Goal: Task Accomplishment & Management: Manage account settings

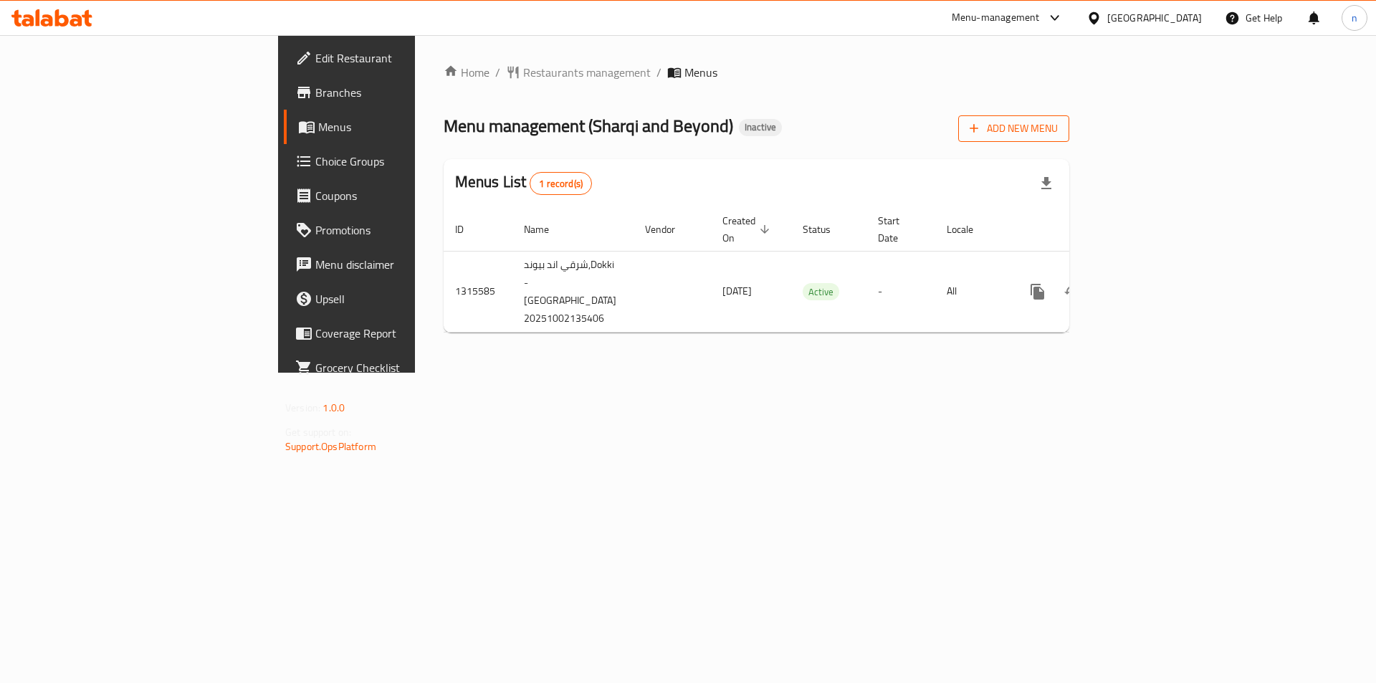
click at [1058, 123] on span "Add New Menu" at bounding box center [1014, 129] width 88 height 18
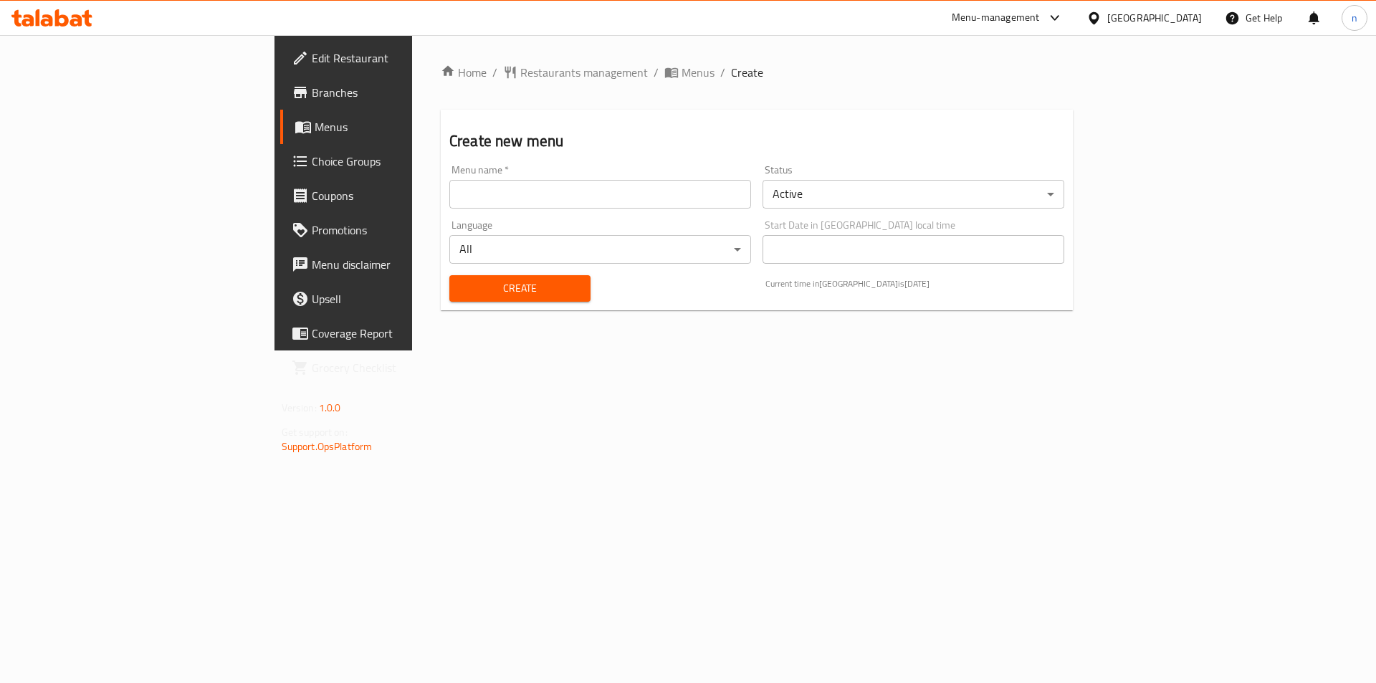
click at [514, 200] on input "text" at bounding box center [600, 194] width 302 height 29
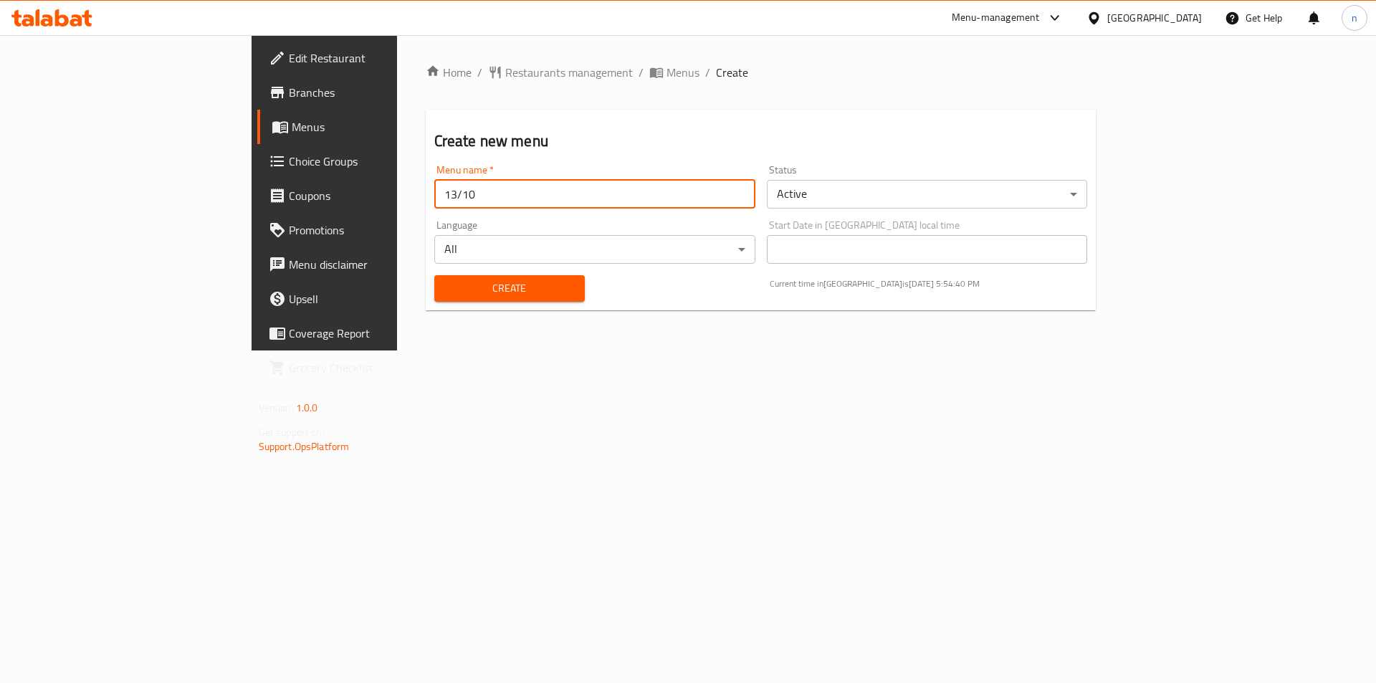
type input "13/10"
click at [446, 283] on span "Create" at bounding box center [510, 289] width 128 height 18
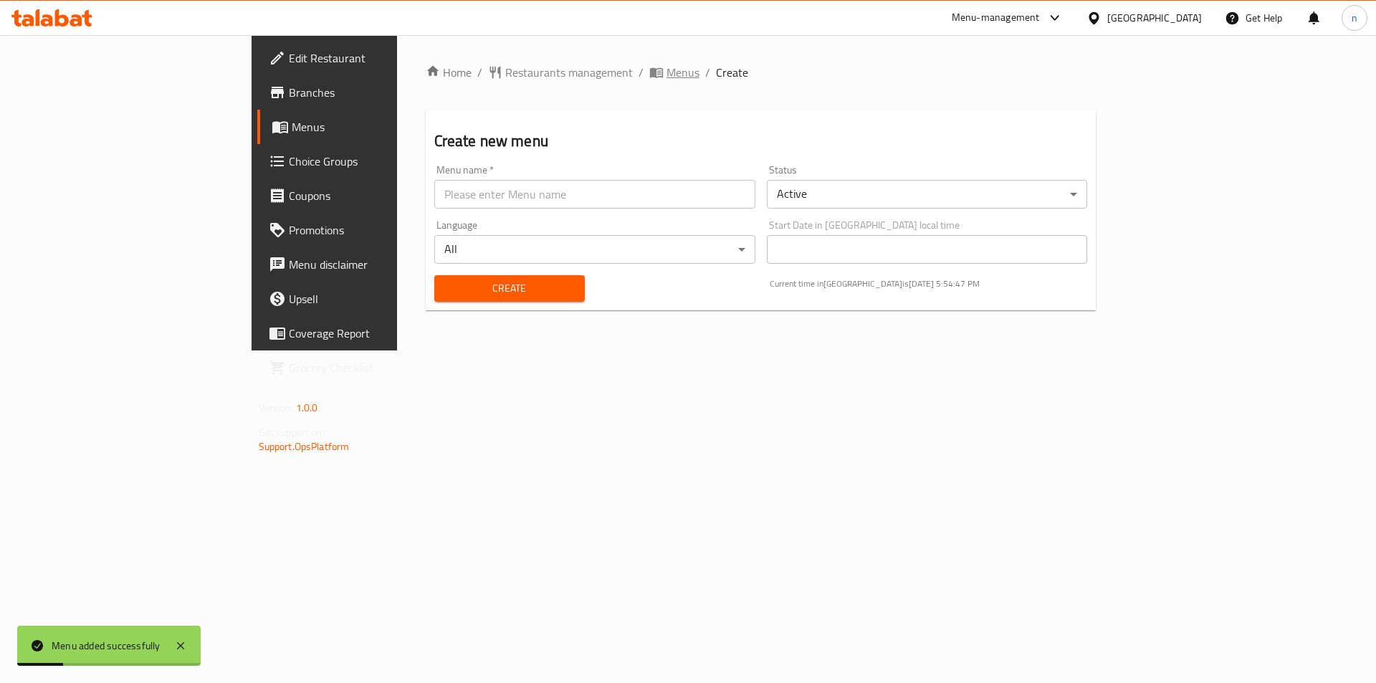
click at [667, 70] on span "Menus" at bounding box center [683, 72] width 33 height 17
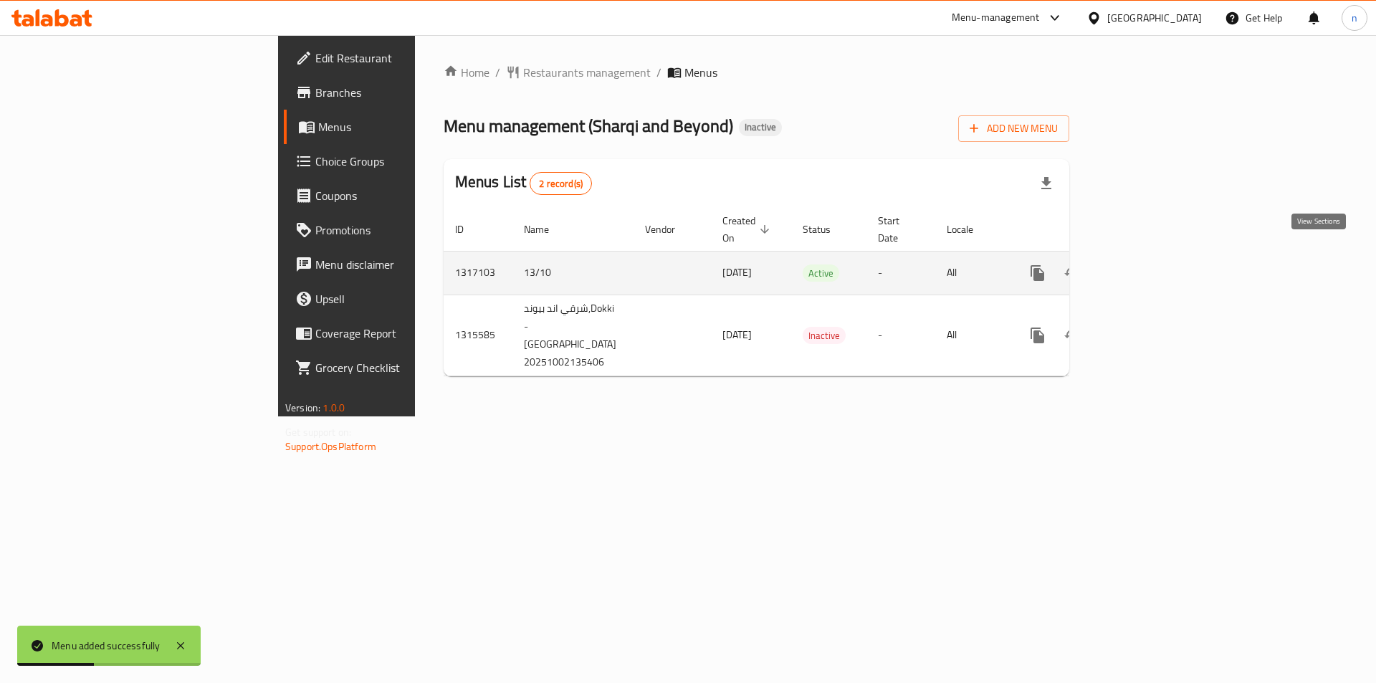
click at [1150, 264] on icon "enhanced table" at bounding box center [1140, 272] width 17 height 17
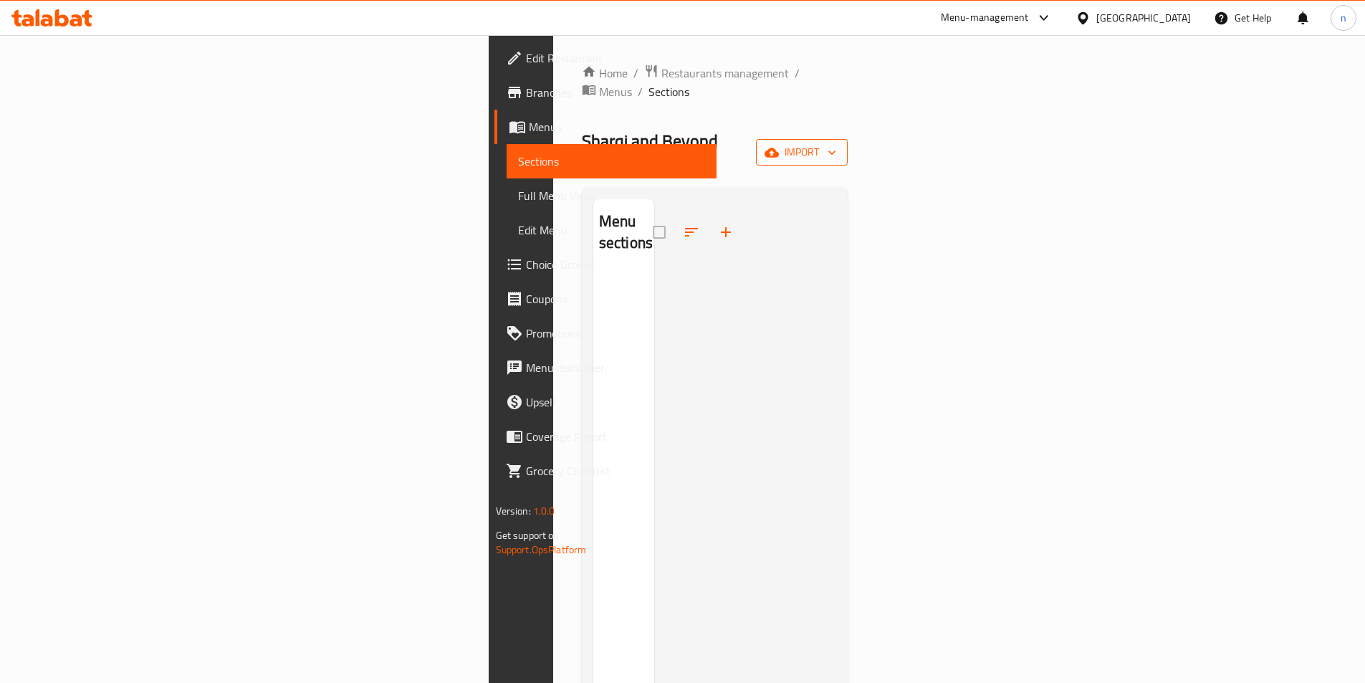
click at [836, 143] on span "import" at bounding box center [802, 152] width 69 height 18
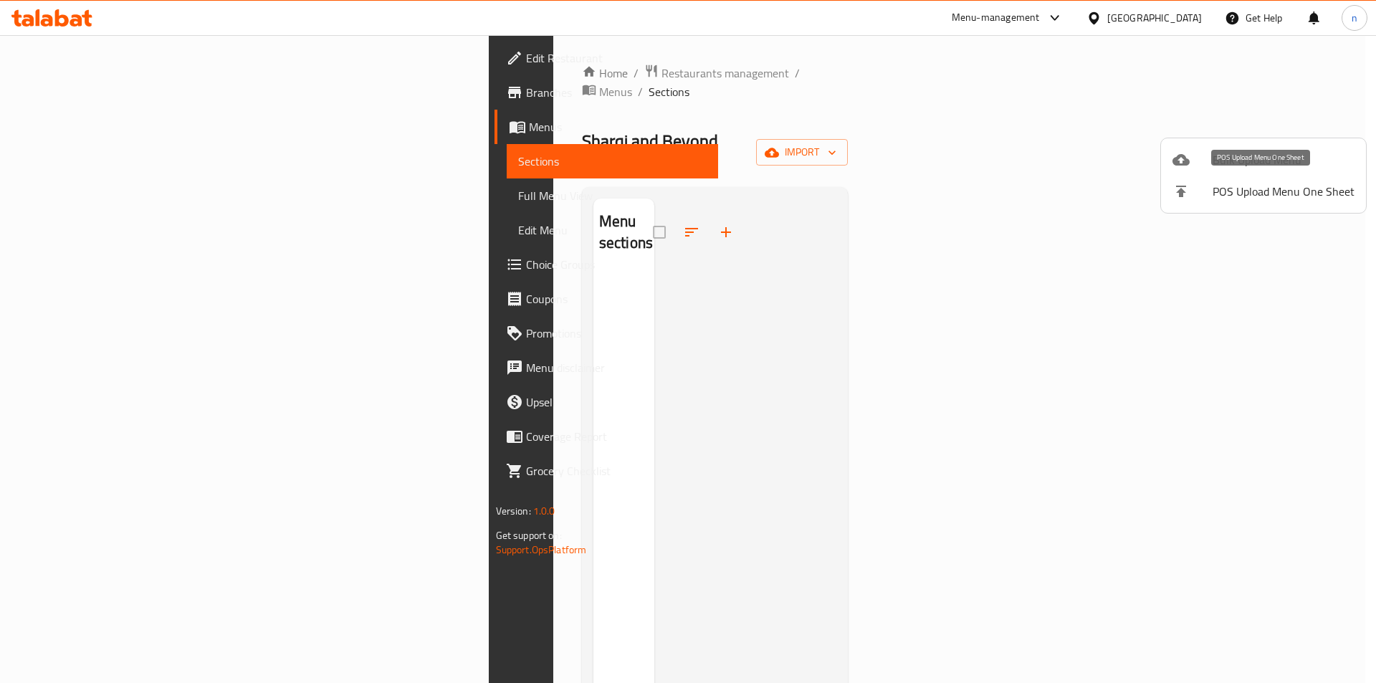
click at [1234, 168] on span "Bulk Upload Menu" at bounding box center [1284, 159] width 142 height 17
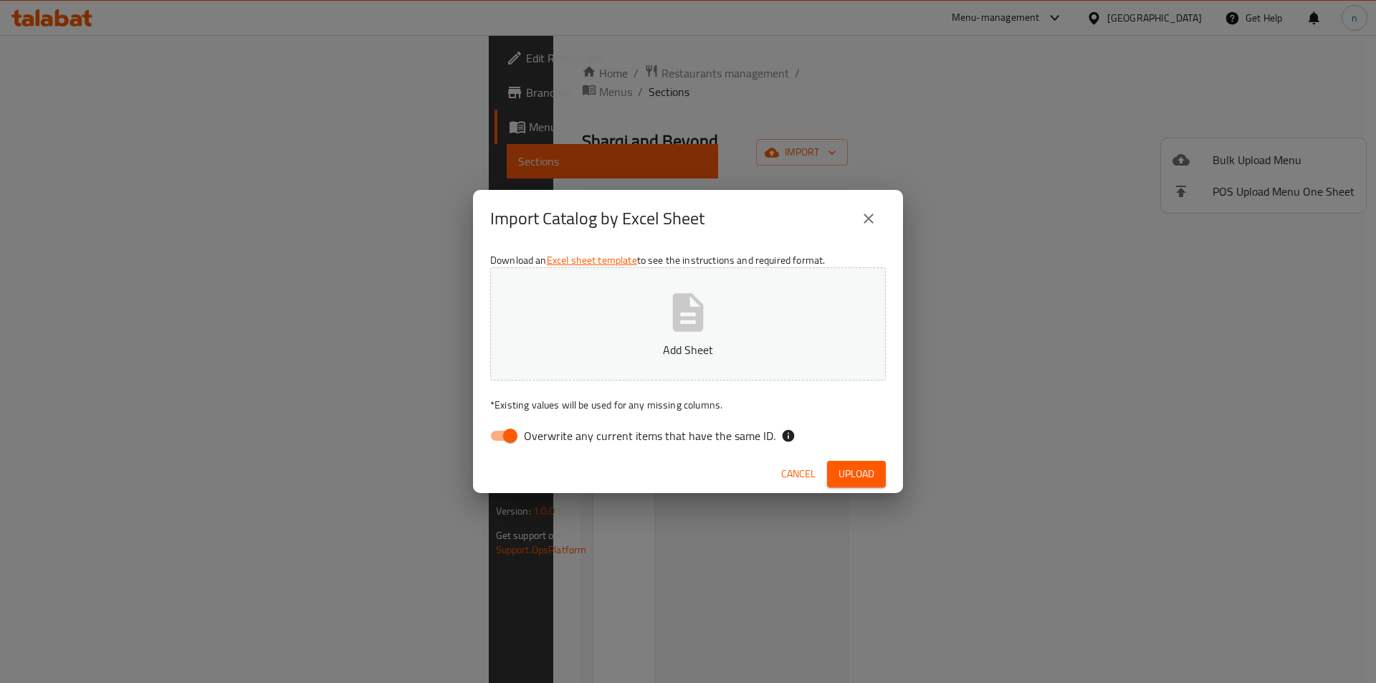
click at [516, 432] on input "Overwrite any current items that have the same ID." at bounding box center [510, 435] width 82 height 27
checkbox input "false"
click at [588, 349] on p "Add Sheet" at bounding box center [687, 349] width 351 height 17
click at [855, 466] on span "Upload" at bounding box center [857, 474] width 36 height 18
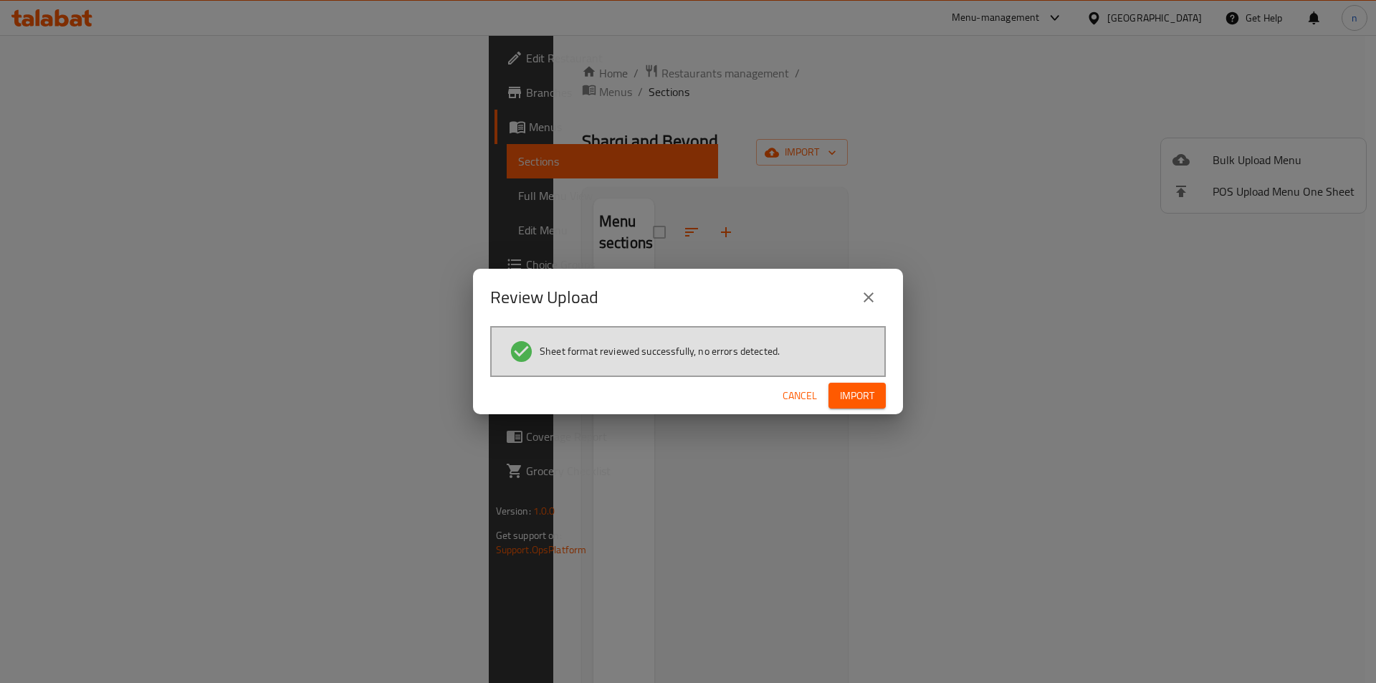
click at [869, 379] on div "Cancel Import" at bounding box center [688, 396] width 430 height 38
click at [868, 397] on span "Import" at bounding box center [857, 396] width 34 height 18
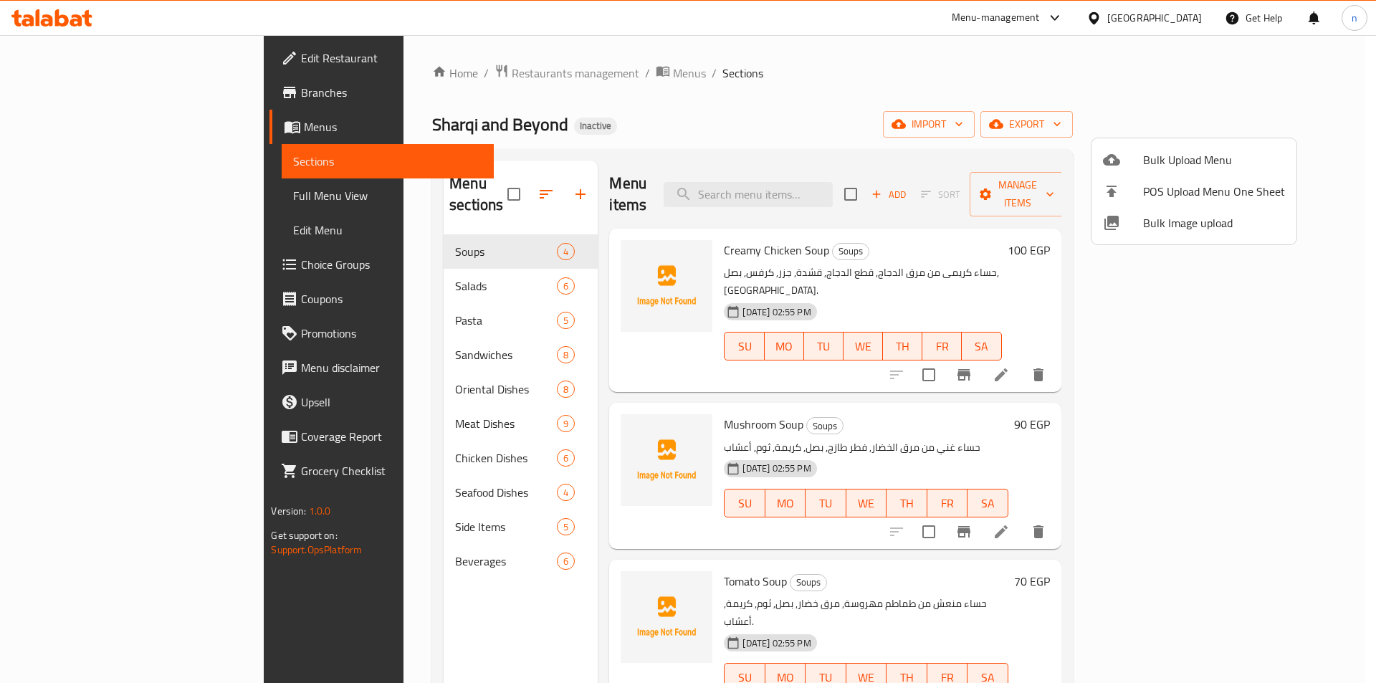
click at [381, 272] on div at bounding box center [688, 341] width 1376 height 683
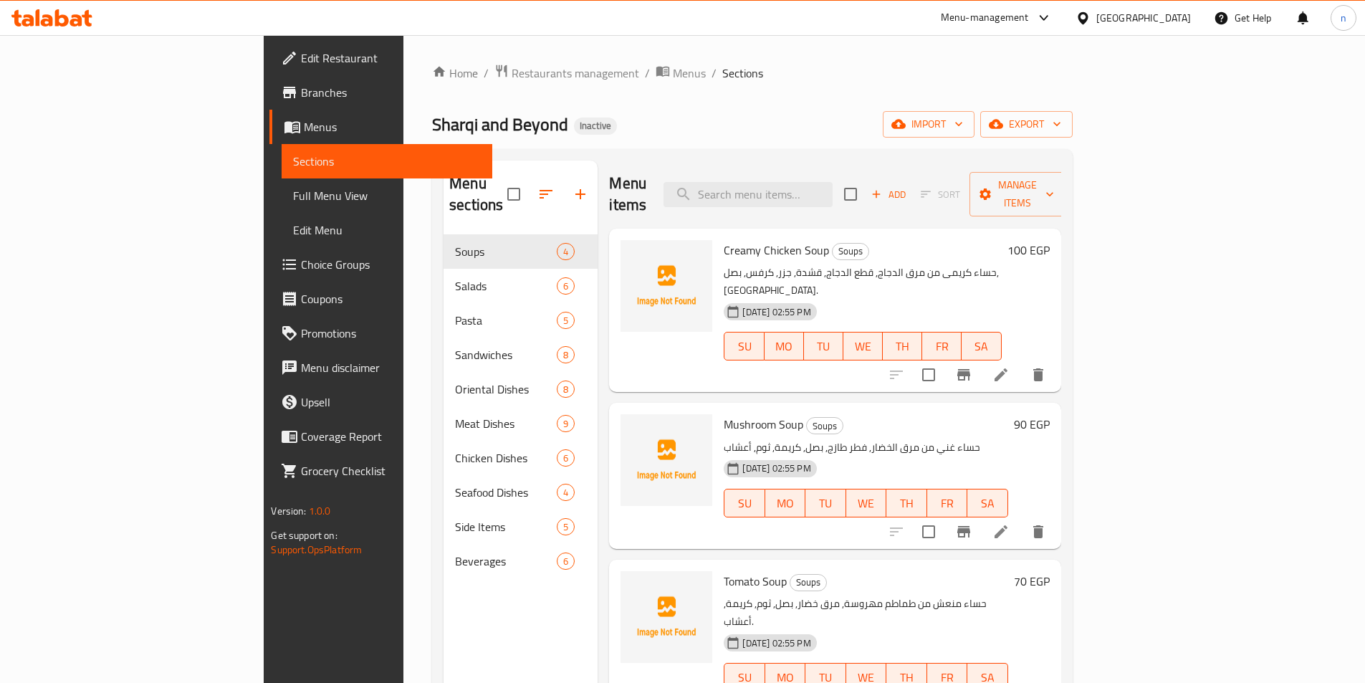
click at [1008, 368] on icon at bounding box center [1001, 374] width 13 height 13
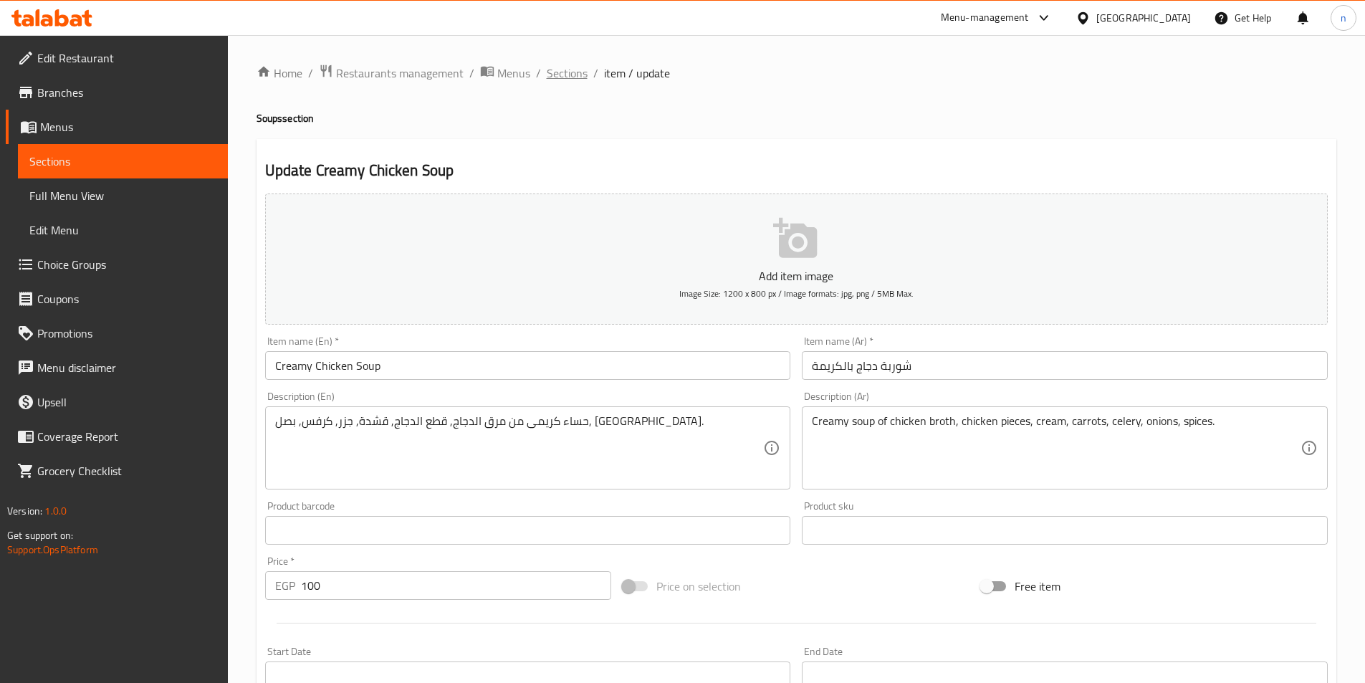
click at [568, 67] on span "Sections" at bounding box center [567, 73] width 41 height 17
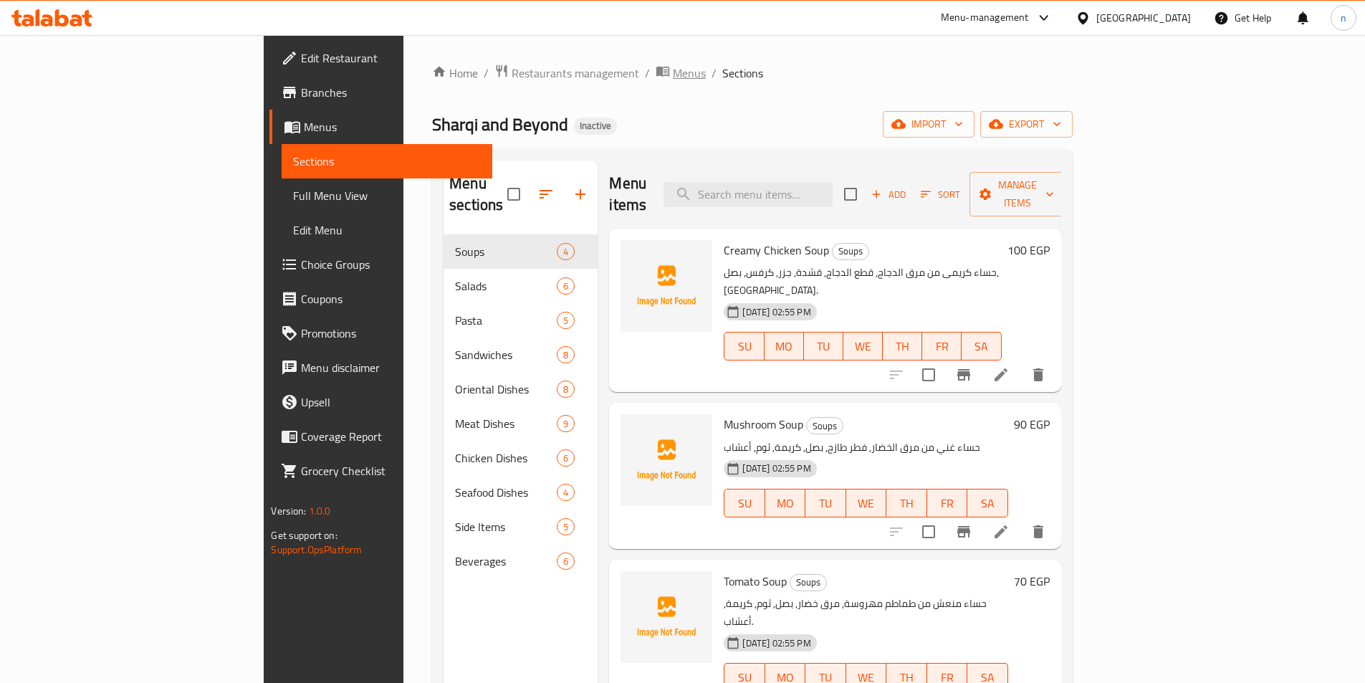
click at [656, 76] on span "Menus" at bounding box center [681, 73] width 50 height 19
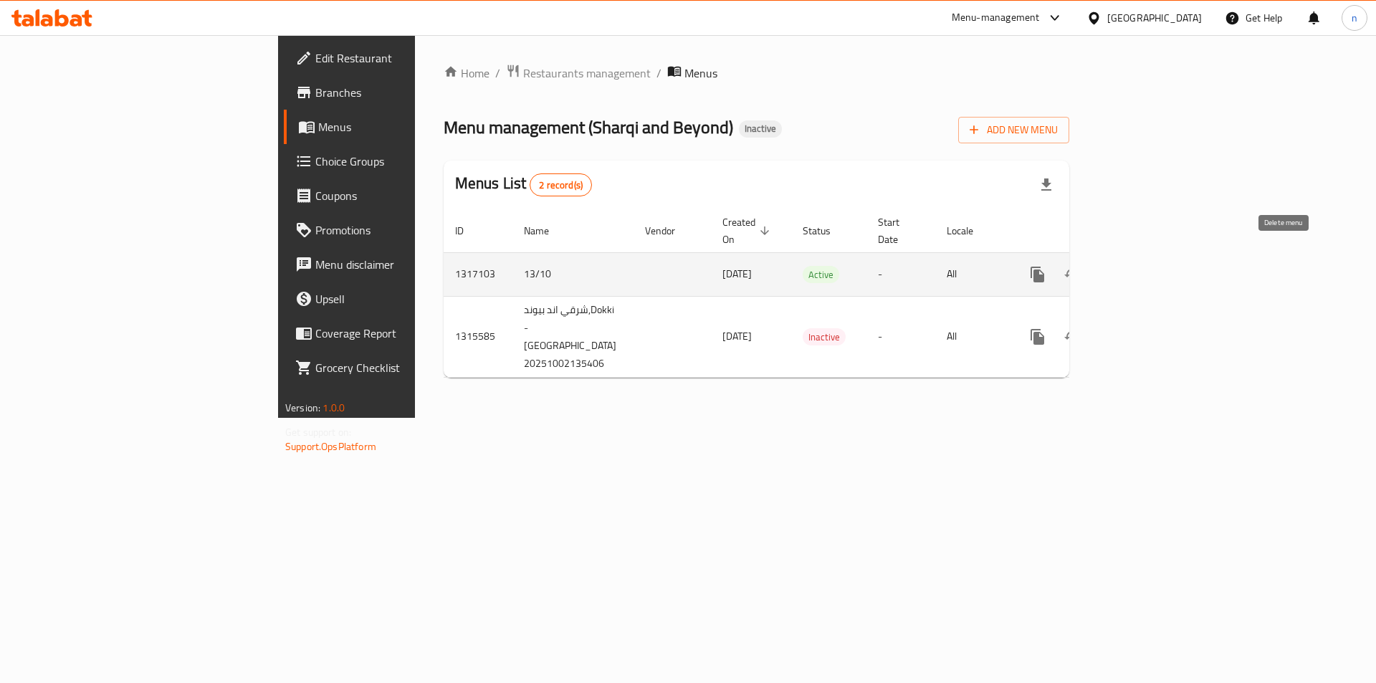
click at [1115, 266] on icon "enhanced table" at bounding box center [1106, 274] width 17 height 17
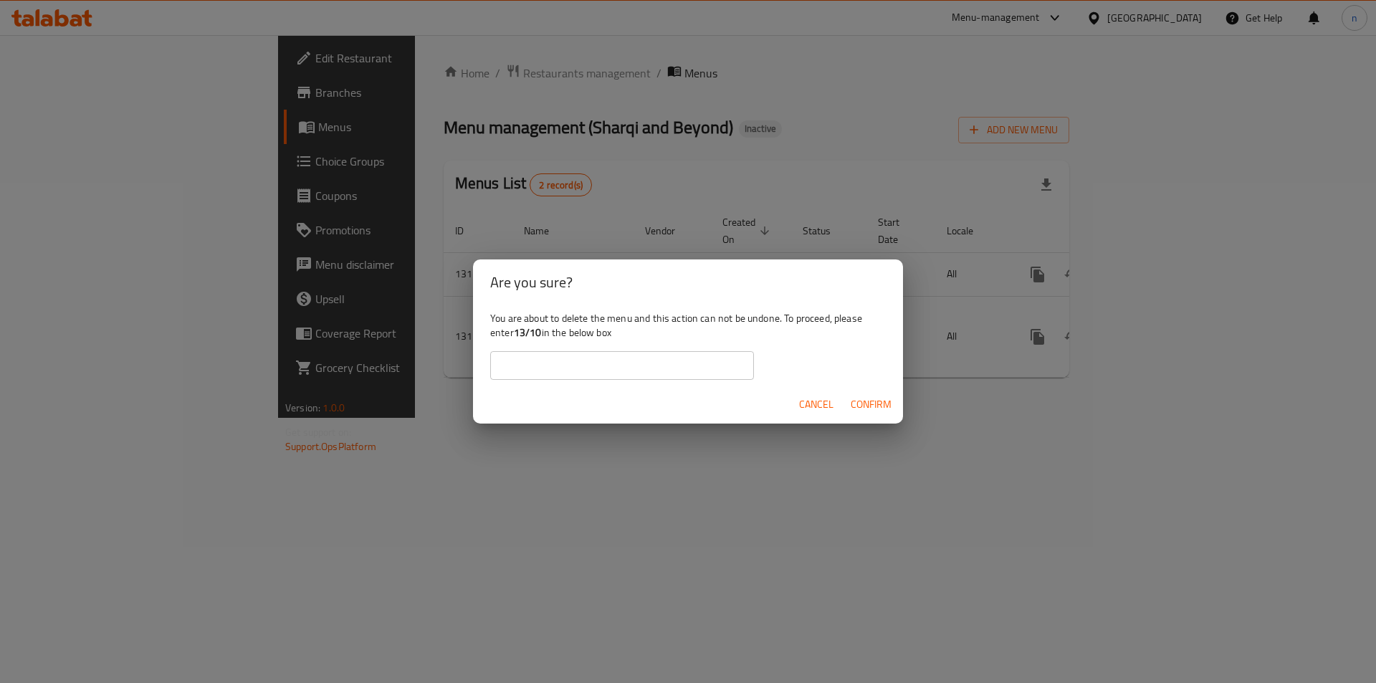
click at [679, 353] on input "text" at bounding box center [622, 365] width 264 height 29
type input "13/10"
drag, startPoint x: 864, startPoint y: 405, endPoint x: 843, endPoint y: 418, distance: 24.5
click at [865, 405] on span "Confirm" at bounding box center [871, 405] width 41 height 18
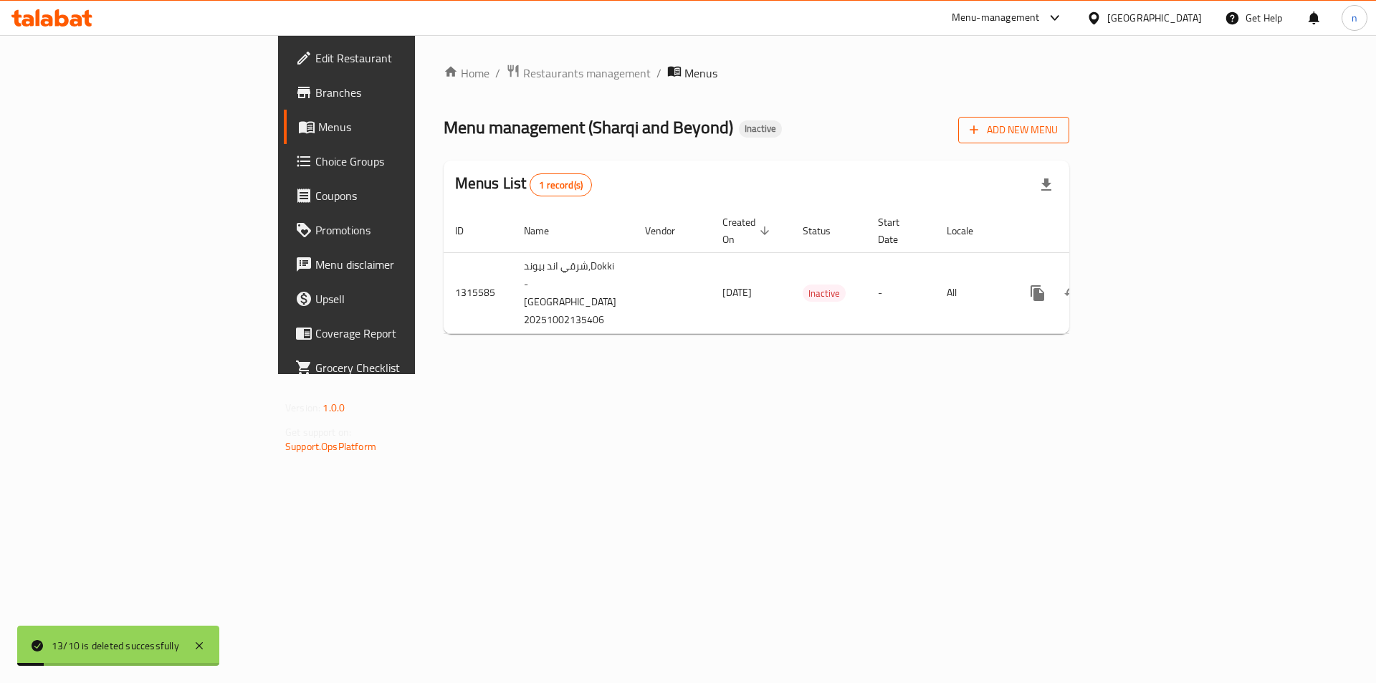
click at [1058, 123] on span "Add New Menu" at bounding box center [1014, 130] width 88 height 18
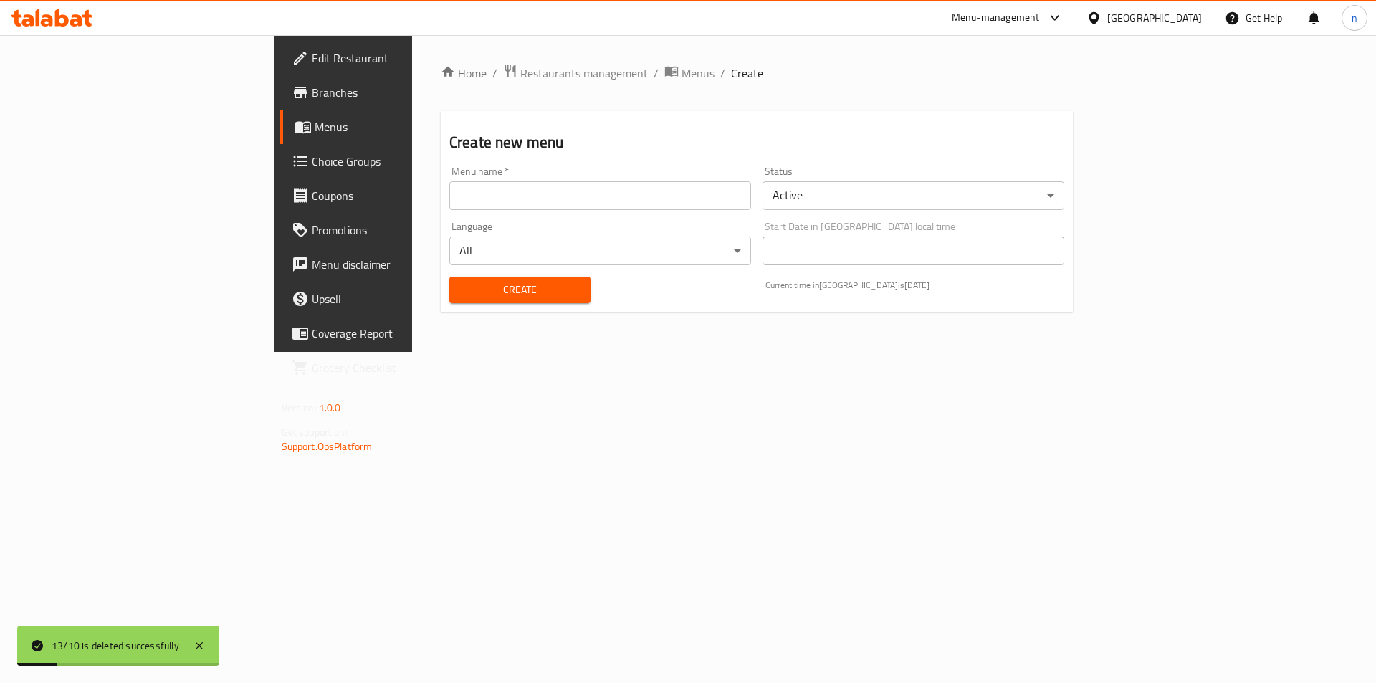
click at [572, 176] on div "Menu name   * Menu name *" at bounding box center [600, 188] width 302 height 44
click at [571, 190] on input "text" at bounding box center [600, 195] width 302 height 29
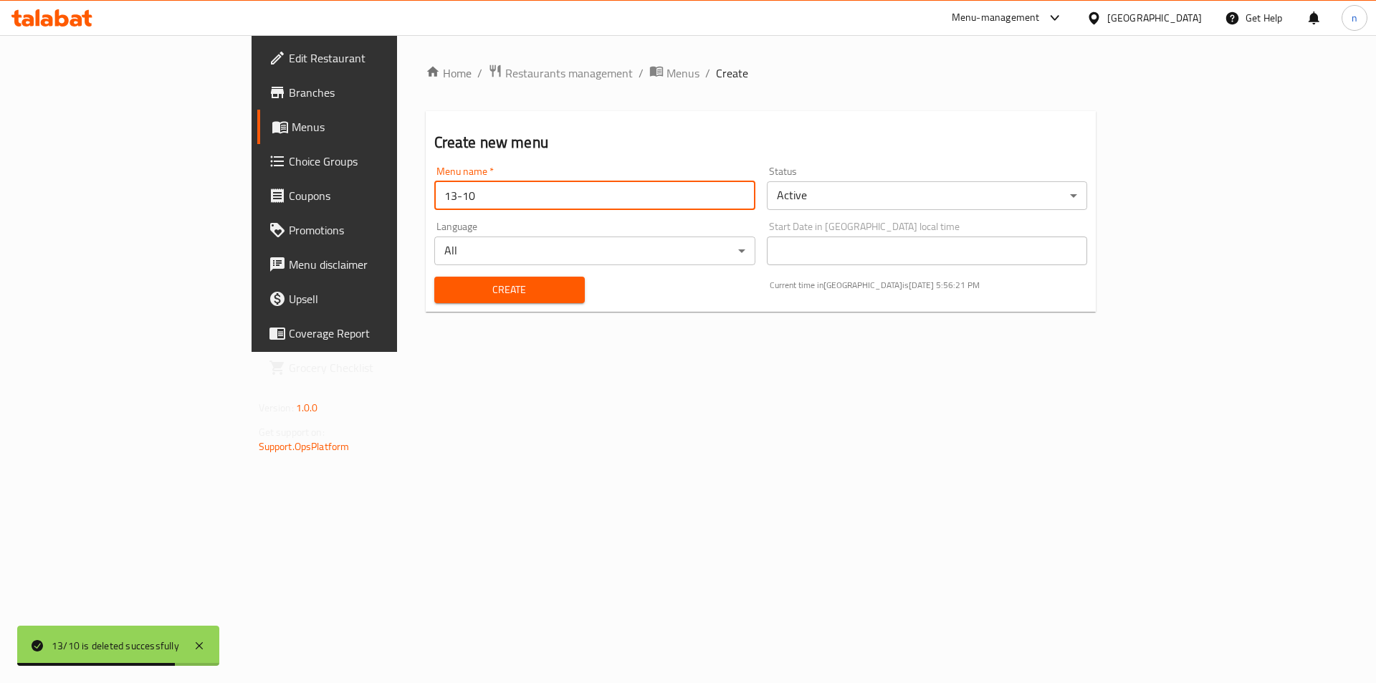
type input "13-10"
click at [453, 303] on div "Create" at bounding box center [510, 290] width 168 height 44
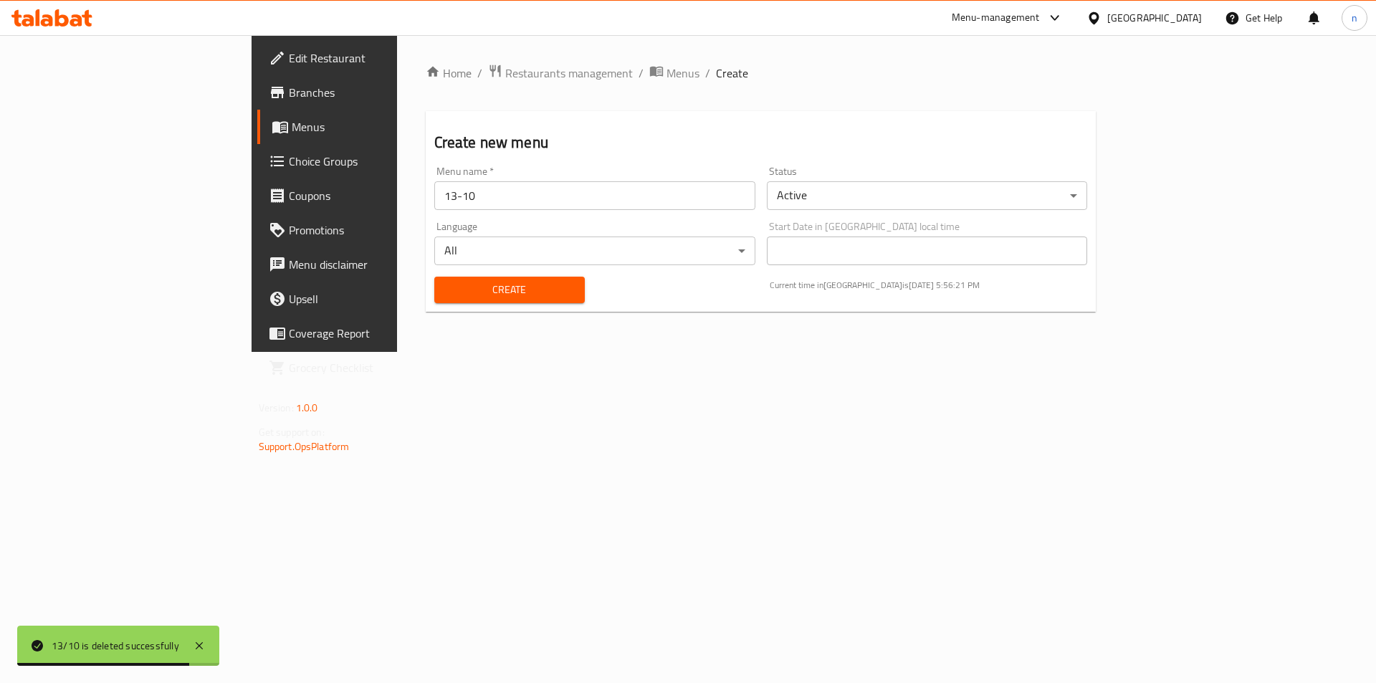
click at [446, 295] on span "Create" at bounding box center [510, 290] width 128 height 18
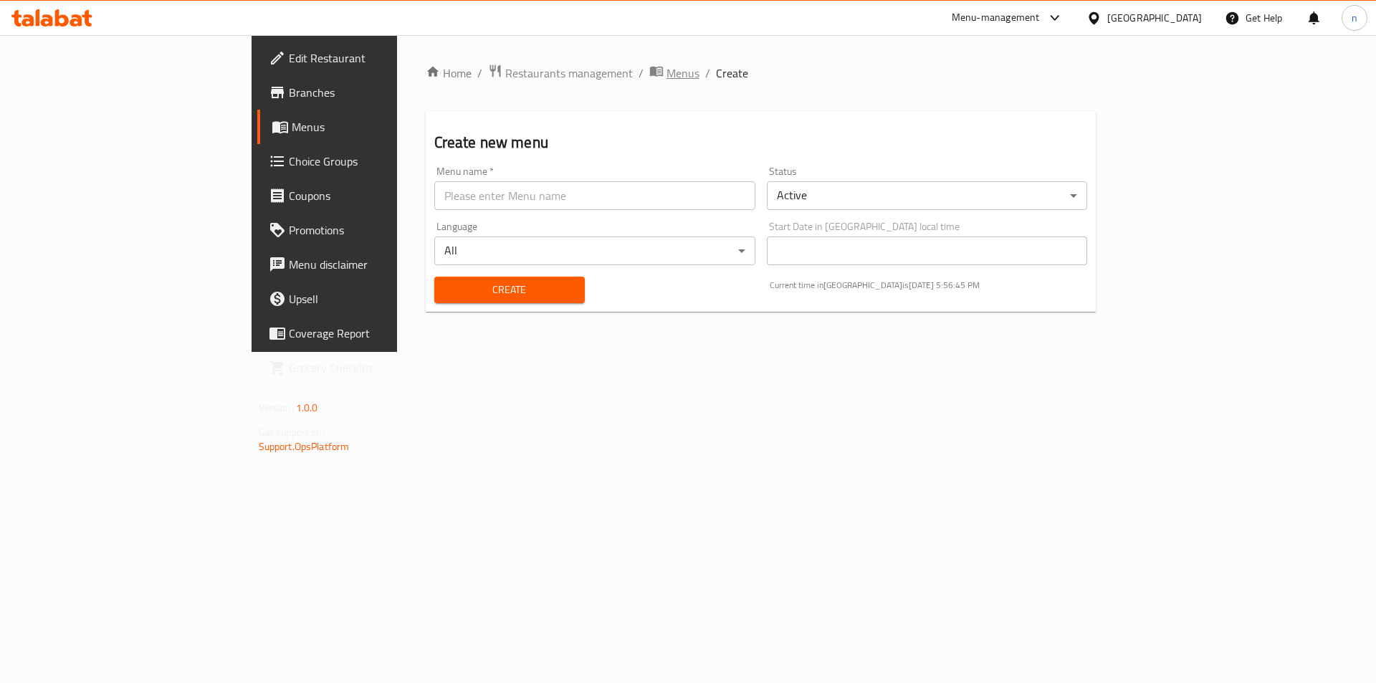
click at [667, 72] on span "Menus" at bounding box center [683, 73] width 33 height 17
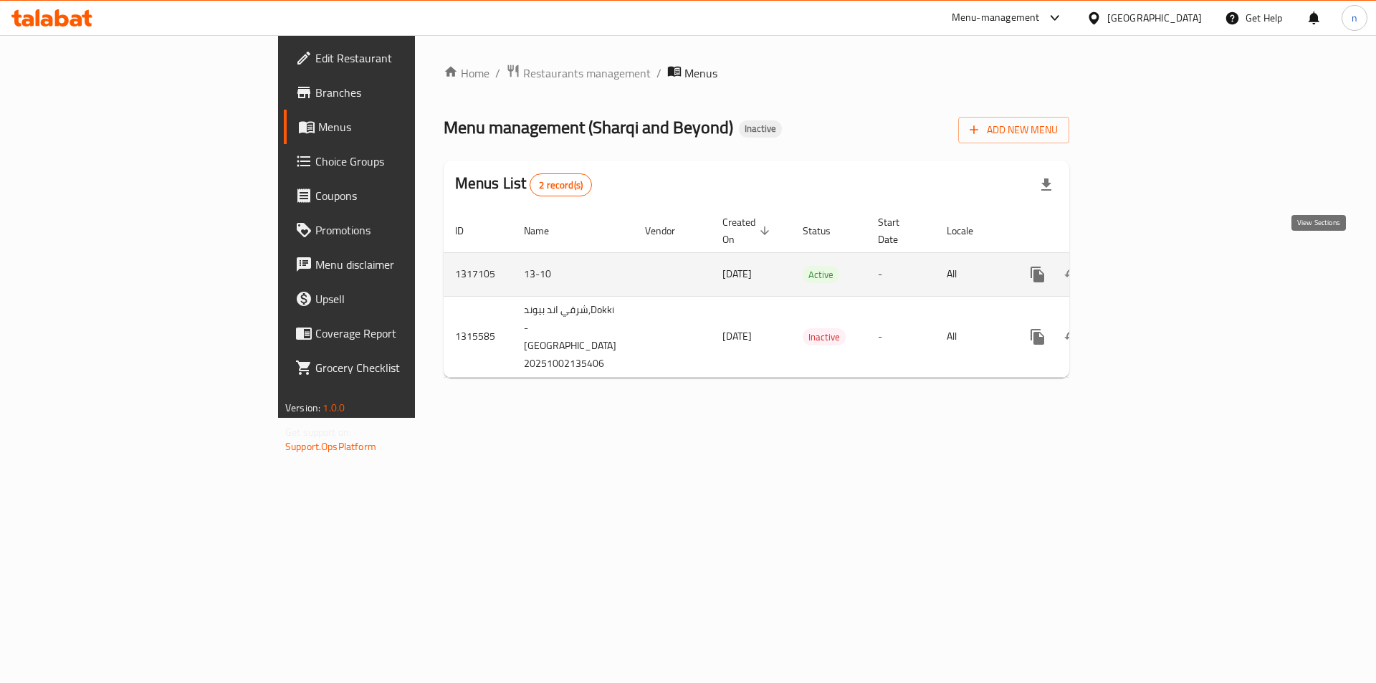
click at [1150, 266] on icon "enhanced table" at bounding box center [1140, 274] width 17 height 17
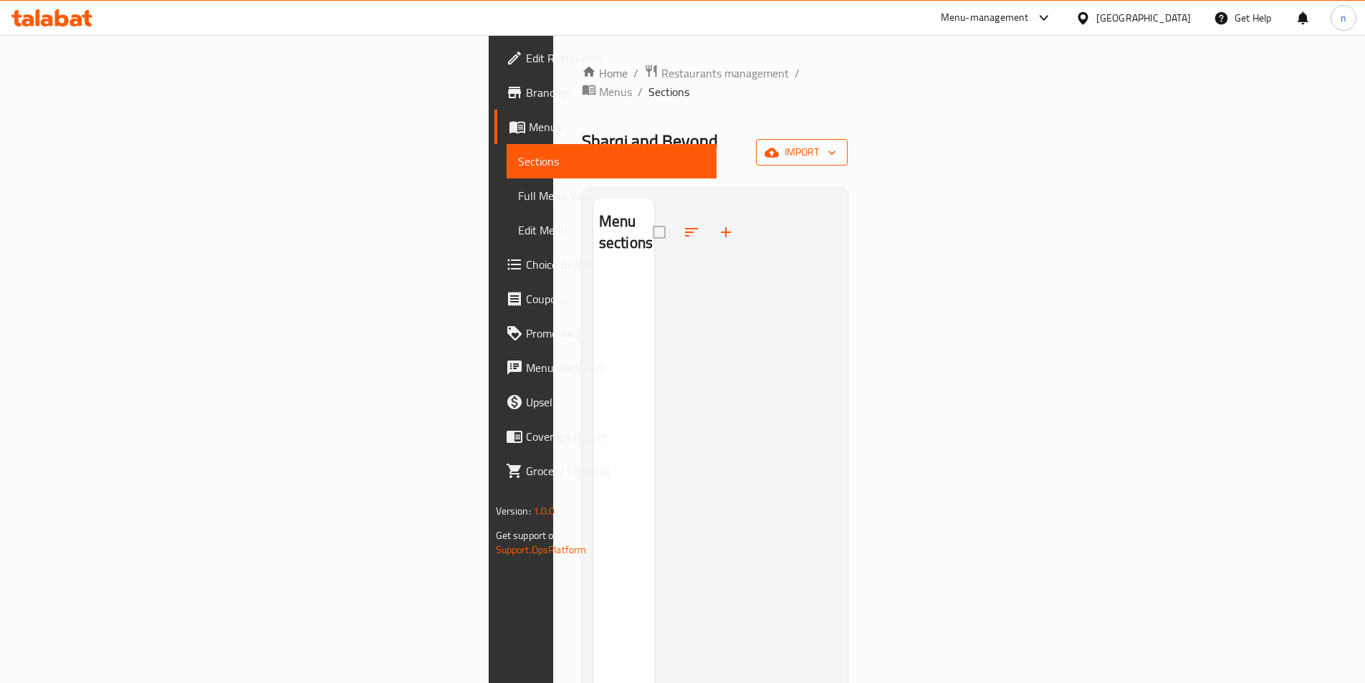
click at [836, 143] on span "import" at bounding box center [802, 152] width 69 height 18
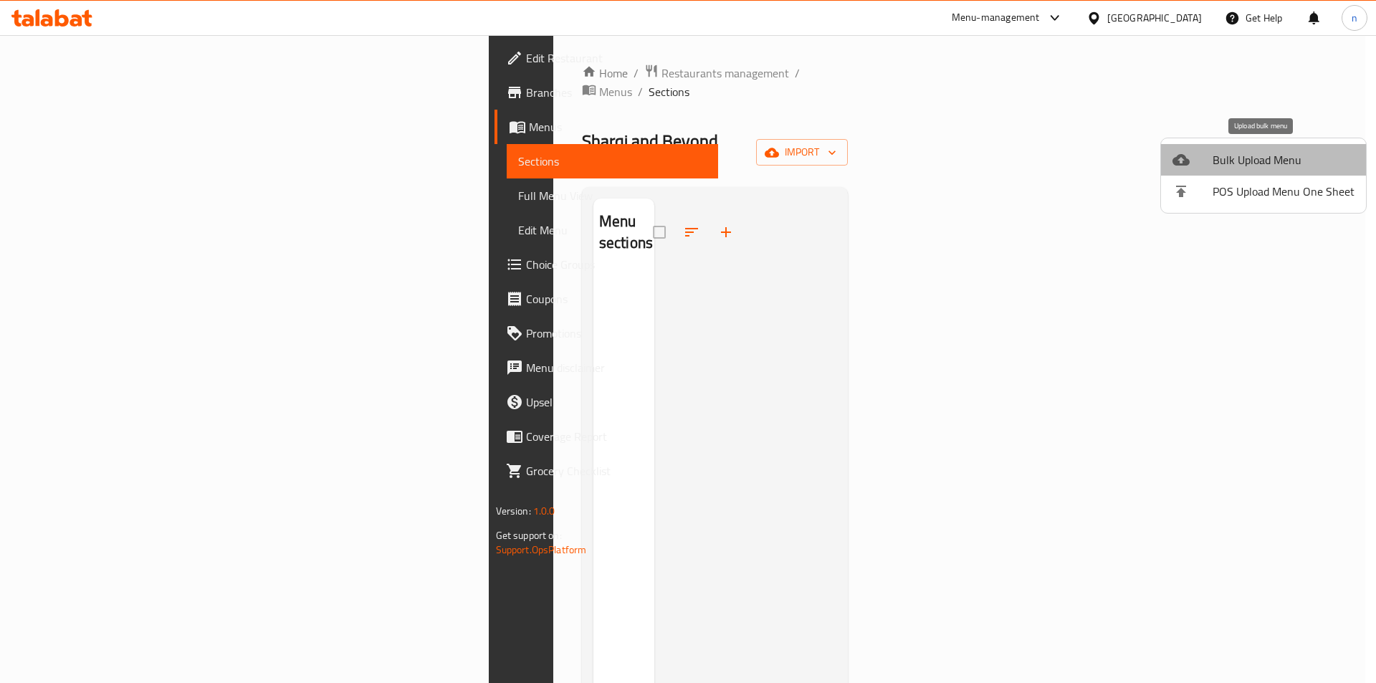
click at [1327, 163] on span "Bulk Upload Menu" at bounding box center [1284, 159] width 142 height 17
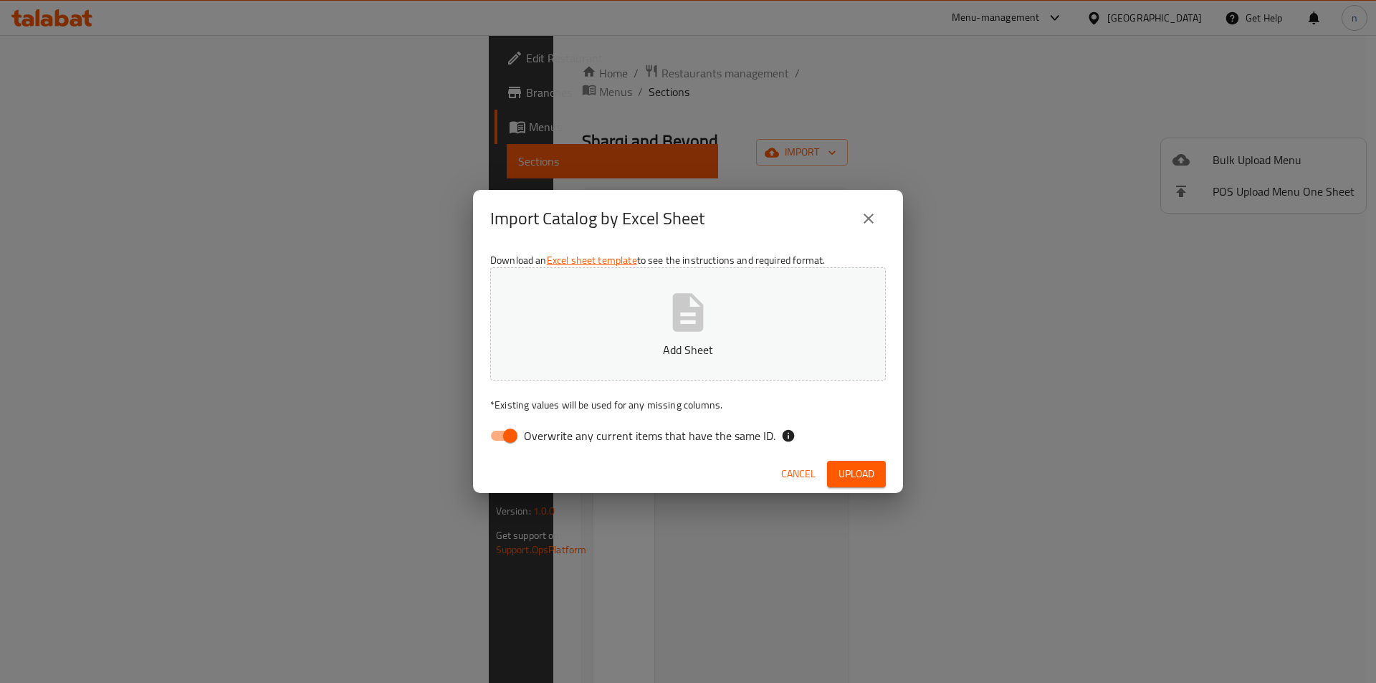
click at [516, 424] on input "Overwrite any current items that have the same ID." at bounding box center [510, 435] width 82 height 27
checkbox input "false"
click at [615, 358] on p "Add Sheet" at bounding box center [687, 349] width 351 height 17
click at [872, 475] on span "Upload" at bounding box center [857, 474] width 36 height 18
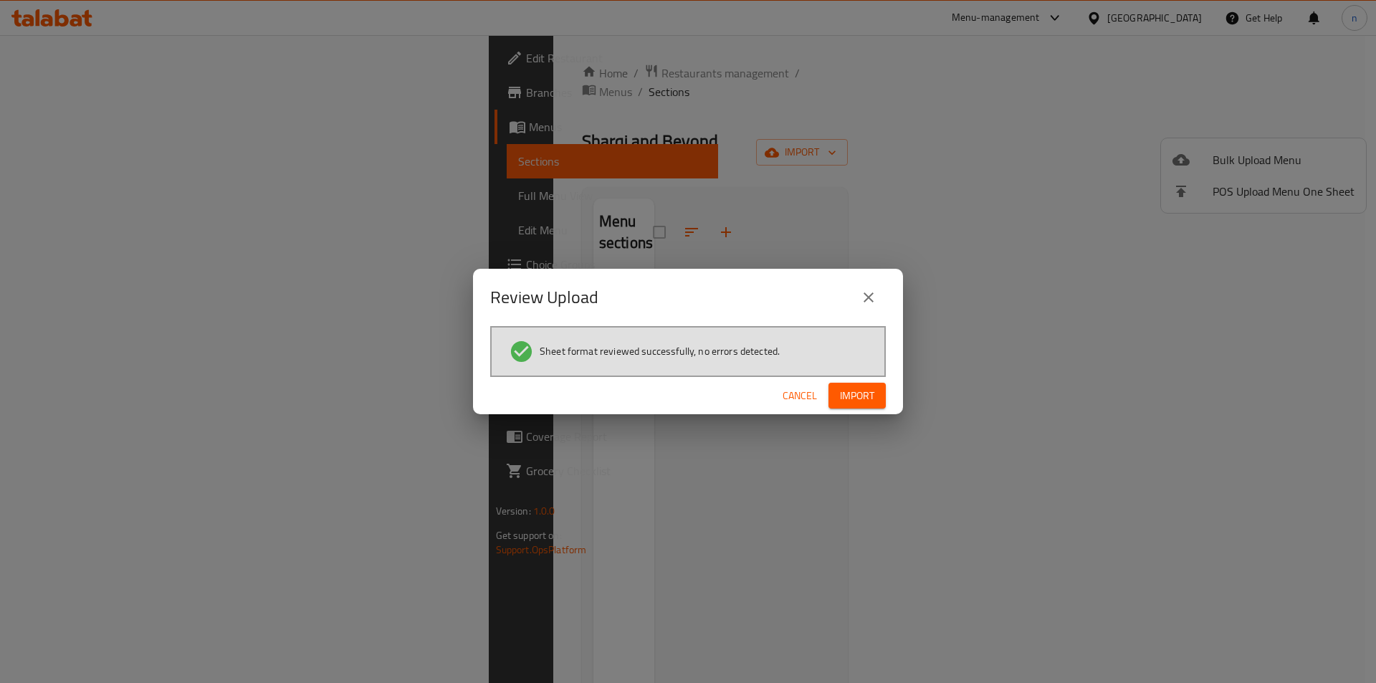
click at [851, 381] on div "Cancel Import" at bounding box center [688, 396] width 430 height 38
click at [864, 399] on span "Import" at bounding box center [857, 396] width 34 height 18
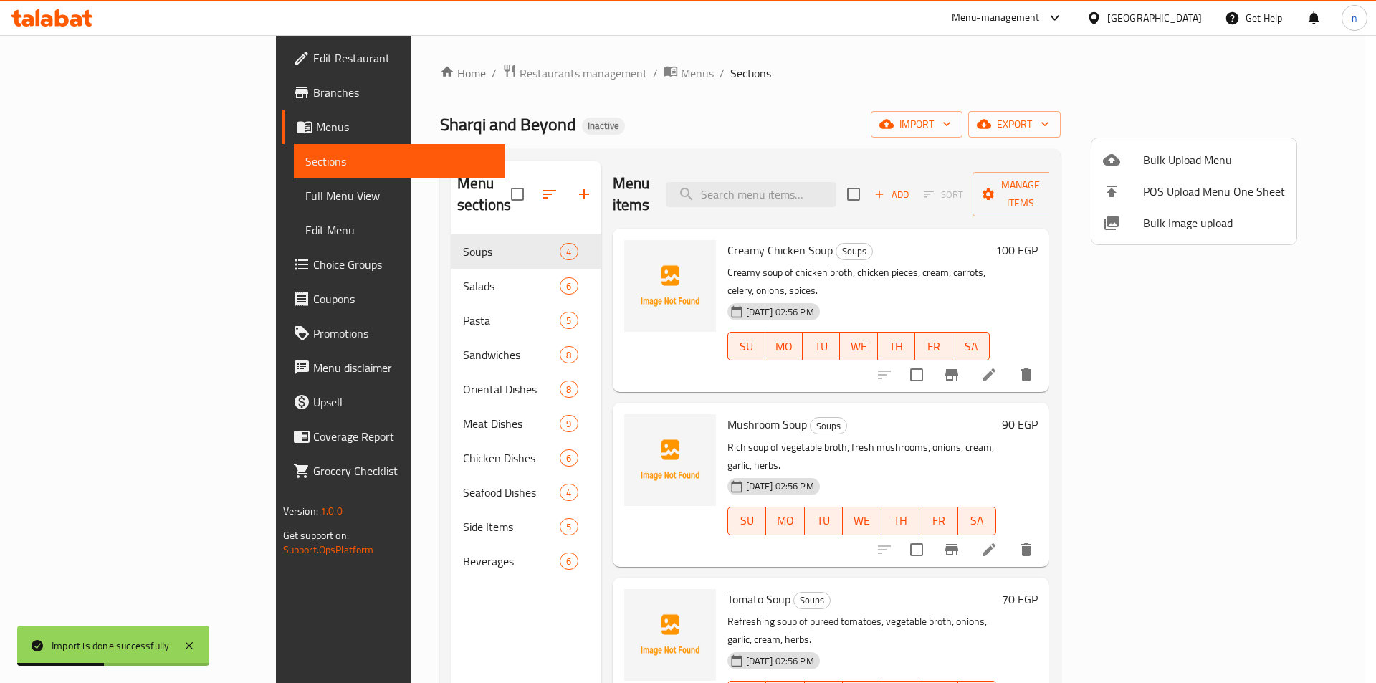
click at [44, 191] on div at bounding box center [688, 341] width 1376 height 683
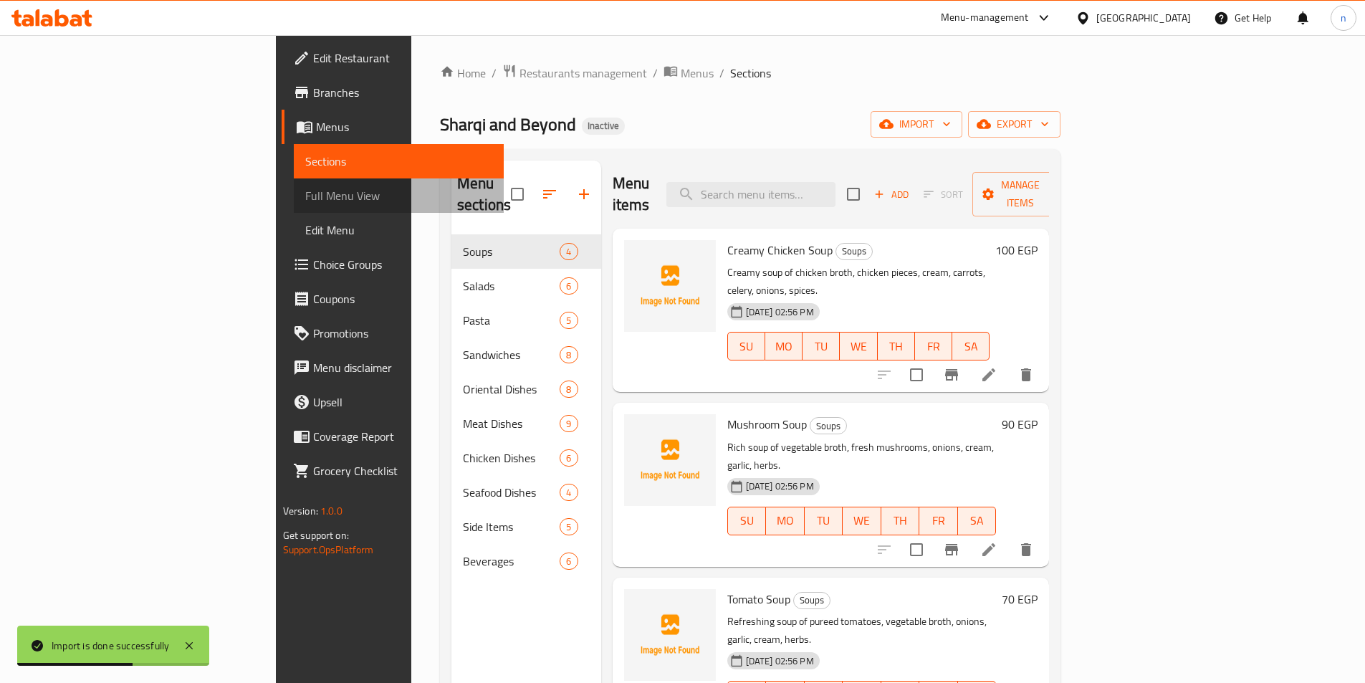
click at [305, 191] on span "Full Menu View" at bounding box center [398, 195] width 187 height 17
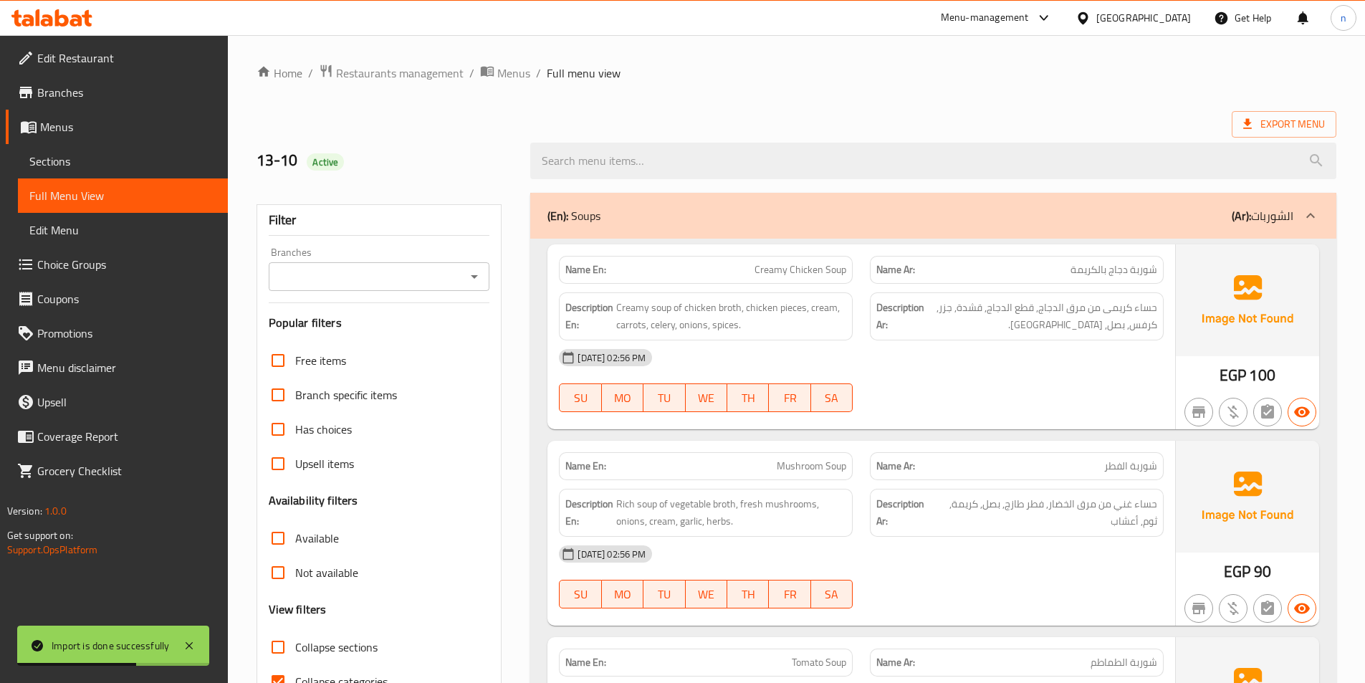
click at [44, 191] on span "Full Menu View" at bounding box center [122, 195] width 187 height 17
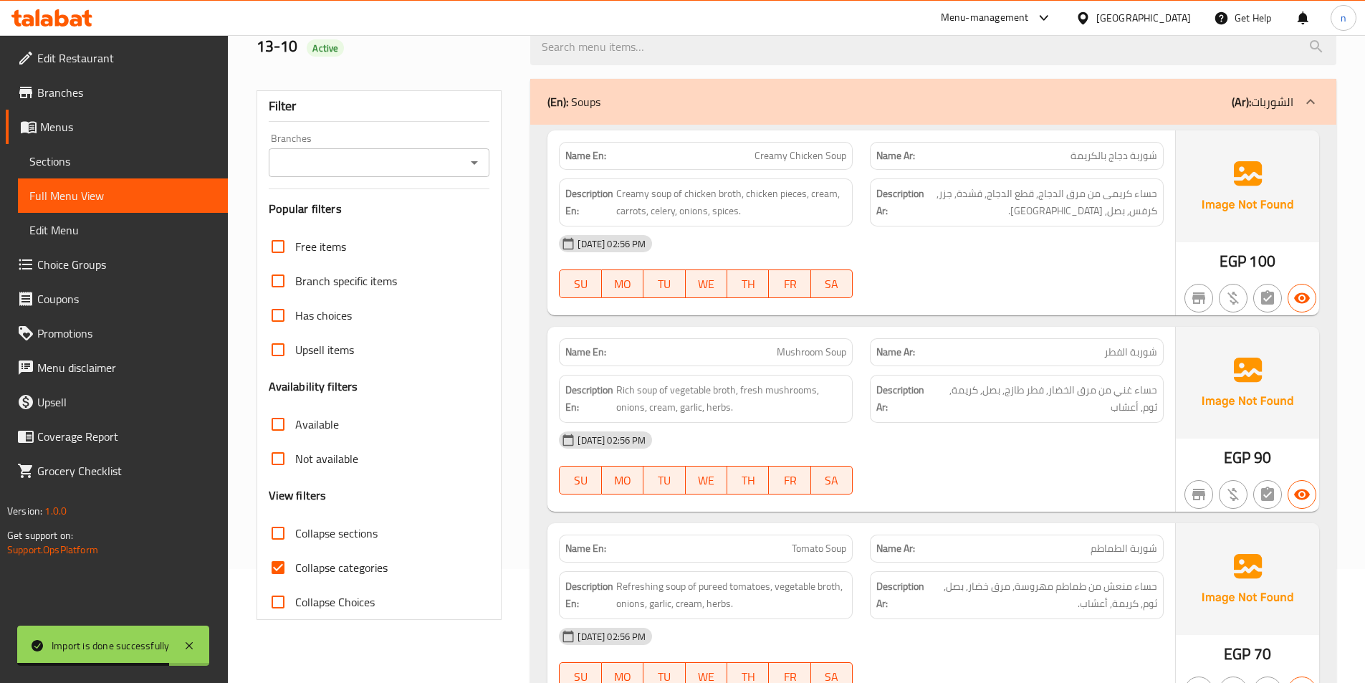
scroll to position [215, 0]
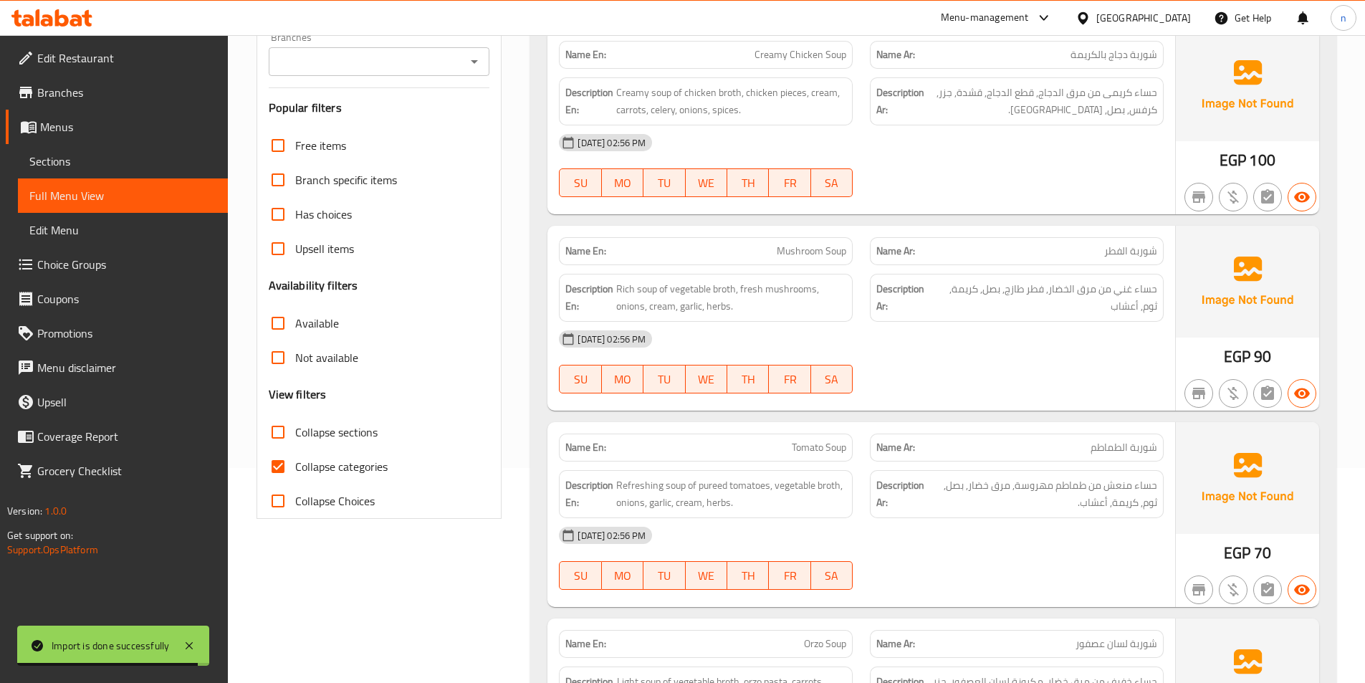
click at [331, 472] on span "Collapse categories" at bounding box center [341, 466] width 92 height 17
click at [295, 472] on input "Collapse categories" at bounding box center [278, 466] width 34 height 34
checkbox input "false"
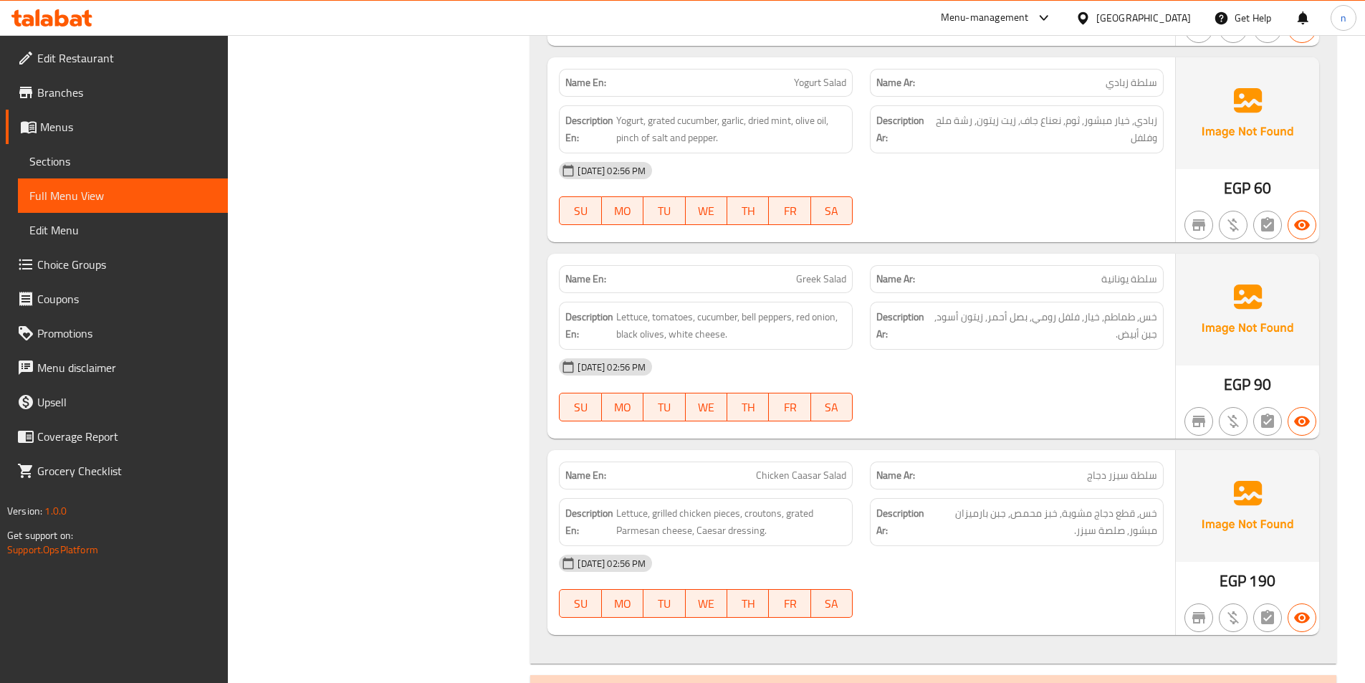
scroll to position [1649, 0]
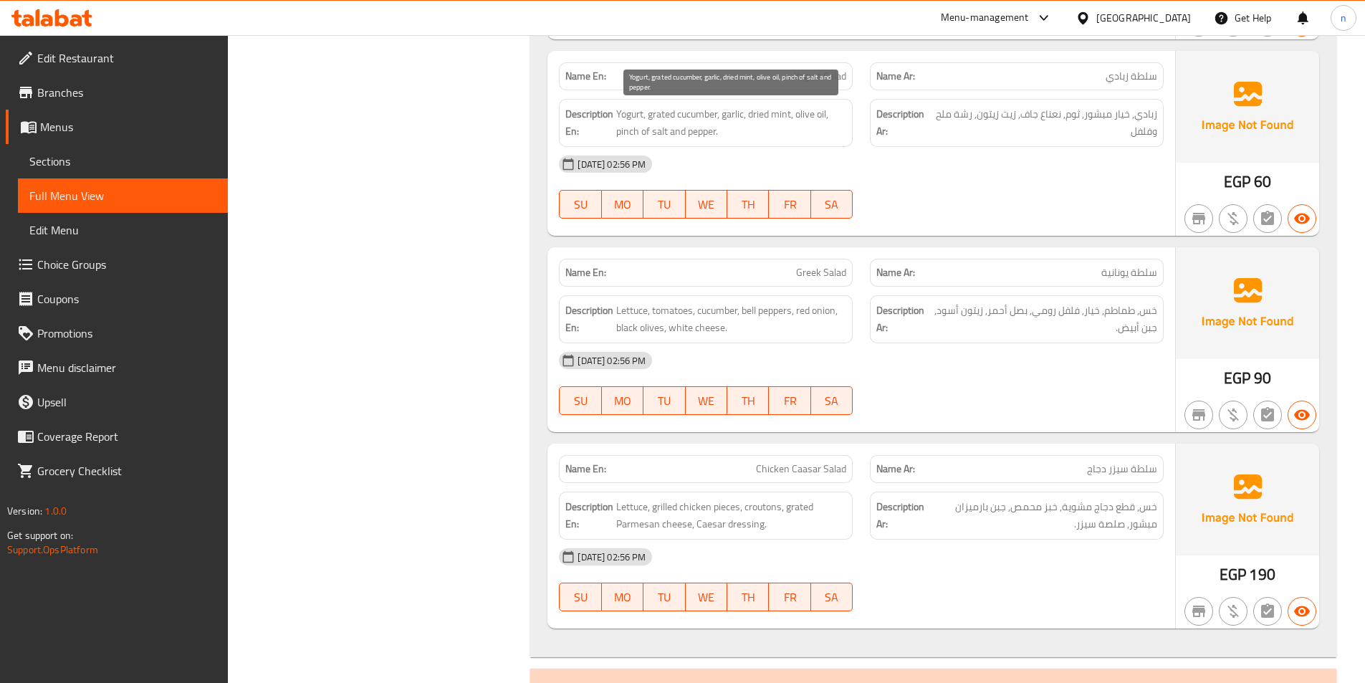
click at [634, 128] on span "Yogurt, grated cucumber, garlic, dried mint, olive oil, pinch of salt and peppe…" at bounding box center [731, 122] width 230 height 35
click at [634, 135] on span "Yogurt, grated cucumber, garlic, dried mint, olive oil, pinch of salt and peppe…" at bounding box center [731, 122] width 230 height 35
drag, startPoint x: 615, startPoint y: 130, endPoint x: 739, endPoint y: 140, distance: 124.5
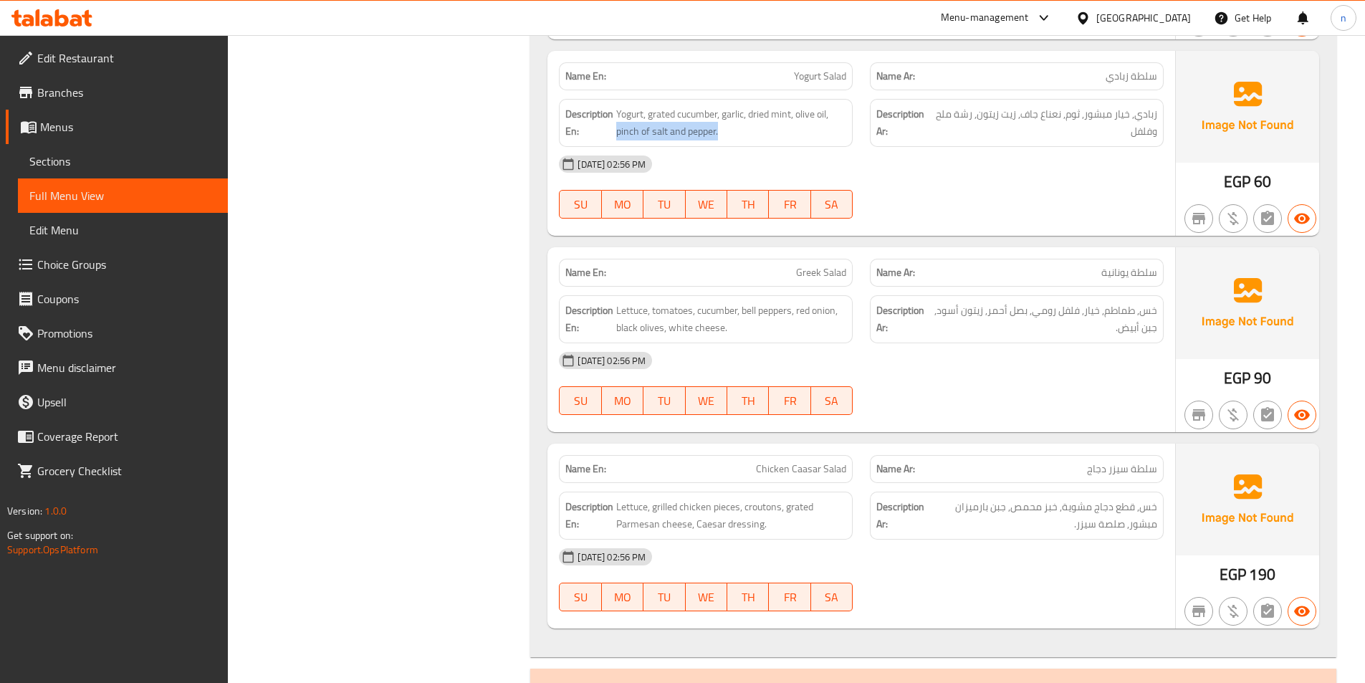
click at [739, 140] on div "Description En: Yogurt, grated cucumber, garlic, dried mint, olive oil, pinch o…" at bounding box center [706, 123] width 294 height 48
copy span "pinch of salt and pepper."
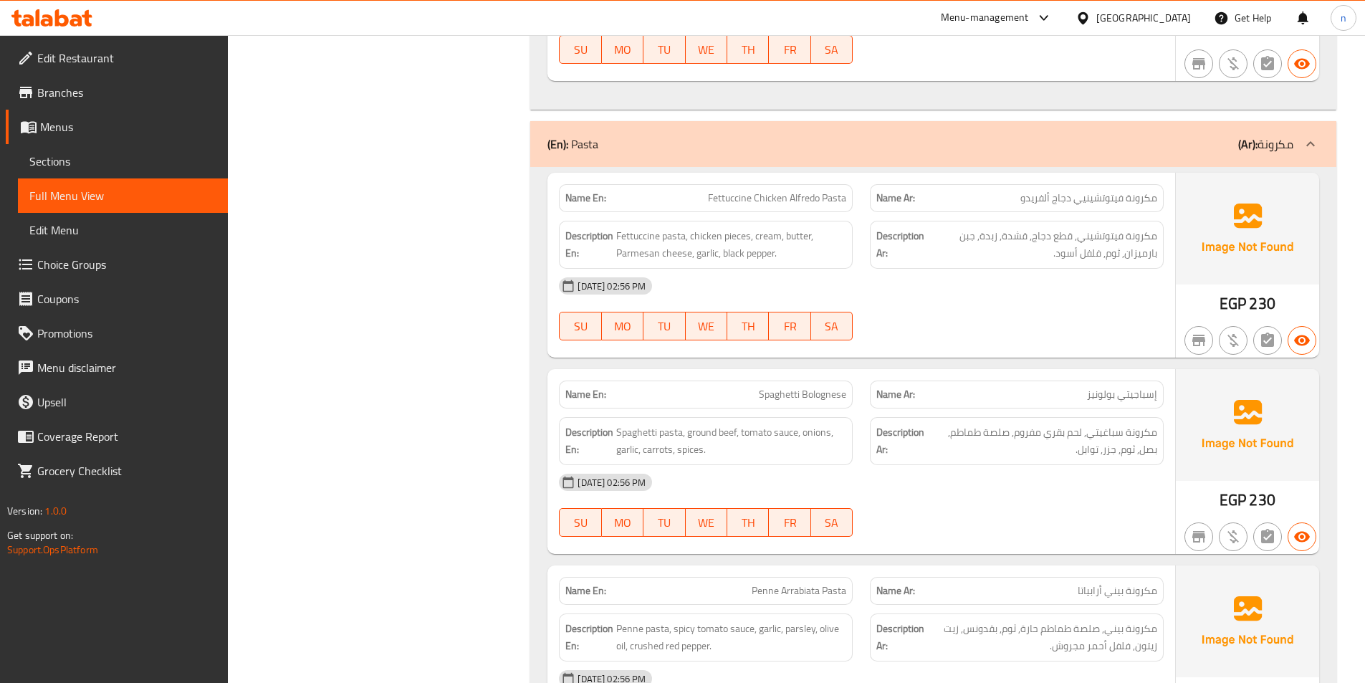
scroll to position [2294, 0]
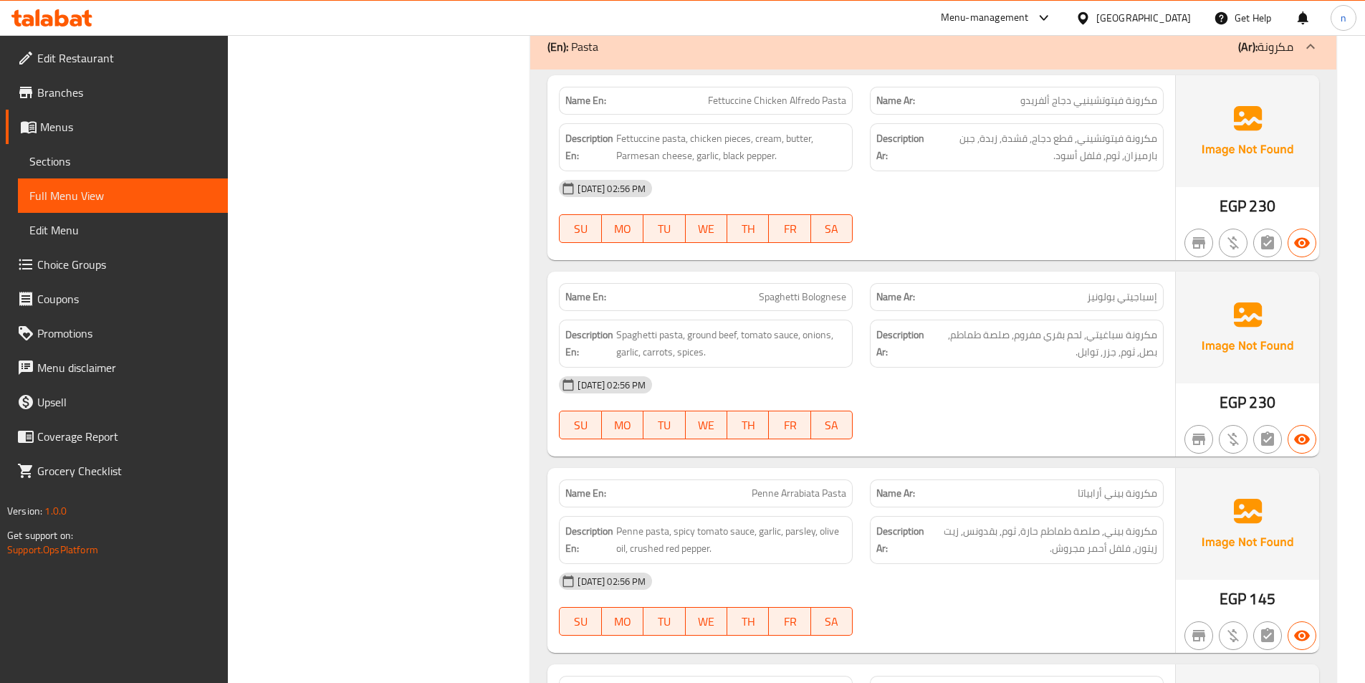
click at [834, 297] on span "Spaghetti Bolognese" at bounding box center [802, 297] width 87 height 15
copy span "Spaghetti Bolognese"
click at [1062, 351] on span "مكرونة سباغيتي, لحم بقري مفروم, صلصة طماطم, بصل, ثوم, جزر, توابل." at bounding box center [1042, 343] width 229 height 35
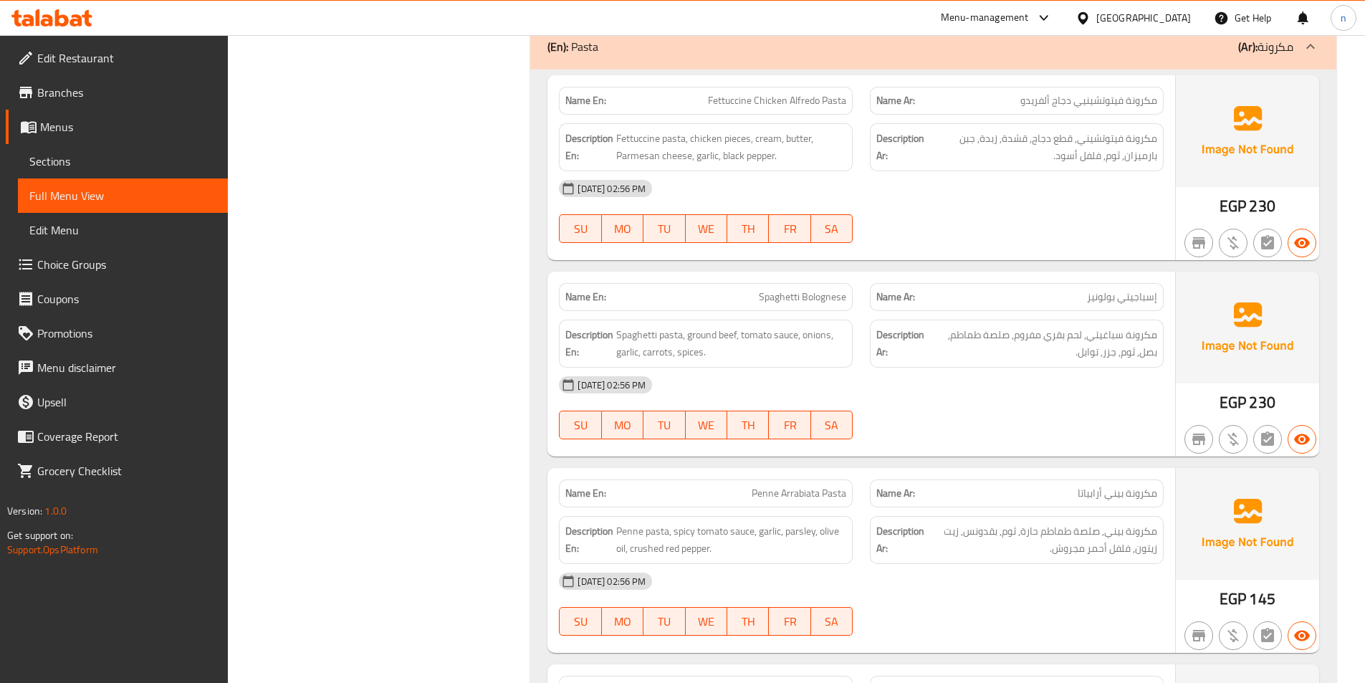
click at [798, 290] on span "Spaghetti Bolognese" at bounding box center [802, 297] width 87 height 15
copy span "Spaghetti Bolognese"
click at [862, 351] on div "Description Ar: مكرونة سباغيتي, لحم بقري مفروم, صلصة طماطم, بصل, ثوم, جزر, تواب…" at bounding box center [1017, 343] width 311 height 65
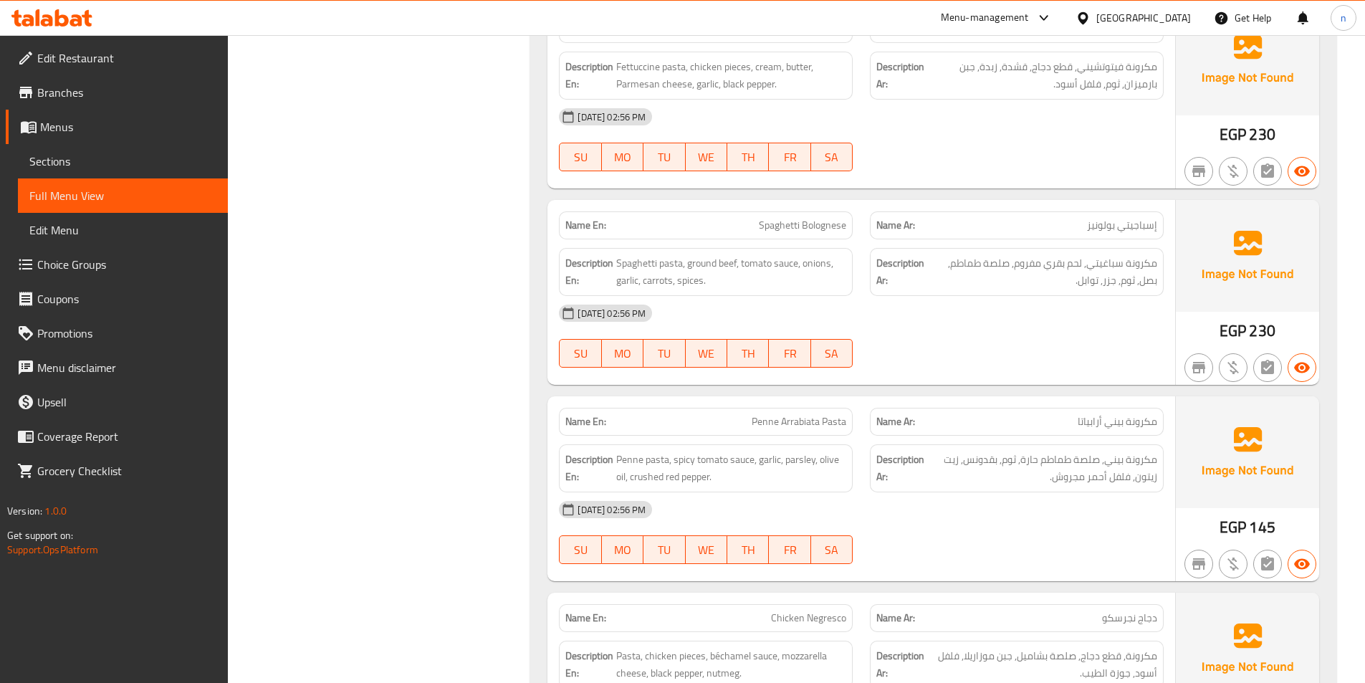
scroll to position [2509, 0]
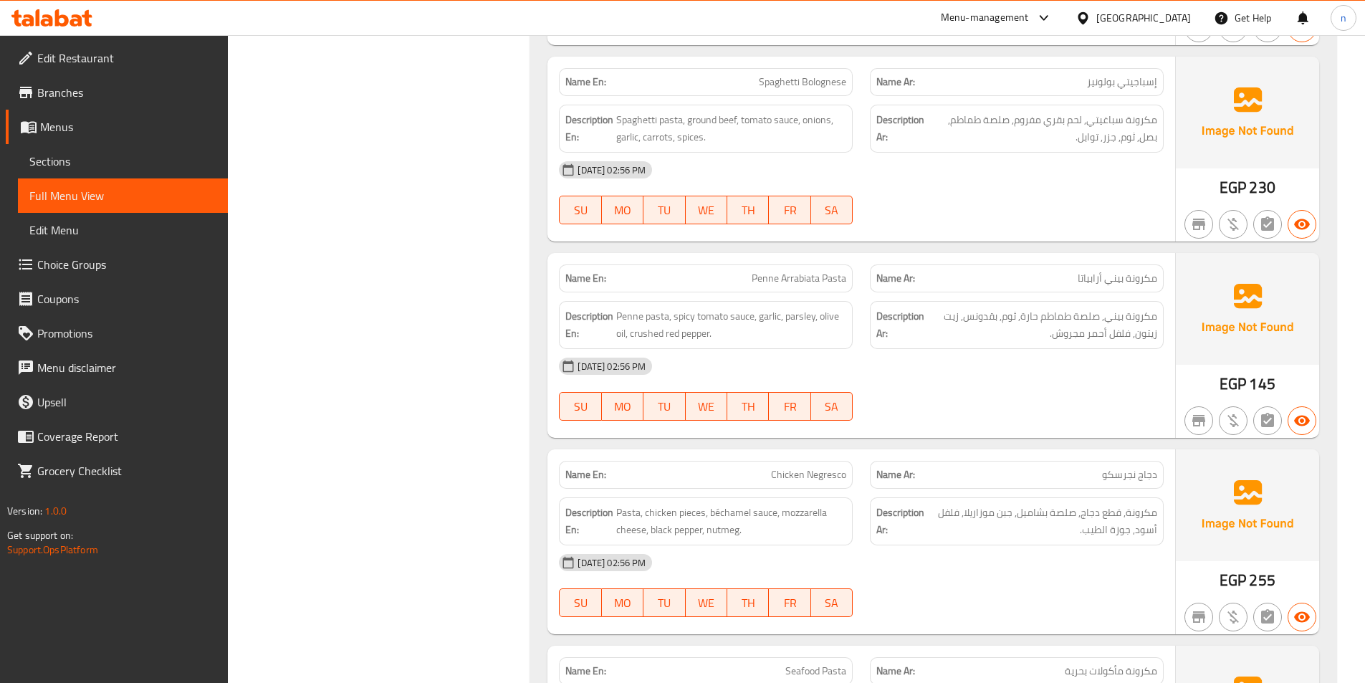
click at [821, 282] on span "Penne Arrabiata Pasta" at bounding box center [799, 278] width 95 height 15
copy span "Penne Arrabiata Pasta"
click at [819, 277] on span "Penne Arrabiata Pasta" at bounding box center [799, 278] width 95 height 15
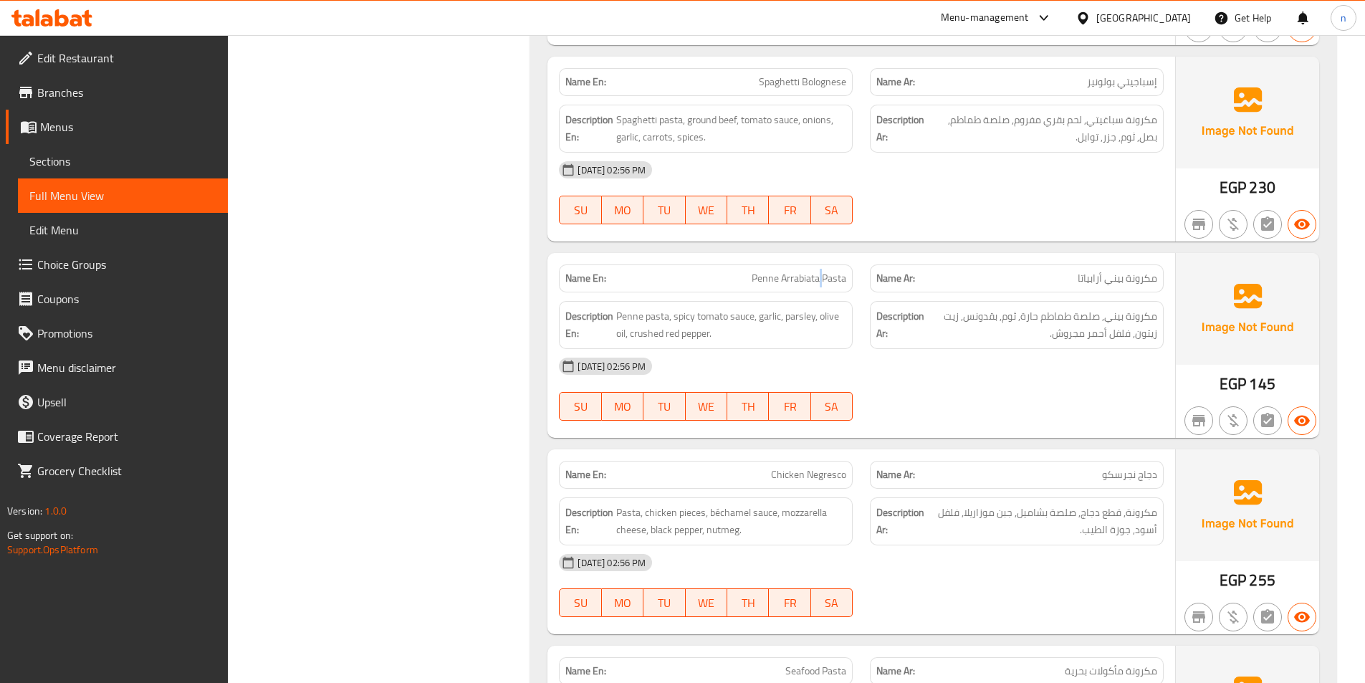
click at [819, 277] on span "Penne Arrabiata Pasta" at bounding box center [799, 278] width 95 height 15
click at [797, 268] on div "Name En: Penne Arrabiata Pasta" at bounding box center [706, 278] width 294 height 28
drag, startPoint x: 750, startPoint y: 280, endPoint x: 859, endPoint y: 269, distance: 109.5
click at [859, 269] on div "Name En: Penne Arrabiata Pasta" at bounding box center [705, 278] width 311 height 45
copy span "Penne Arrabiata Pasta"
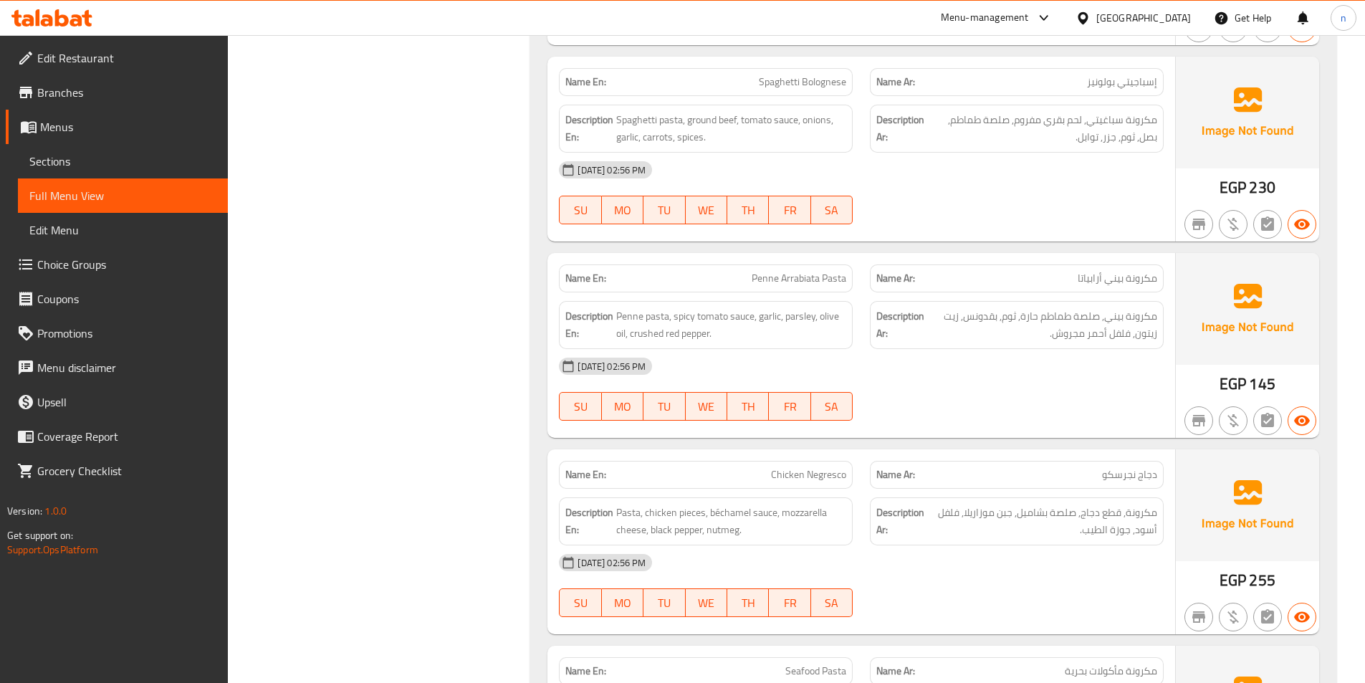
click at [750, 371] on div "[DATE] 02:56 PM" at bounding box center [861, 366] width 622 height 34
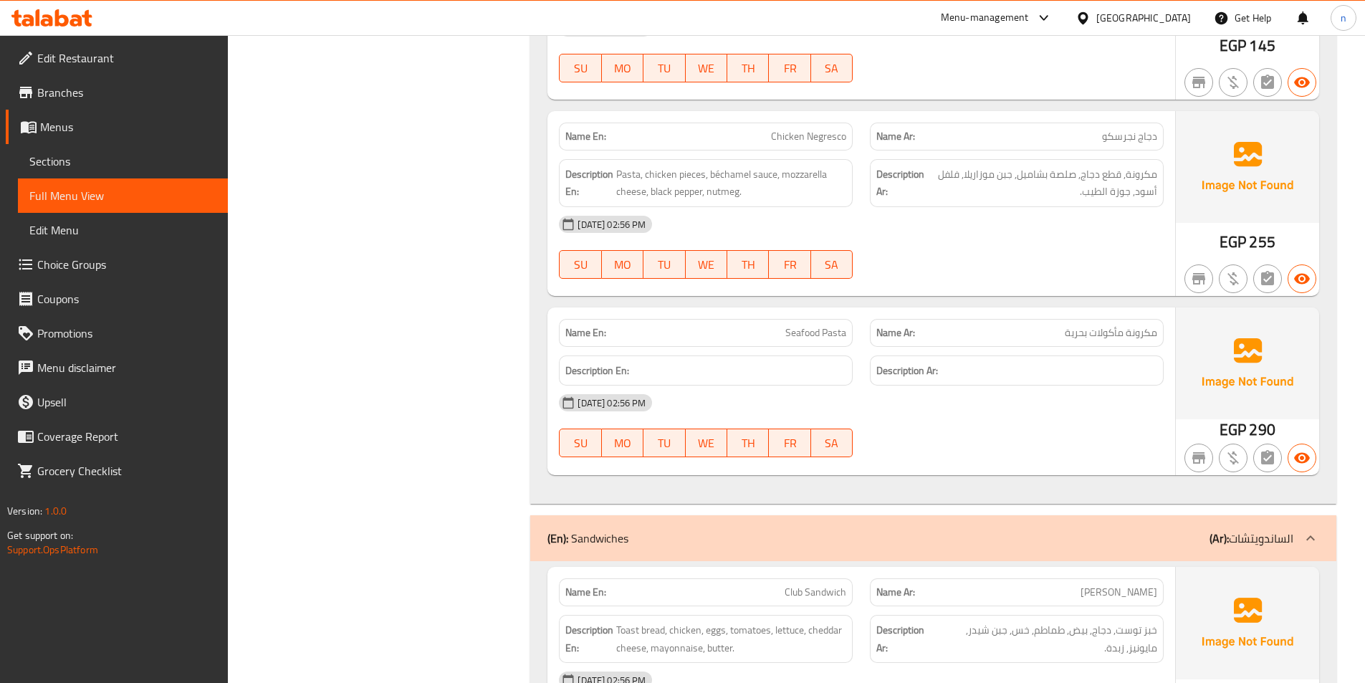
scroll to position [2867, 0]
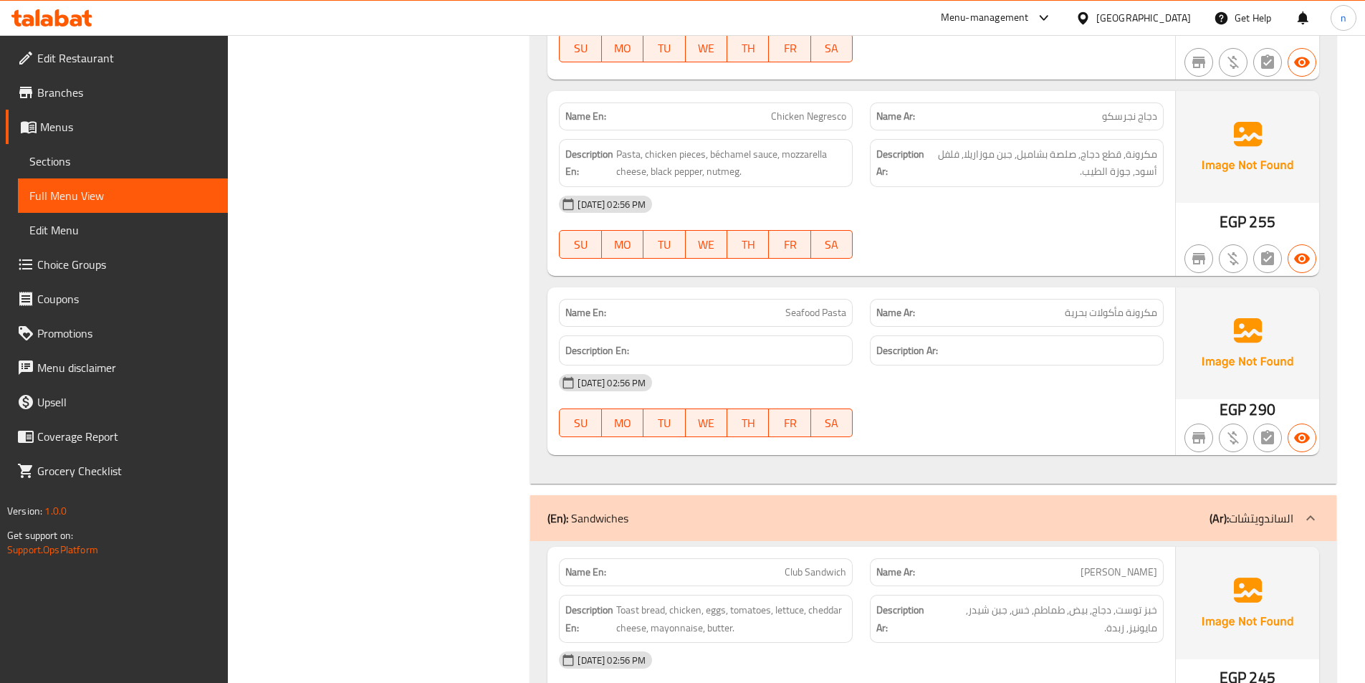
click at [833, 109] on span "Chicken Negresco" at bounding box center [808, 116] width 75 height 15
copy span "Negresco"
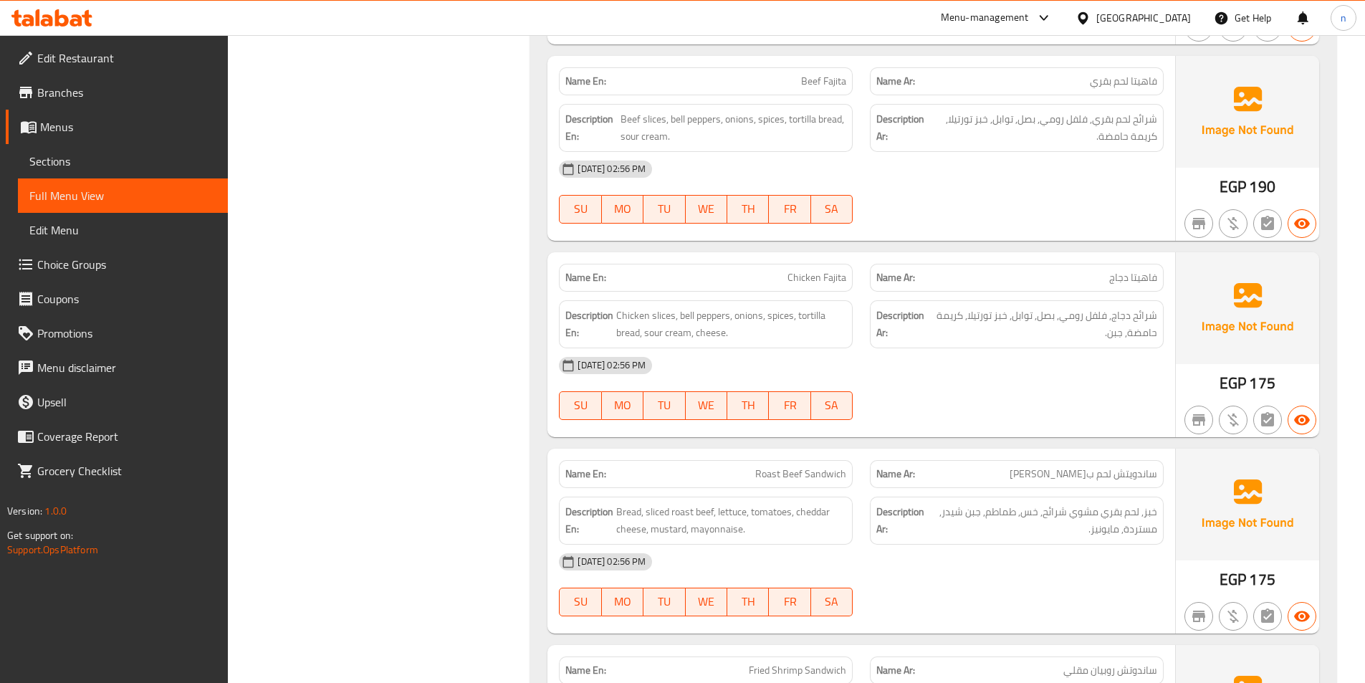
scroll to position [3799, 0]
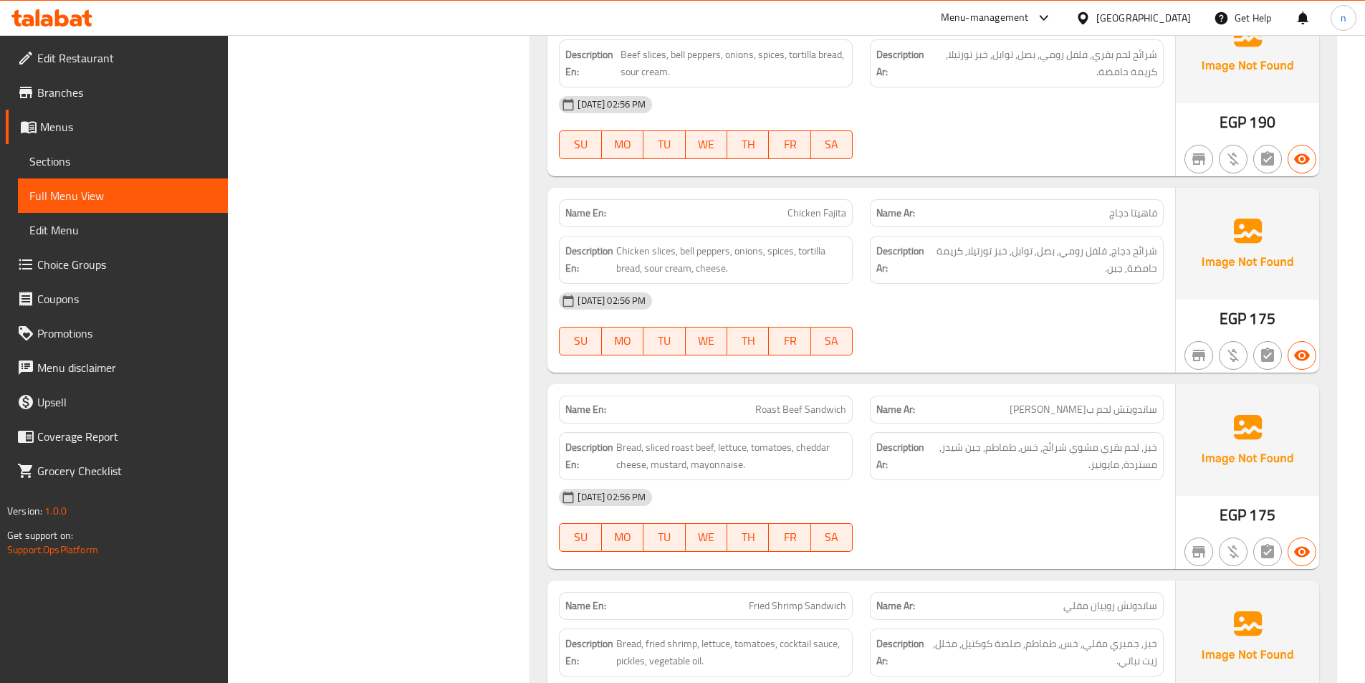
click at [927, 436] on div "Description Ar: خبز, لحم بقري مشوي شرائح, خس, طماطم, جبن شيدر, مستردة, مايونيز." at bounding box center [1017, 456] width 294 height 48
click at [996, 457] on span "خبز, لحم بقري مشوي شرائح, خس, طماطم, جبن شيدر, مستردة, مايونيز." at bounding box center [1042, 456] width 229 height 35
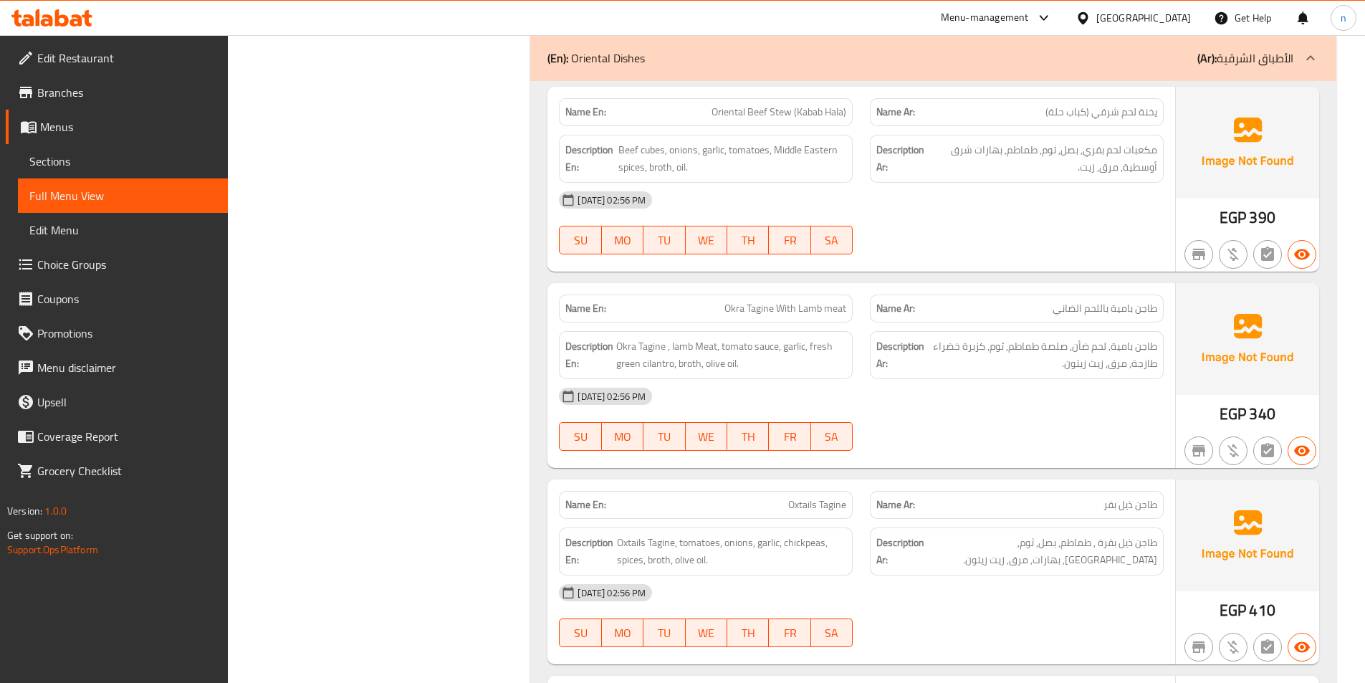
scroll to position [4946, 0]
click at [816, 120] on div "Name En: Oriental Beef Stew (Kabab Hala)" at bounding box center [706, 111] width 294 height 28
click at [816, 119] on span "Oriental Beef Stew (Kabab Hala)" at bounding box center [779, 111] width 135 height 15
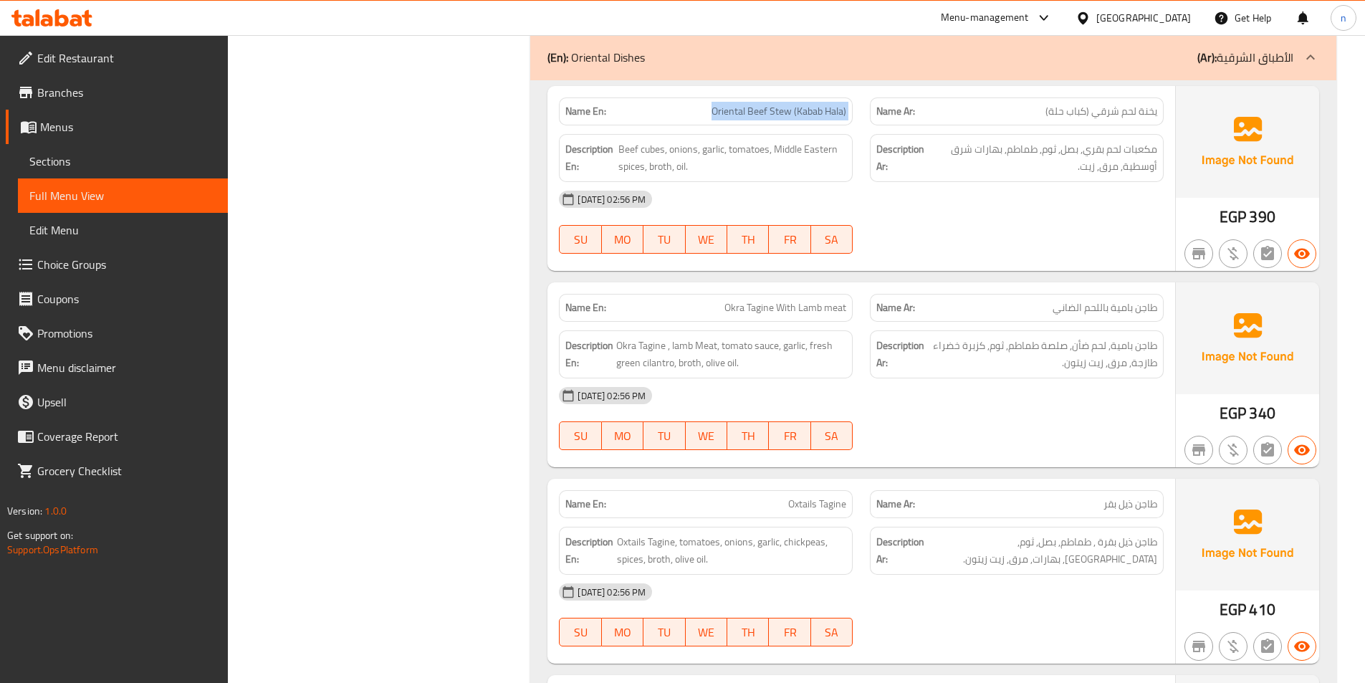
copy span "Oriental Beef Stew (Kabab Hala)"
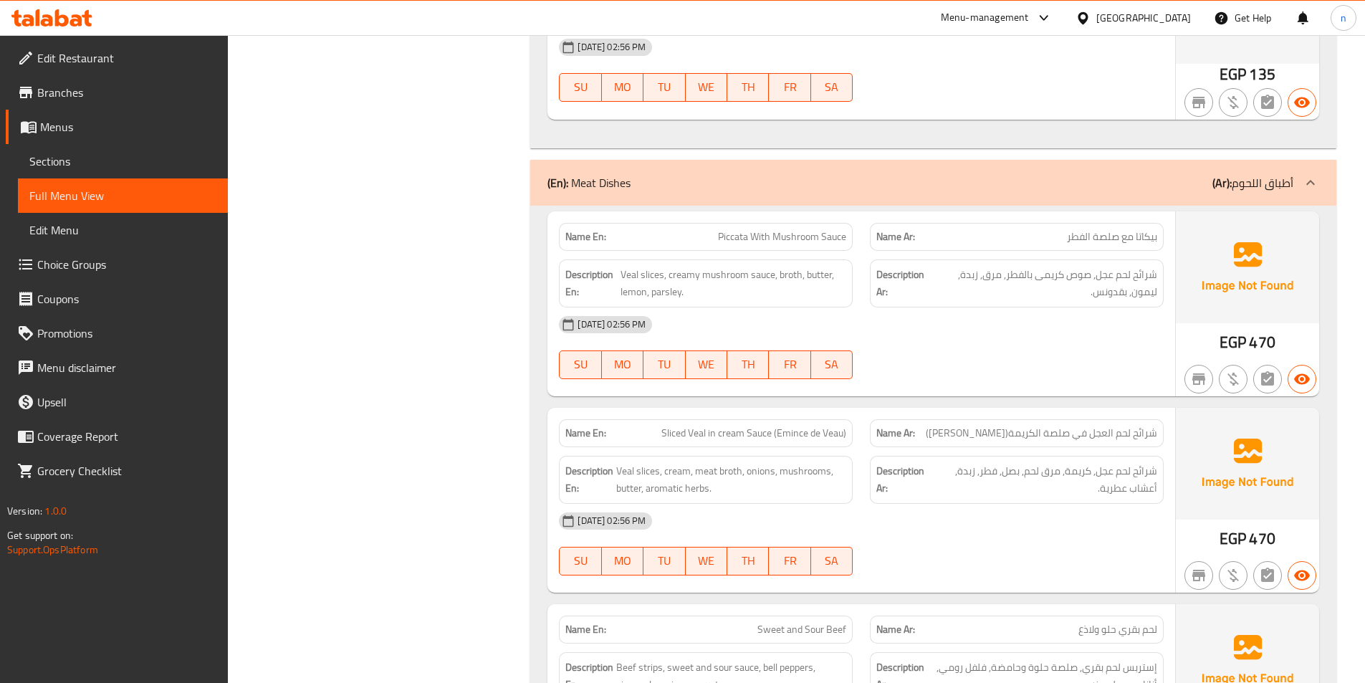
scroll to position [6522, 0]
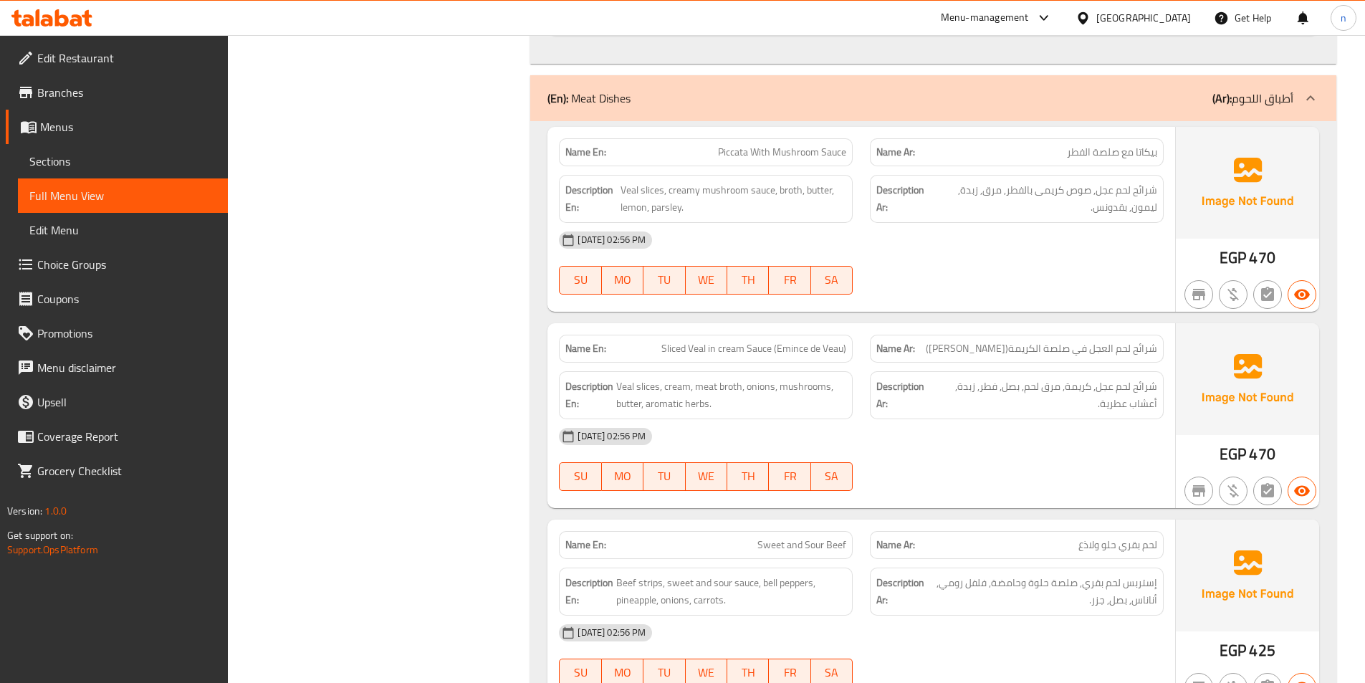
click at [743, 154] on span "Piccata With Mushroom Sauce" at bounding box center [782, 152] width 128 height 15
copy span "Piccata"
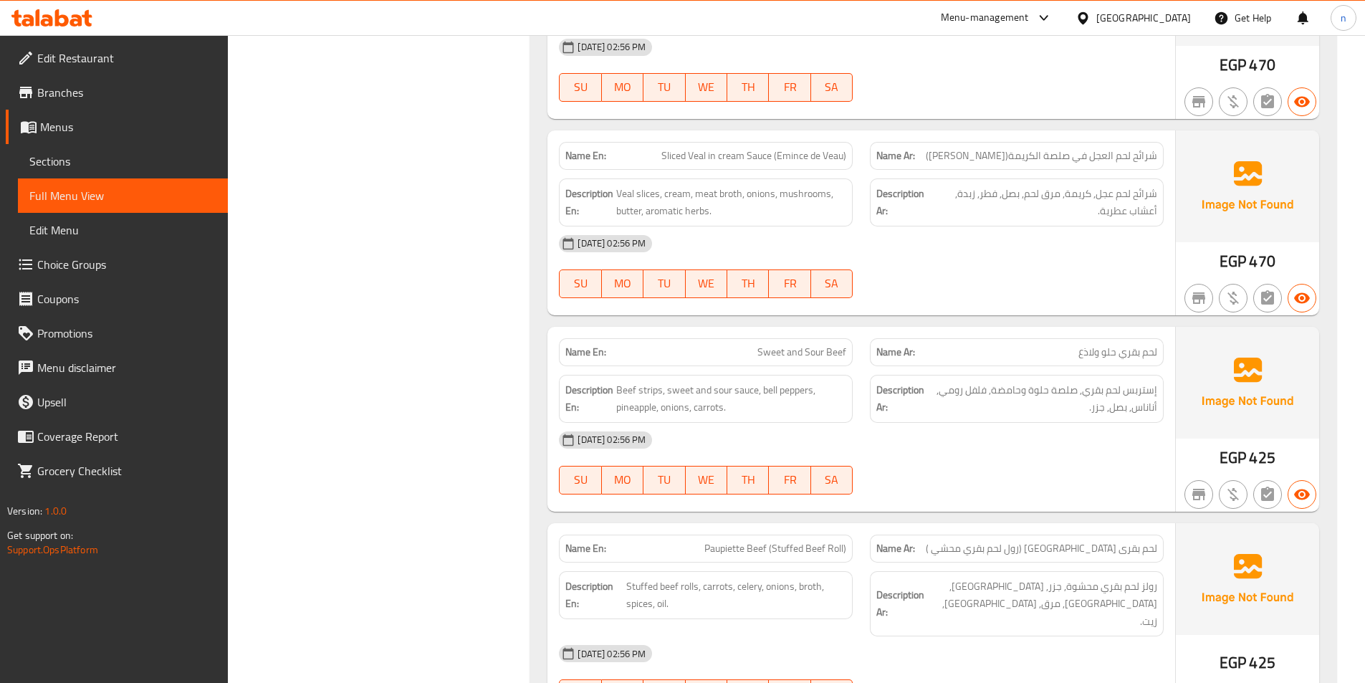
scroll to position [6737, 0]
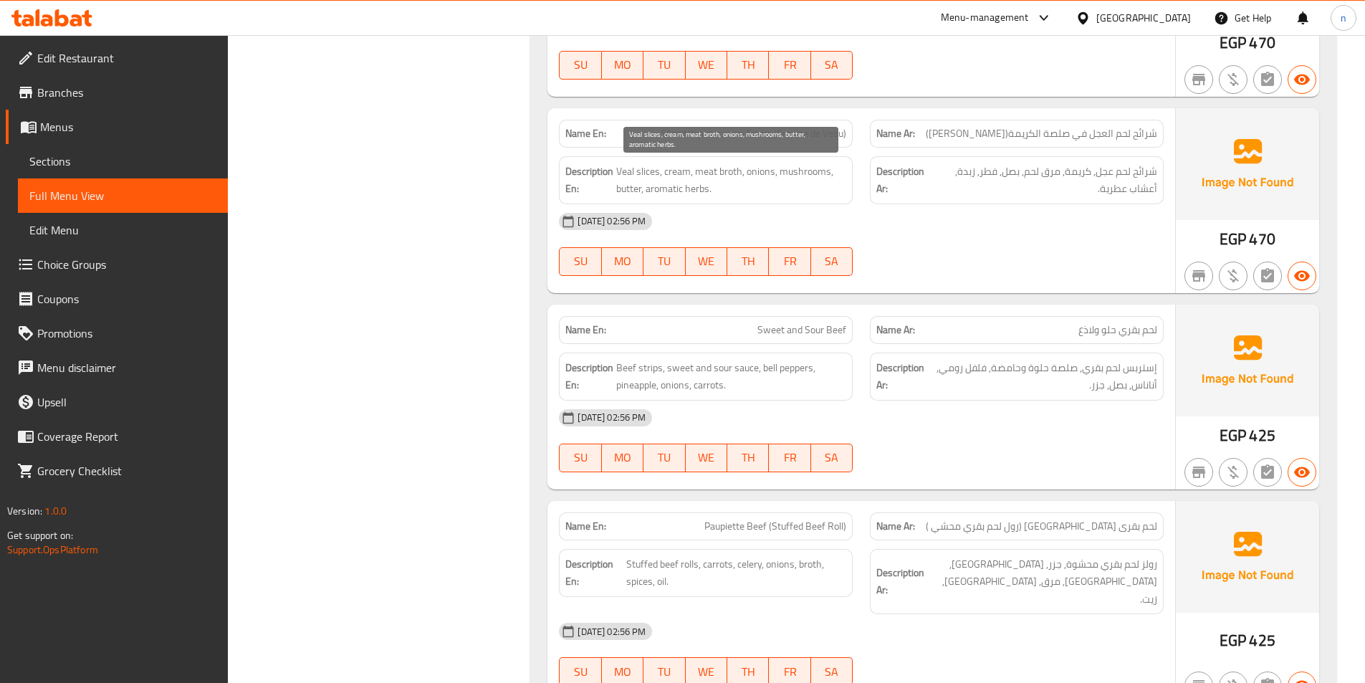
click at [629, 167] on span "Veal slices, cream, meat broth, onions, mushrooms, butter, aromatic herbs." at bounding box center [731, 180] width 230 height 35
copy span "Veal"
click at [732, 204] on div "[DATE] 02:56 PM" at bounding box center [861, 221] width 622 height 34
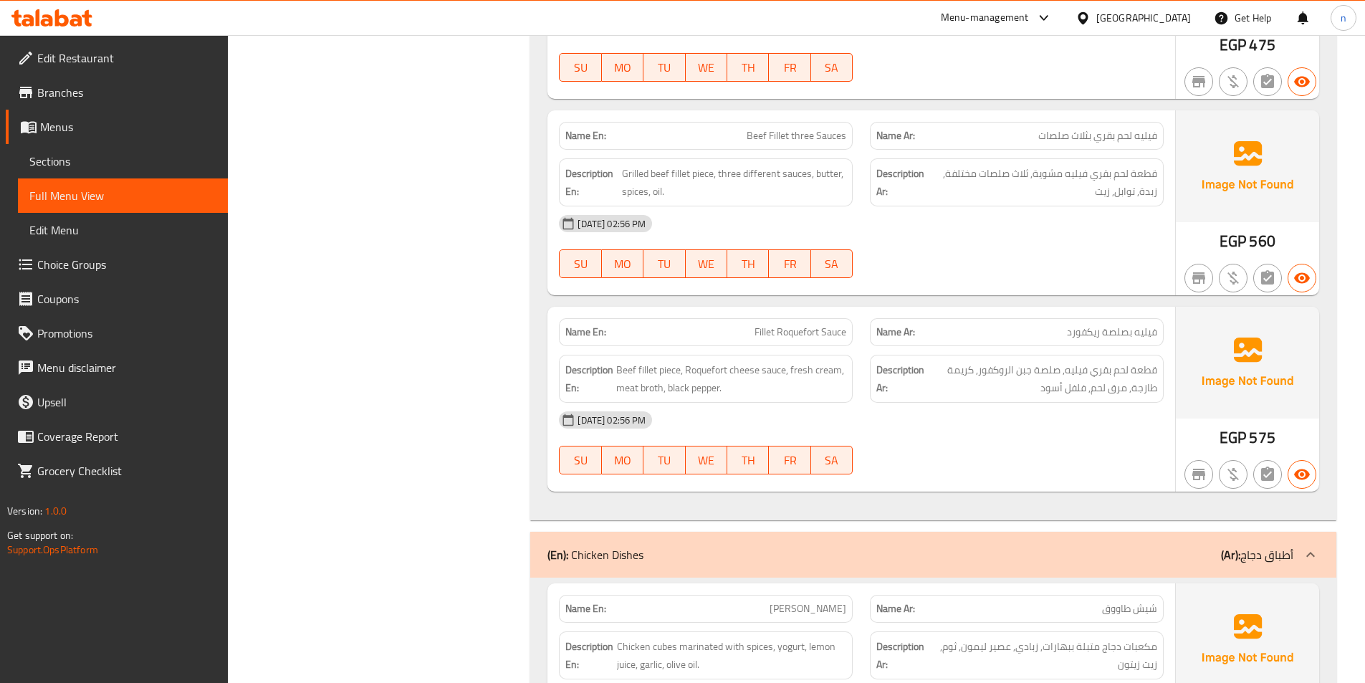
scroll to position [7956, 0]
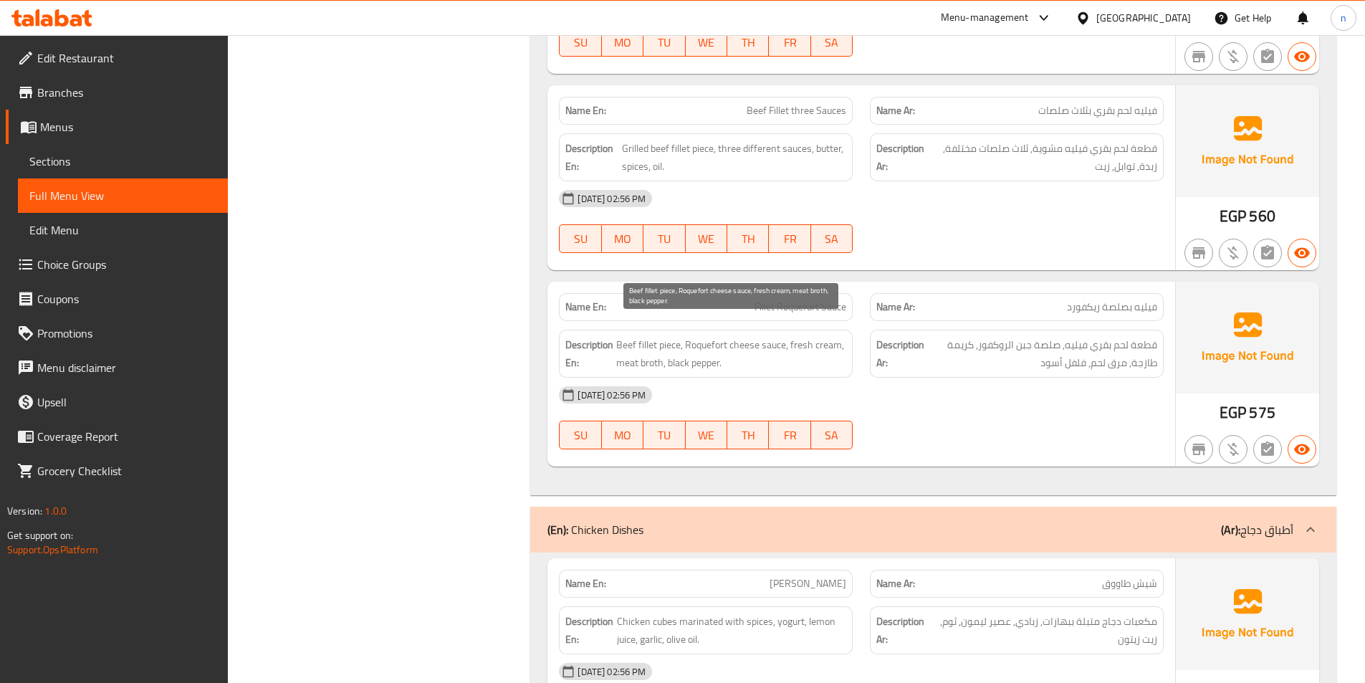
click at [709, 336] on span "Beef fillet piece, Roquefort cheese sauce, fresh cream, meat broth, black peppe…" at bounding box center [731, 353] width 230 height 35
copy span "Roquefort"
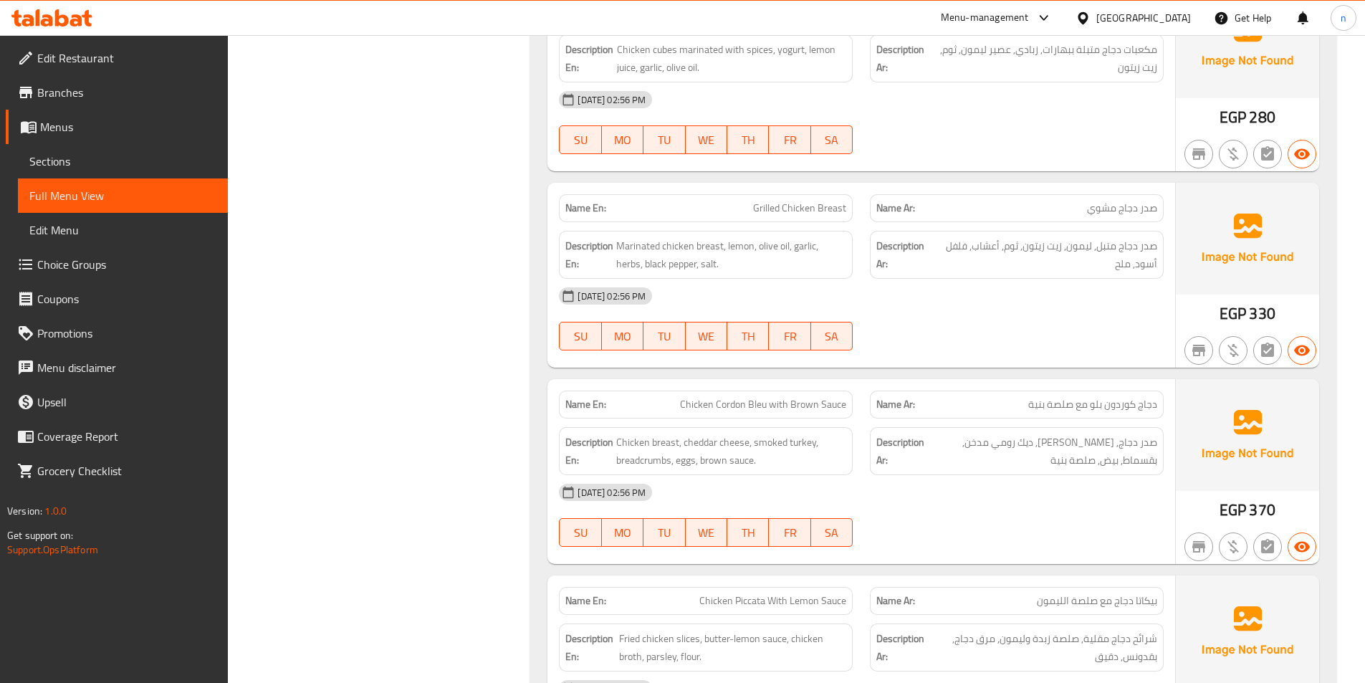
scroll to position [8529, 0]
drag, startPoint x: 719, startPoint y: 388, endPoint x: 765, endPoint y: 396, distance: 47.3
click at [765, 396] on div "Name En: Chicken Cordon Bleu with Brown Sauce" at bounding box center [706, 403] width 294 height 28
click at [767, 396] on span "Chicken Cordon Bleu with Brown Sauce" at bounding box center [763, 403] width 166 height 15
drag, startPoint x: 768, startPoint y: 384, endPoint x: 719, endPoint y: 384, distance: 49.5
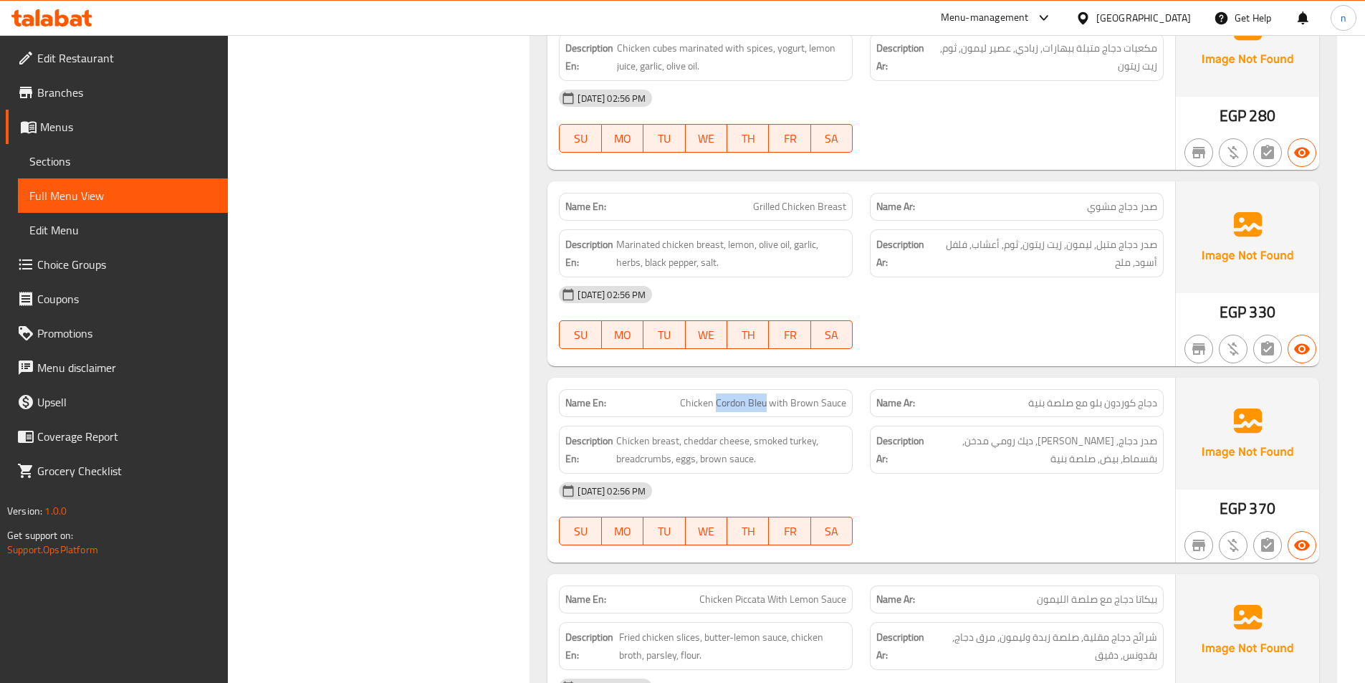
click at [719, 396] on span "Chicken Cordon Bleu with Brown Sauce" at bounding box center [763, 403] width 166 height 15
drag, startPoint x: 793, startPoint y: 388, endPoint x: 859, endPoint y: 379, distance: 65.8
click at [859, 381] on div "Name En: Chicken Cordon Bleu with Brown Sauce" at bounding box center [705, 403] width 311 height 45
click at [1063, 545] on div "Name En: Shish Tawook Name Ar: شيش طاووق Description En: Chicken cubes marinate…" at bounding box center [933, 579] width 806 height 1201
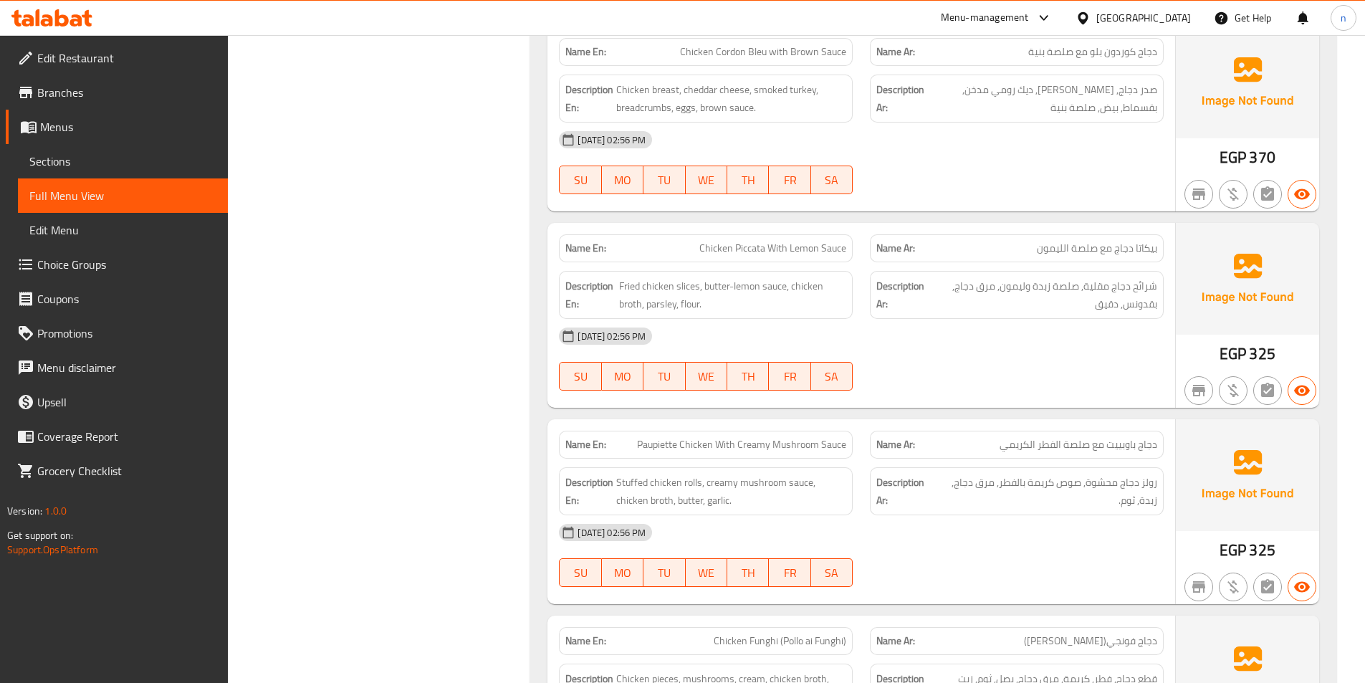
scroll to position [8959, 0]
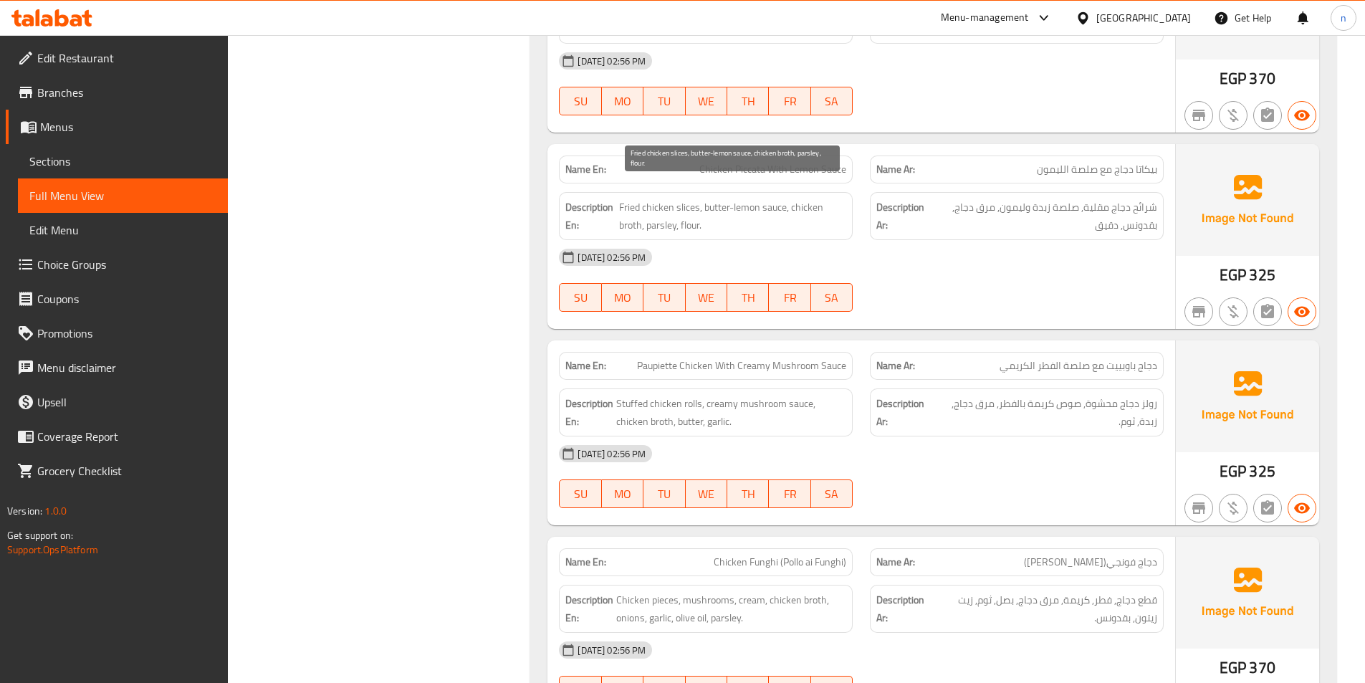
click at [647, 203] on span "Fried chicken slices, butter-lemon sauce, chicken broth, parsley, flour." at bounding box center [733, 216] width 228 height 35
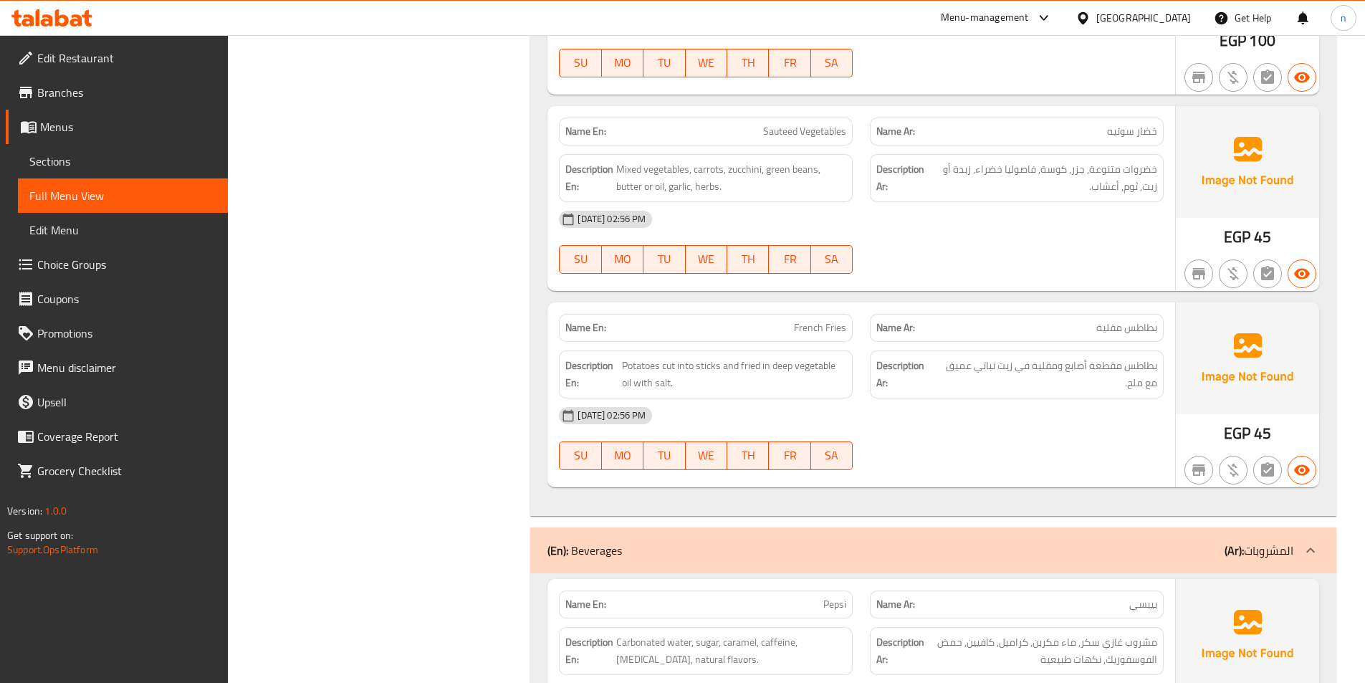
scroll to position [11110, 0]
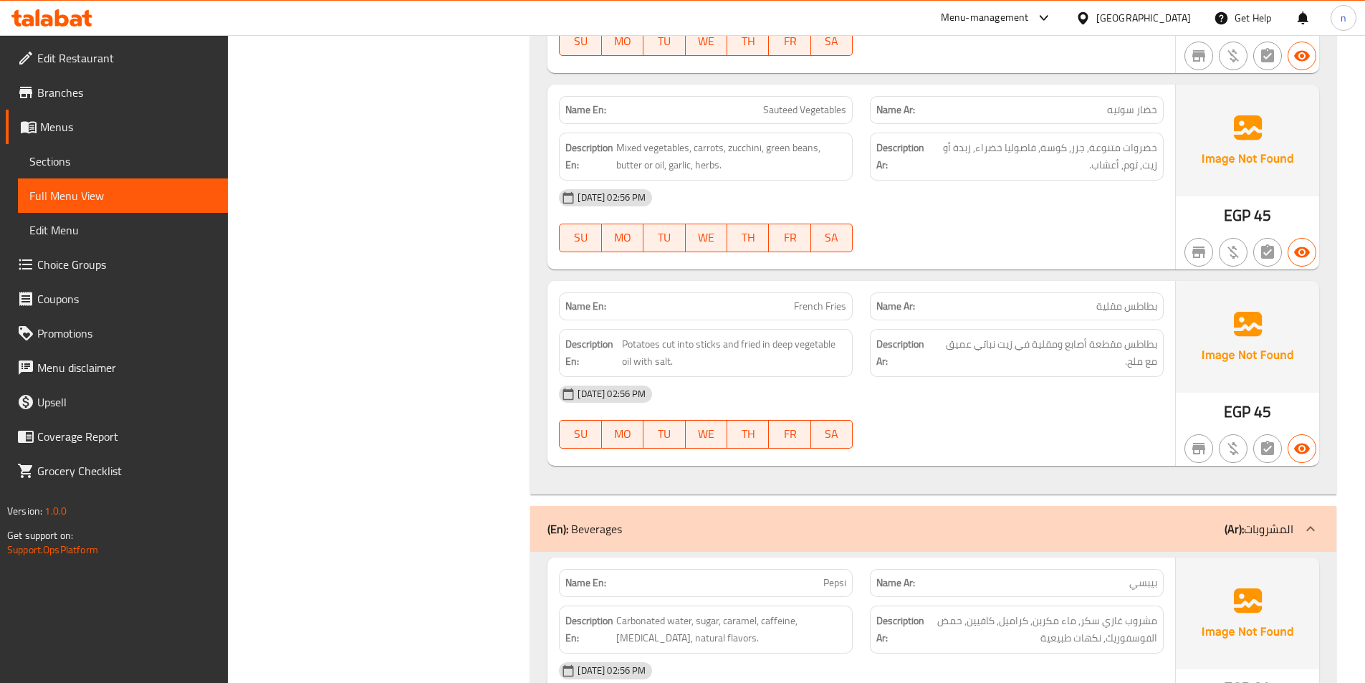
click at [792, 102] on span "Sauteed Vegetables" at bounding box center [804, 109] width 83 height 15
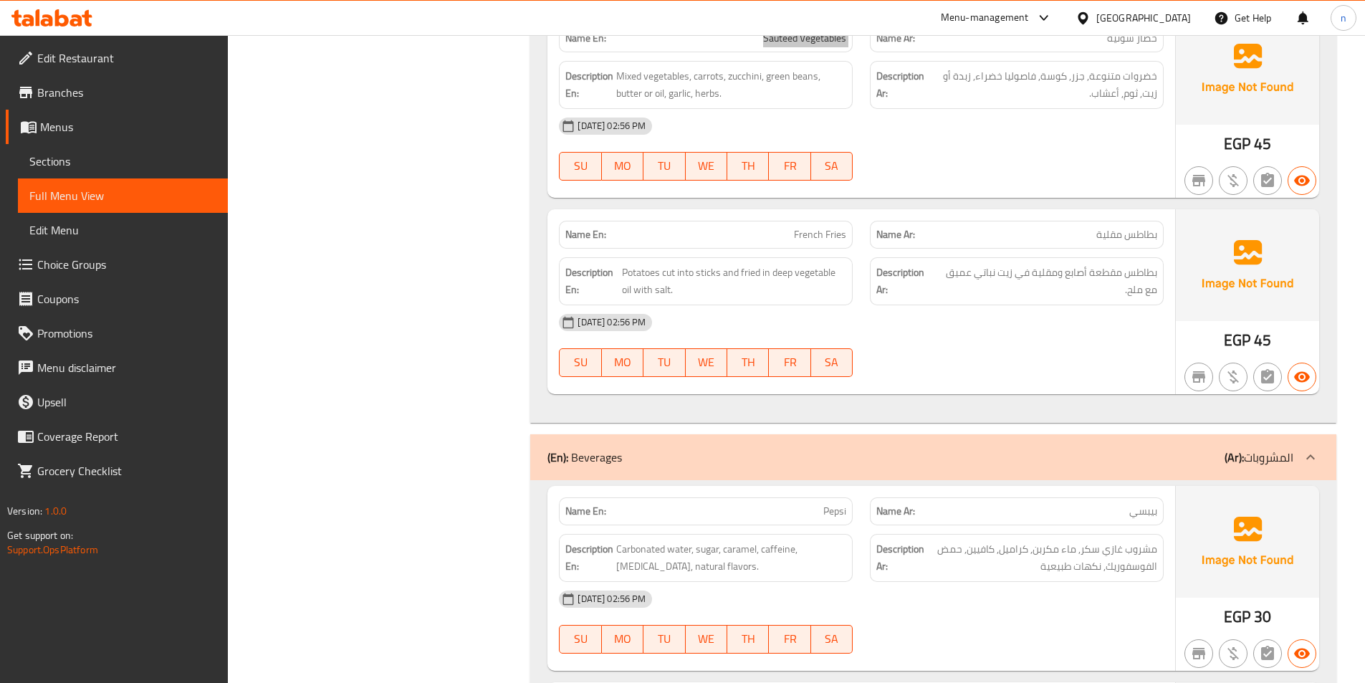
scroll to position [11253, 0]
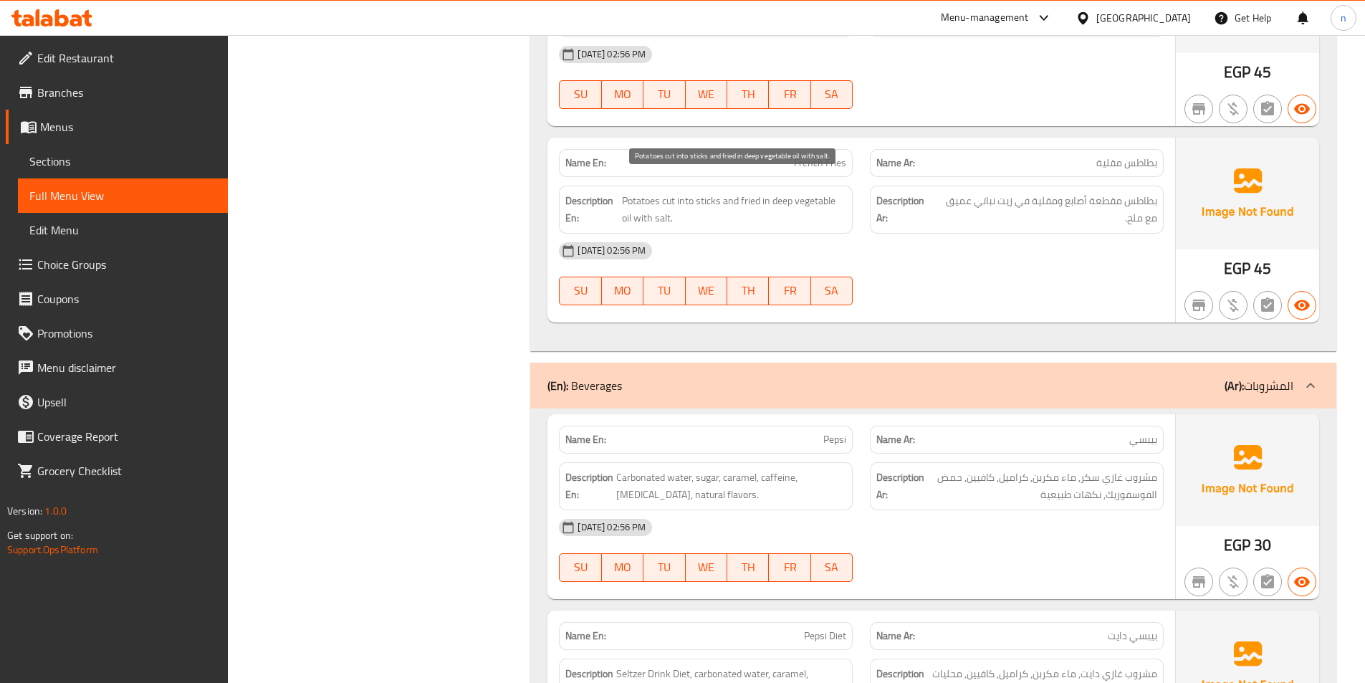
click at [682, 192] on span "Potatoes cut into sticks and fried in deep vegetable oil with salt." at bounding box center [734, 209] width 224 height 35
click at [654, 192] on span "Potatoes cut into sticks and fried in deep vegetable oil with salt." at bounding box center [734, 209] width 224 height 35
drag, startPoint x: 623, startPoint y: 185, endPoint x: 720, endPoint y: 193, distance: 97.8
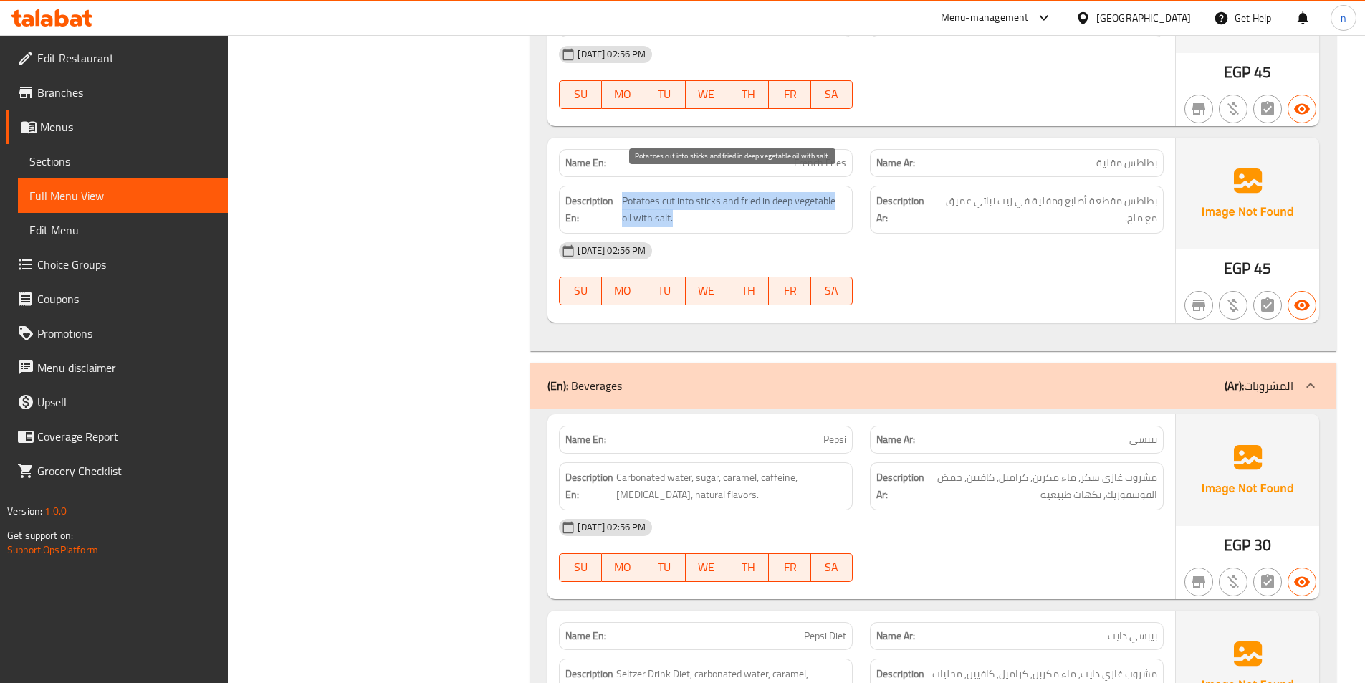
click at [720, 192] on span "Potatoes cut into sticks and fried in deep vegetable oil with salt." at bounding box center [734, 209] width 224 height 35
click at [705, 192] on span "Potatoes cut into sticks and fried in deep vegetable oil with salt." at bounding box center [734, 209] width 224 height 35
drag, startPoint x: 623, startPoint y: 181, endPoint x: 720, endPoint y: 185, distance: 96.8
click at [720, 192] on span "Potatoes cut into sticks and fried in deep vegetable oil with salt." at bounding box center [734, 209] width 224 height 35
click at [826, 156] on span "French Fries" at bounding box center [820, 163] width 52 height 15
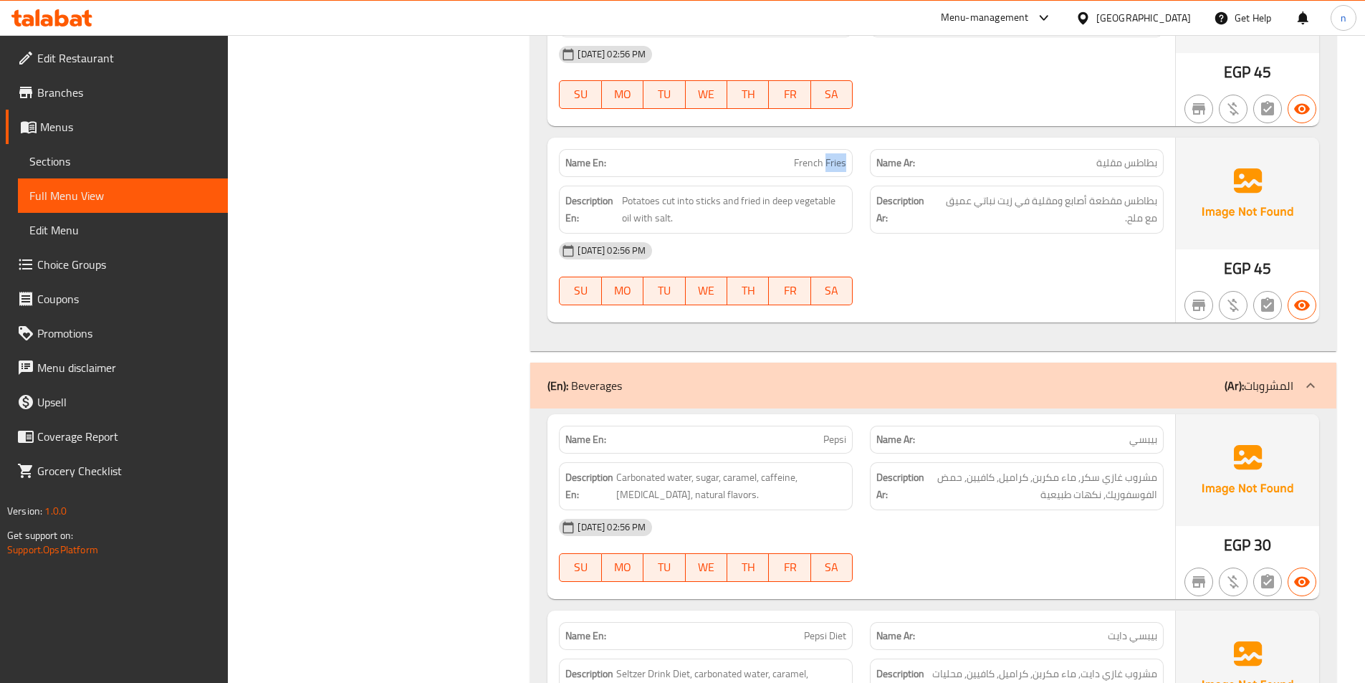
click at [826, 156] on span "French Fries" at bounding box center [820, 163] width 52 height 15
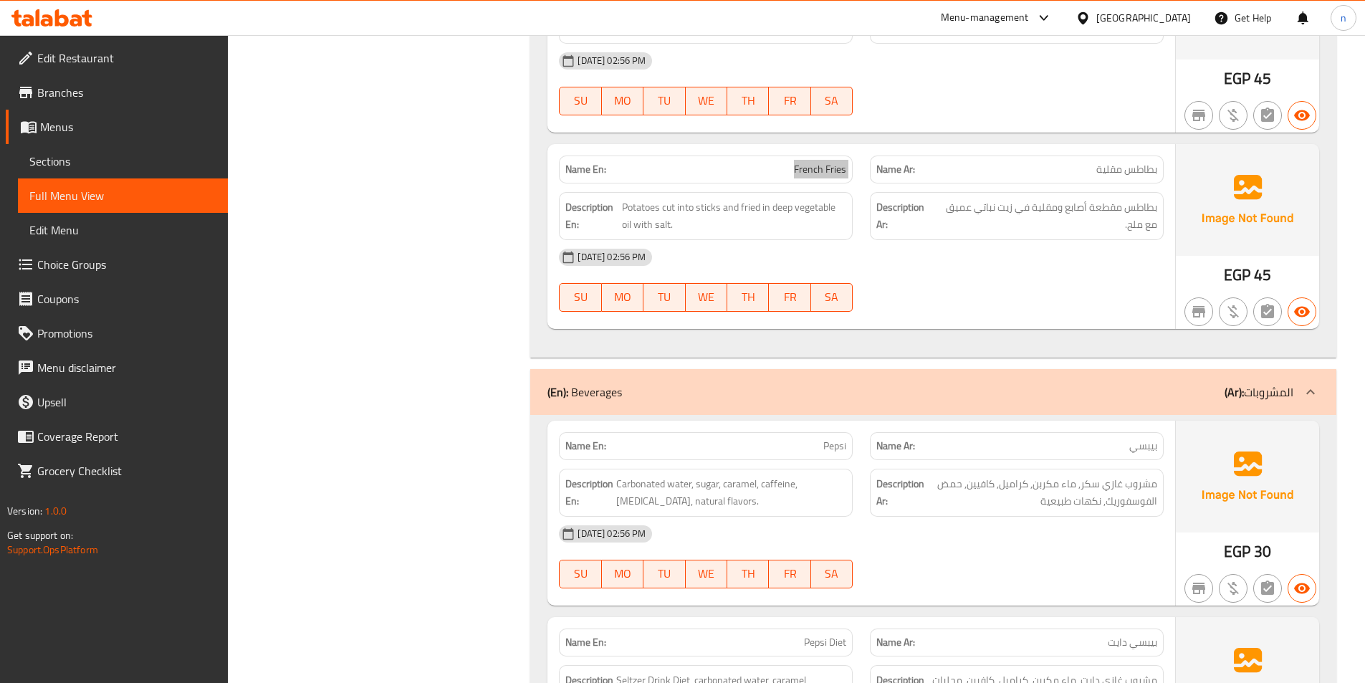
scroll to position [11181, 0]
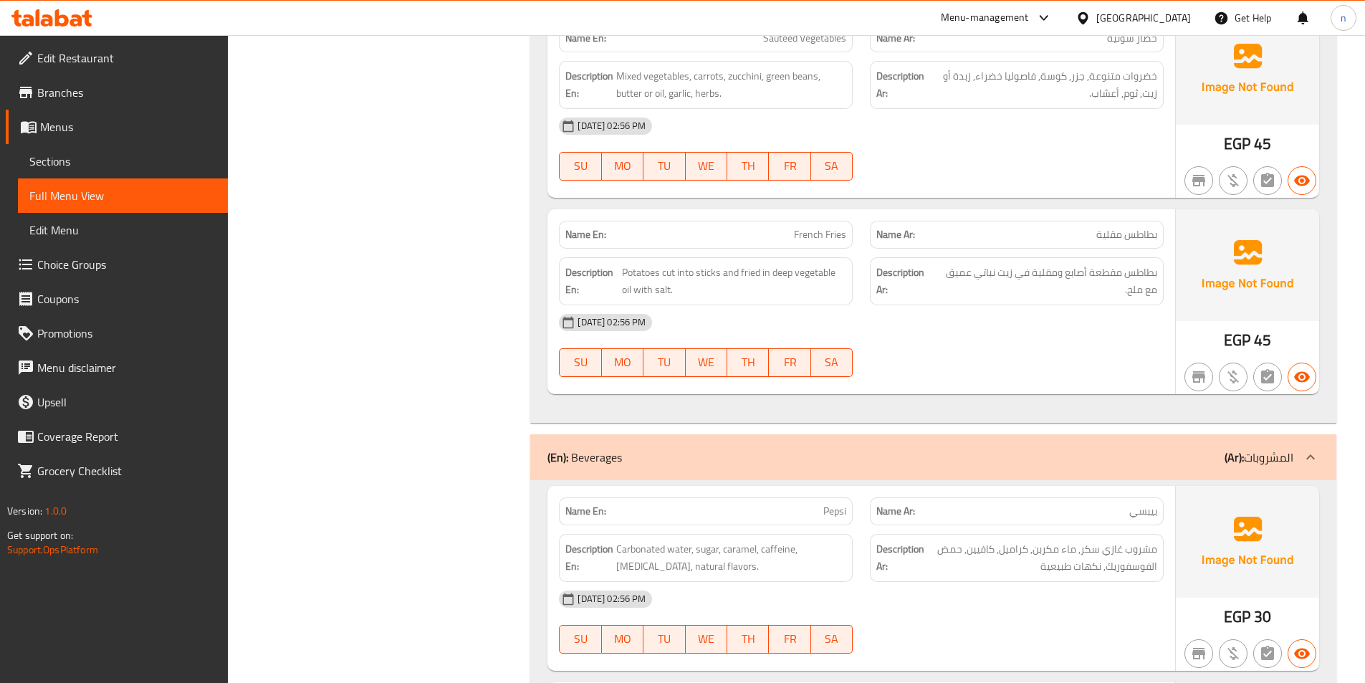
click at [928, 368] on div at bounding box center [1017, 376] width 311 height 17
click at [837, 227] on span "French Fries" at bounding box center [820, 234] width 52 height 15
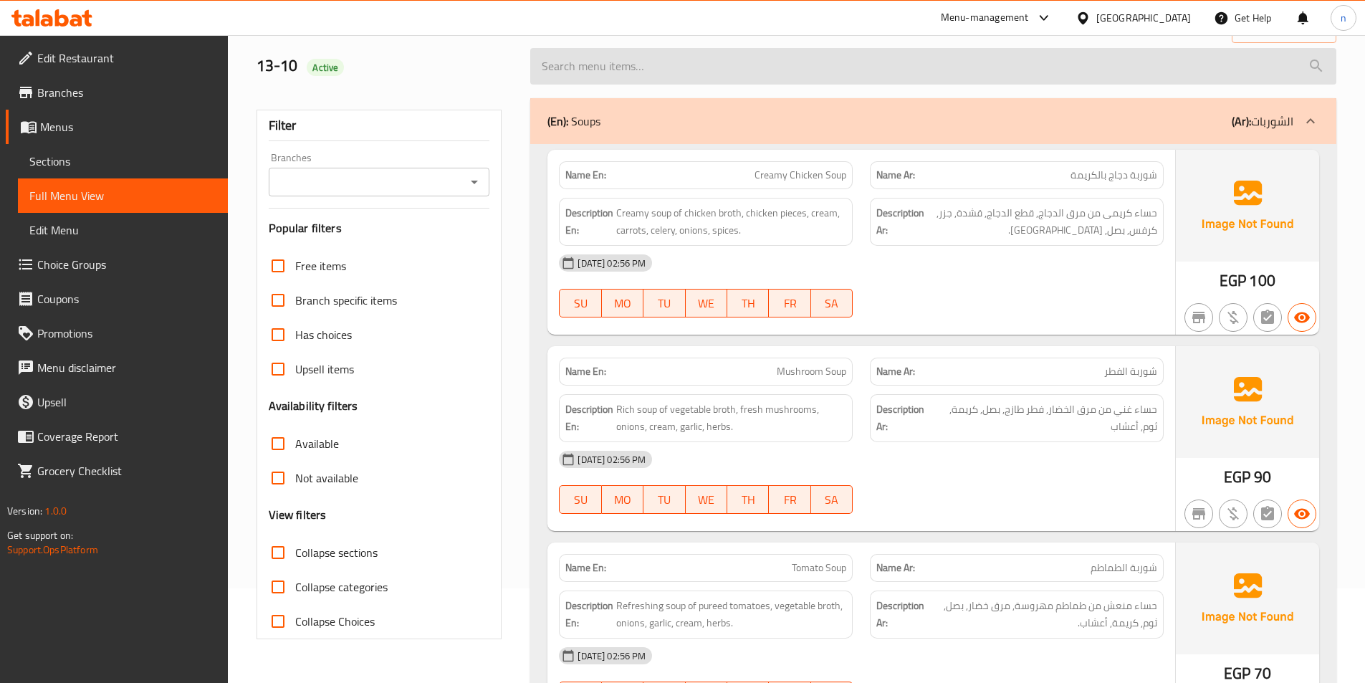
scroll to position [0, 0]
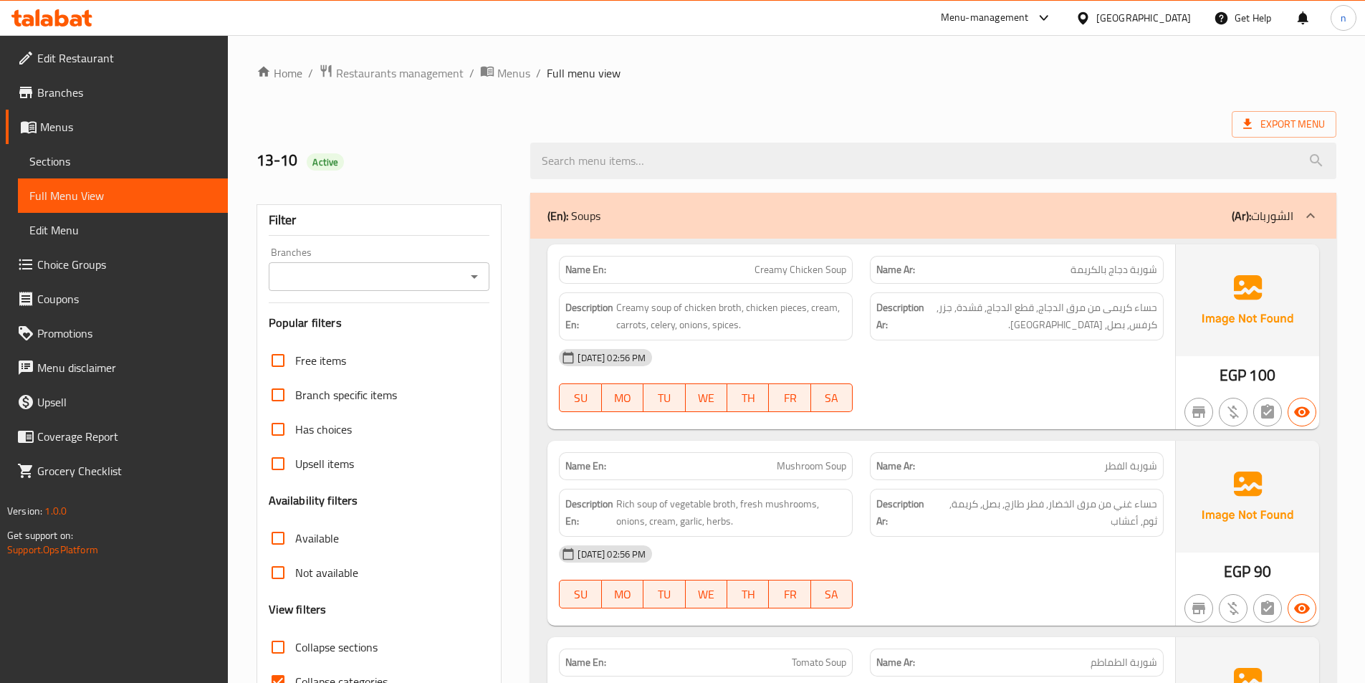
click at [100, 153] on span "Sections" at bounding box center [122, 161] width 187 height 17
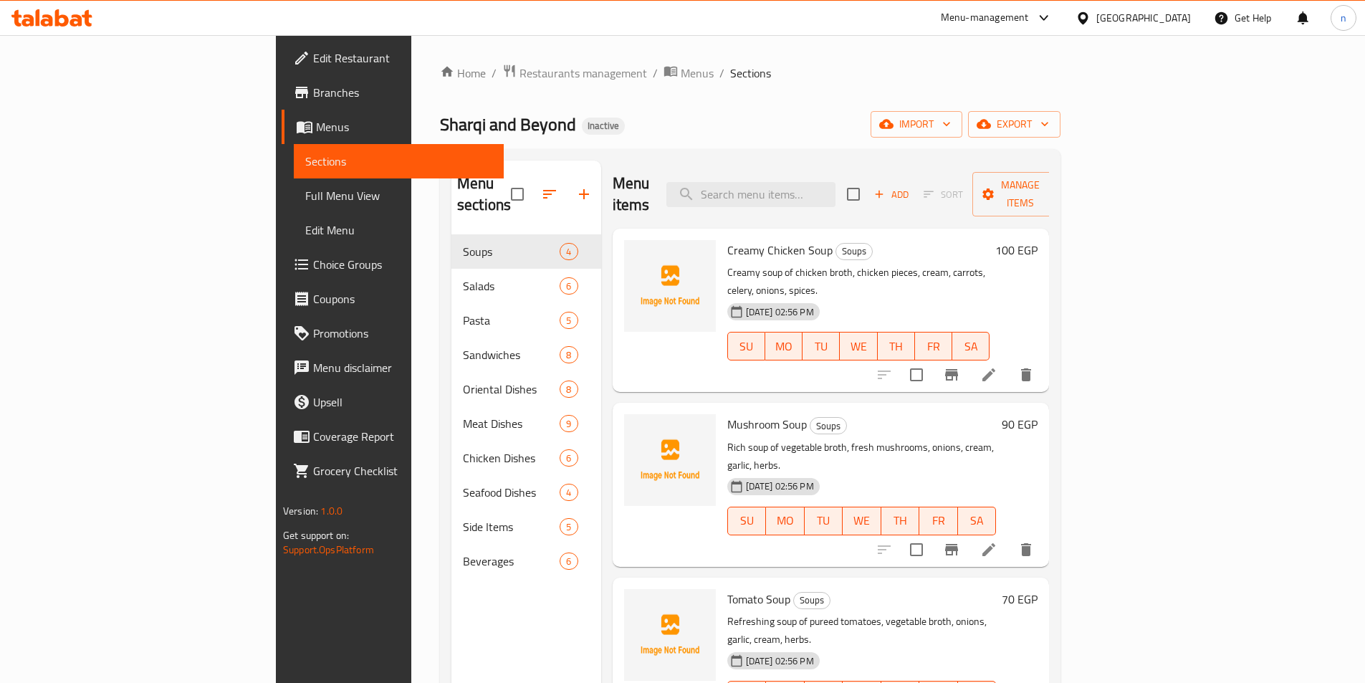
click at [863, 169] on div "Menu items Add Sort Manage items" at bounding box center [831, 195] width 437 height 68
click at [836, 182] on input "search" at bounding box center [751, 194] width 169 height 25
paste input "Spaghetti Bolognese"
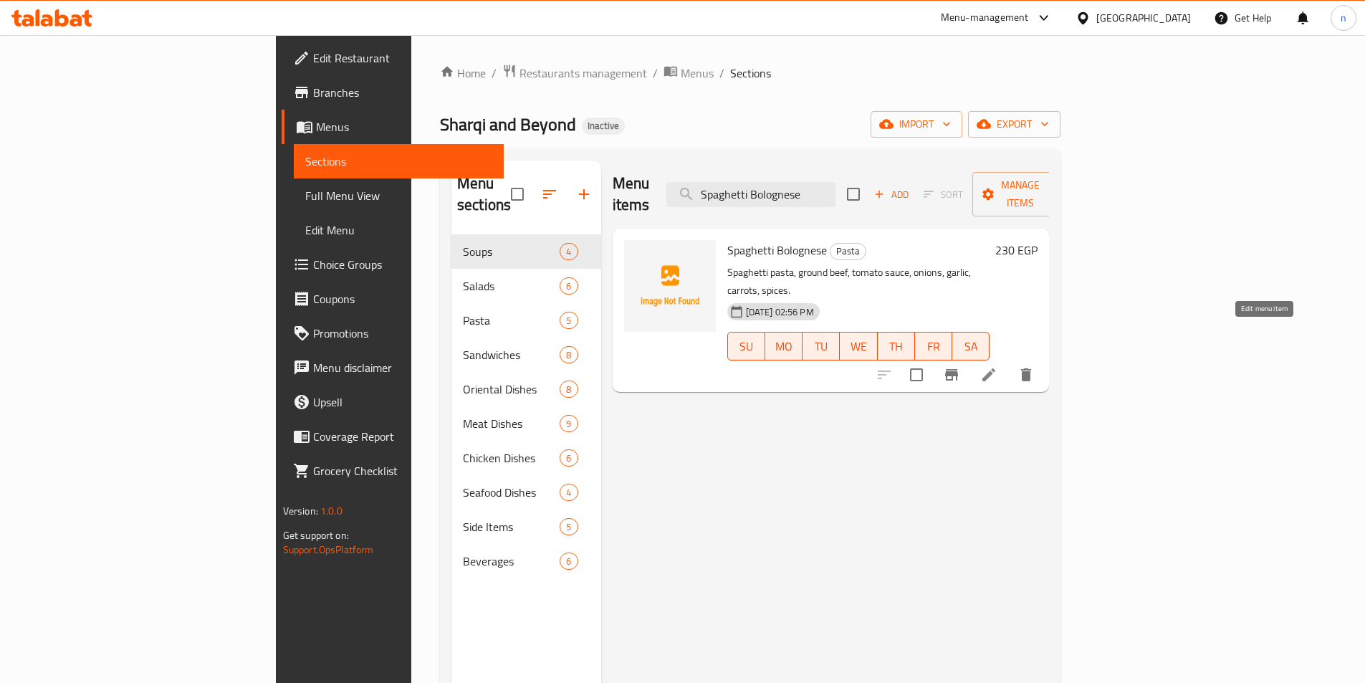
type input "Spaghetti Bolognese"
click at [996, 368] on icon at bounding box center [989, 374] width 13 height 13
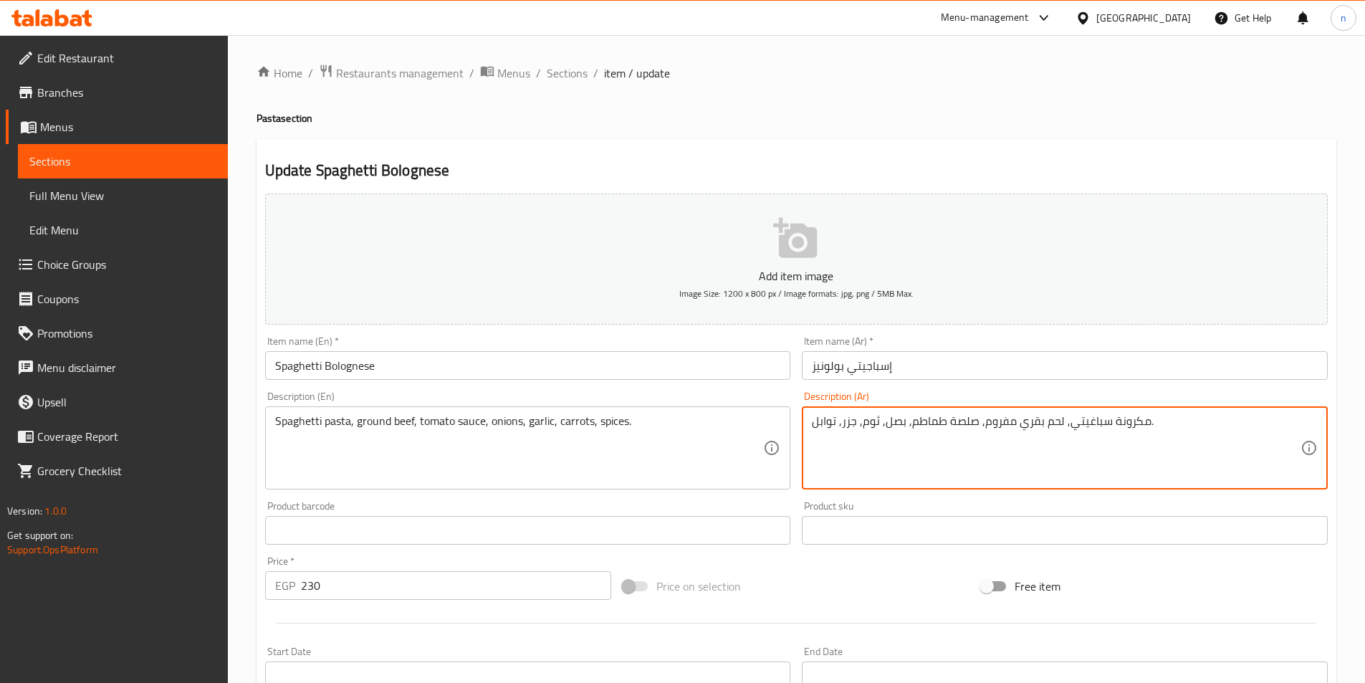
click at [1087, 424] on textarea "مكرونة سباغيتي, لحم بقري مفروم, صلصة طماطم, بصل, ثوم, جزر, توابل." at bounding box center [1056, 448] width 489 height 68
click at [1241, 422] on textarea "مكرونة سباغيتي, لحم بقري مفروم, صلصة طماطم, بصل, ثوم, جزر, توابل." at bounding box center [1056, 448] width 489 height 68
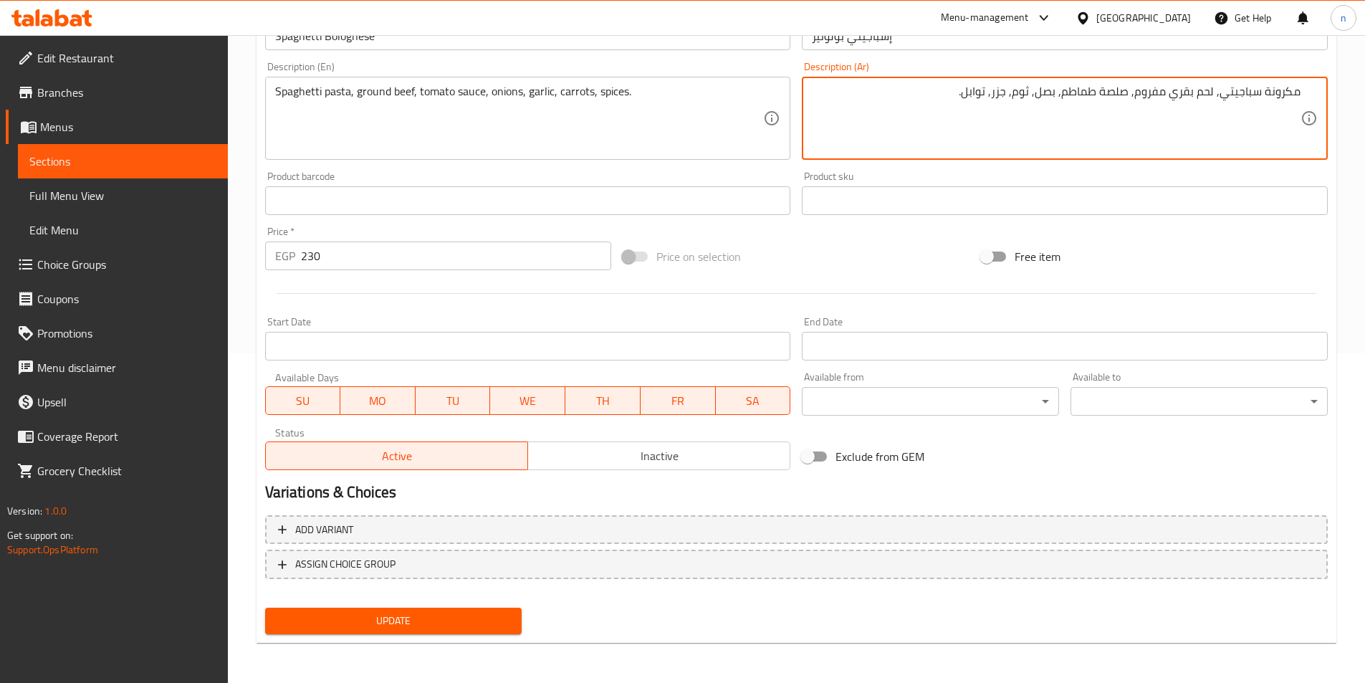
type textarea "مكرونة سباجيتي, لحم بقري مفروم, صلصة طماطم, بصل, ثوم, جزر, توابل."
click at [421, 619] on span "Update" at bounding box center [394, 621] width 234 height 18
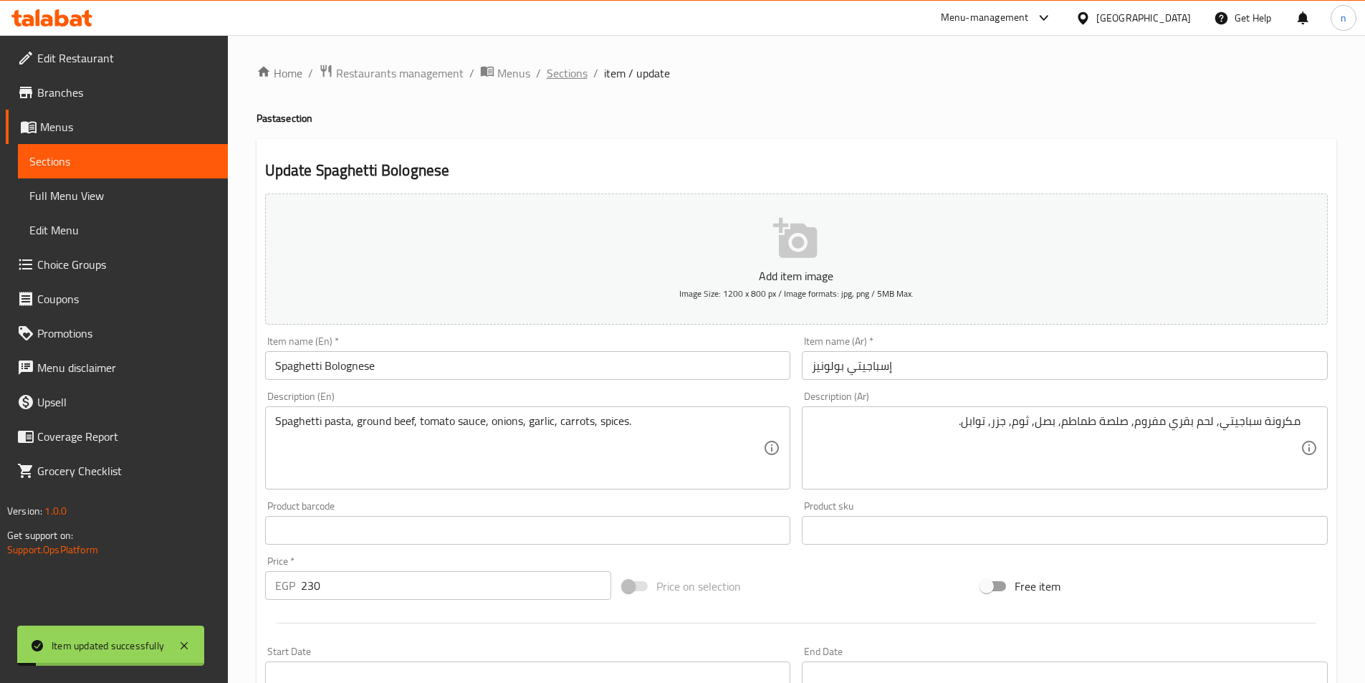
click at [560, 77] on span "Sections" at bounding box center [567, 73] width 41 height 17
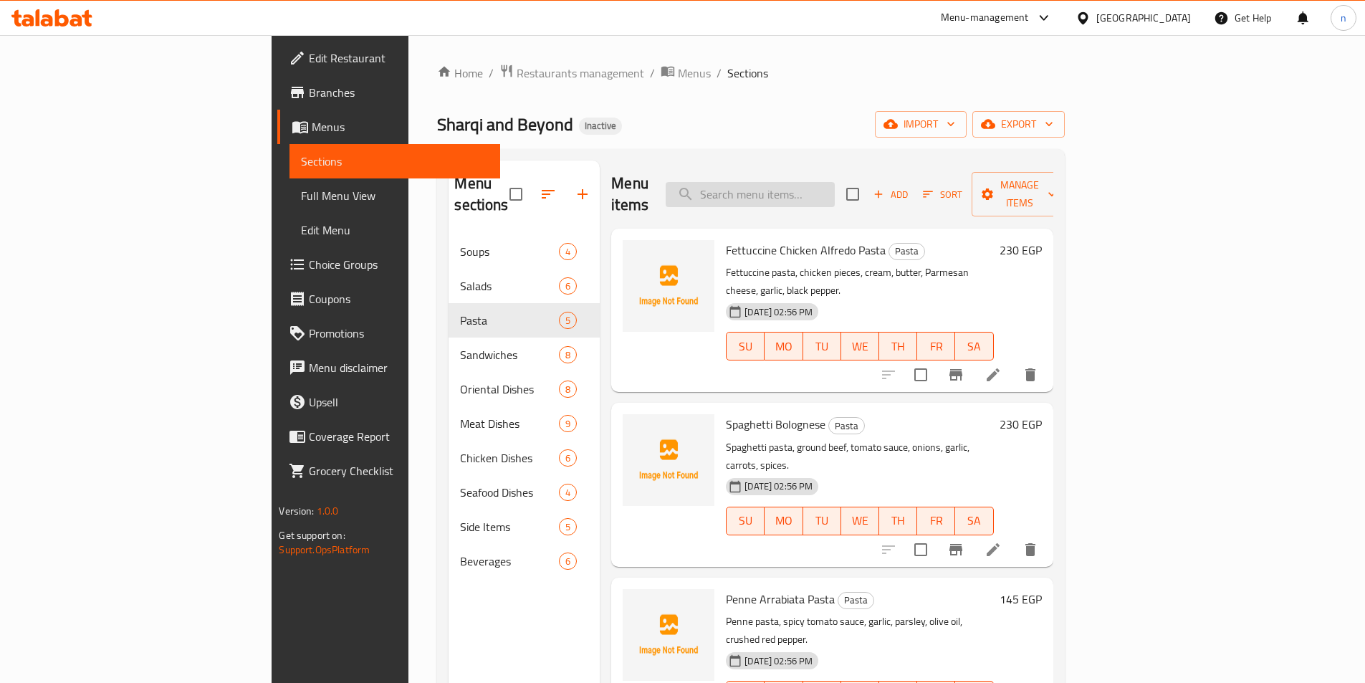
click at [835, 182] on input "search" at bounding box center [750, 194] width 169 height 25
paste input "Penne Arrabiata Pasta"
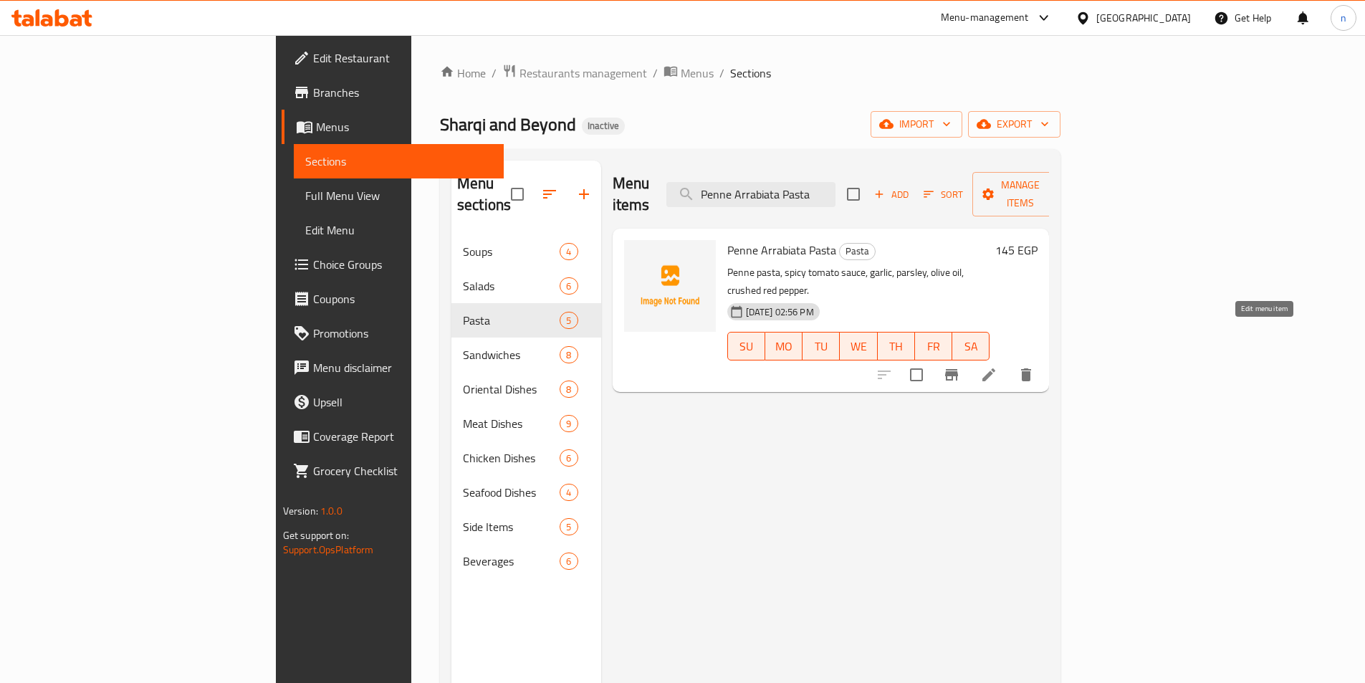
type input "Penne Arrabiata Pasta"
click at [996, 368] on icon at bounding box center [989, 374] width 13 height 13
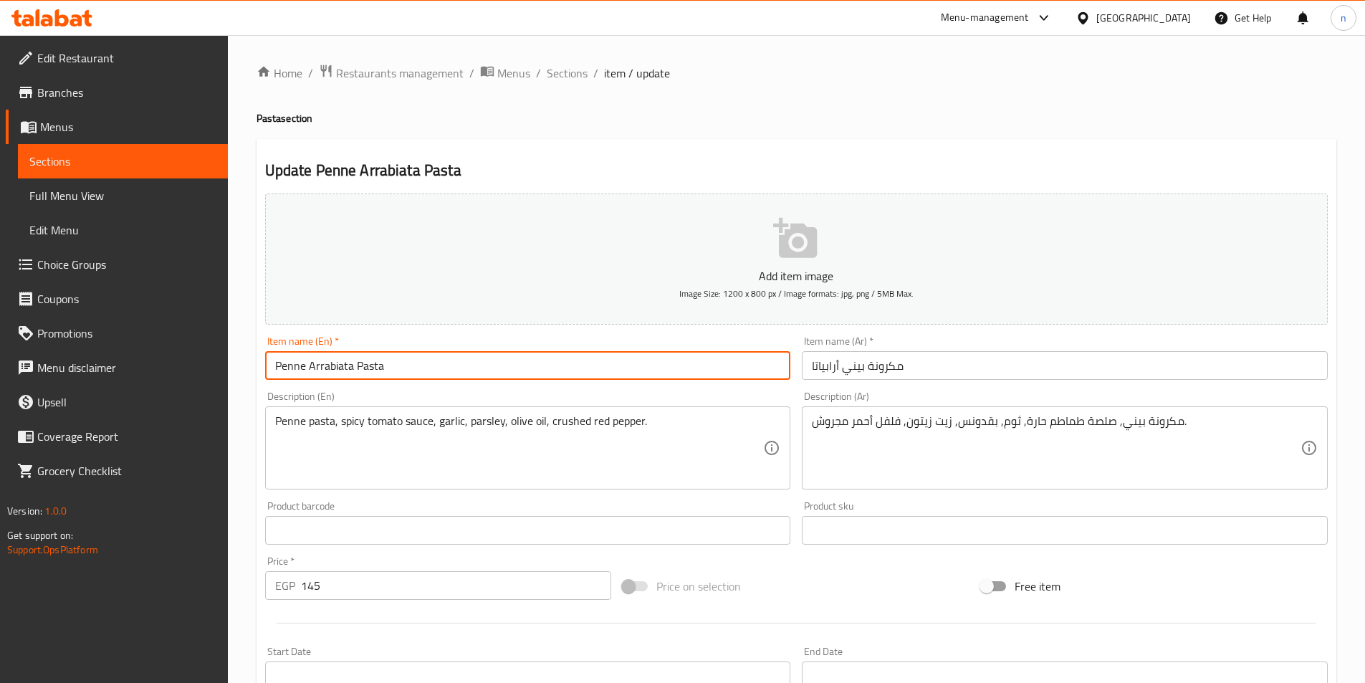
click at [333, 367] on input "Penne Arrabiata Pasta" at bounding box center [528, 365] width 526 height 29
type input "Penne Arrabbiata Pasta"
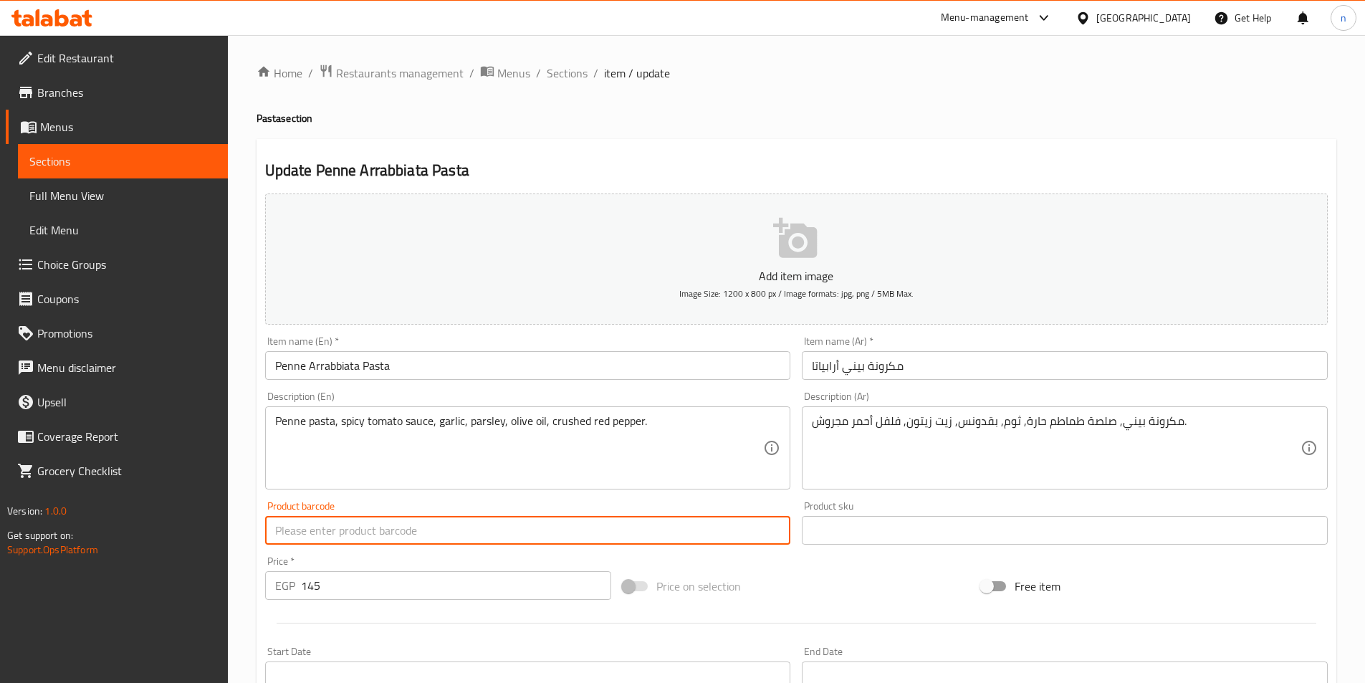
drag, startPoint x: 416, startPoint y: 662, endPoint x: 331, endPoint y: 452, distance: 225.7
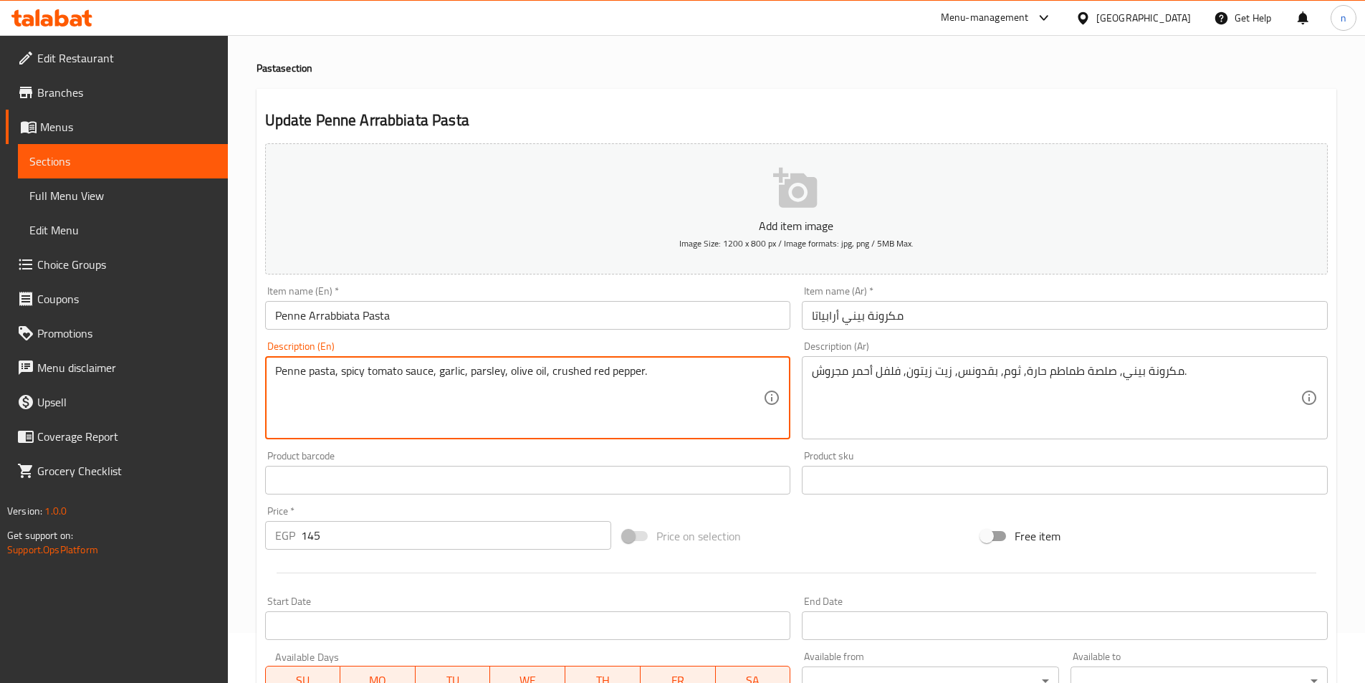
scroll to position [330, 0]
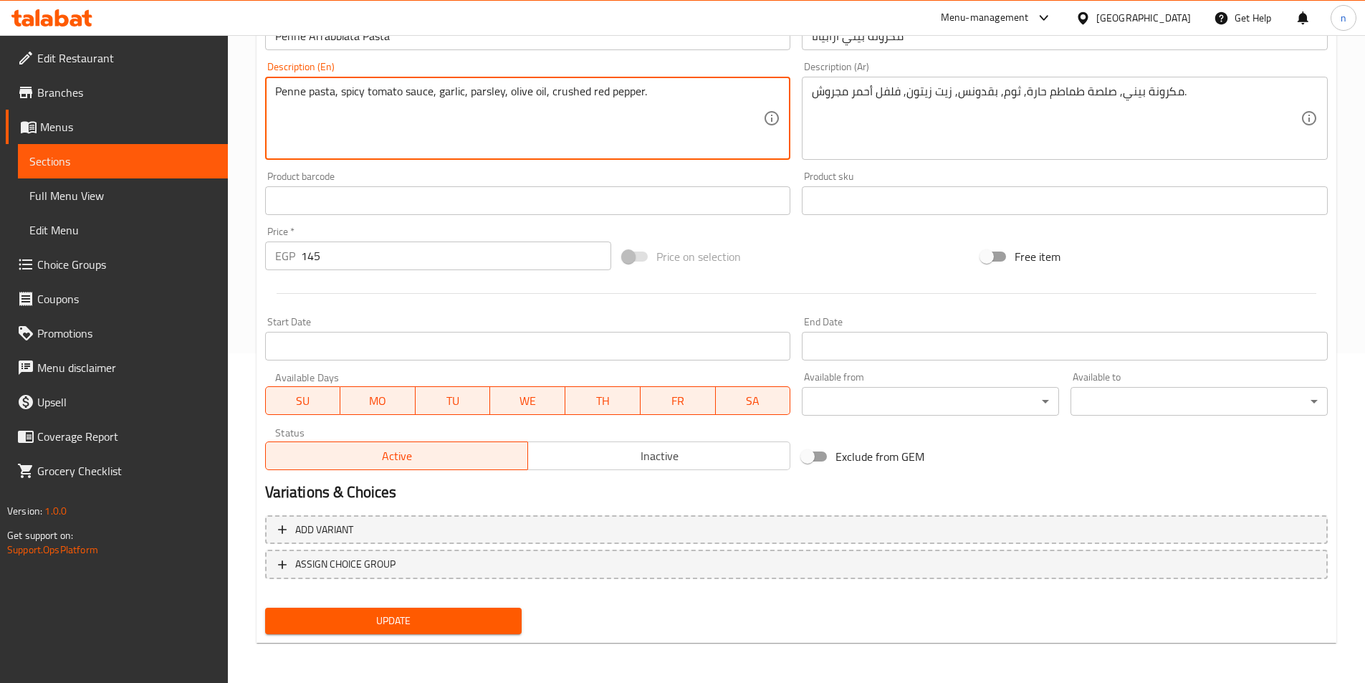
click at [363, 623] on span "Update" at bounding box center [394, 621] width 234 height 18
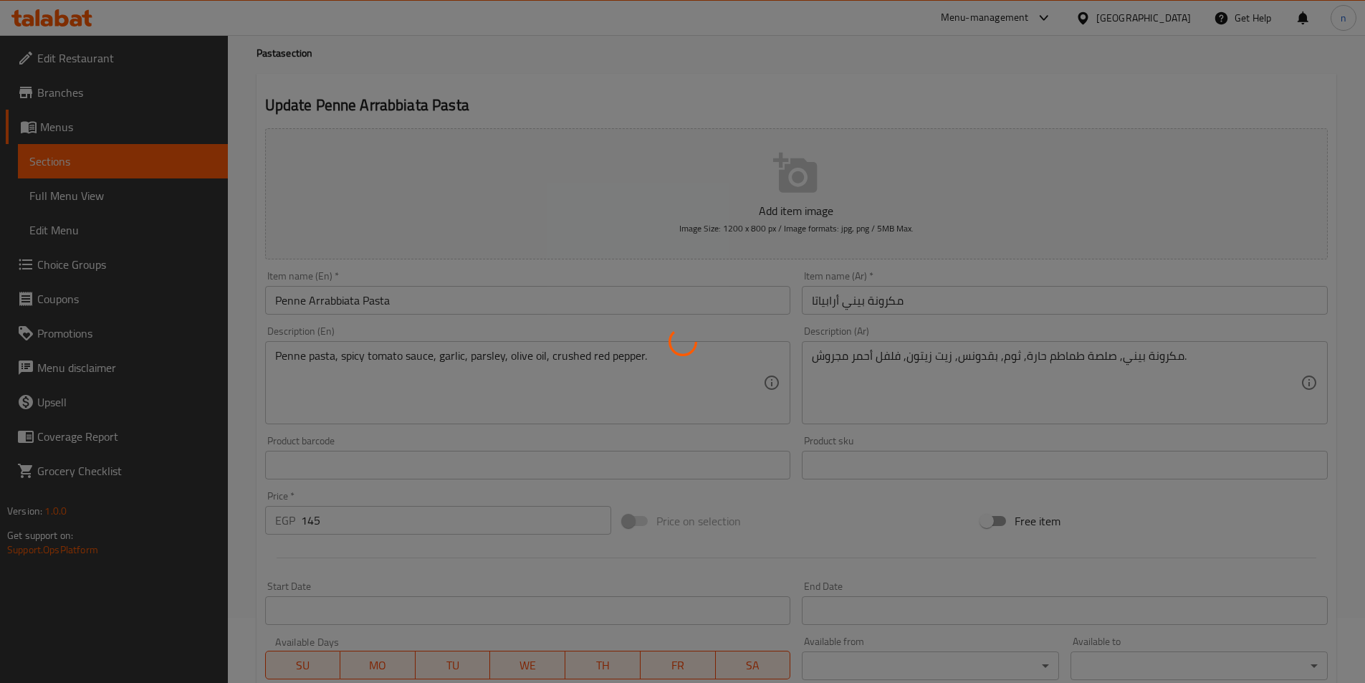
scroll to position [0, 0]
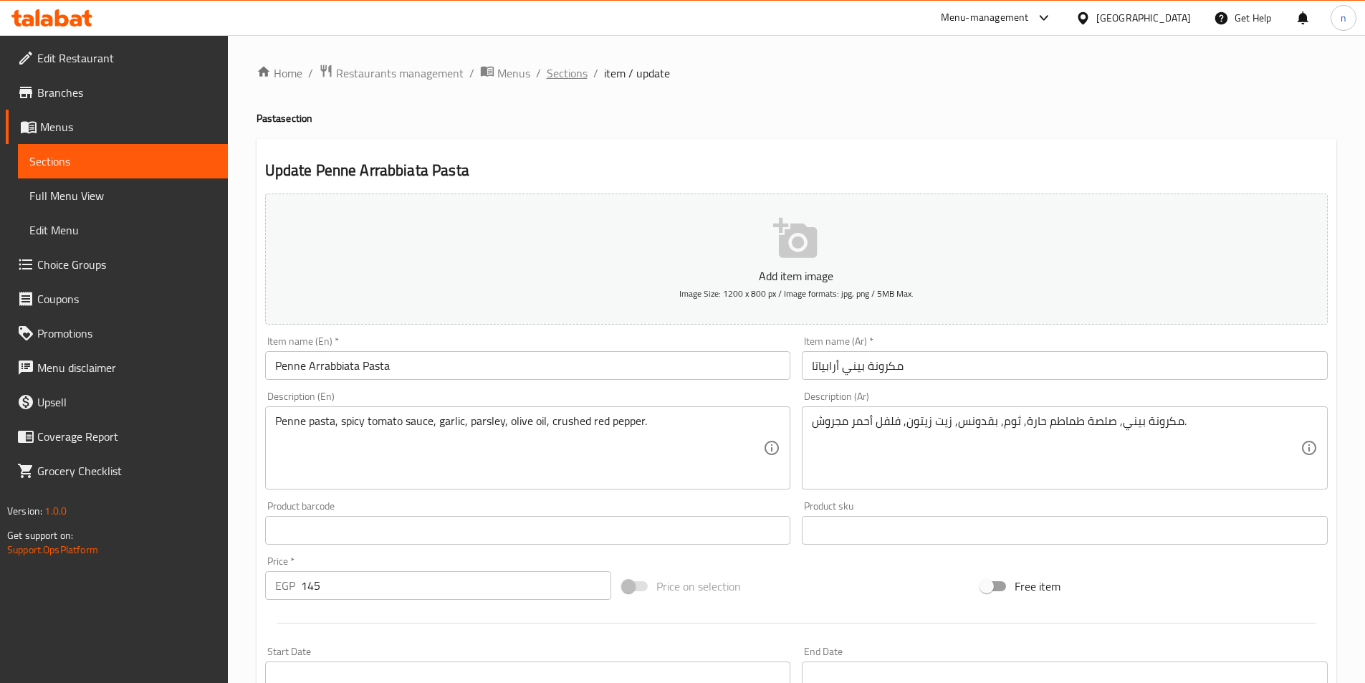
click at [553, 73] on span "Sections" at bounding box center [567, 73] width 41 height 17
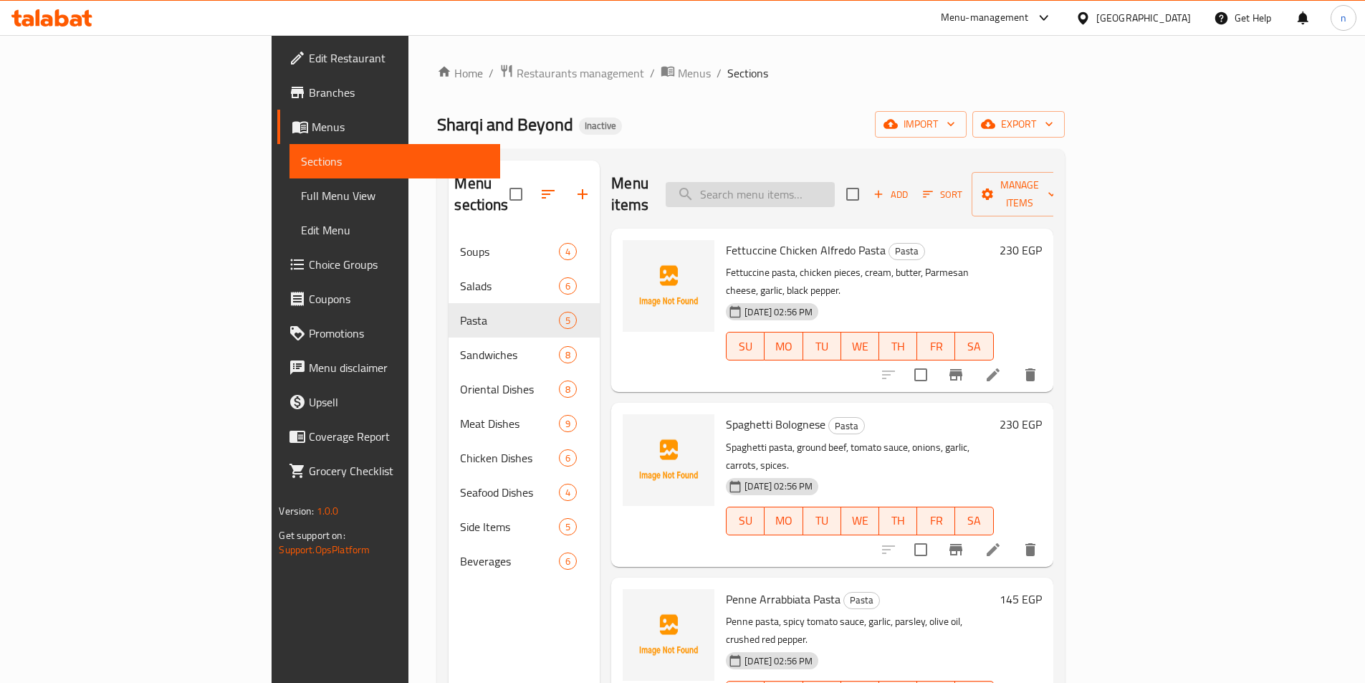
click at [803, 196] on input "search" at bounding box center [750, 194] width 169 height 25
paste input "Oriental Beef Stew (Kabab Hala)"
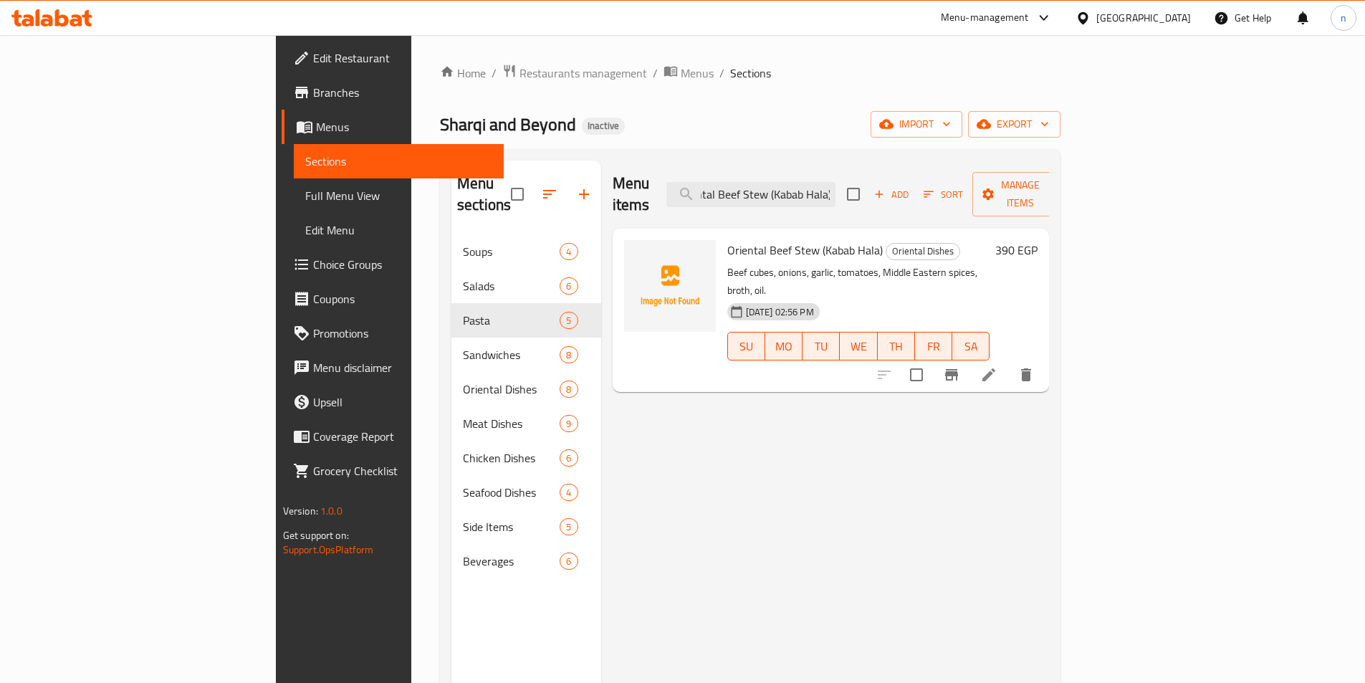
type input "Oriental Beef Stew (Kabab Hala)"
click at [1009, 362] on li at bounding box center [989, 375] width 40 height 26
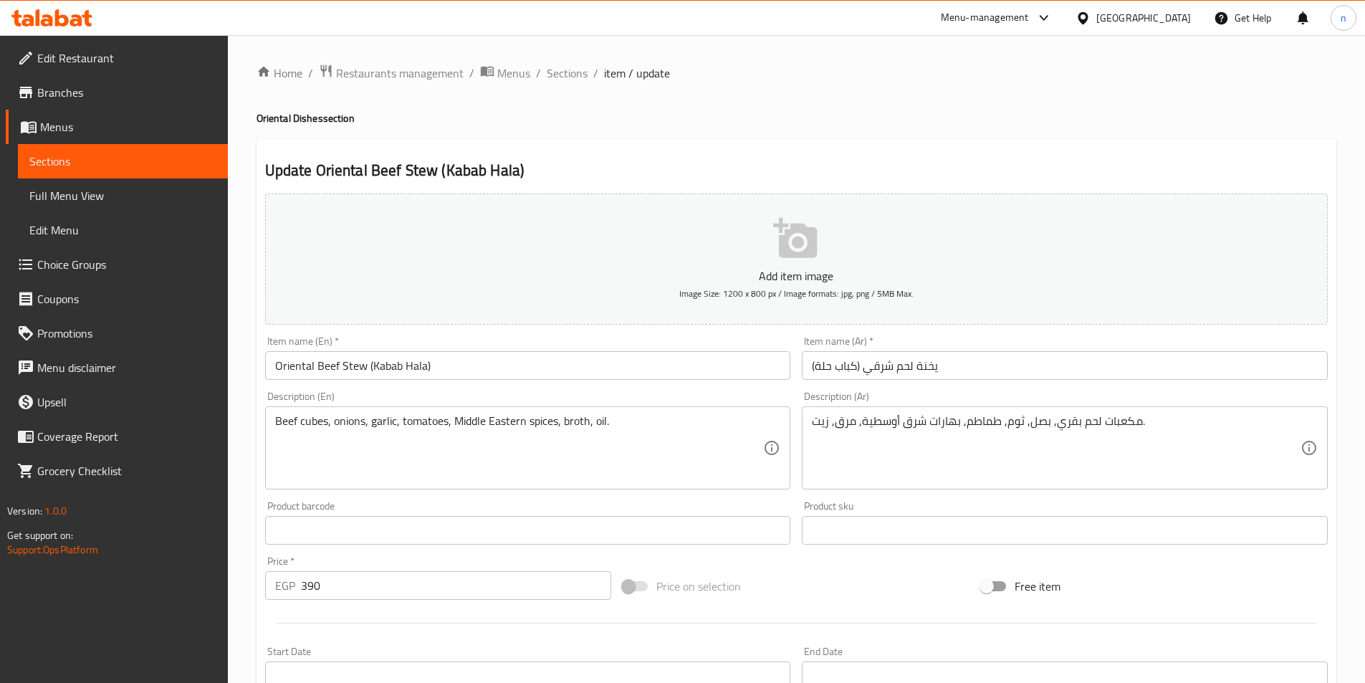
click at [894, 363] on input "يخنة لحم شرقي (كباب حلة)" at bounding box center [1065, 365] width 526 height 29
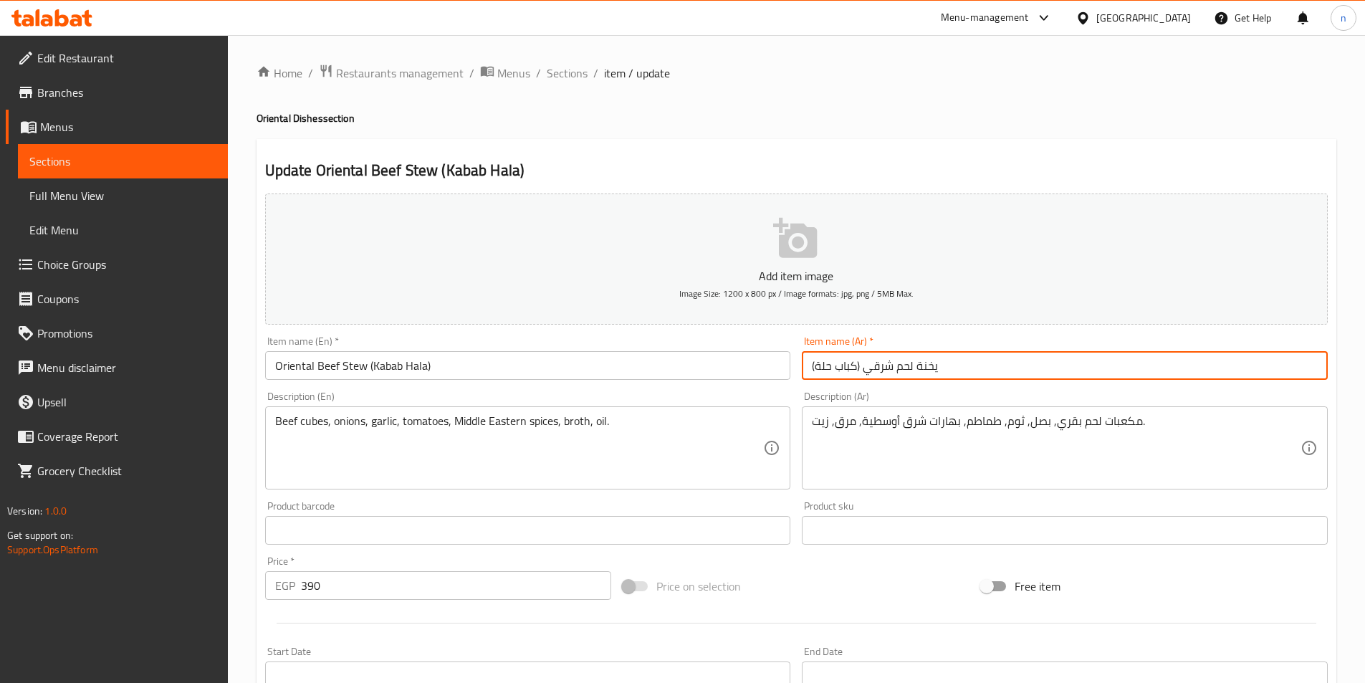
click at [894, 363] on input "يخنة لحم شرقي (كباب حلة)" at bounding box center [1065, 365] width 526 height 29
click at [1272, 378] on input "يخنة لحم شرقي (كباب حلة)" at bounding box center [1065, 365] width 526 height 29
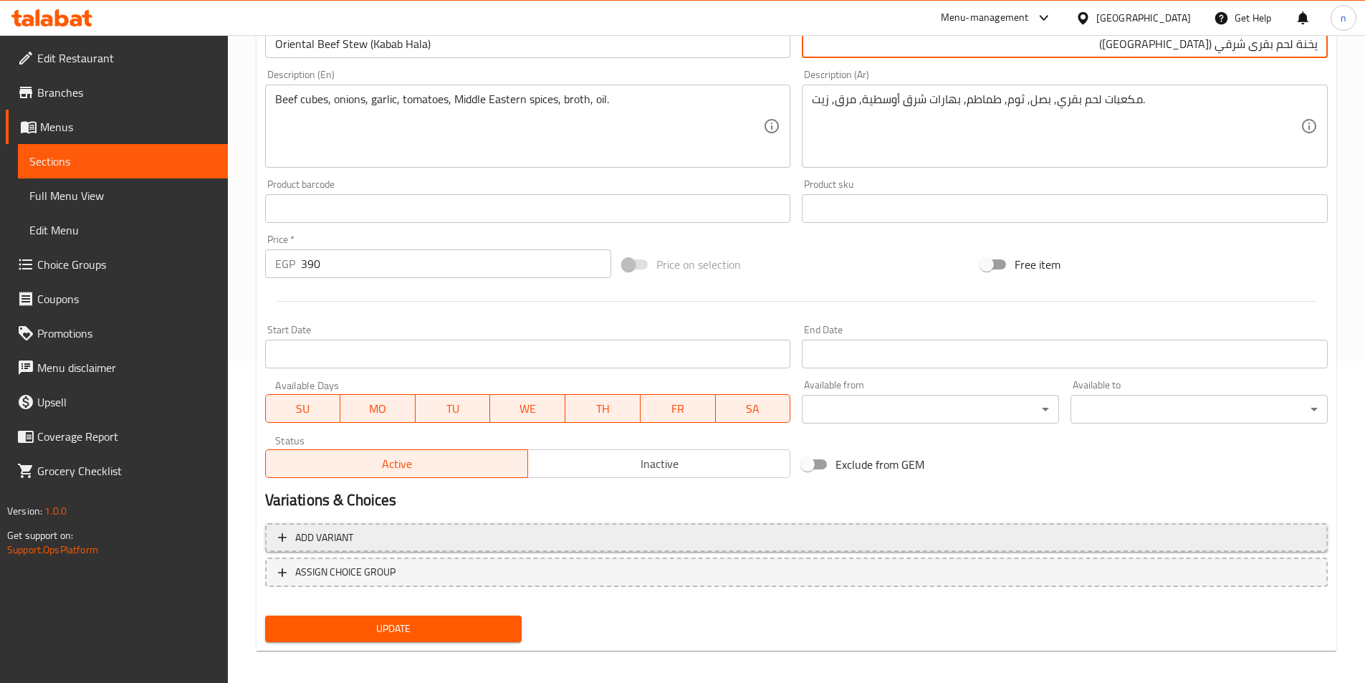
scroll to position [330, 0]
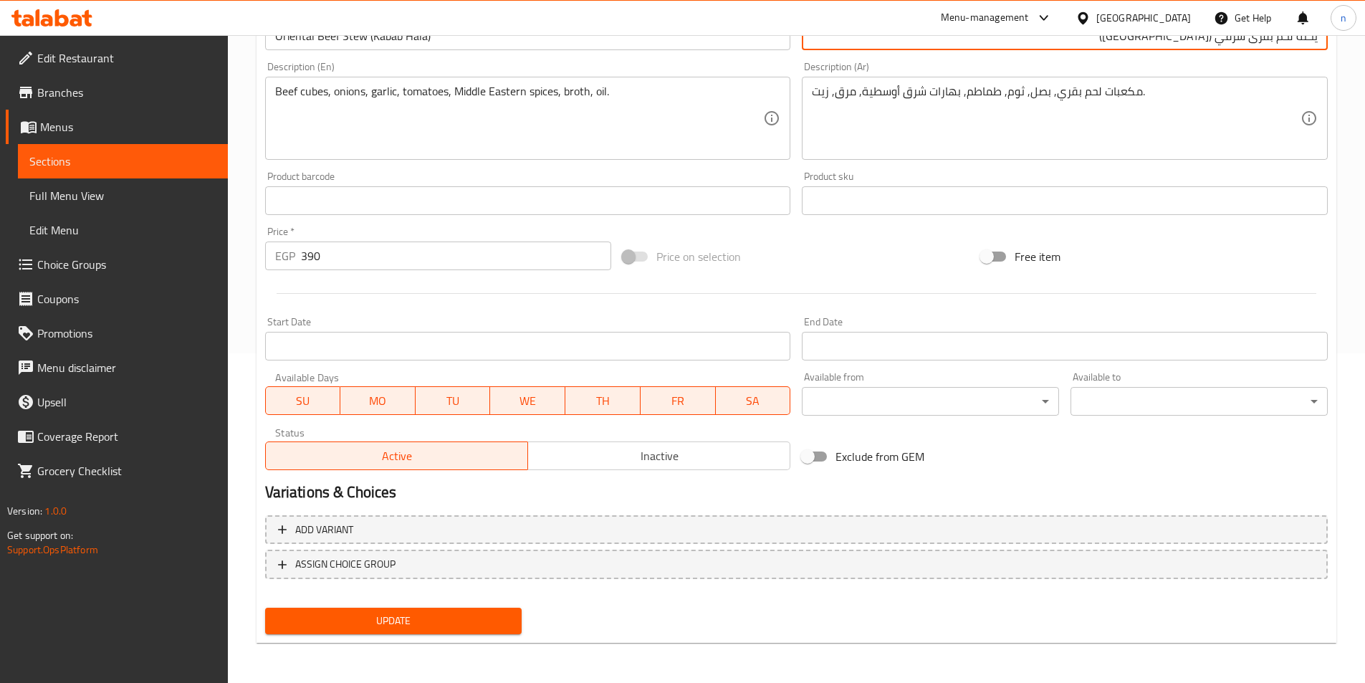
type input "يخنة لحم بقرى شرقي ([GEOGRAPHIC_DATA])"
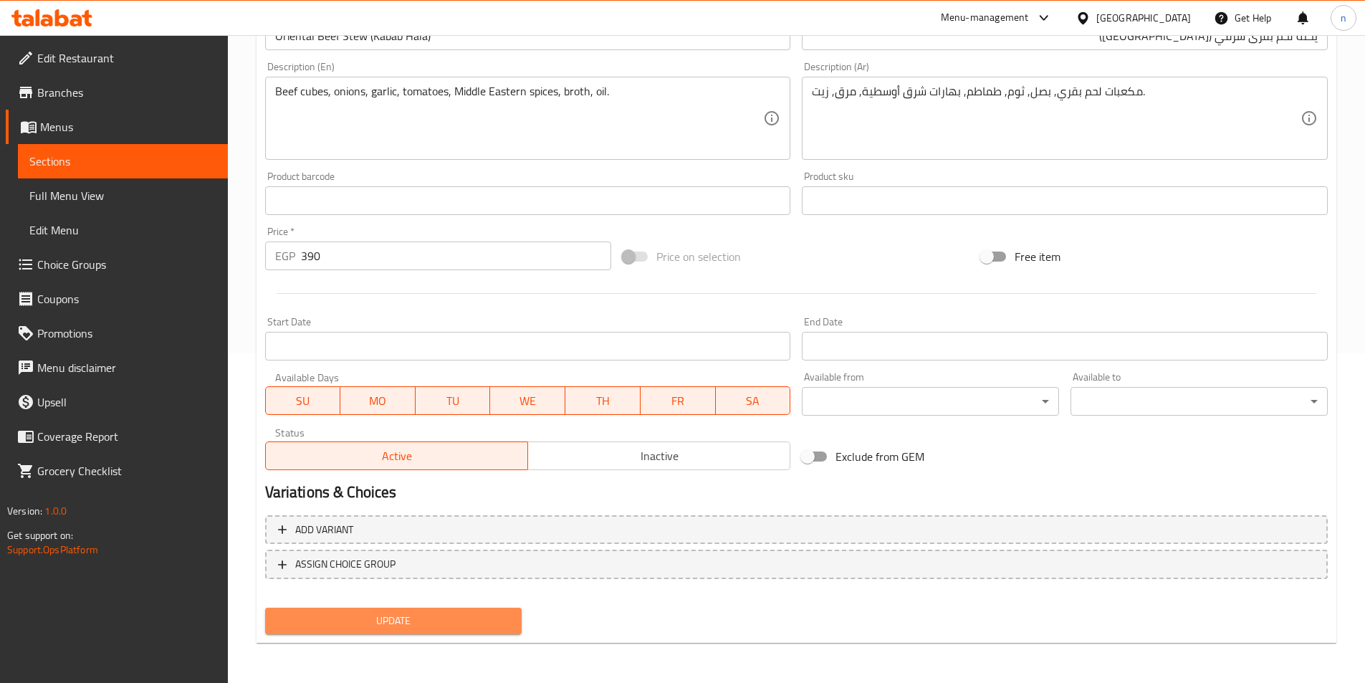
click at [376, 620] on span "Update" at bounding box center [394, 621] width 234 height 18
click at [384, 619] on span "Update" at bounding box center [394, 621] width 234 height 18
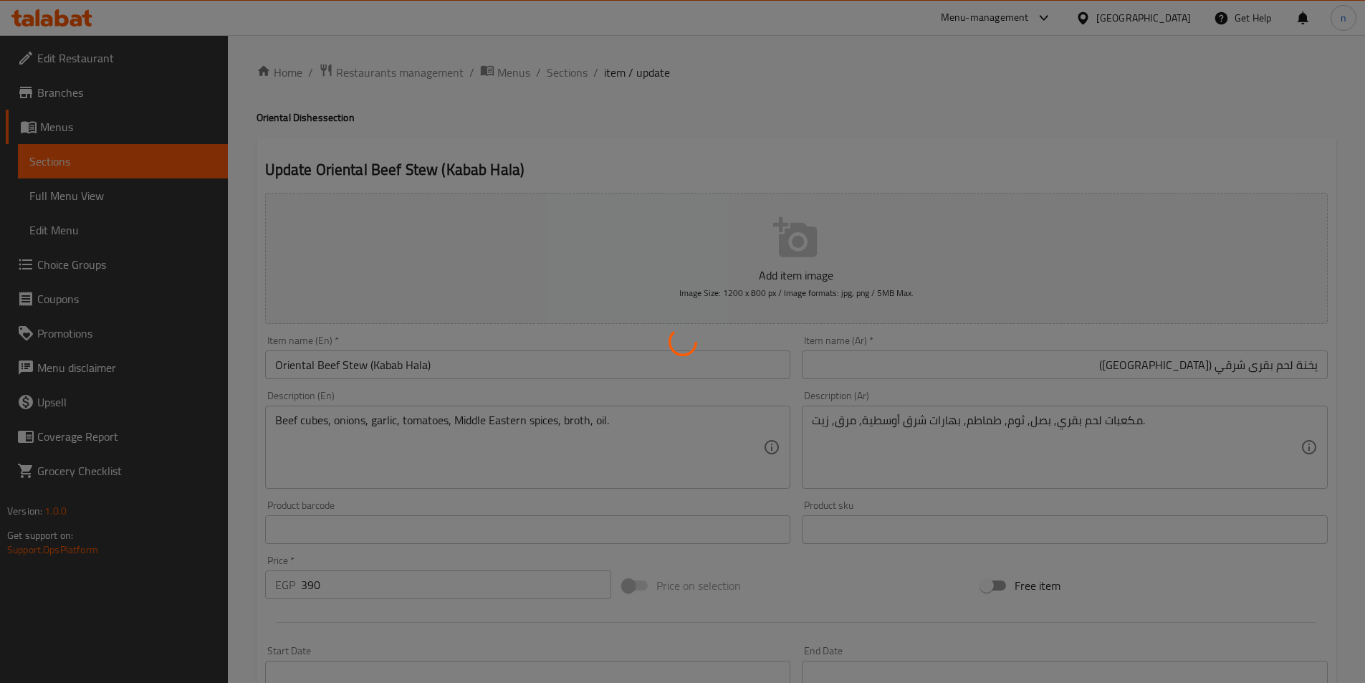
scroll to position [0, 0]
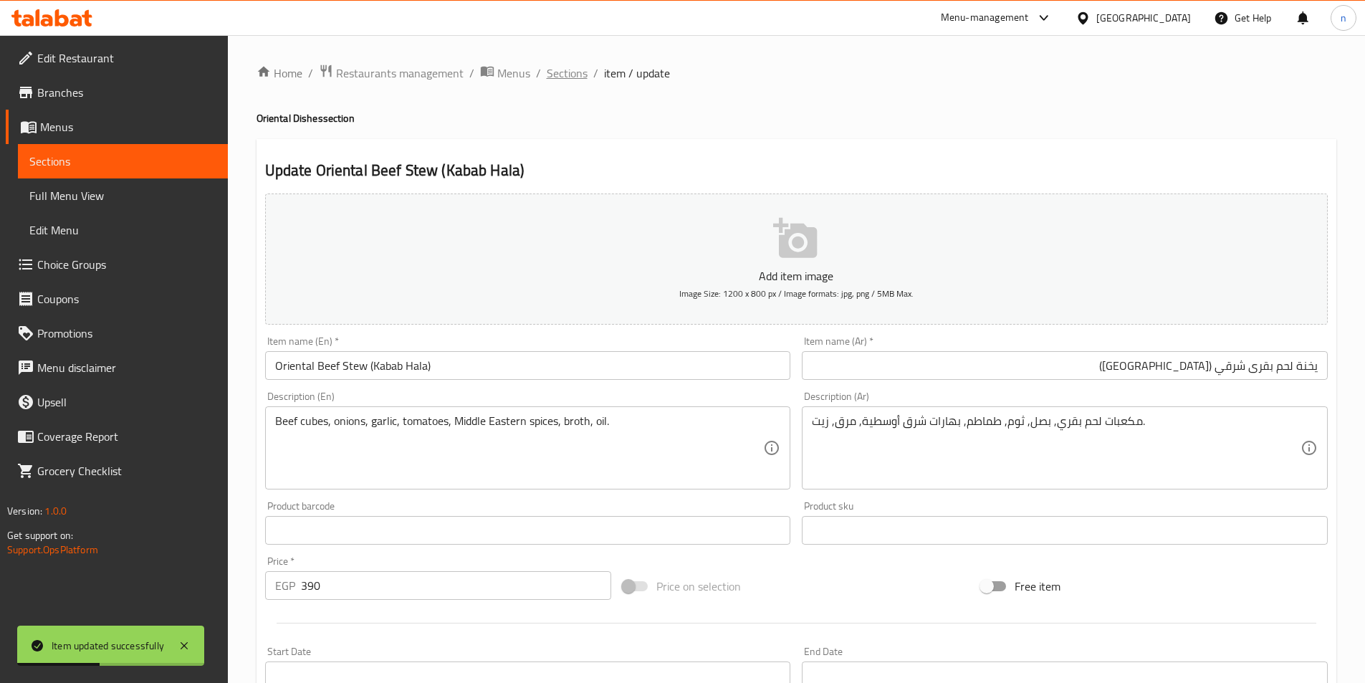
click at [571, 71] on span "Sections" at bounding box center [567, 73] width 41 height 17
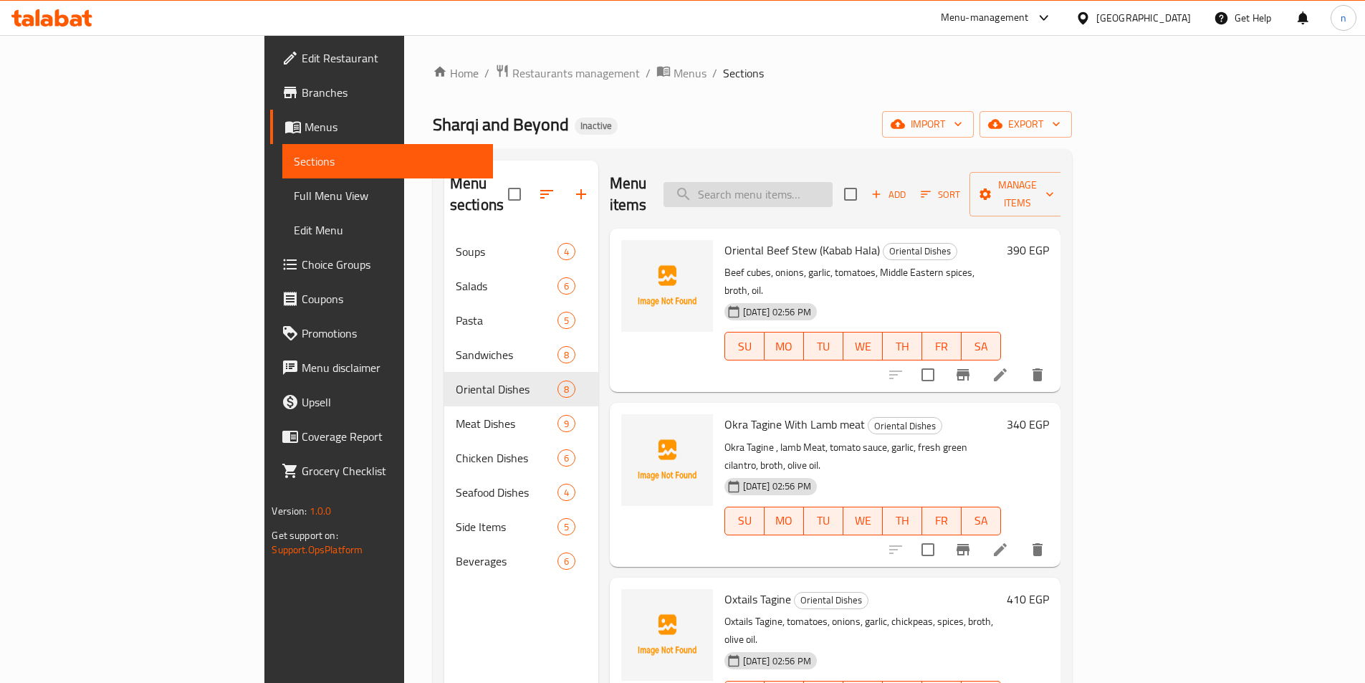
click at [823, 184] on input "search" at bounding box center [748, 194] width 169 height 25
paste input "Sauteed Vegetables"
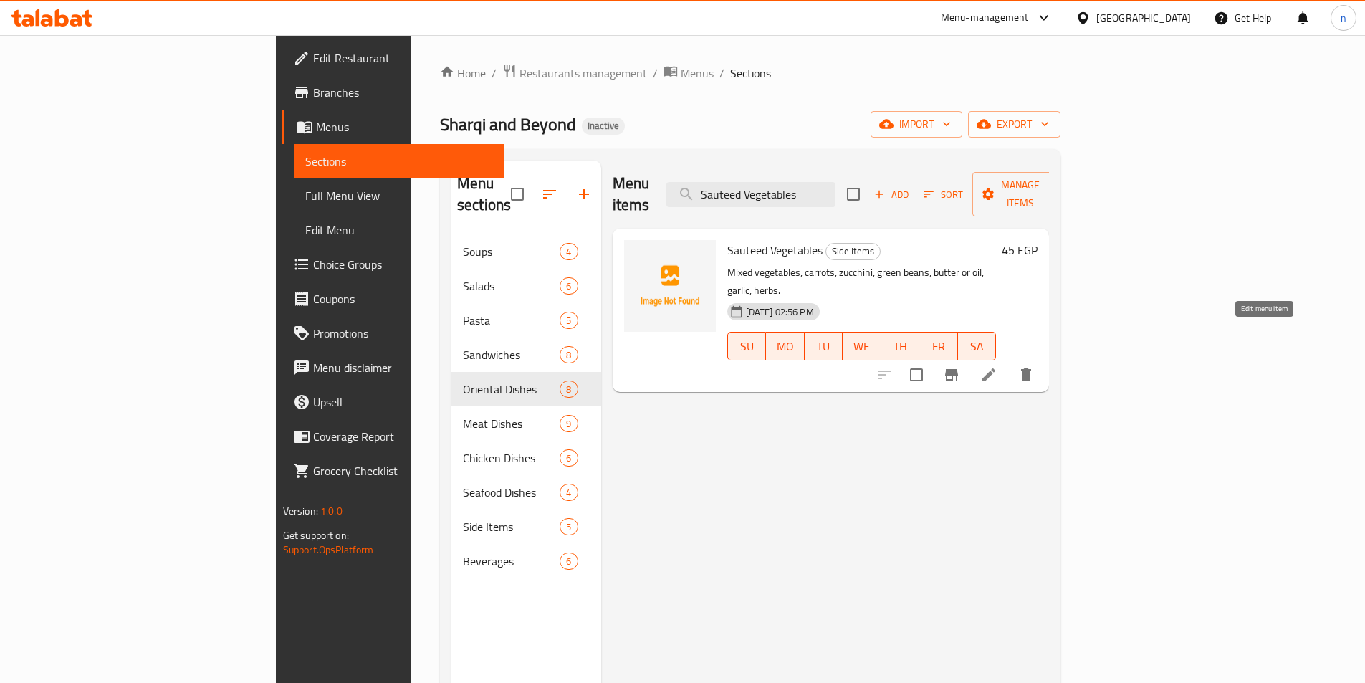
type input "Sauteed Vegetables"
click at [996, 368] on icon at bounding box center [989, 374] width 13 height 13
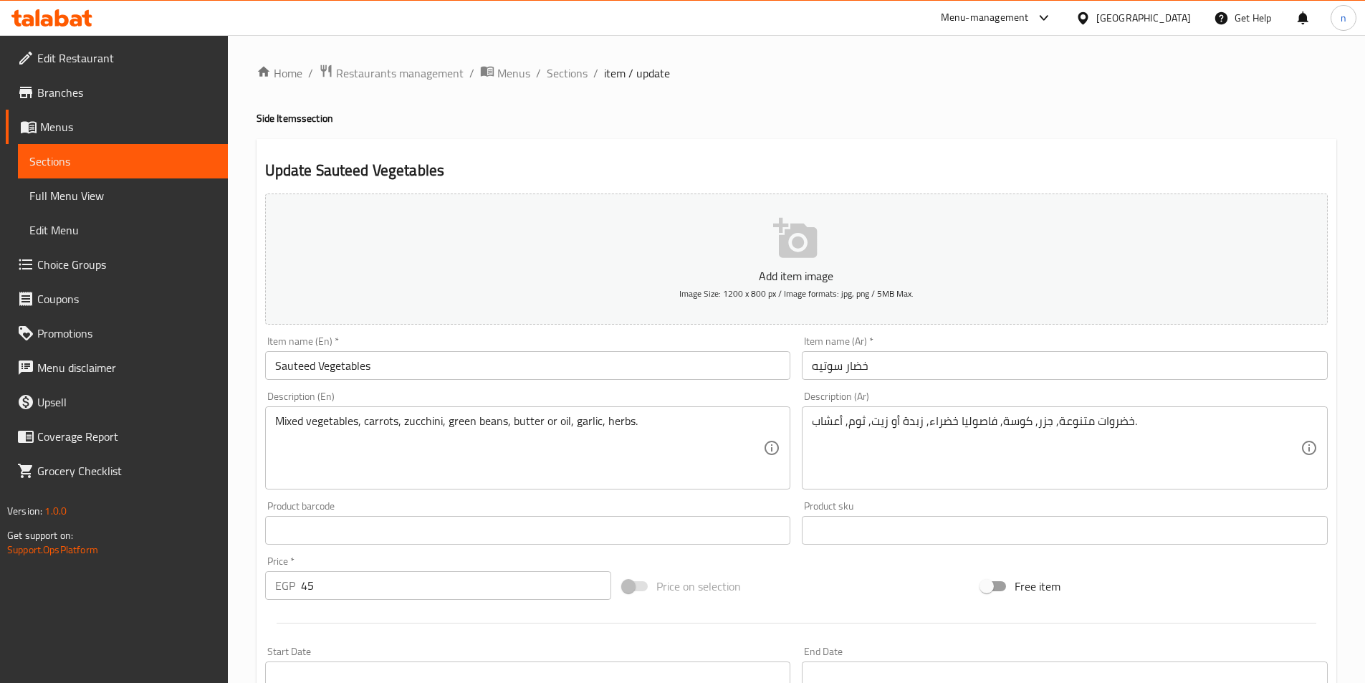
click at [523, 371] on input "Sauteed Vegetables" at bounding box center [528, 365] width 526 height 29
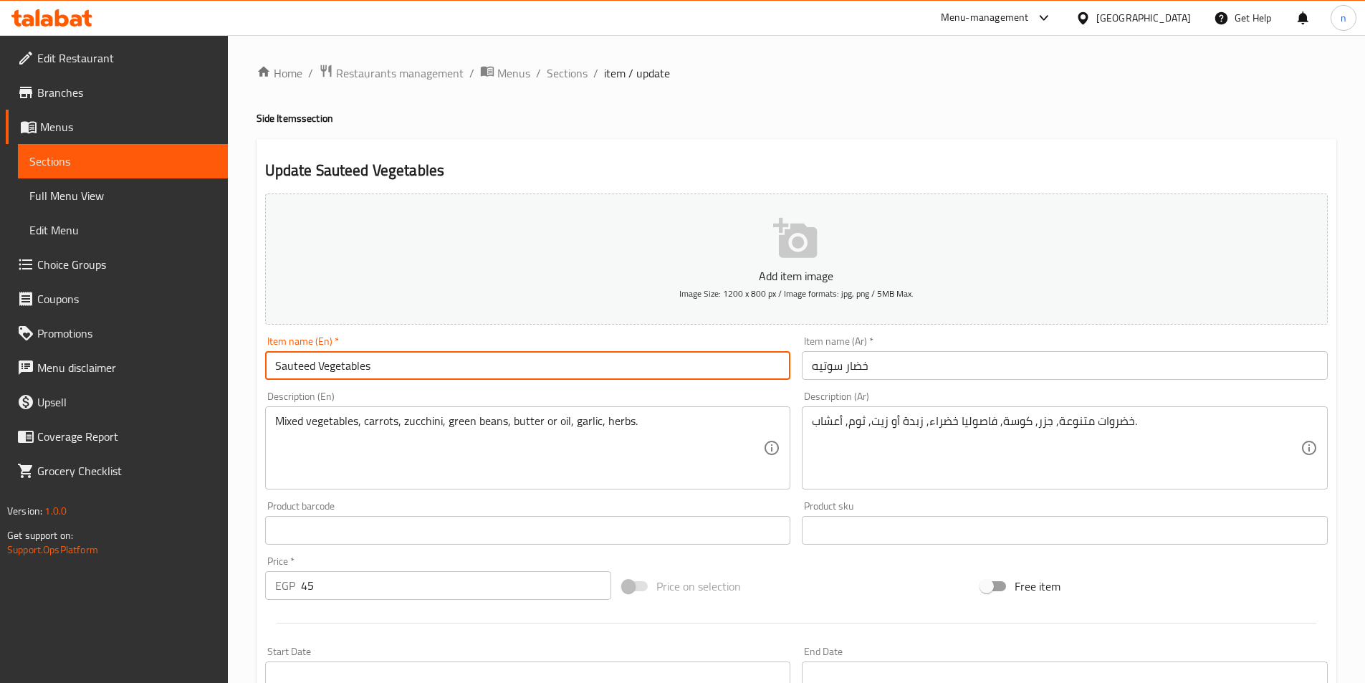
click at [523, 371] on input "Sauteed Vegetables" at bounding box center [528, 365] width 526 height 29
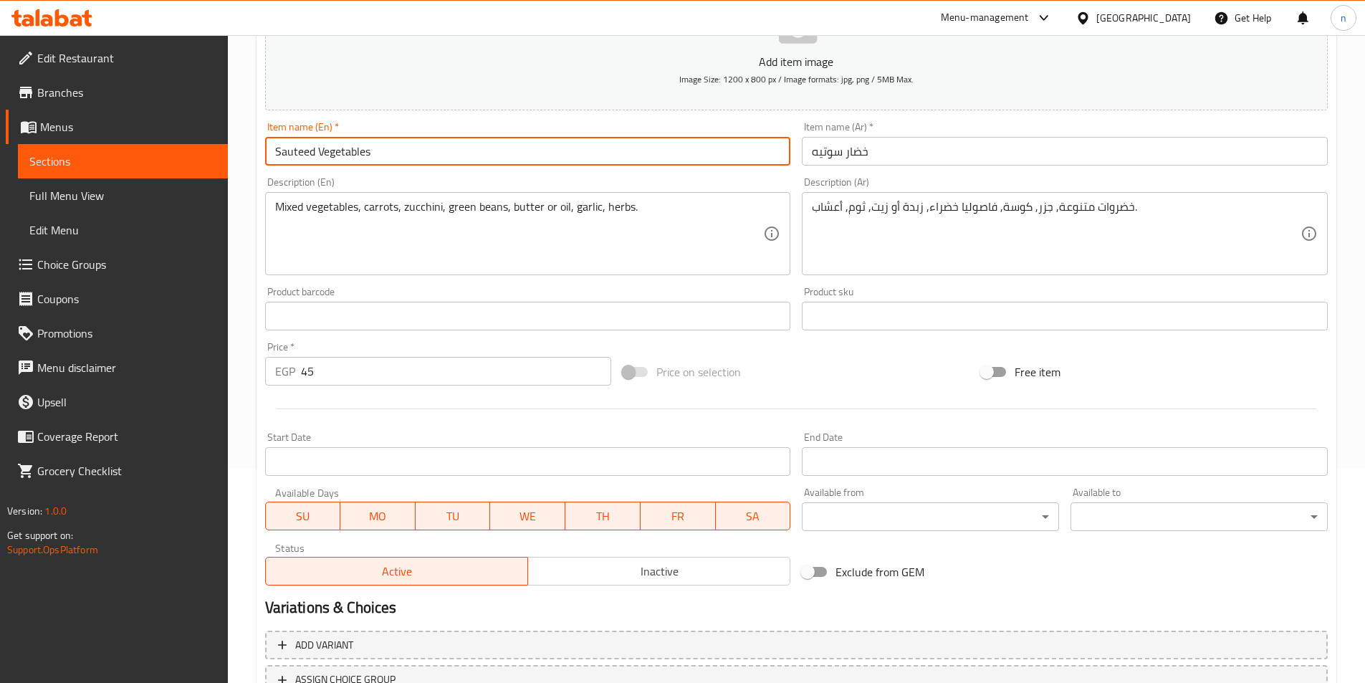
scroll to position [215, 0]
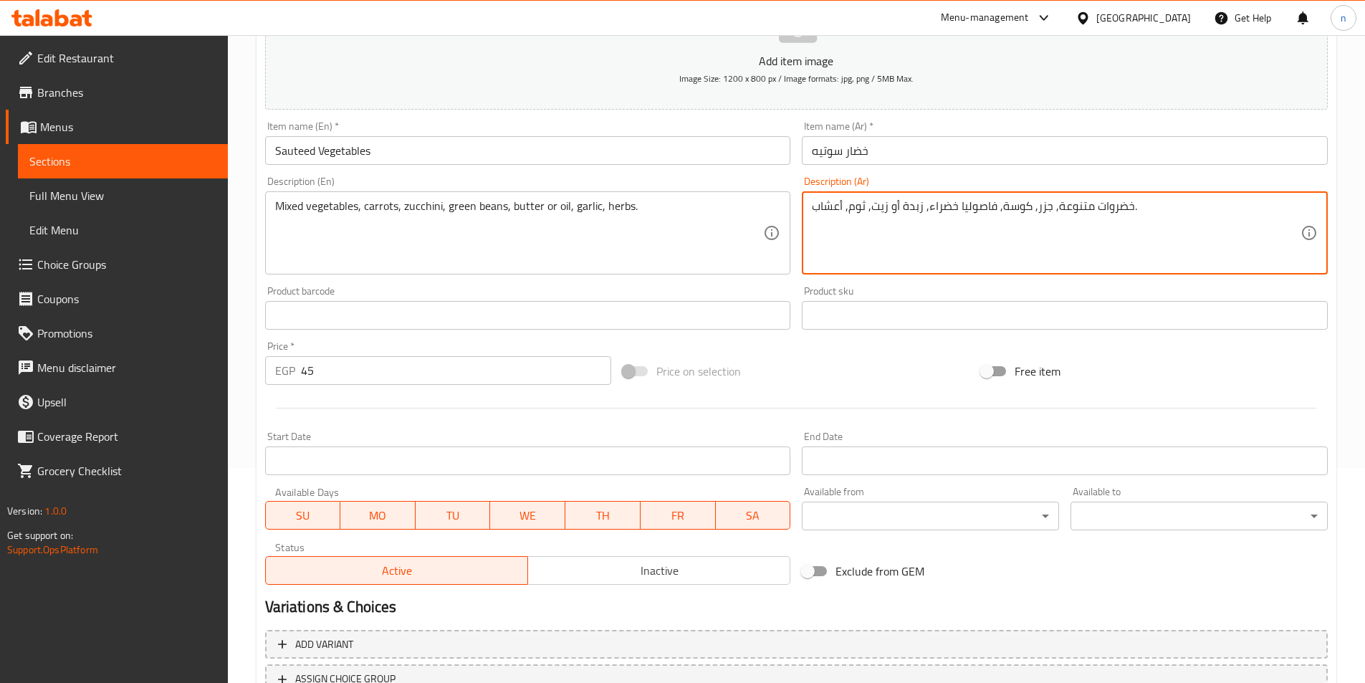
click at [1036, 199] on textarea "خضروات متنوعة, جزر, كوسة, فاصوليا خضراء, زبدة أو زيت, ثوم, أعشاب." at bounding box center [1056, 233] width 489 height 68
click at [1242, 199] on textarea "خضروات متنوعة, جزر, كوسة, فاصوليا خضراء, زبدة أو زيت, ثوم, أعشاب." at bounding box center [1056, 233] width 489 height 68
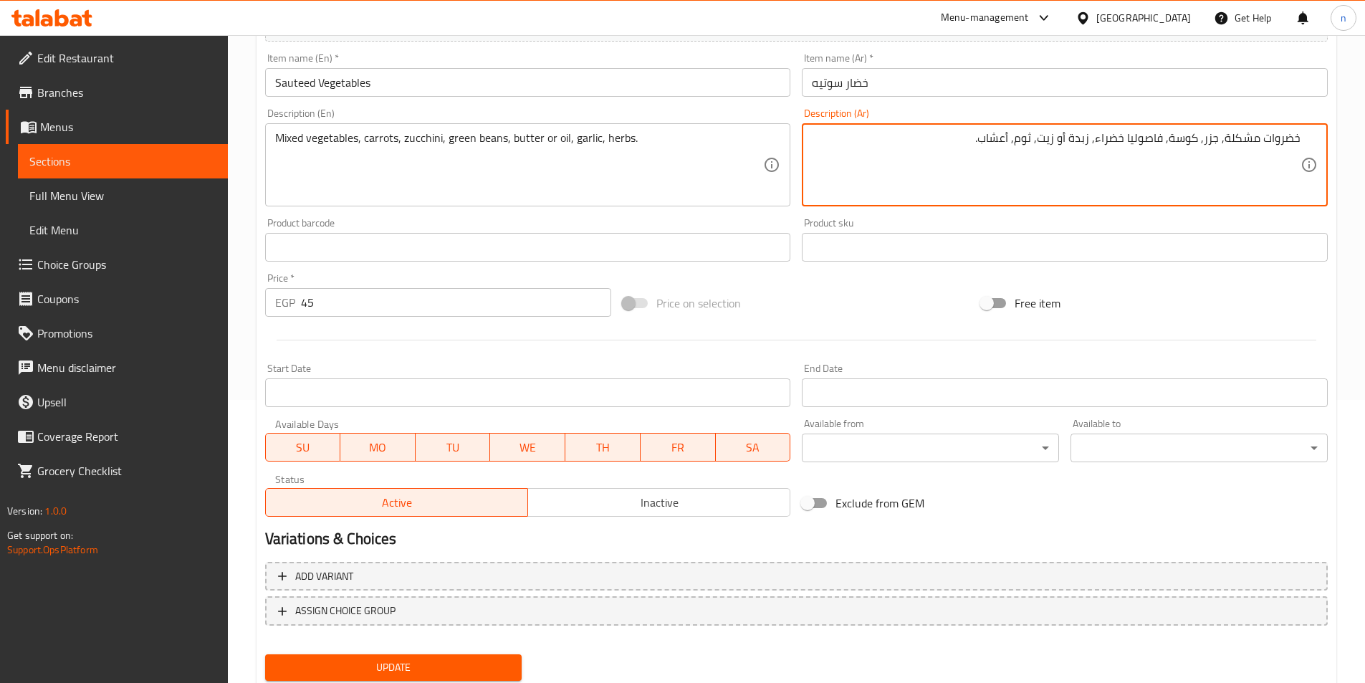
scroll to position [330, 0]
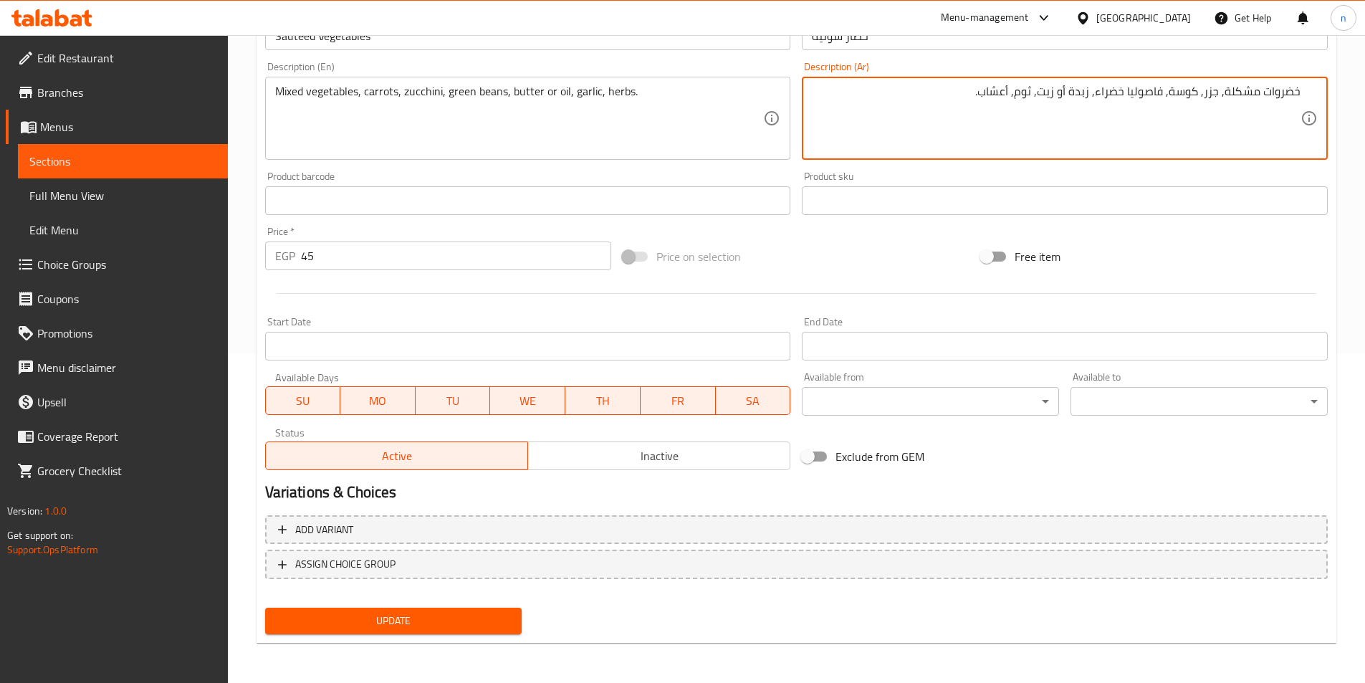
type textarea "خضروات مشكلة, جزر, كوسة, فاصوليا خضراء, زبدة أو زيت, ثوم, أعشاب."
click at [388, 624] on span "Update" at bounding box center [394, 621] width 234 height 18
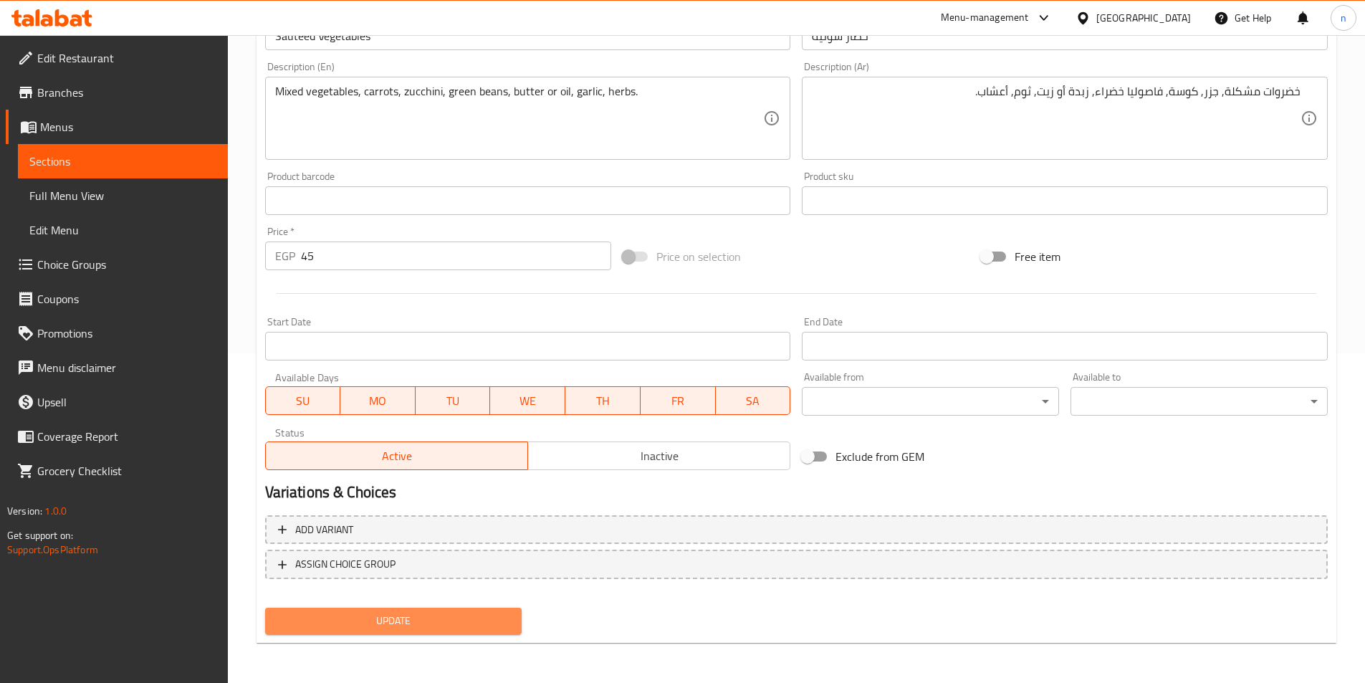
click at [429, 613] on span "Update" at bounding box center [394, 621] width 234 height 18
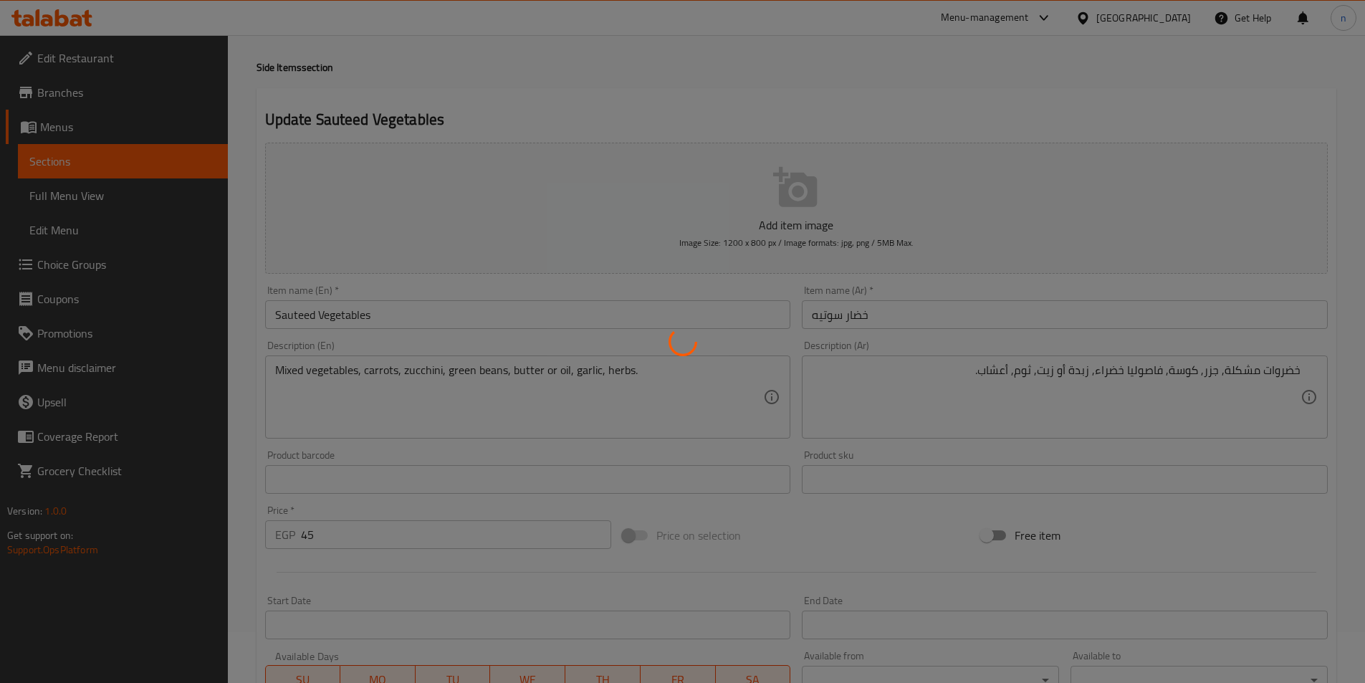
scroll to position [0, 0]
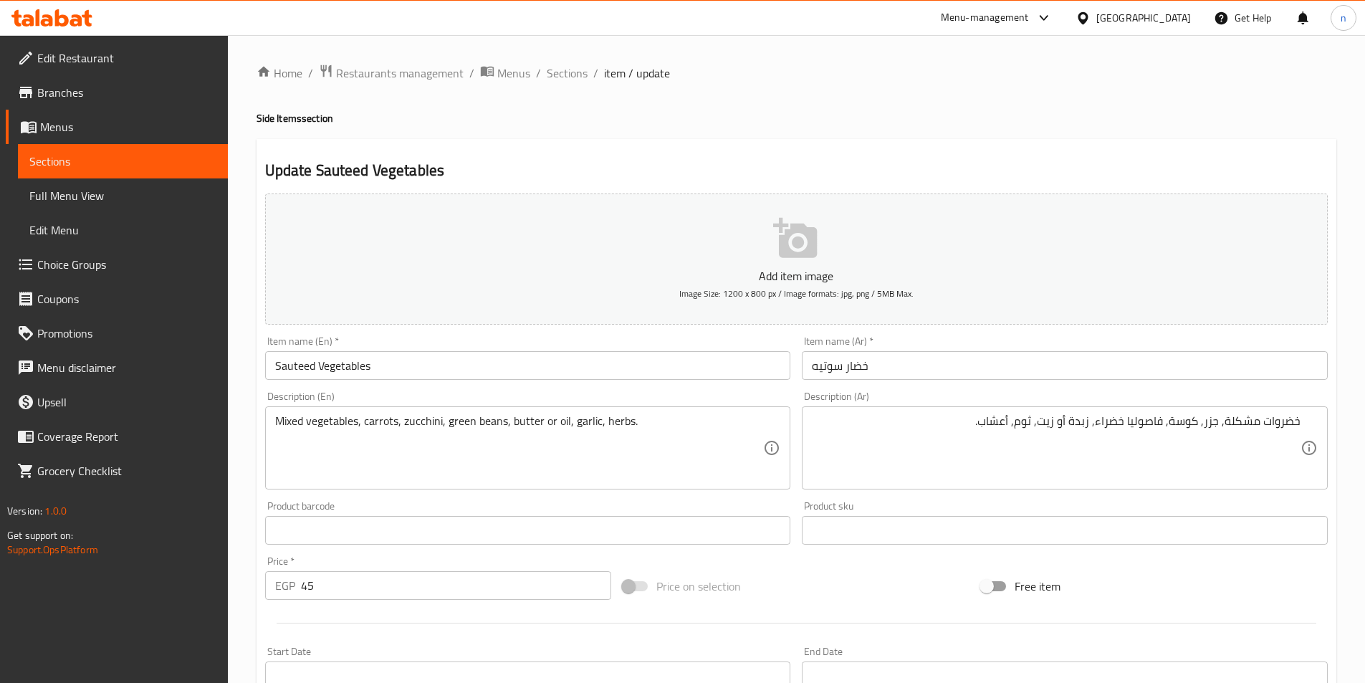
click at [313, 371] on input "Sauteed Vegetables" at bounding box center [528, 365] width 526 height 29
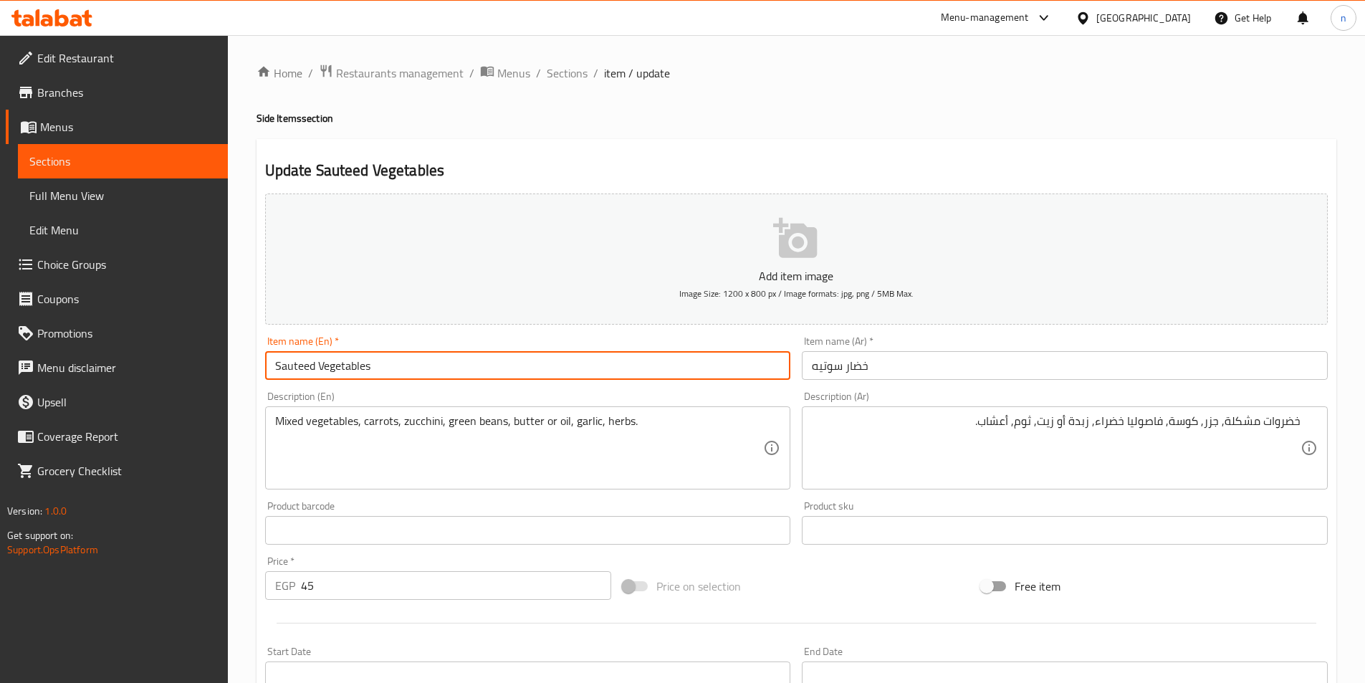
click at [313, 371] on input "Sauteed Vegetables" at bounding box center [528, 365] width 526 height 29
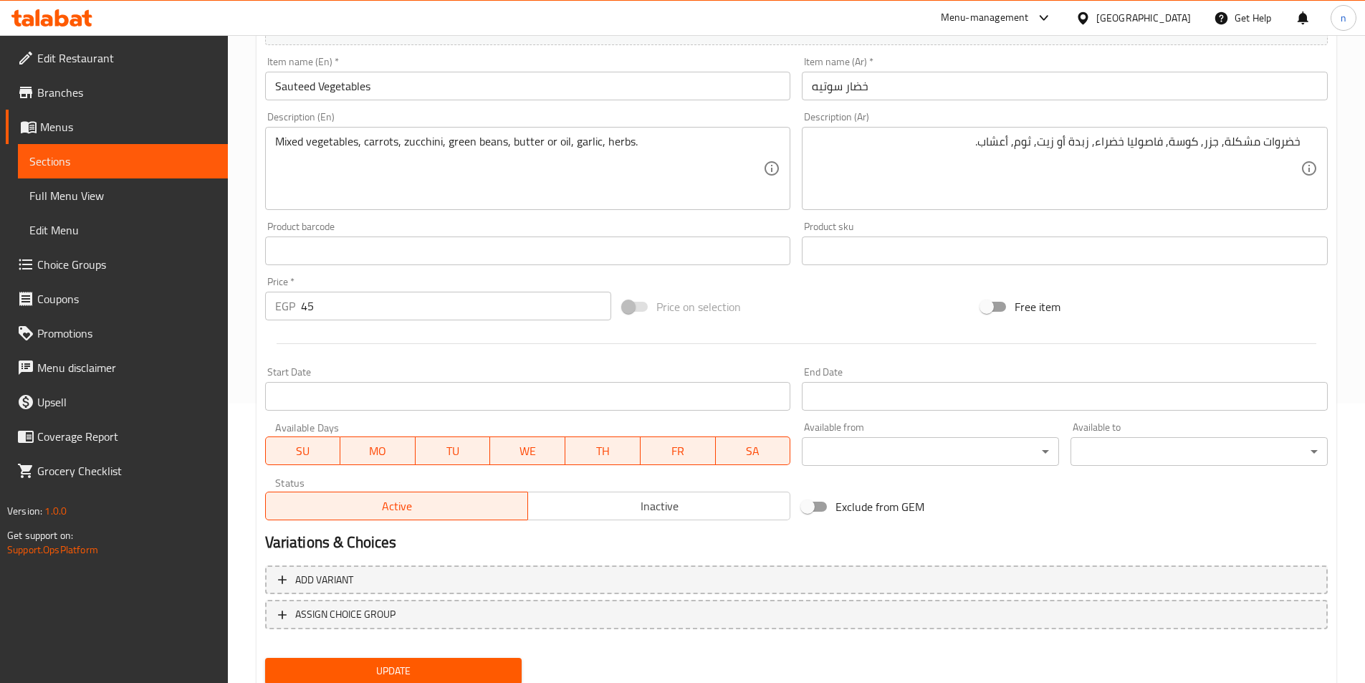
scroll to position [287, 0]
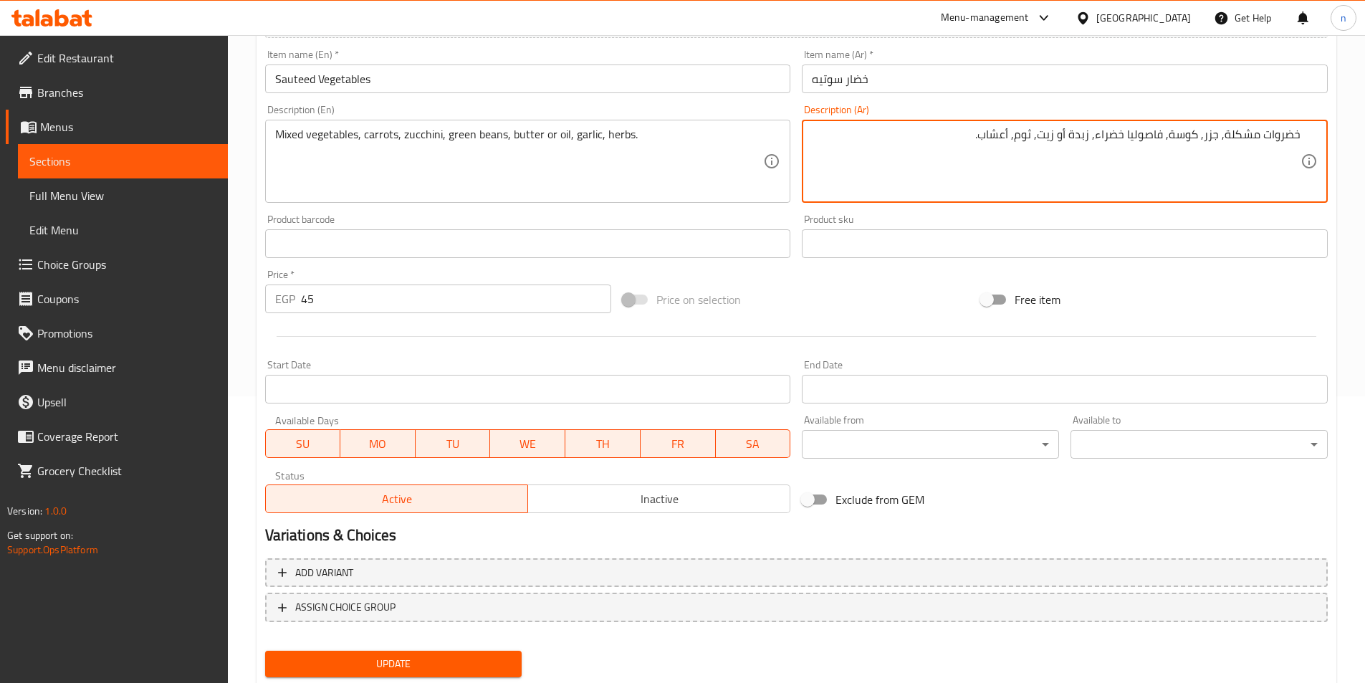
click at [1067, 129] on textarea "خضروات مشكلة, جزر, كوسة, فاصوليا خضراء, زبدة أو زيت, ثوم, أعشاب." at bounding box center [1056, 162] width 489 height 68
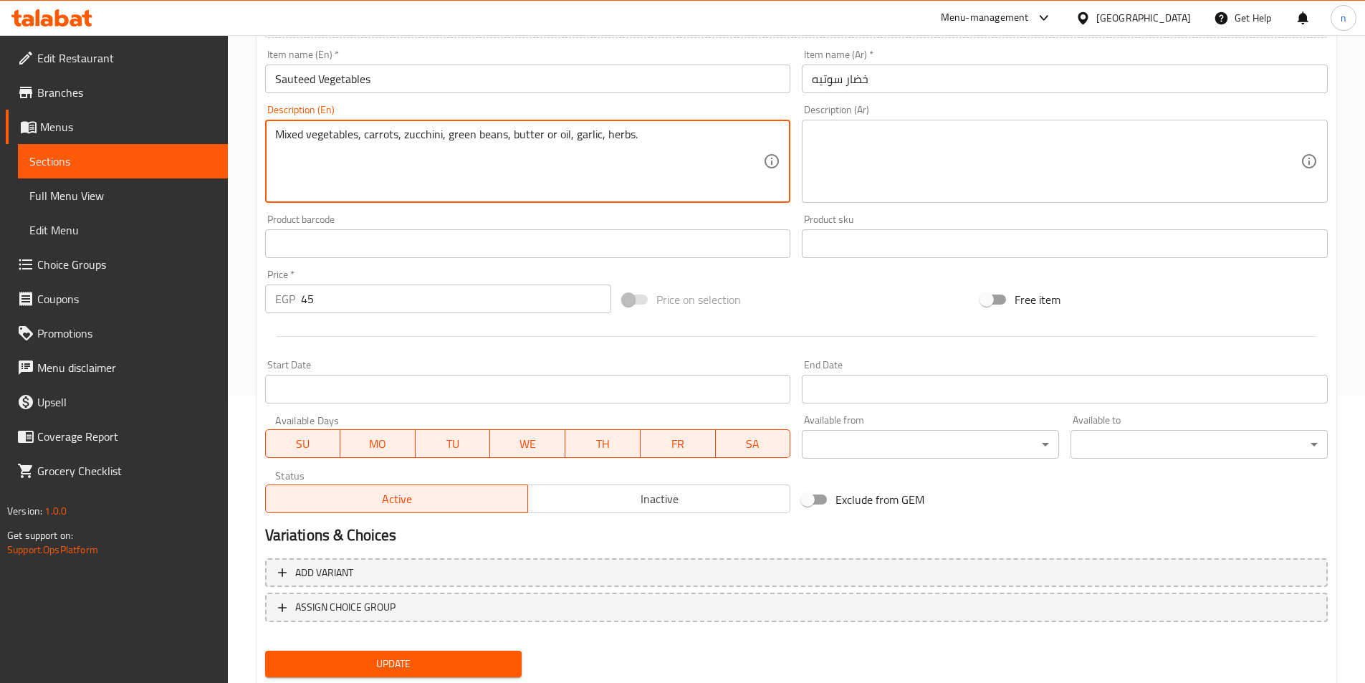
click at [577, 162] on textarea "Mixed vegetables, carrots, zucchini, green beans, butter or oil, garlic, herbs." at bounding box center [519, 162] width 489 height 68
click at [591, 136] on textarea "Mixed vegetables, carrots, zucchini, green beans, butter or oil, garlic, herbs." at bounding box center [519, 162] width 489 height 68
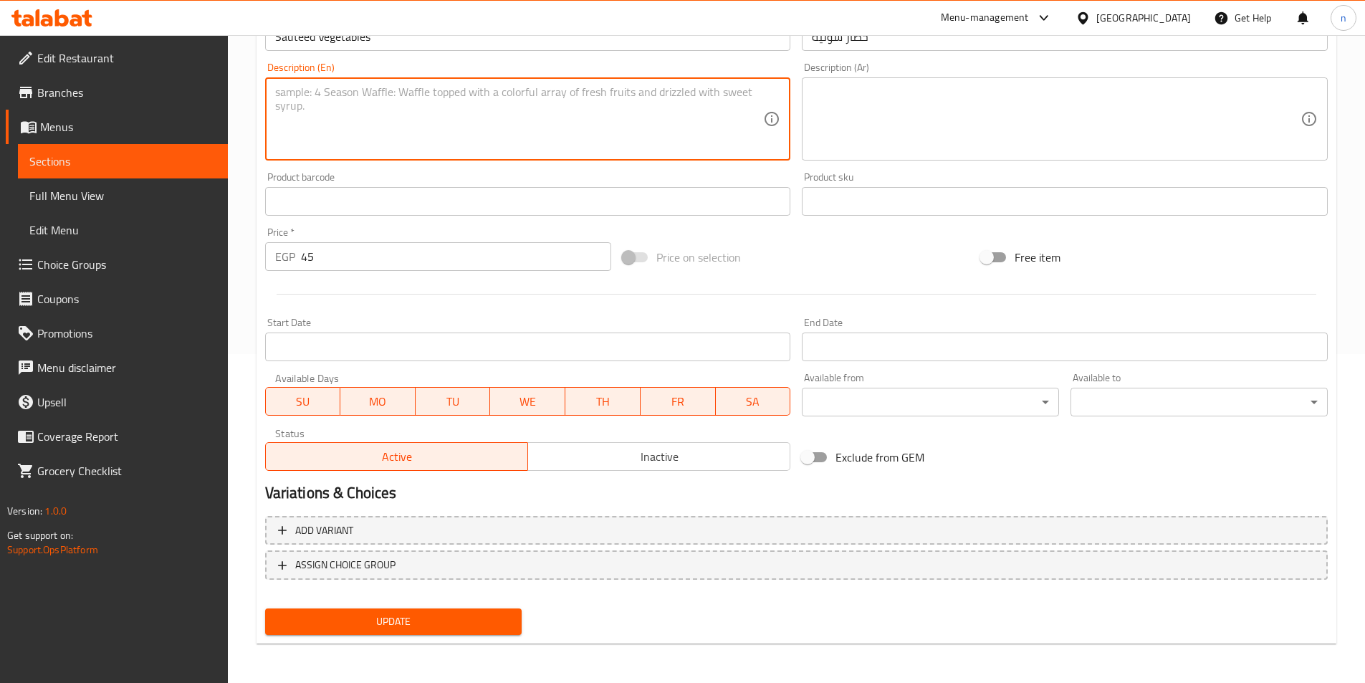
scroll to position [330, 0]
click at [444, 612] on span "Update" at bounding box center [394, 621] width 234 height 18
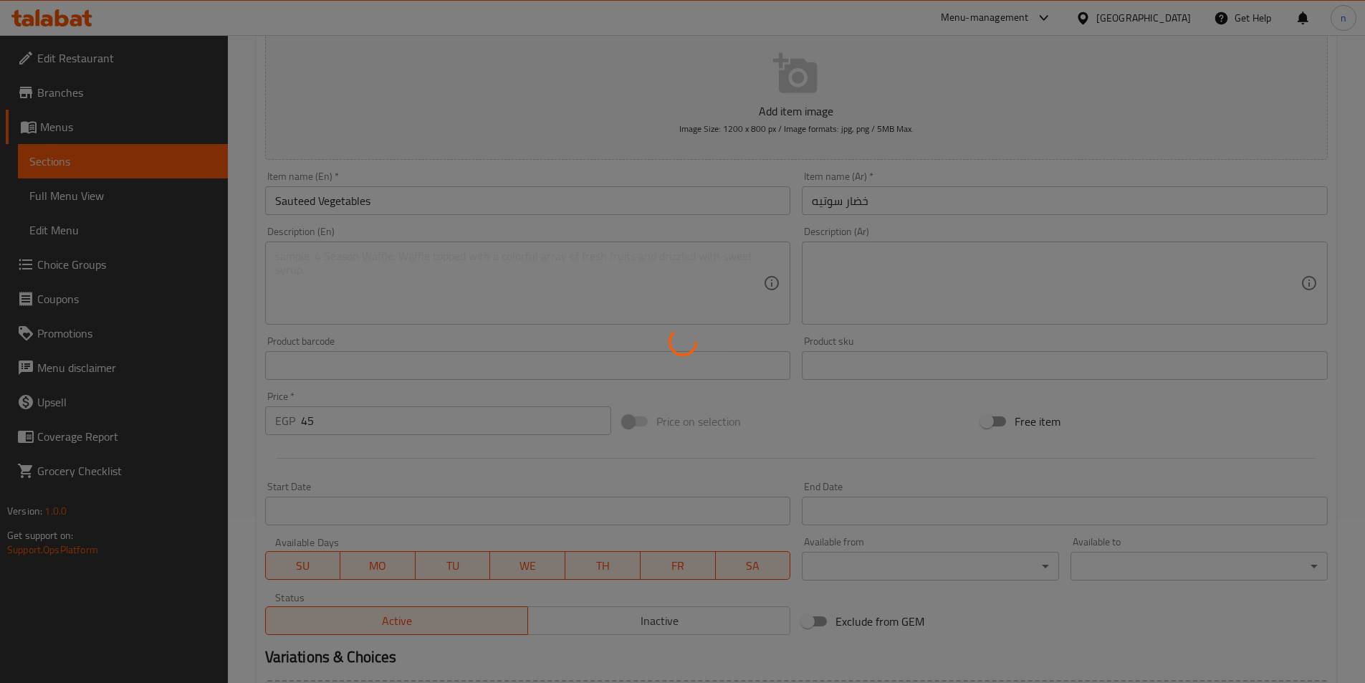
scroll to position [0, 0]
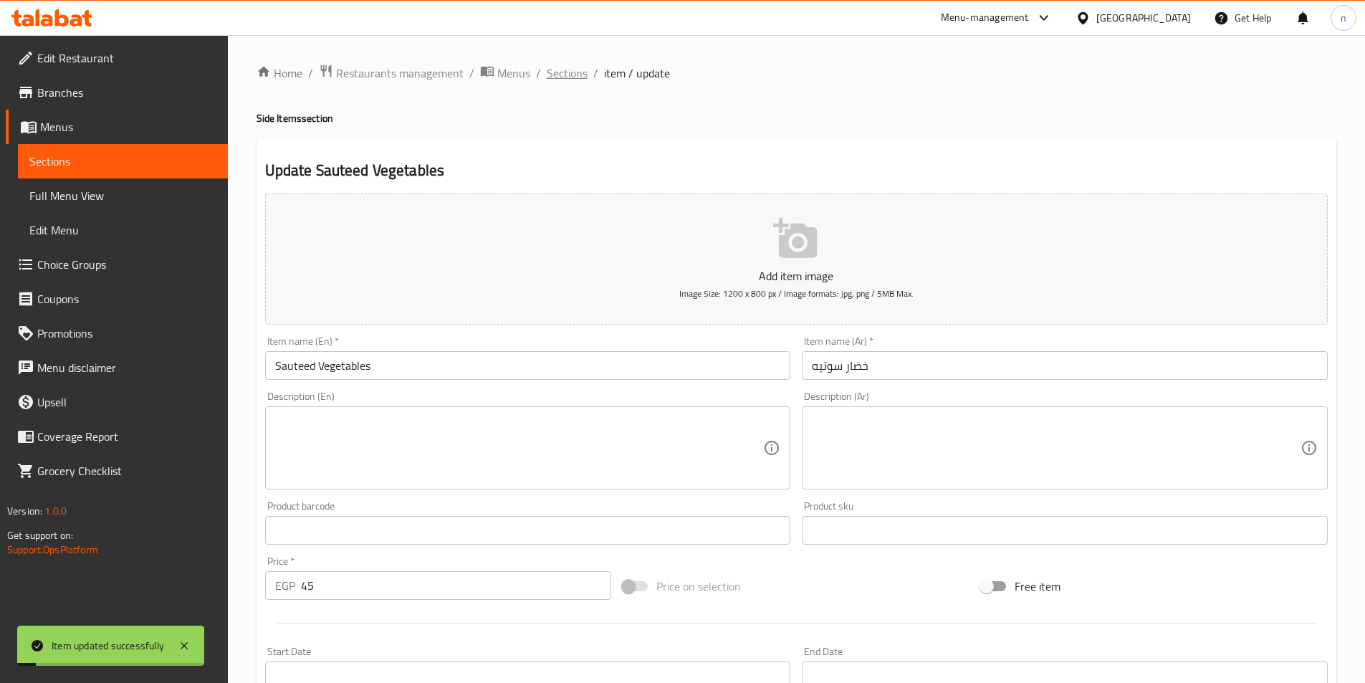
click at [563, 76] on span "Sections" at bounding box center [567, 73] width 41 height 17
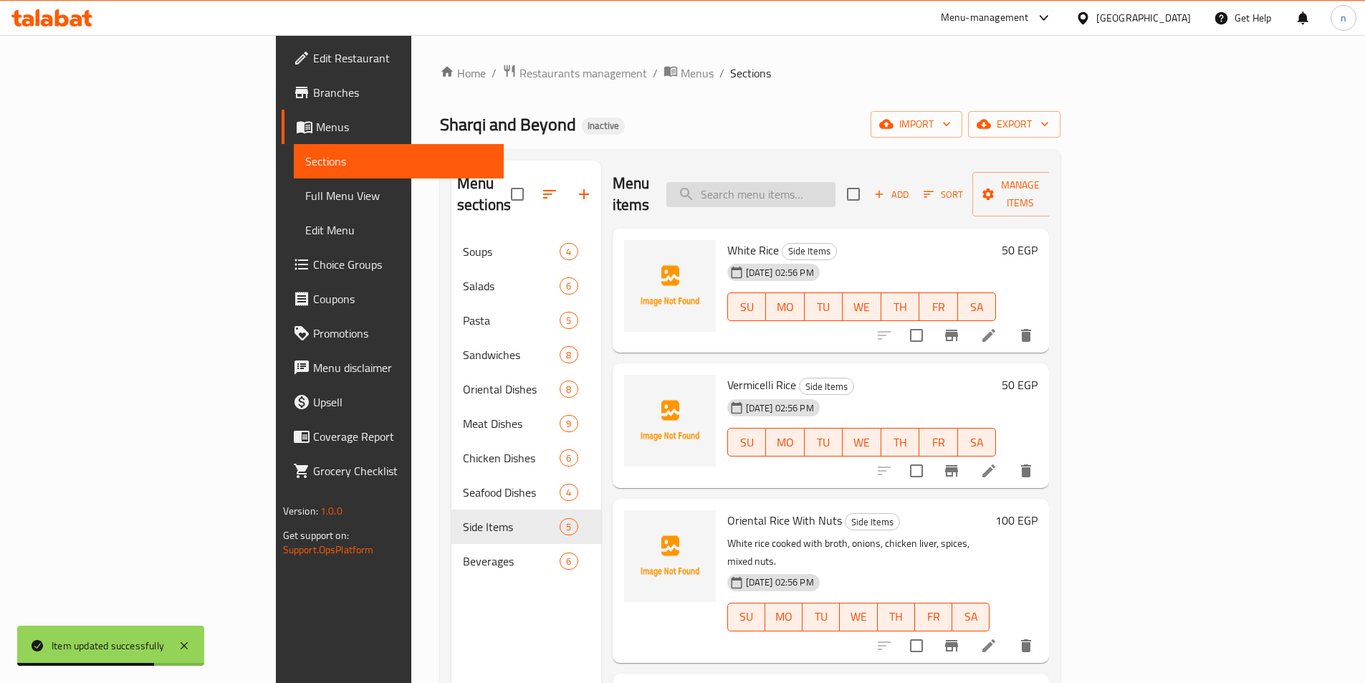
click at [836, 190] on input "search" at bounding box center [751, 194] width 169 height 25
paste input "French Fries"
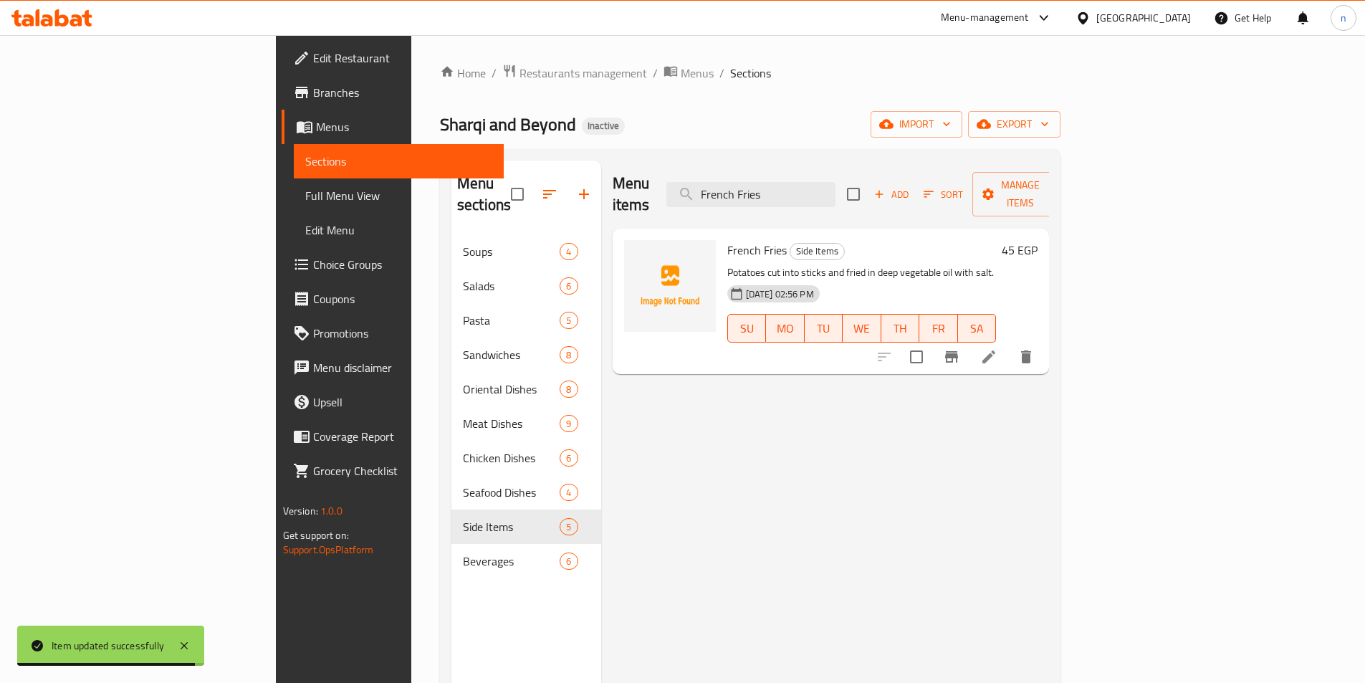
type input "French Fries"
click at [998, 348] on icon at bounding box center [989, 356] width 17 height 17
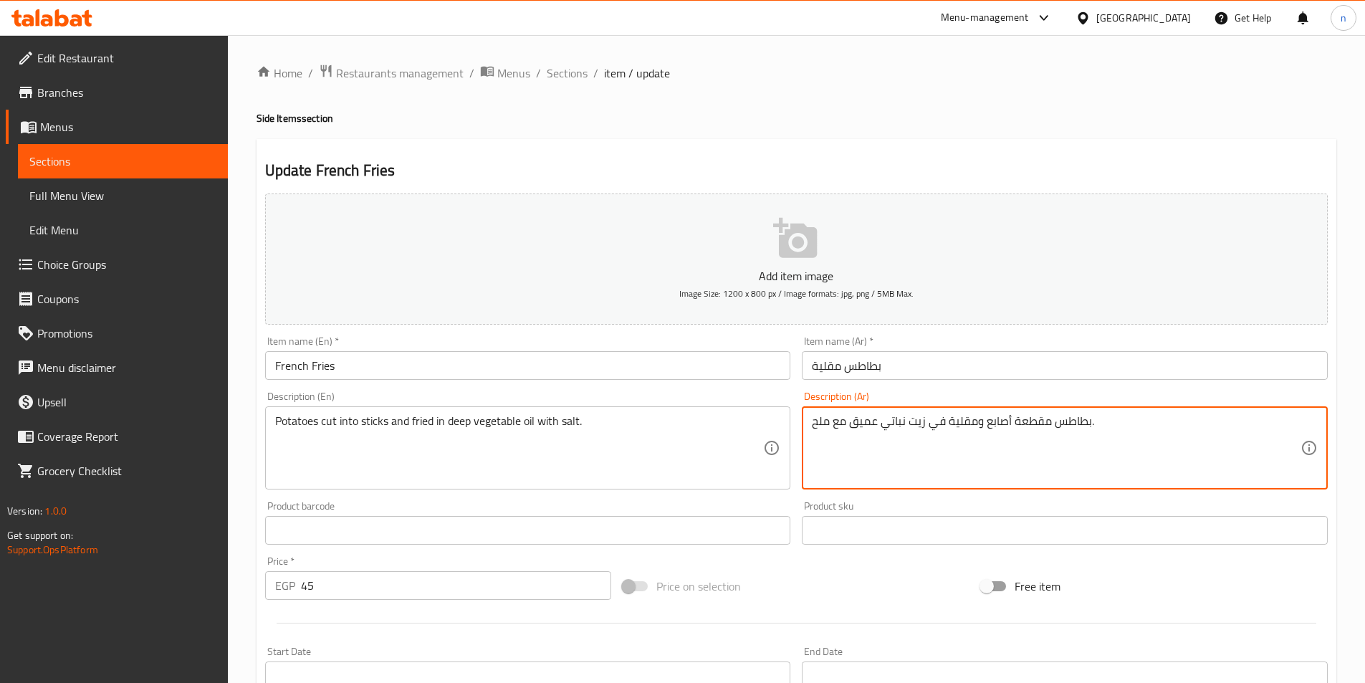
click at [882, 418] on textarea "بطاطس مقطعة أصابع ومقلية في زيت نباتي عميق مع ملح." at bounding box center [1056, 448] width 489 height 68
click at [1210, 431] on textarea "بطاطس مقطعة أصابع ومقلية في زيت نباتي عميق مع ملح." at bounding box center [1056, 448] width 489 height 68
click at [1220, 424] on textarea "بطاطس مقطعة أصابع ومقلية في زيت نباتي عميق مع ملح." at bounding box center [1056, 448] width 489 height 68
click at [1227, 424] on textarea "بطاطس مقطعة أصابع ومقلية في زيت نباتي عميق مع ملح." at bounding box center [1056, 448] width 489 height 68
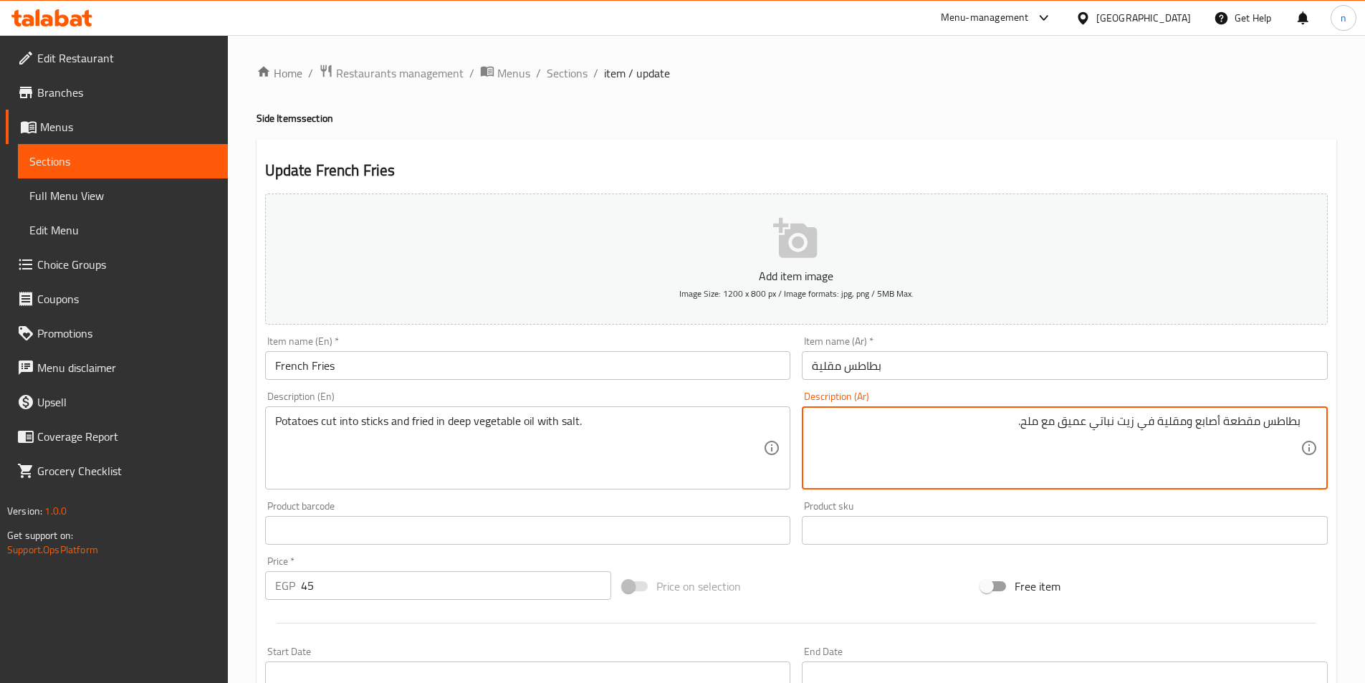
click at [1221, 424] on textarea "بطاطس مقطعة أصابع ومقلية في زيت نباتي عميق مع ملح." at bounding box center [1056, 448] width 489 height 68
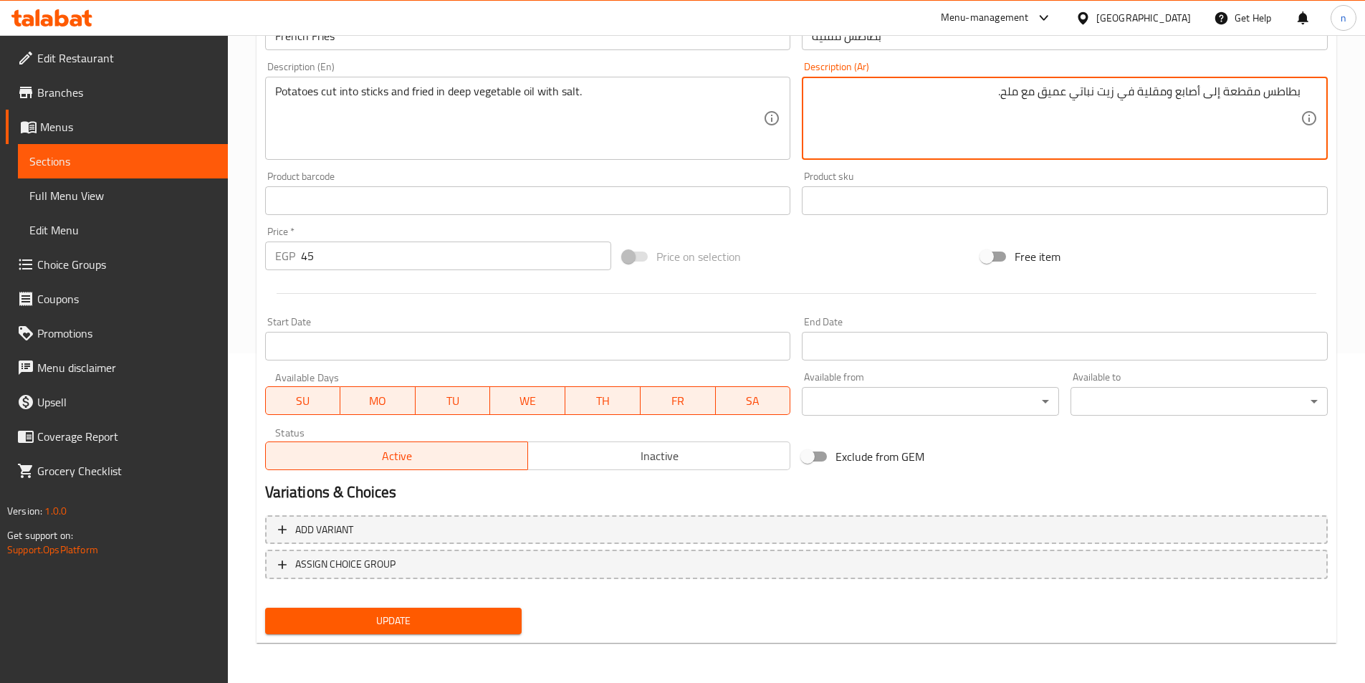
type textarea "بطاطس مقطعة إلى أصابع ومقلية في زيت نباتي عميق مع ملح."
click at [432, 624] on span "Update" at bounding box center [394, 621] width 234 height 18
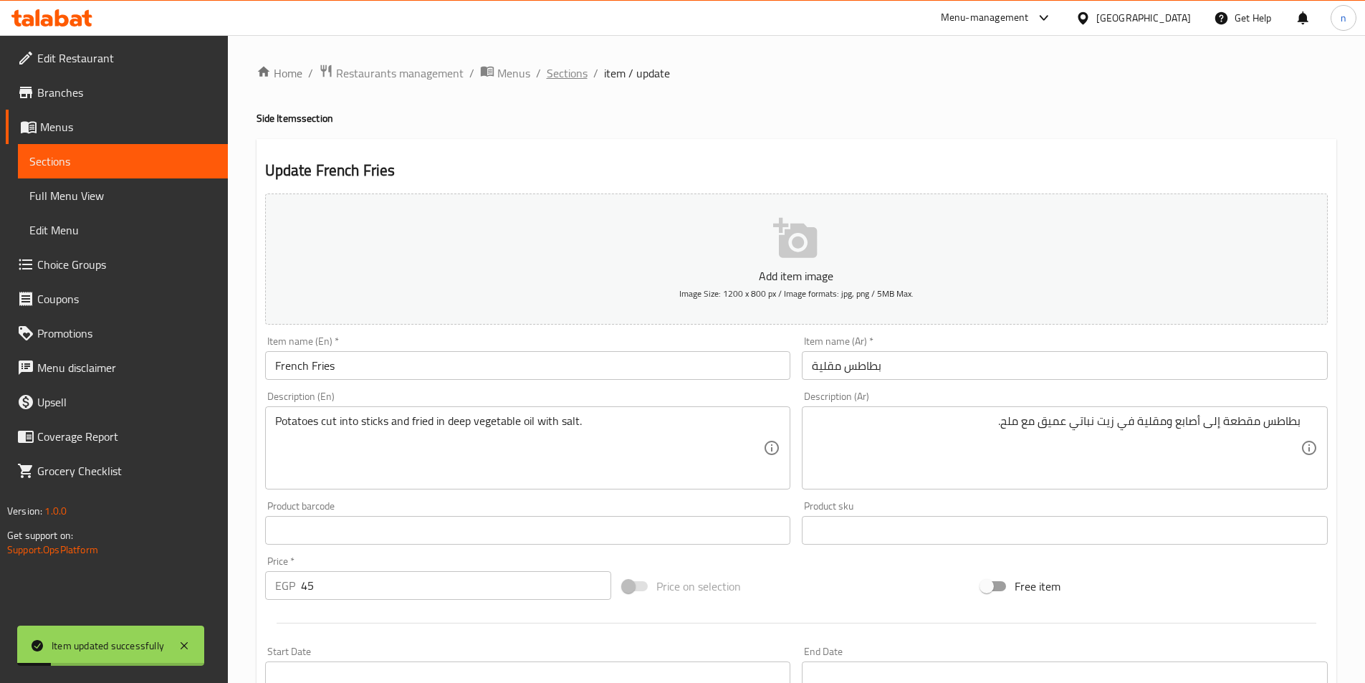
click at [560, 72] on span "Sections" at bounding box center [567, 73] width 41 height 17
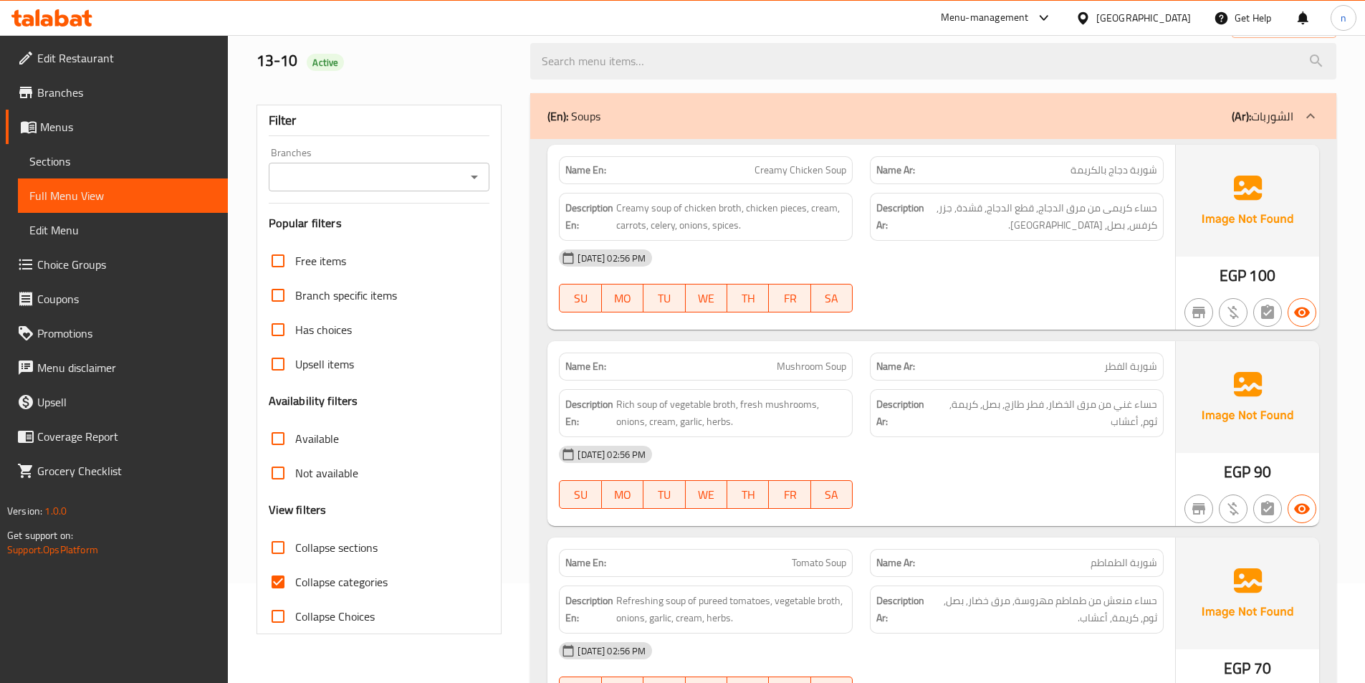
scroll to position [215, 0]
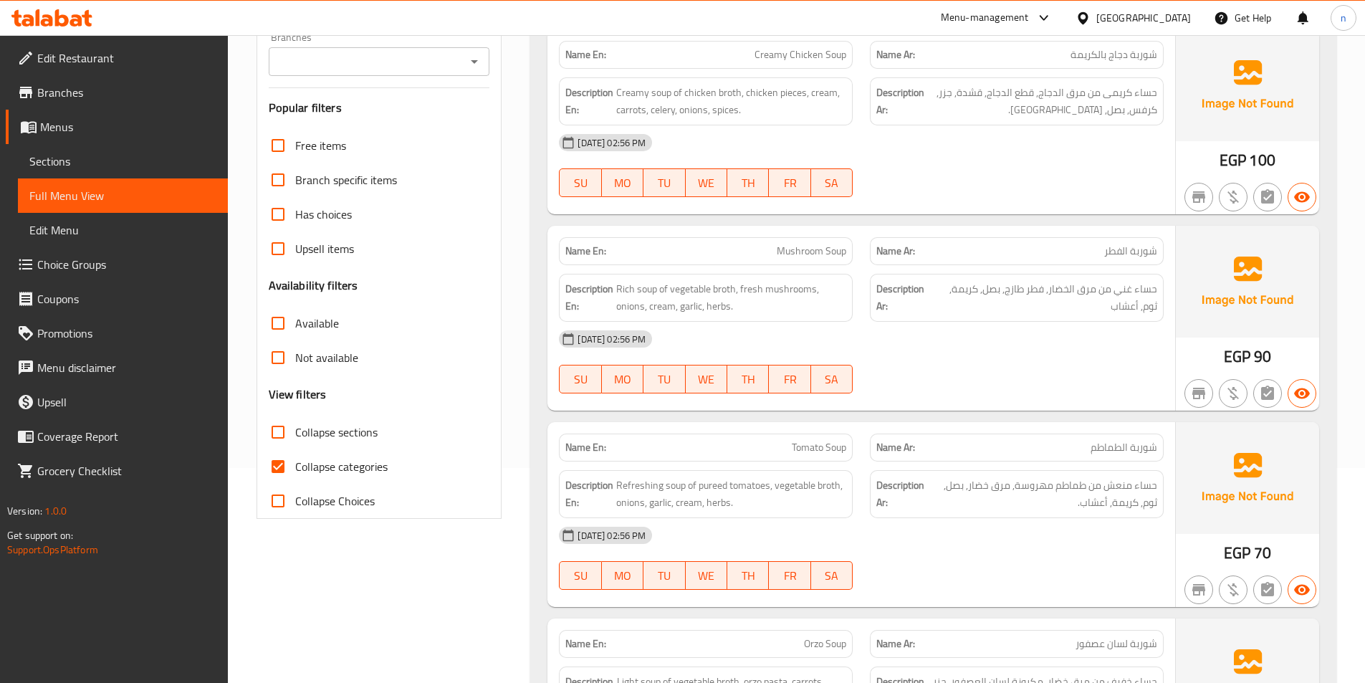
click at [347, 467] on span "Collapse categories" at bounding box center [341, 466] width 92 height 17
click at [295, 467] on input "Collapse categories" at bounding box center [278, 466] width 34 height 34
checkbox input "false"
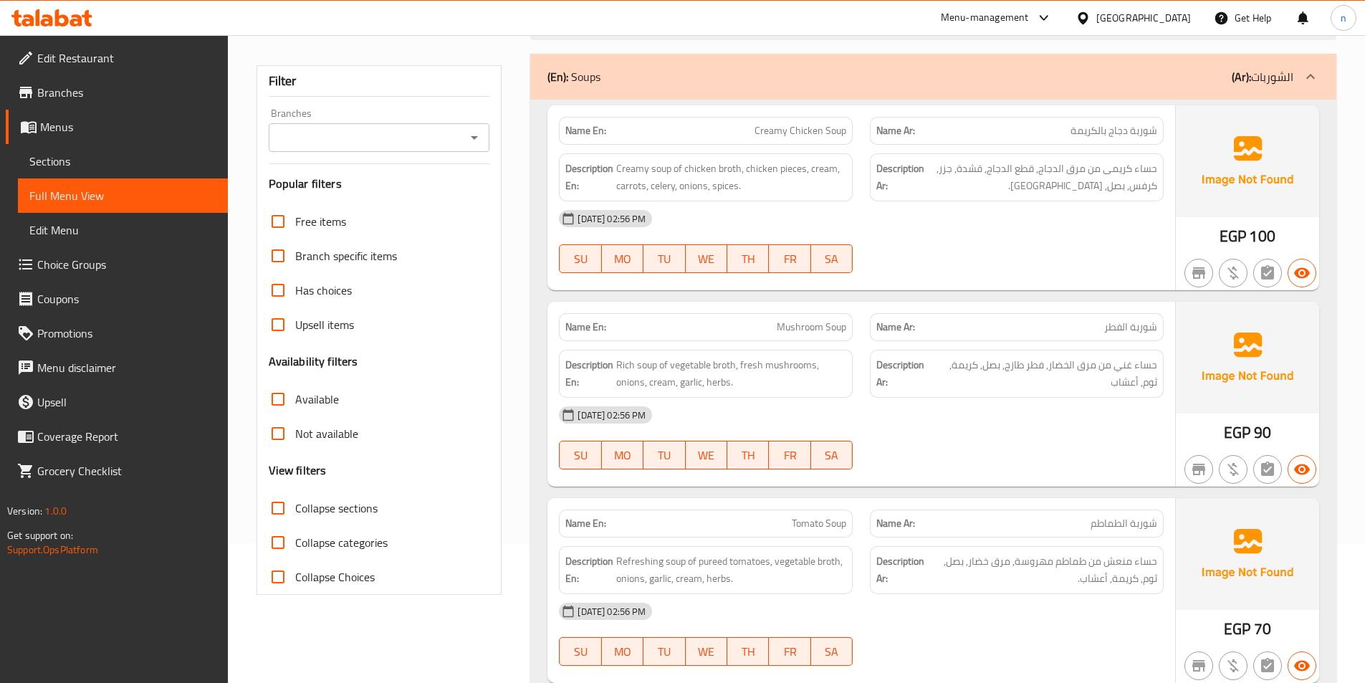
scroll to position [0, 0]
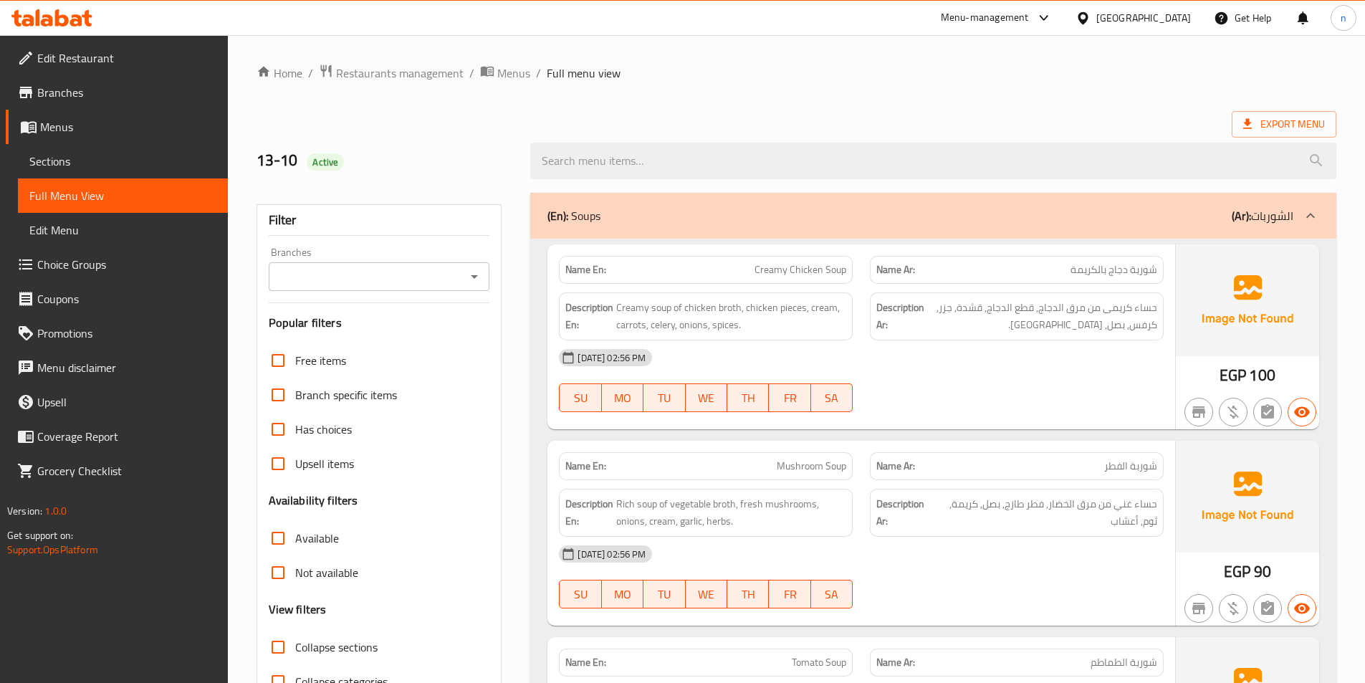
click at [180, 14] on div "Menu-management Egypt Get Help n" at bounding box center [682, 18] width 1365 height 34
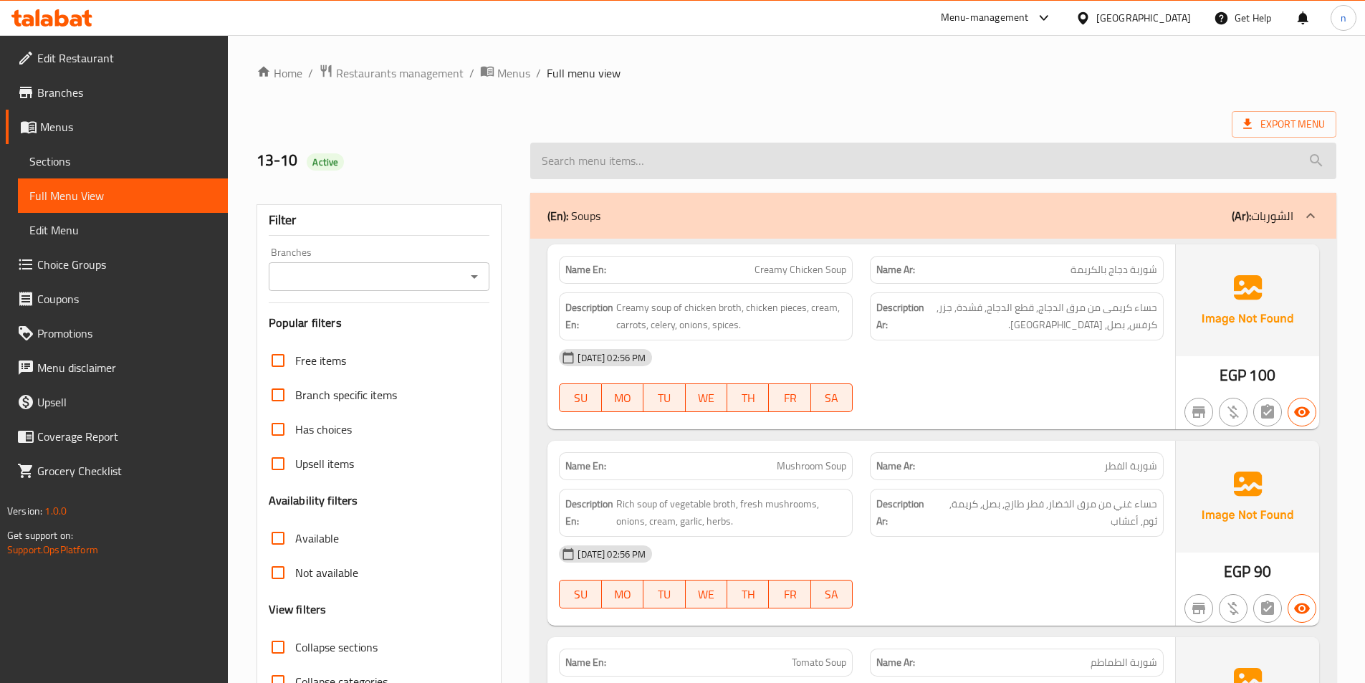
click at [839, 163] on input "search" at bounding box center [933, 161] width 806 height 37
paste input "Stuffed Beef Sausages (Mombar)"
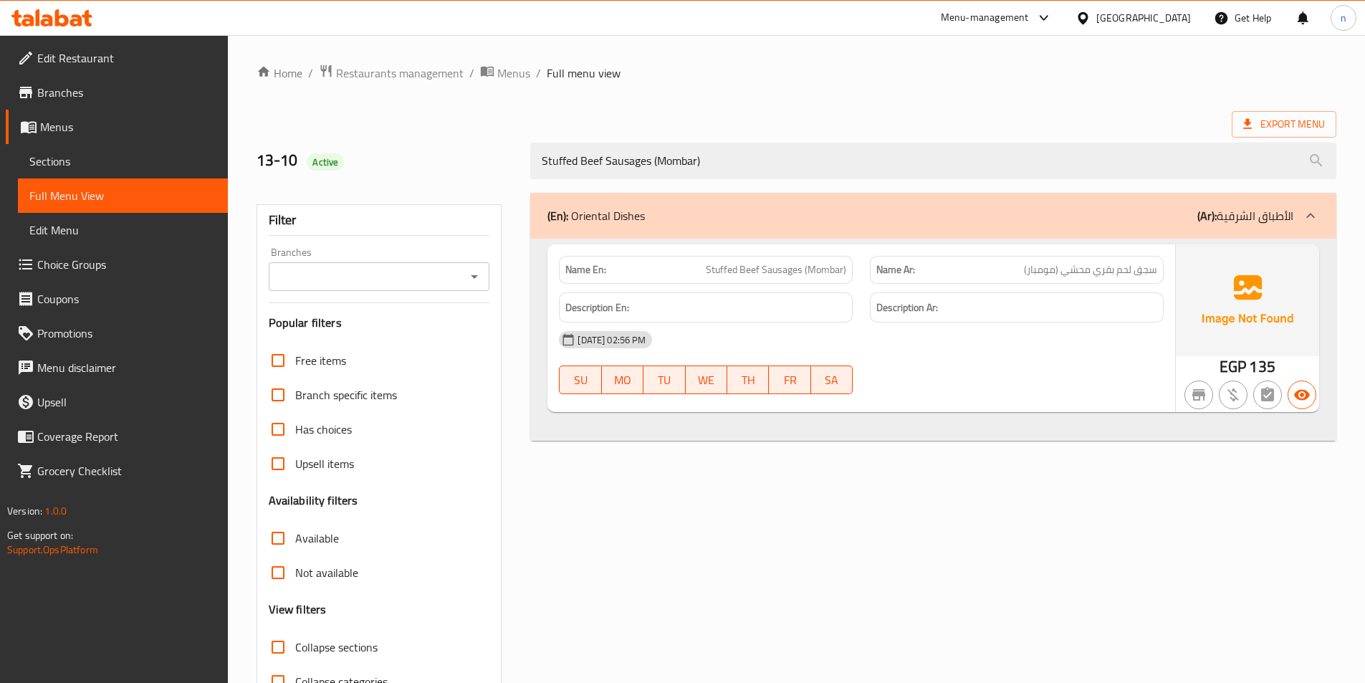
scroll to position [80, 0]
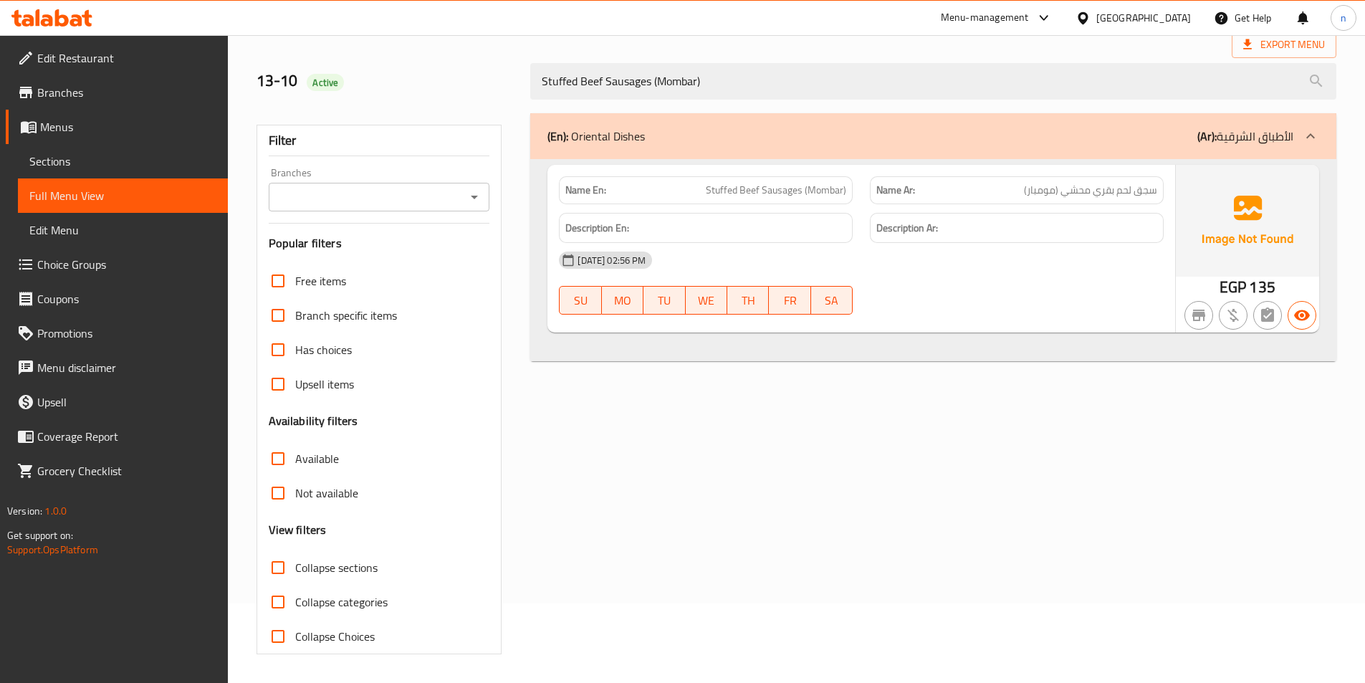
type input "Stuffed Beef Sausages (Mombar)"
click at [103, 155] on span "Sections" at bounding box center [122, 161] width 187 height 17
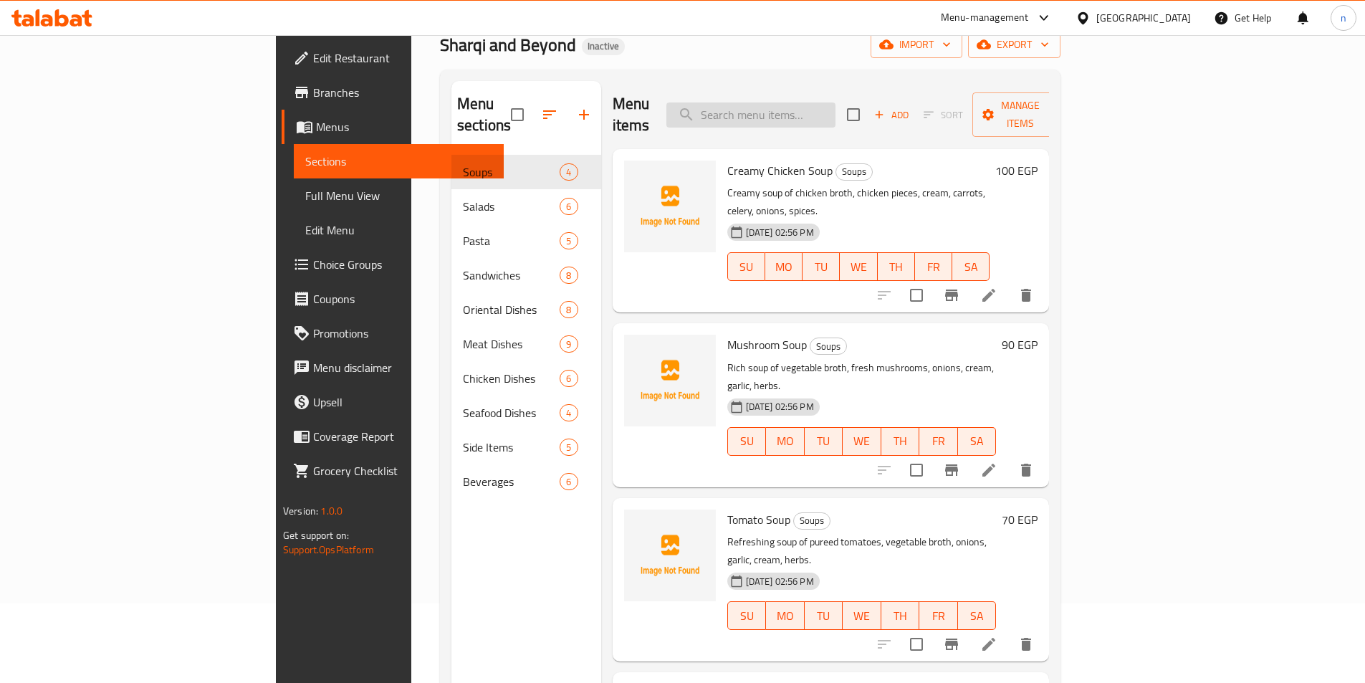
click at [836, 102] on input "search" at bounding box center [751, 114] width 169 height 25
paste input "Stuffed Beef Sausages (Mombar)"
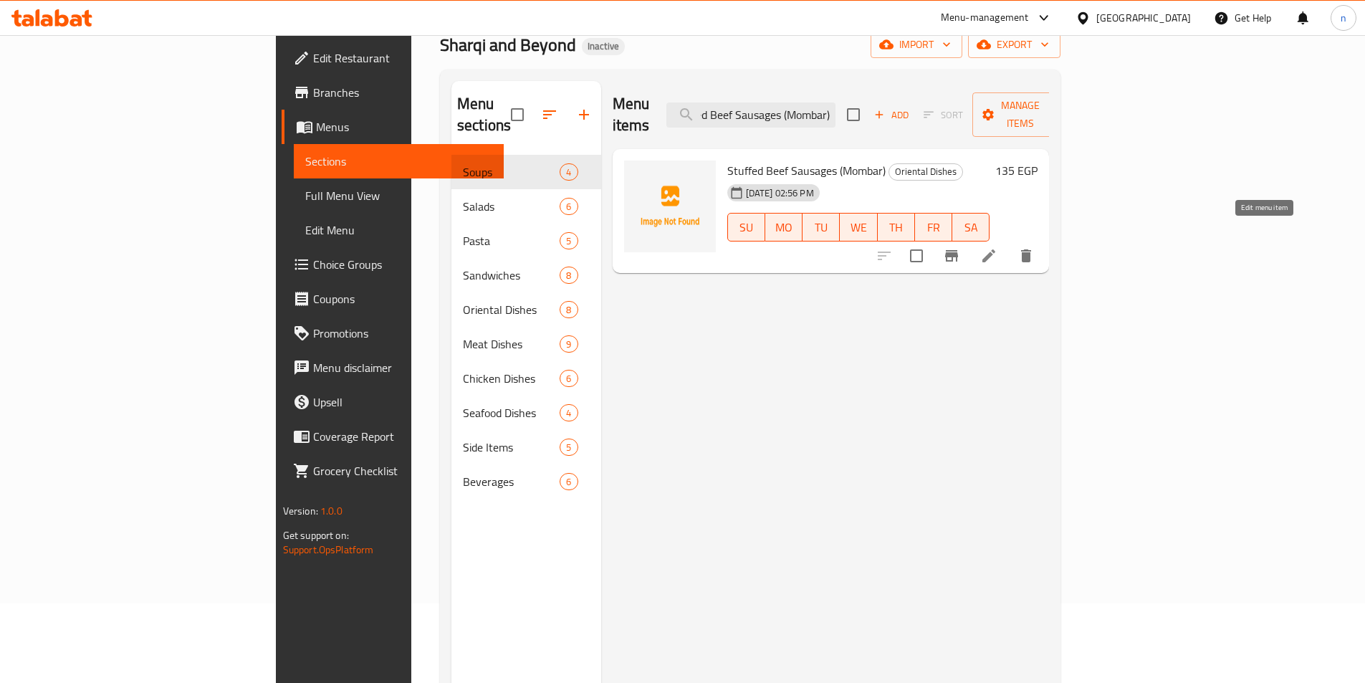
type input "Stuffed Beef Sausages (Mombar)"
click at [998, 247] on icon at bounding box center [989, 255] width 17 height 17
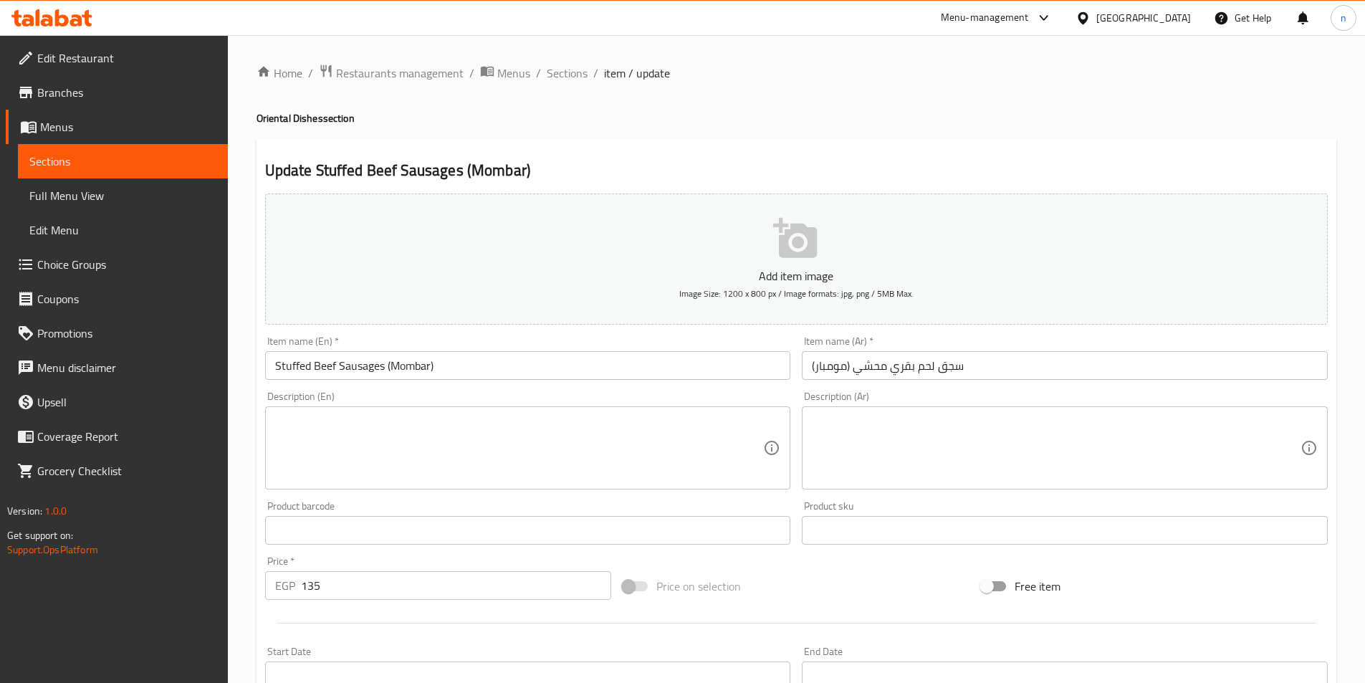
click at [375, 436] on textarea at bounding box center [519, 448] width 489 height 68
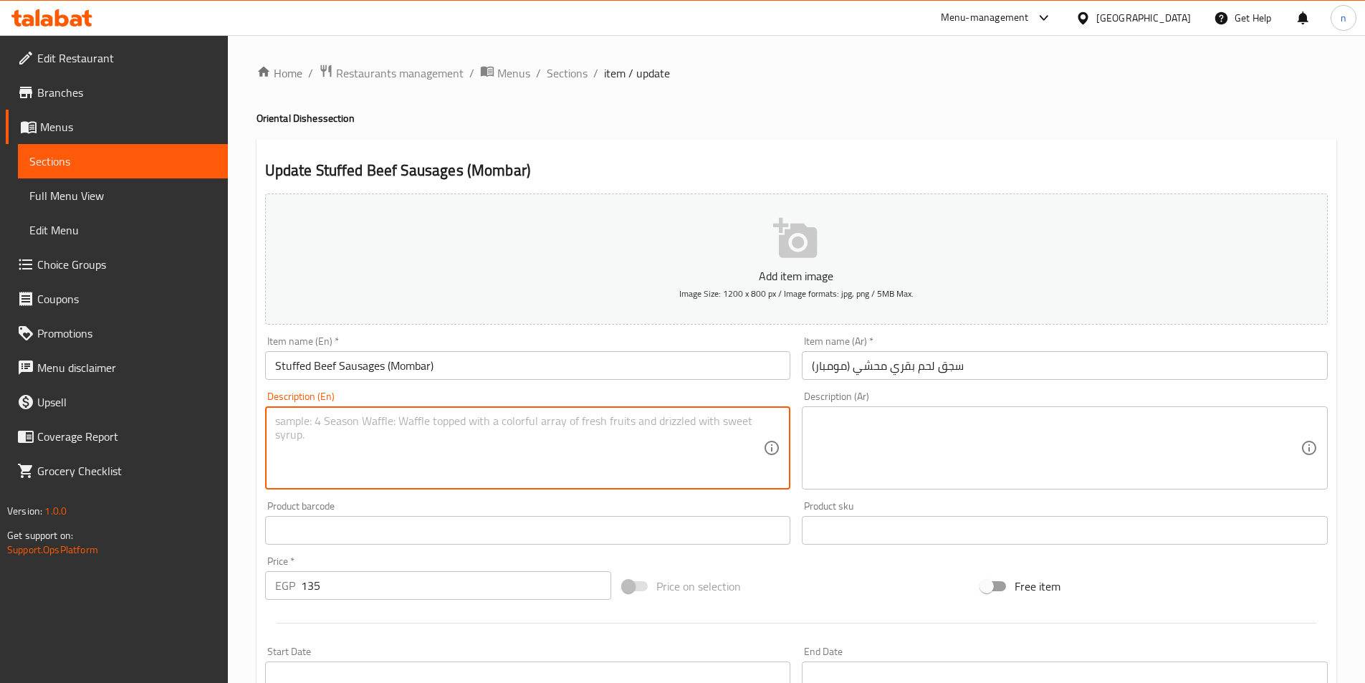
paste textarea "Sausages stuffed with rice, ground meat, tomatoes, onions, vegetables, spices, …"
type textarea "Sausages stuffed with rice, ground meat, tomatoes, onions, vegetables, spices, …"
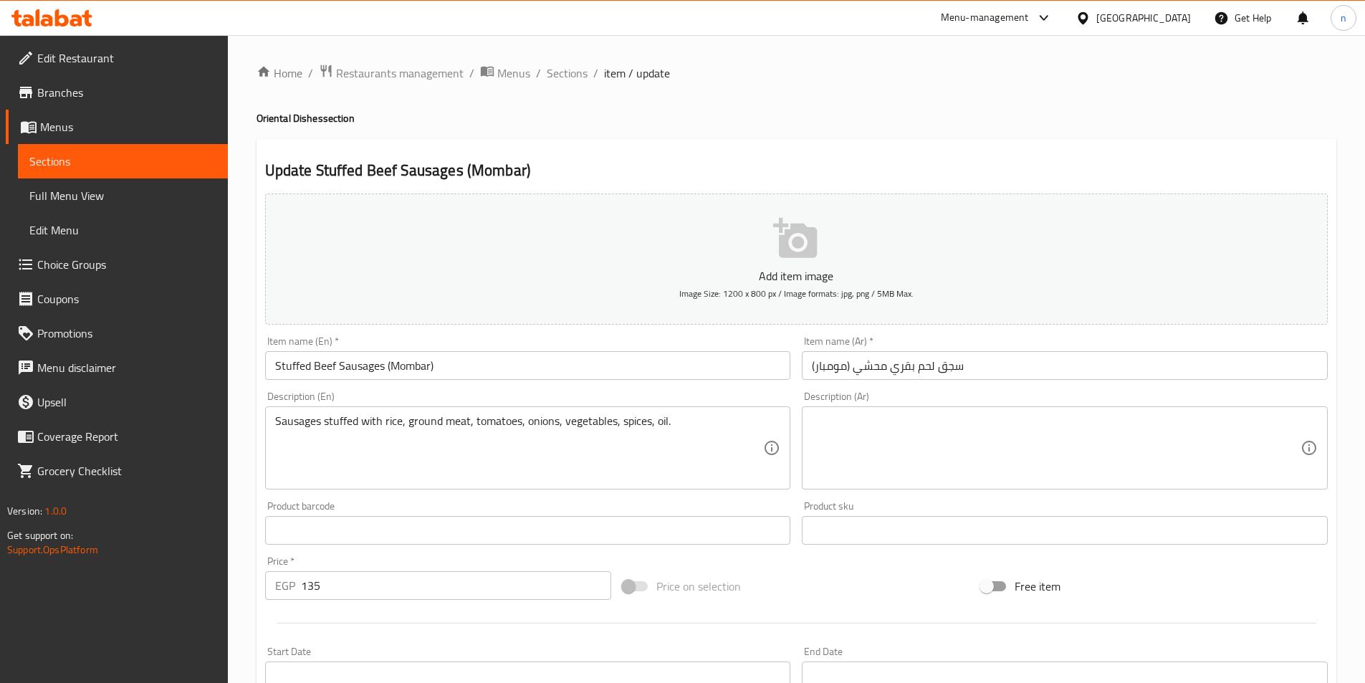
click at [968, 432] on textarea at bounding box center [1056, 448] width 489 height 68
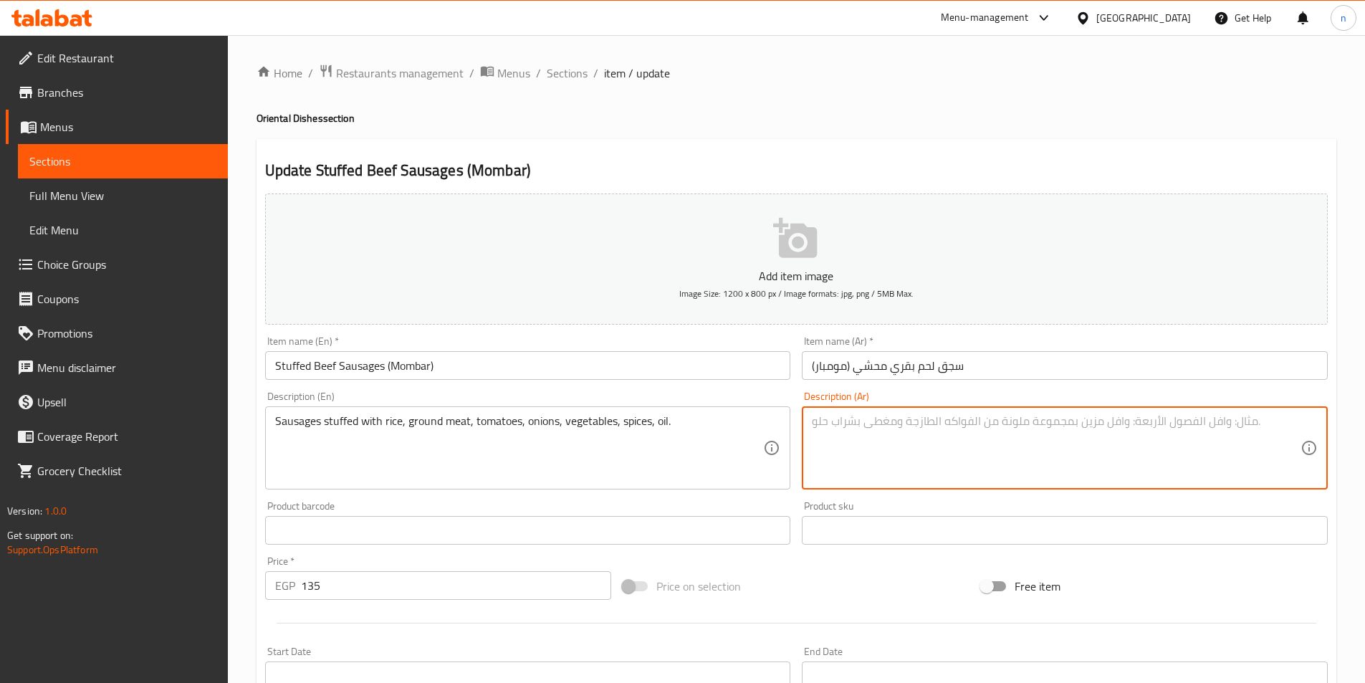
paste textarea "ممبار محشو أرز, لحم مفروم, طماطم, بصل, خضروات, توابل, زيت."
click at [953, 434] on textarea "ممبار محشو أرز, لحم مفروم, طماطم, بصل, خضروات, توابل, زيت." at bounding box center [1056, 448] width 489 height 68
click at [849, 471] on textarea "ممبار محشو أرز, لحم مفروم, طماطم, بصل, خضروات, توابل, زيت." at bounding box center [1056, 448] width 489 height 68
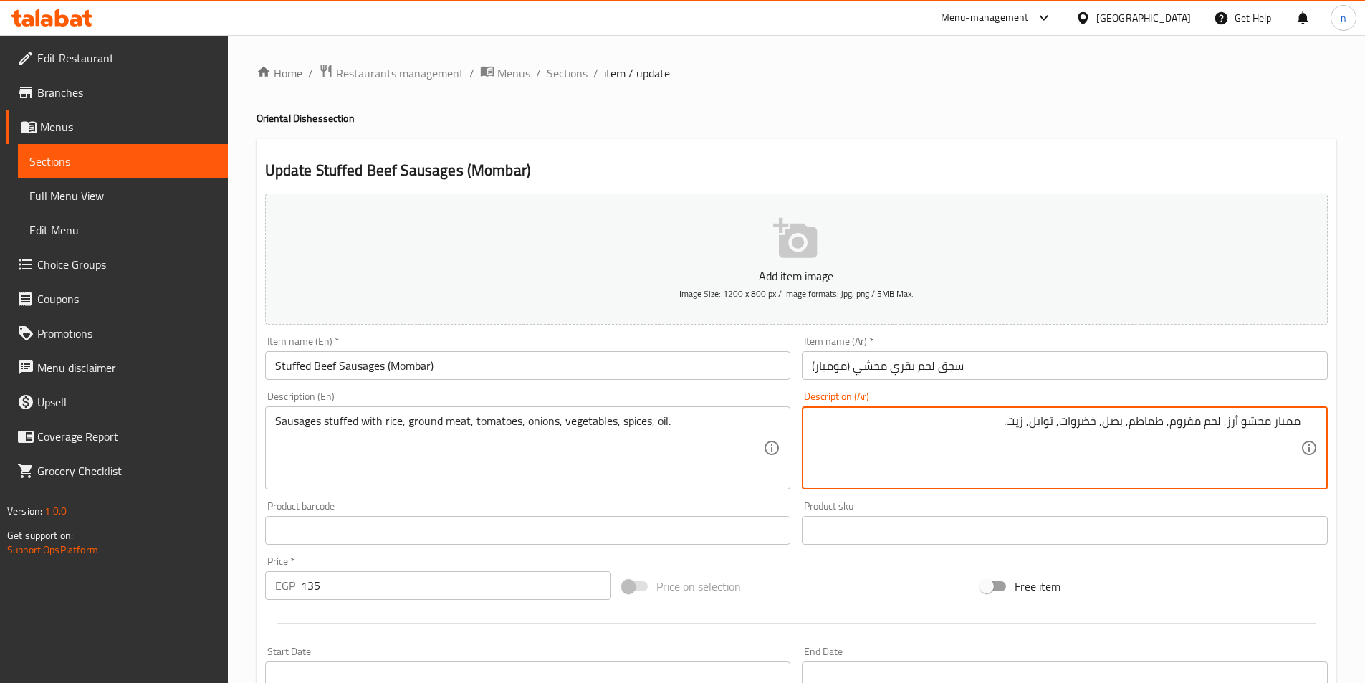
type textarea "ممبار محشو أرز, لحم مفروم, طماطم, بصل, خضروات, توابل, زيت."
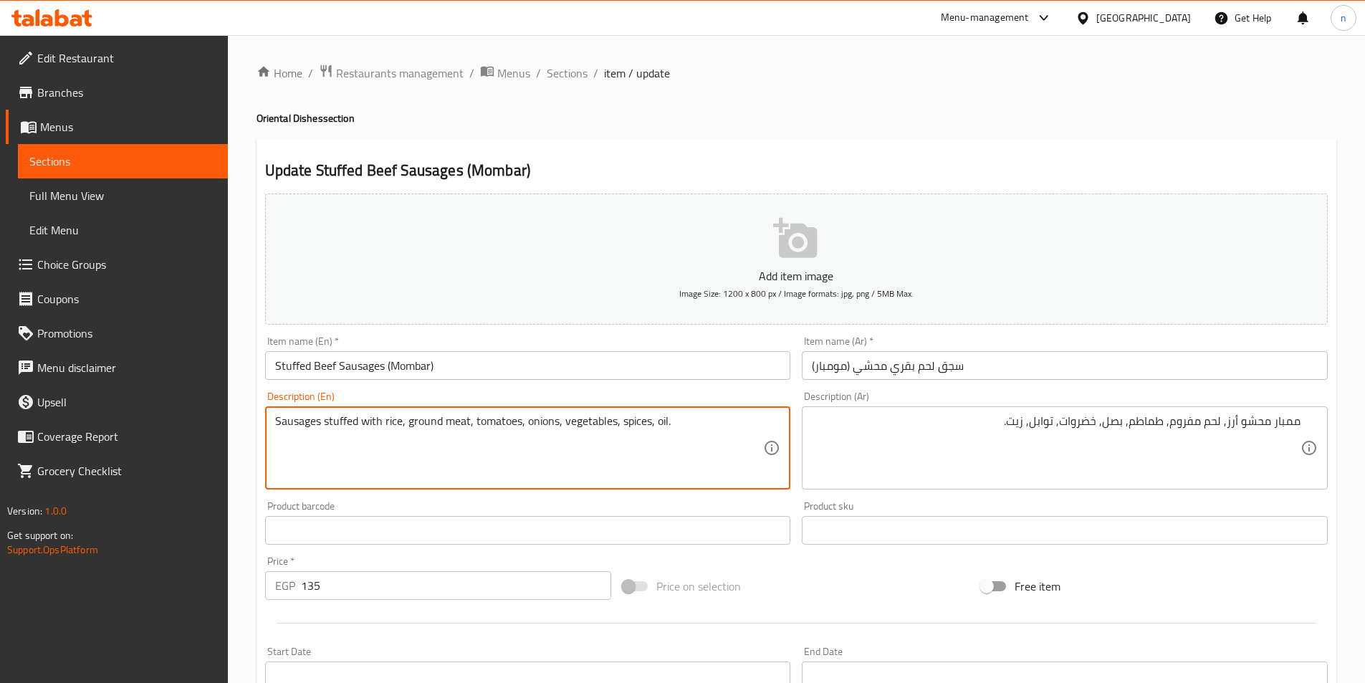
click at [408, 435] on textarea "Sausages stuffed with rice, ground meat, tomatoes, onions, vegetables, spices, …" at bounding box center [519, 448] width 489 height 68
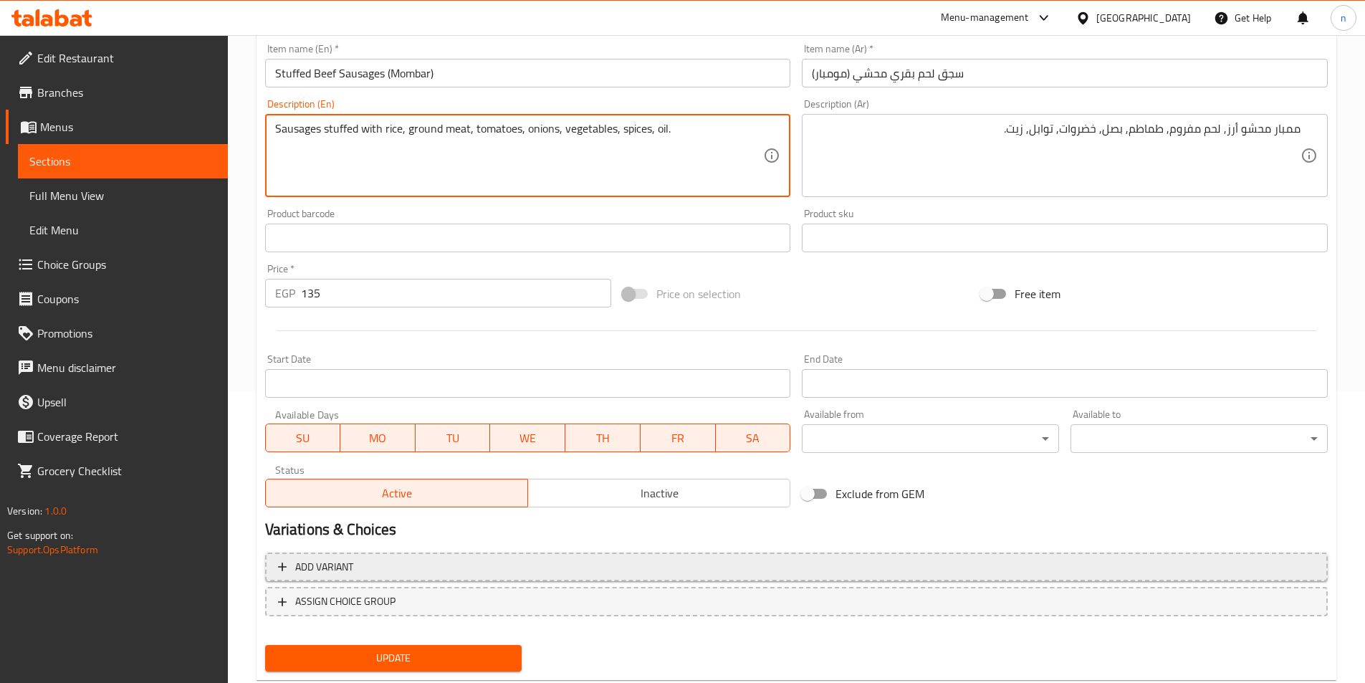
scroll to position [330, 0]
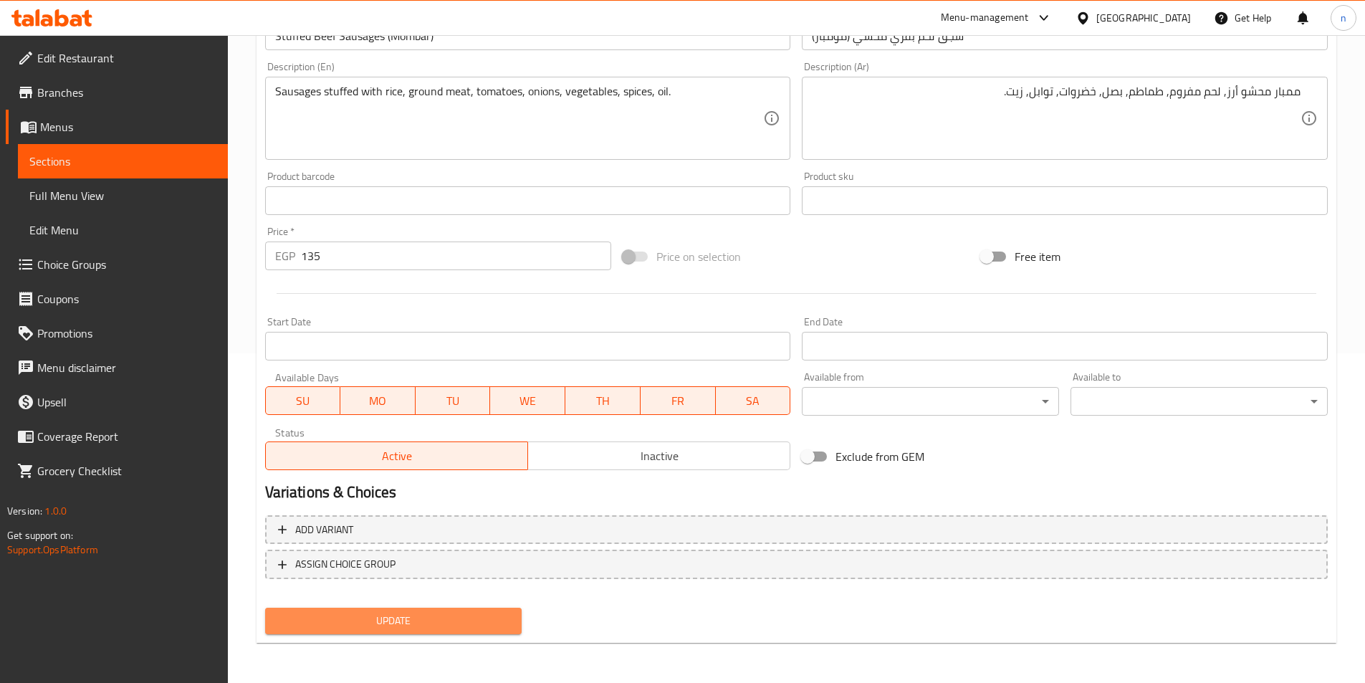
click at [416, 624] on span "Update" at bounding box center [394, 621] width 234 height 18
drag, startPoint x: 332, startPoint y: 618, endPoint x: 341, endPoint y: 613, distance: 10.6
click at [332, 618] on span "Update" at bounding box center [394, 621] width 234 height 18
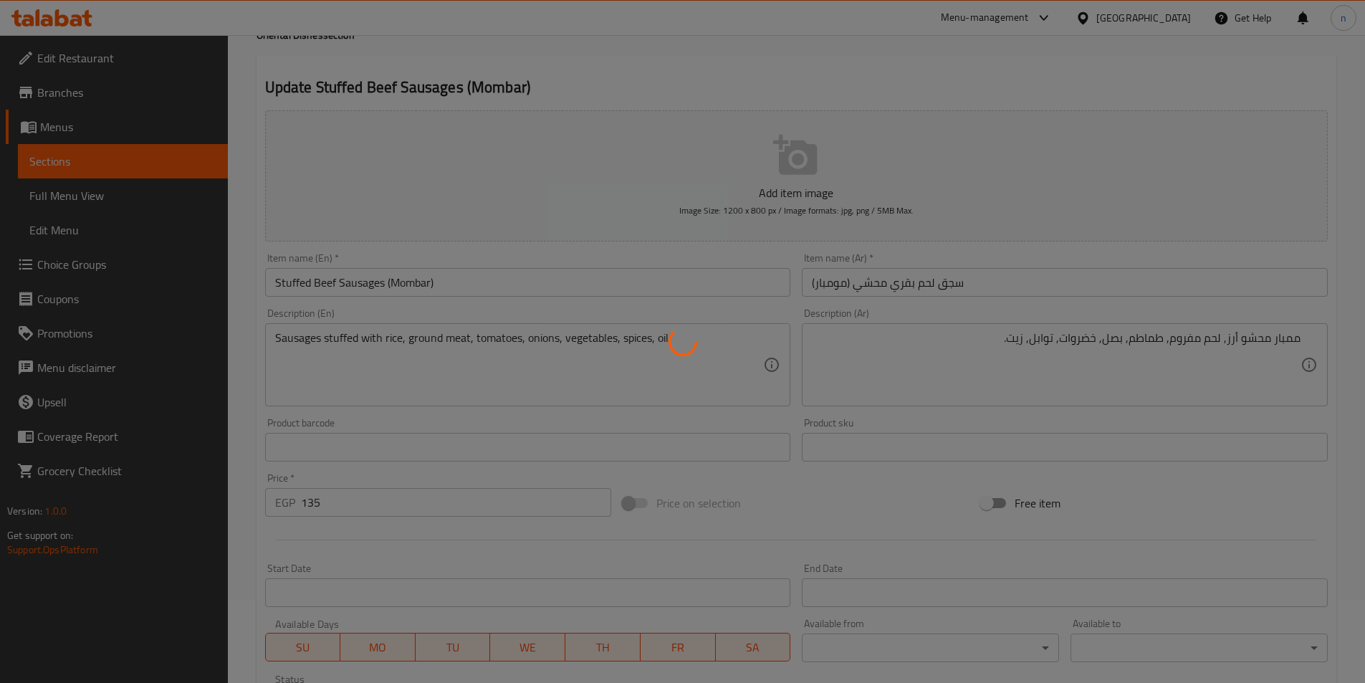
scroll to position [0, 0]
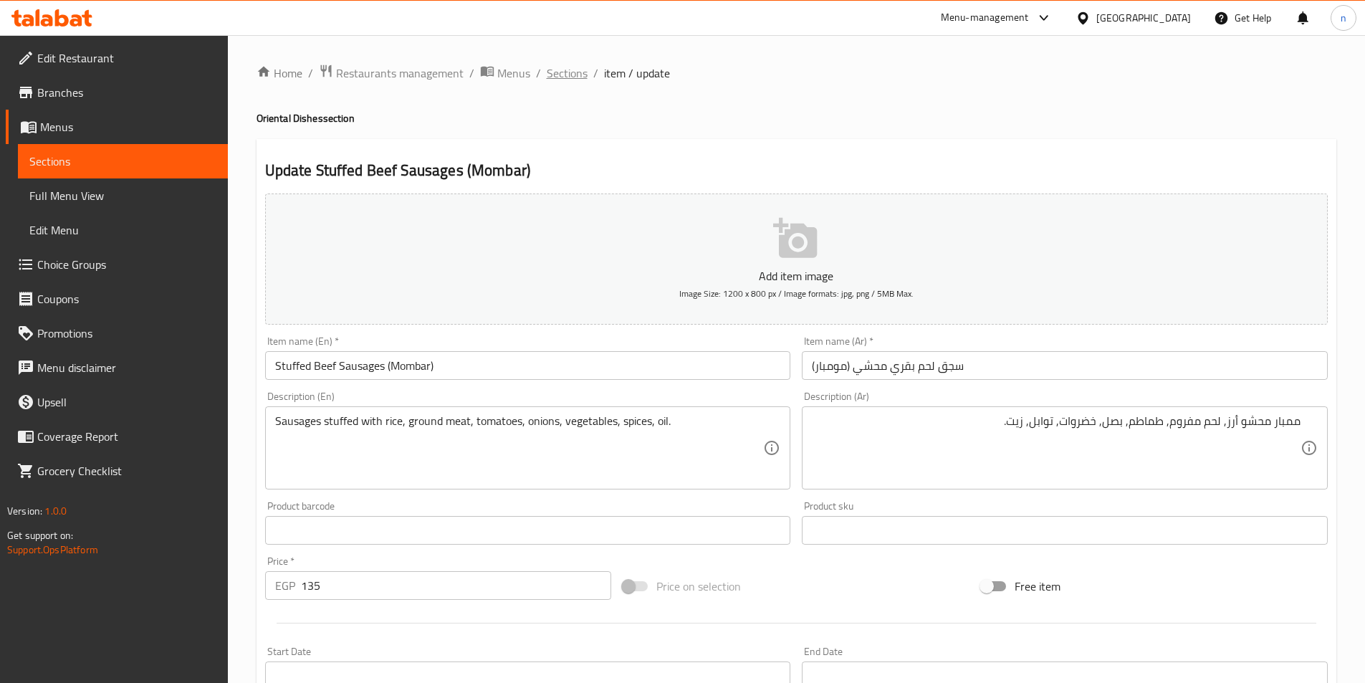
click at [563, 79] on span "Sections" at bounding box center [567, 73] width 41 height 17
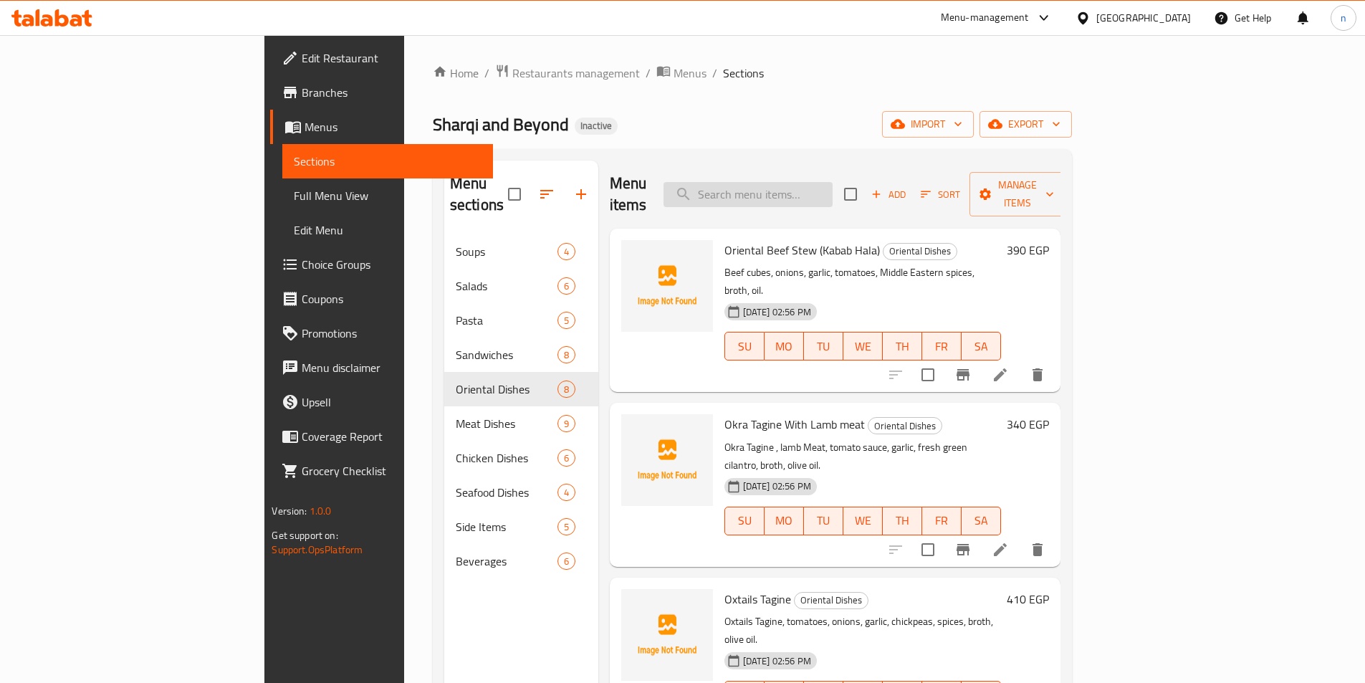
click at [833, 191] on input "search" at bounding box center [748, 194] width 169 height 25
paste input "Creamy Chicken Soup"
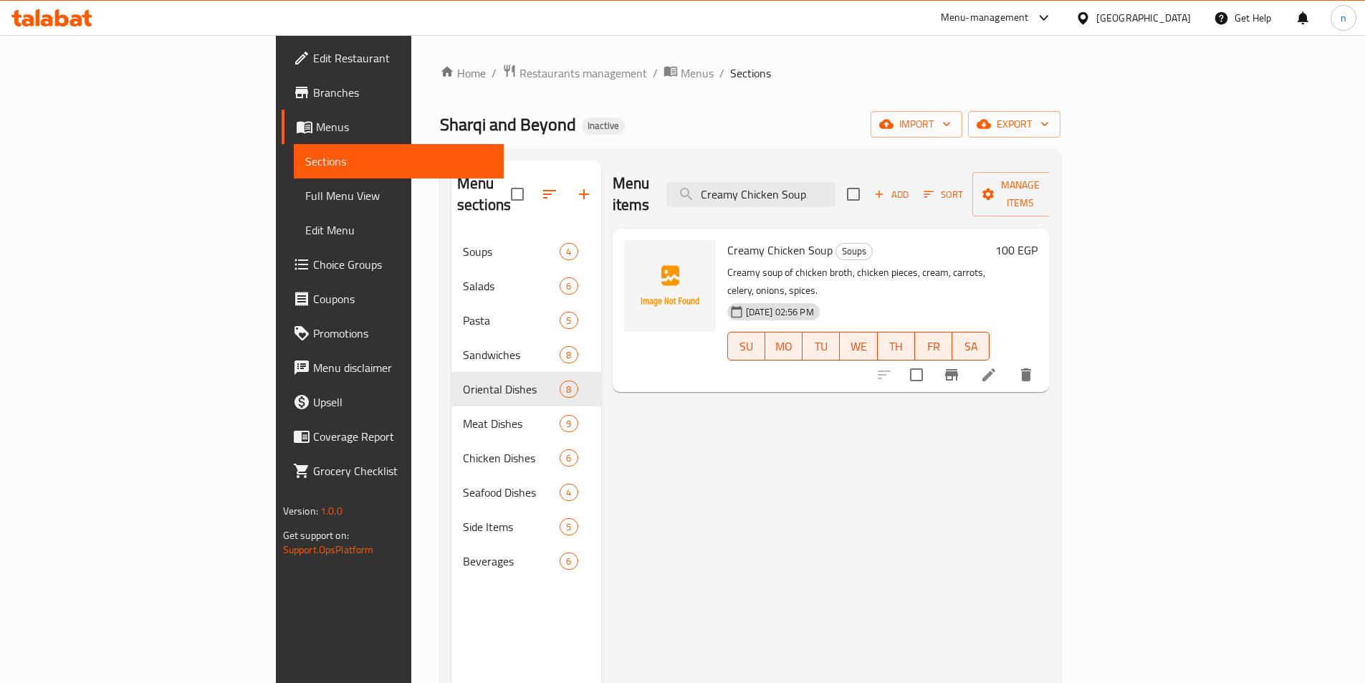
type input "Creamy Chicken Soup"
click at [998, 366] on icon at bounding box center [989, 374] width 17 height 17
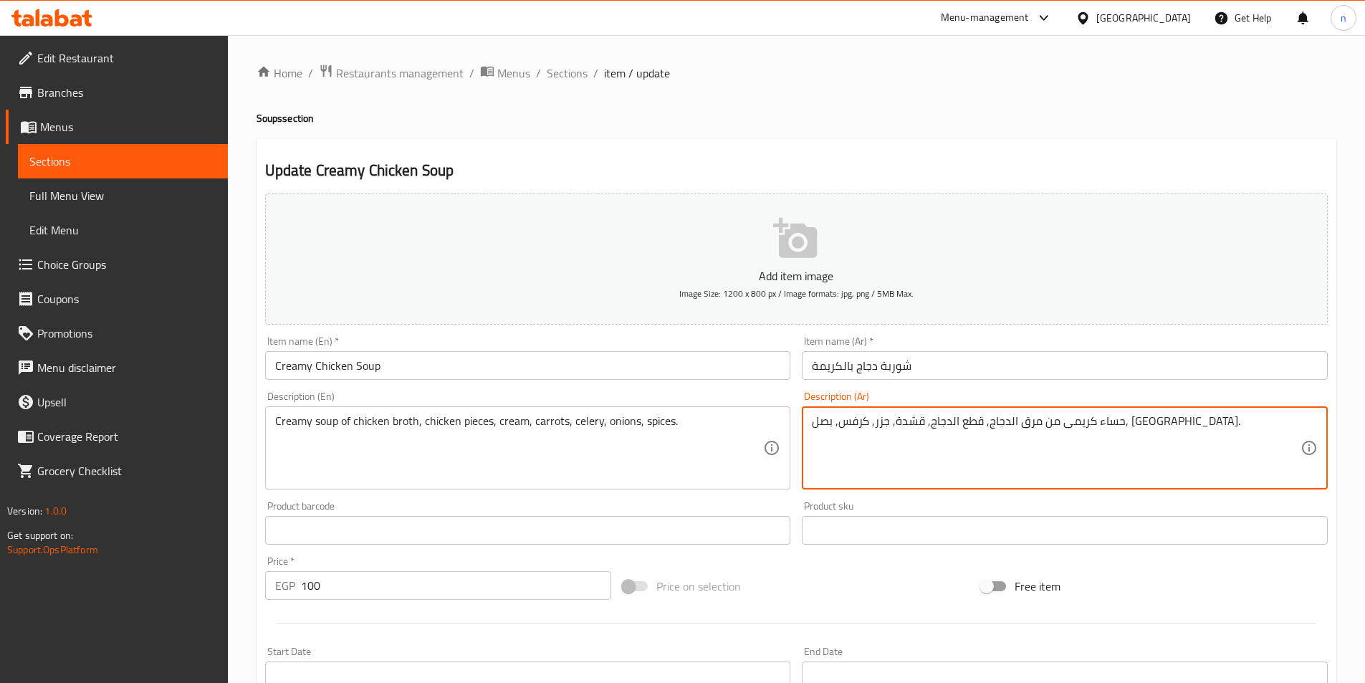
click at [1073, 435] on textarea "حساء كريمى من مرق الدجاج, قطع الدجاج, قشدة, جزر, كرفس, بصل, [GEOGRAPHIC_DATA]." at bounding box center [1056, 448] width 489 height 68
click at [1080, 422] on textarea "حساء كريمى من مرق الدجاج, قطع الدجاج, قشدة, جزر, كرفس, بصل, [GEOGRAPHIC_DATA]." at bounding box center [1056, 448] width 489 height 68
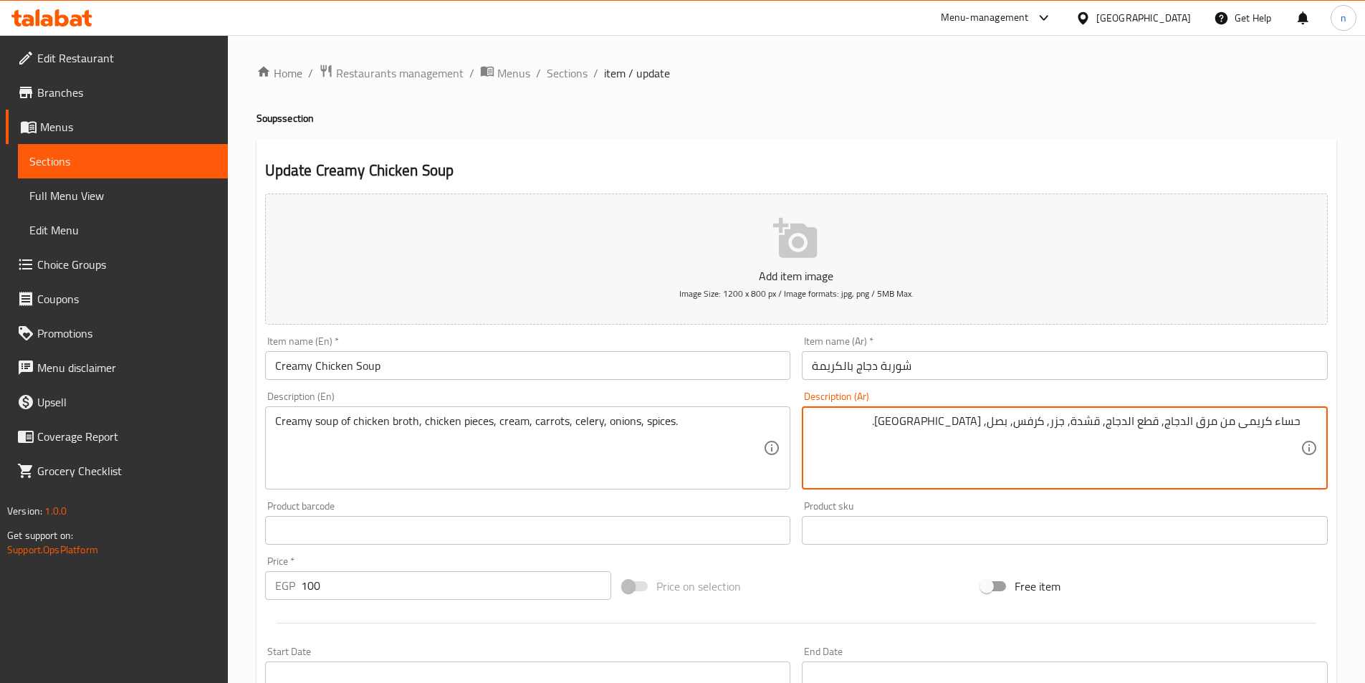
click at [1264, 423] on textarea "حساء كريمى من مرق الدجاج, قطع الدجاج, قشدة, جزر, كرفس, بصل, [GEOGRAPHIC_DATA]." at bounding box center [1056, 448] width 489 height 68
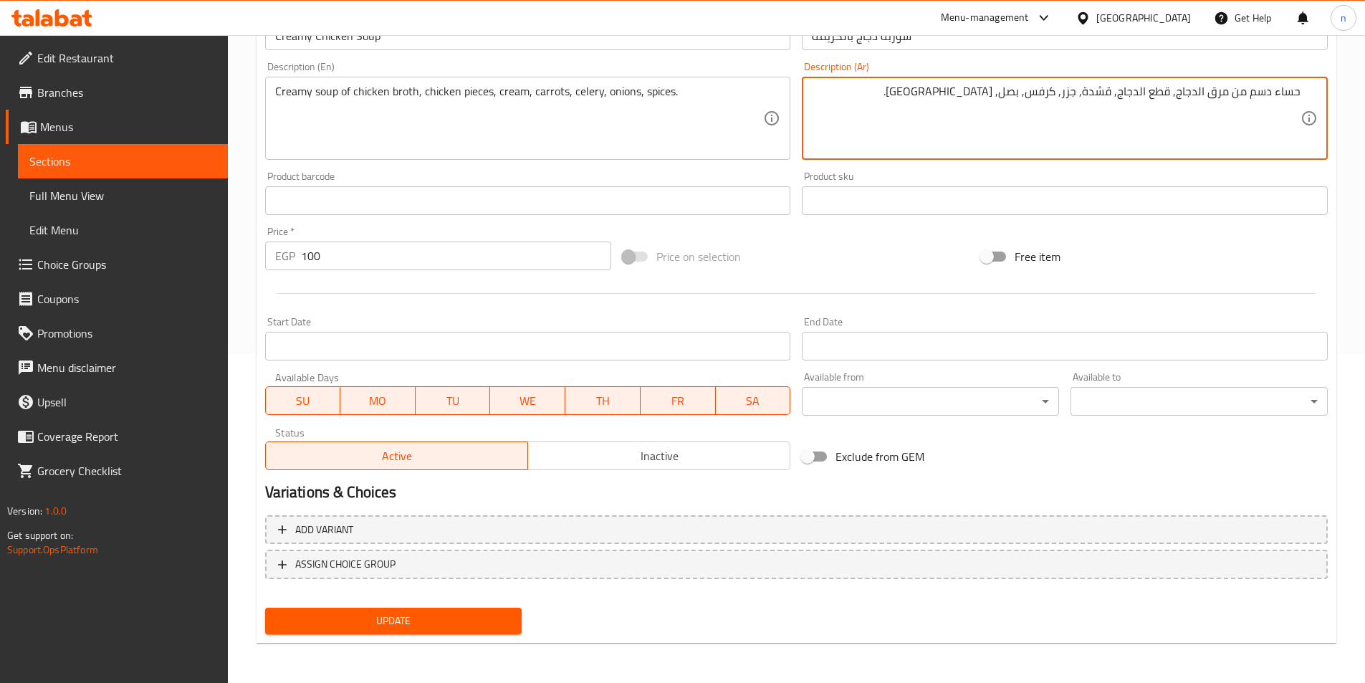
type textarea "حساء دسم من مرق الدجاج, قطع الدجاج, قشدة, جزر, كرفس, بصل, توابل."
click at [480, 629] on span "Update" at bounding box center [394, 621] width 234 height 18
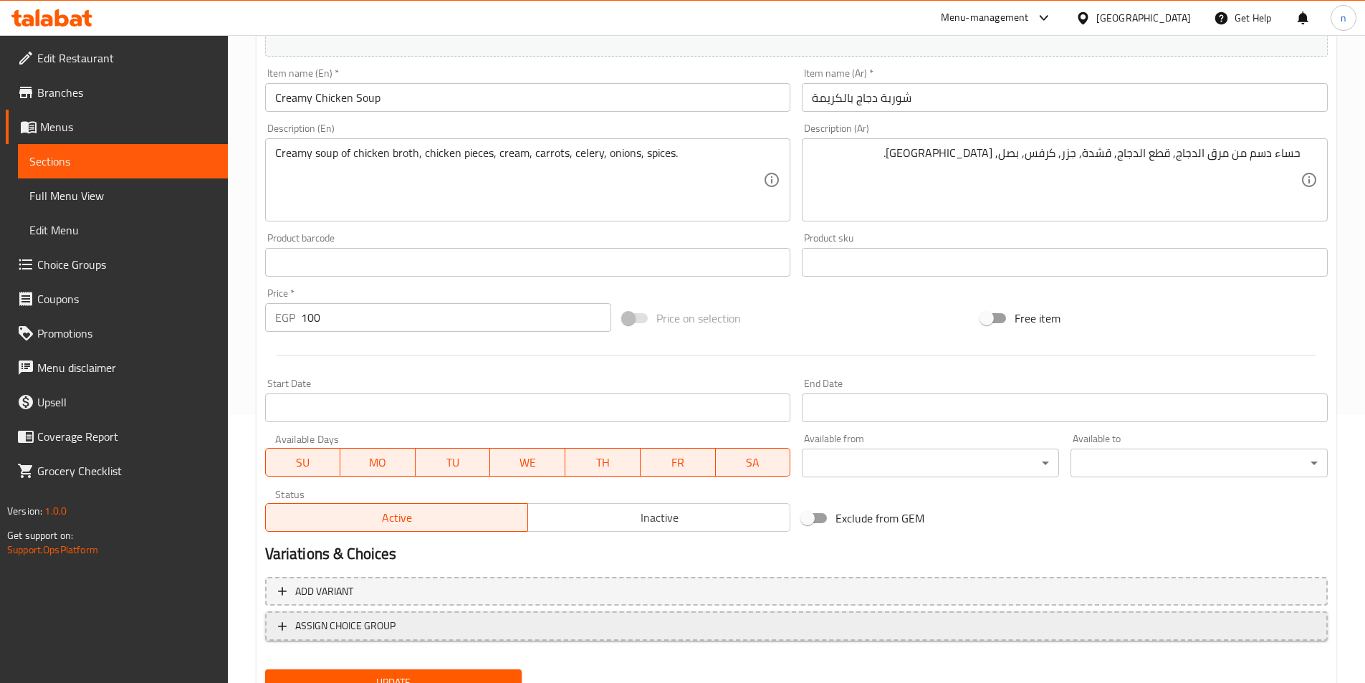
scroll to position [330, 0]
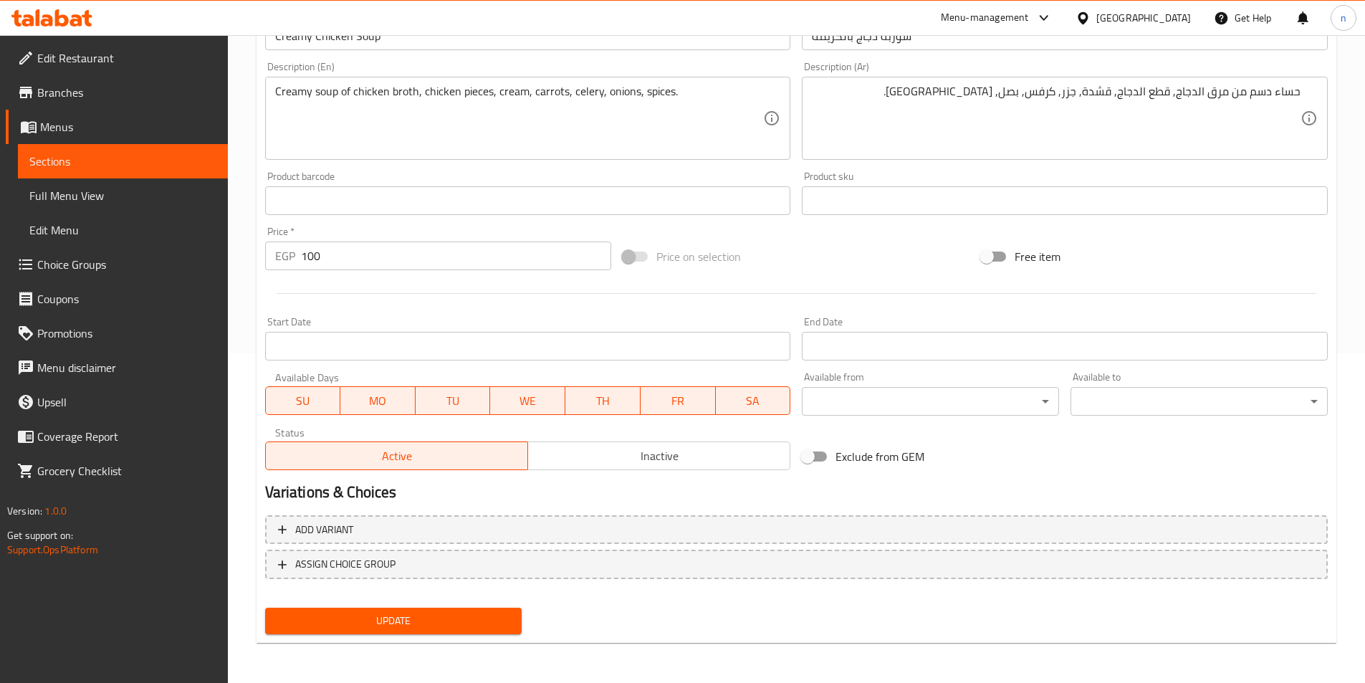
click at [307, 614] on span "Update" at bounding box center [394, 621] width 234 height 18
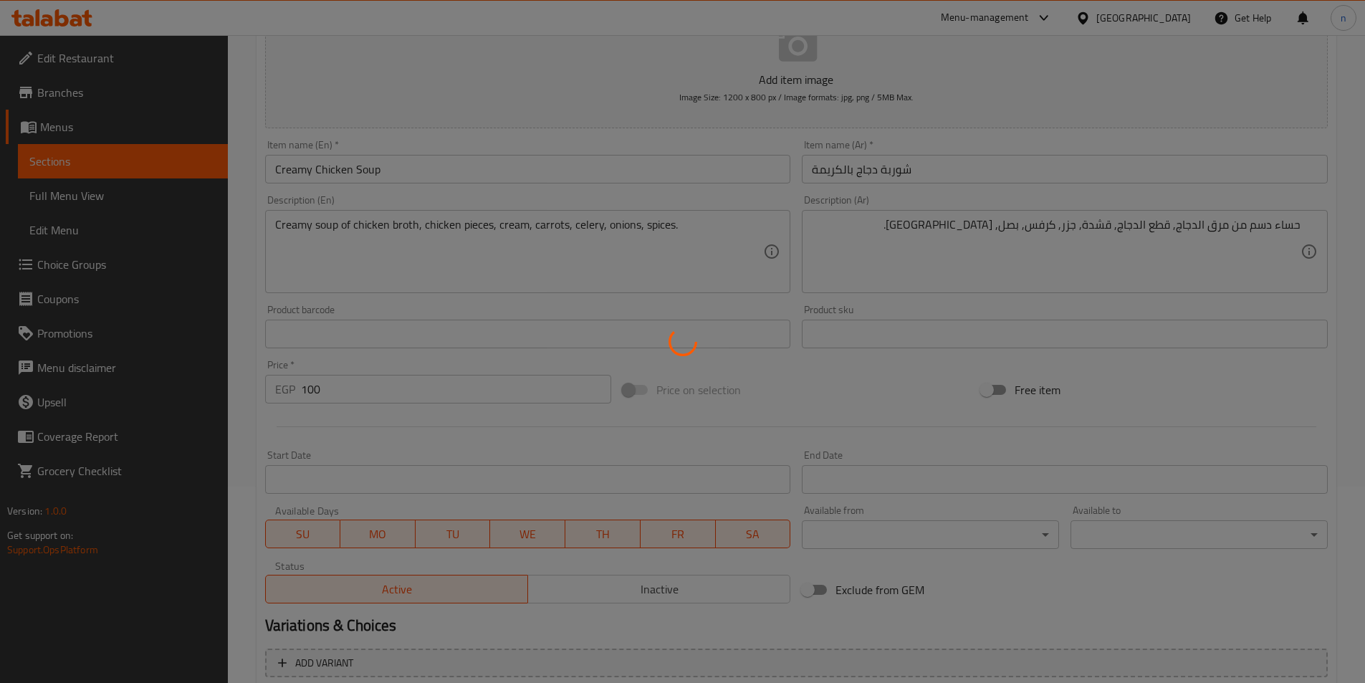
scroll to position [0, 0]
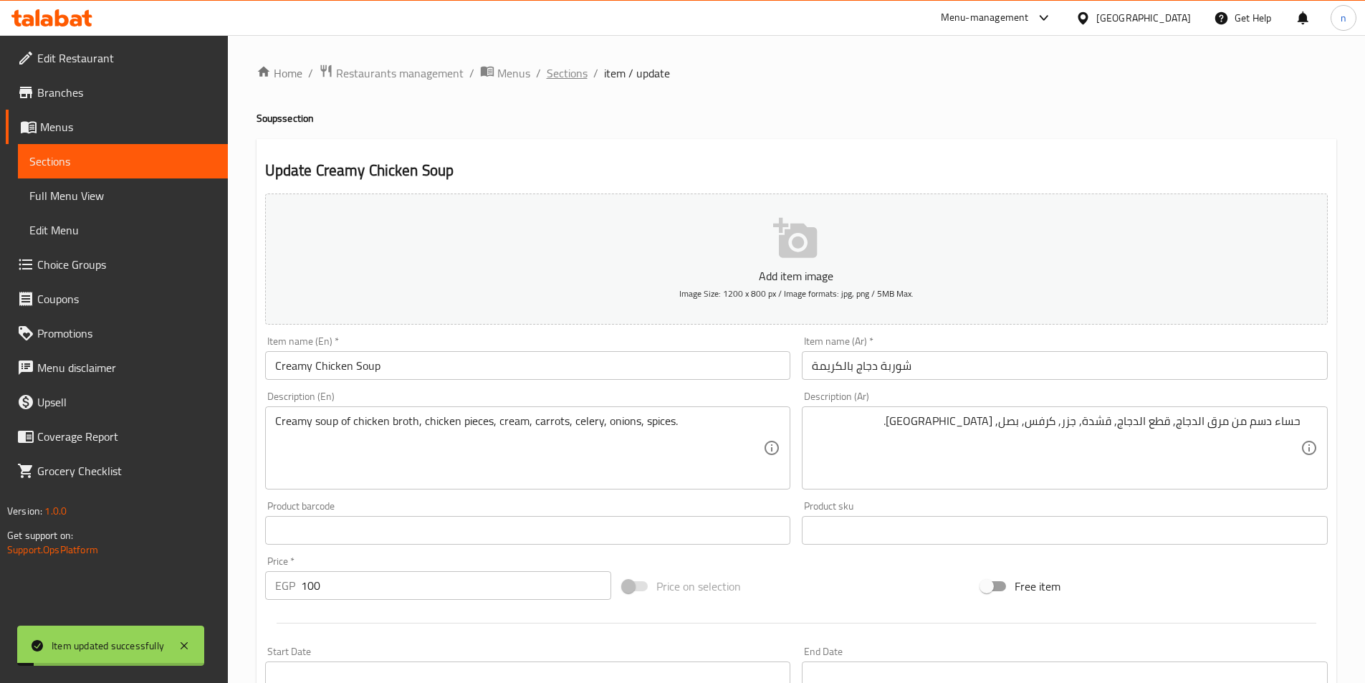
click at [553, 65] on span "Sections" at bounding box center [567, 73] width 41 height 17
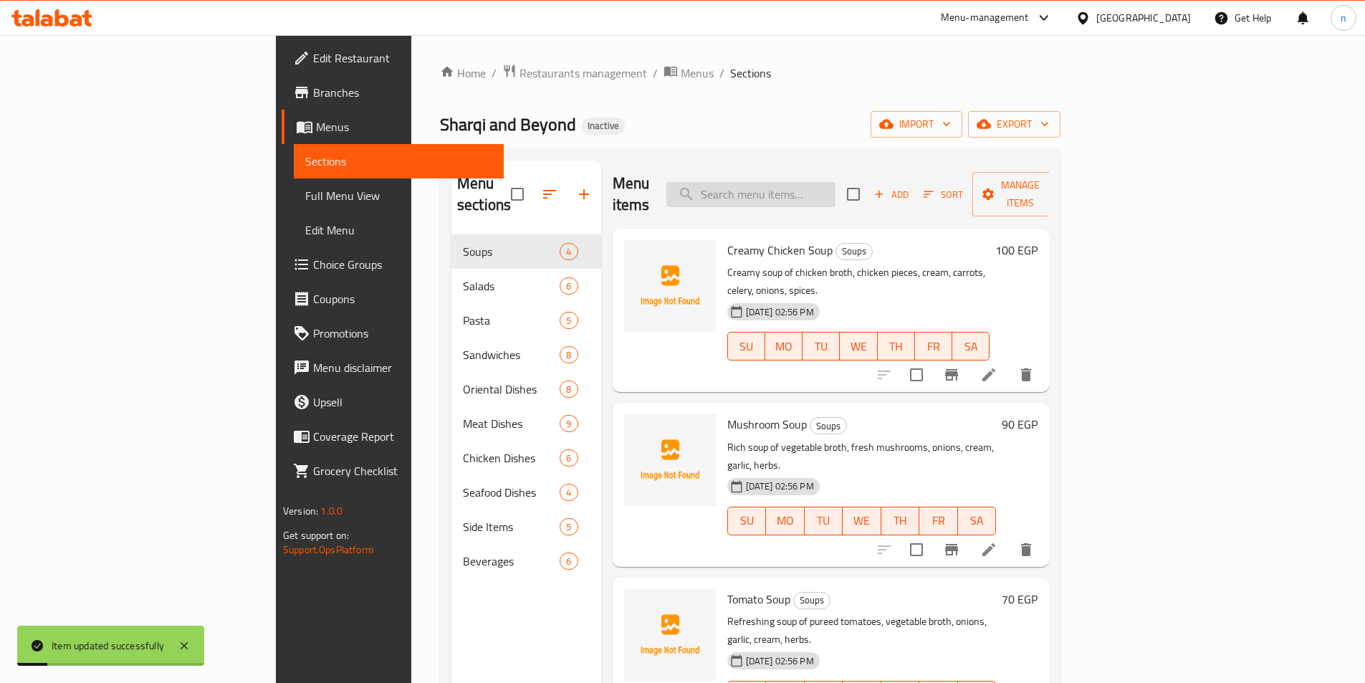
click at [803, 185] on input "search" at bounding box center [751, 194] width 169 height 25
paste input "Oxtails Tagine"
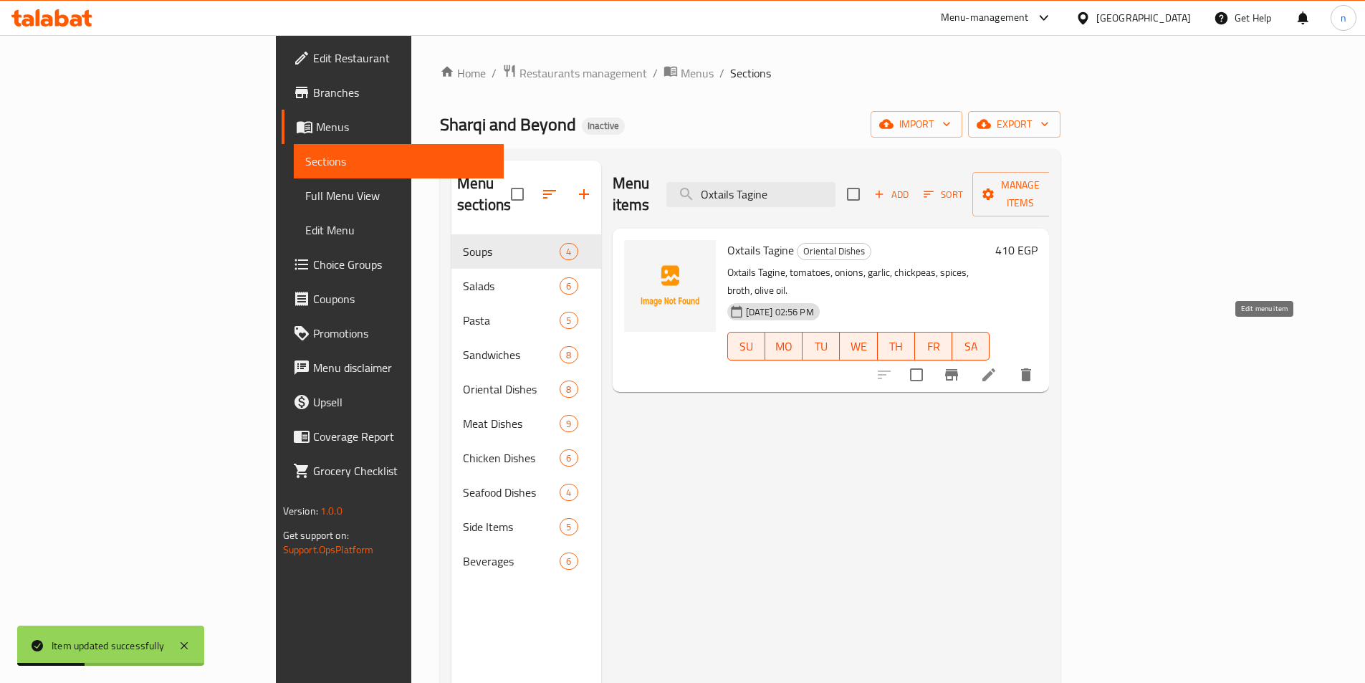
type input "Oxtails Tagine"
click at [998, 366] on icon at bounding box center [989, 374] width 17 height 17
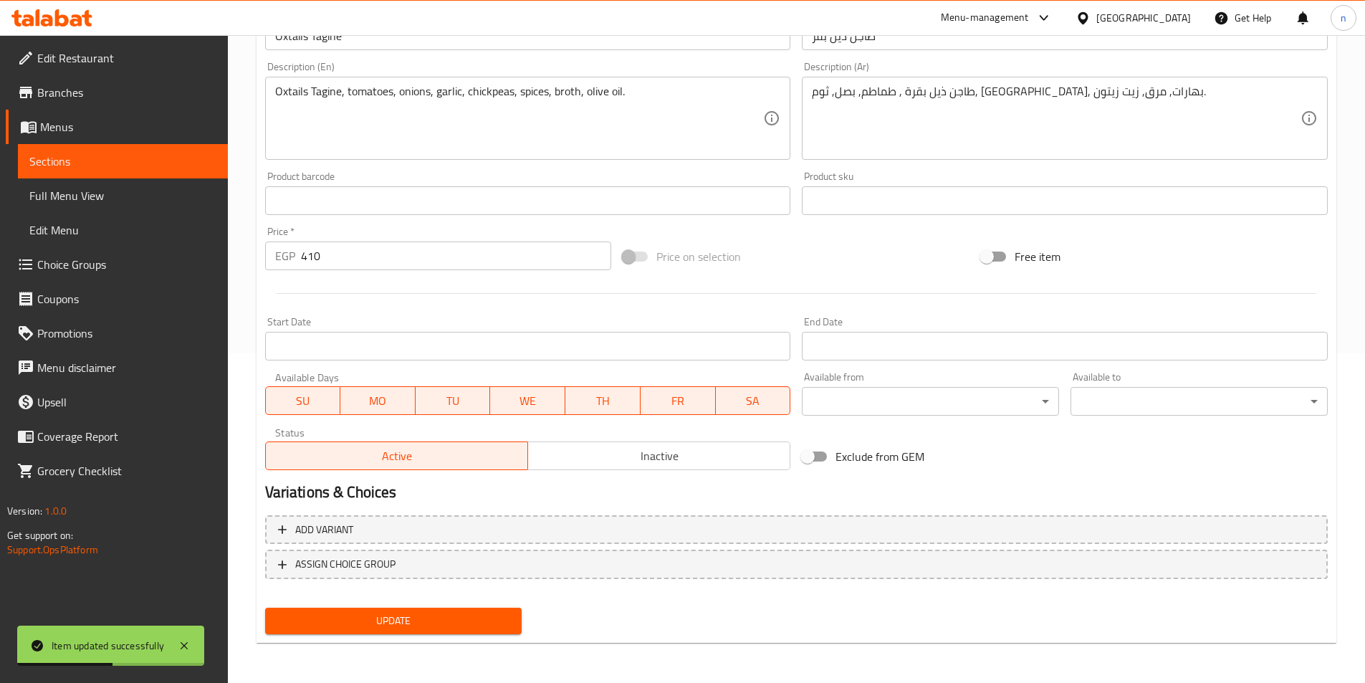
scroll to position [186, 0]
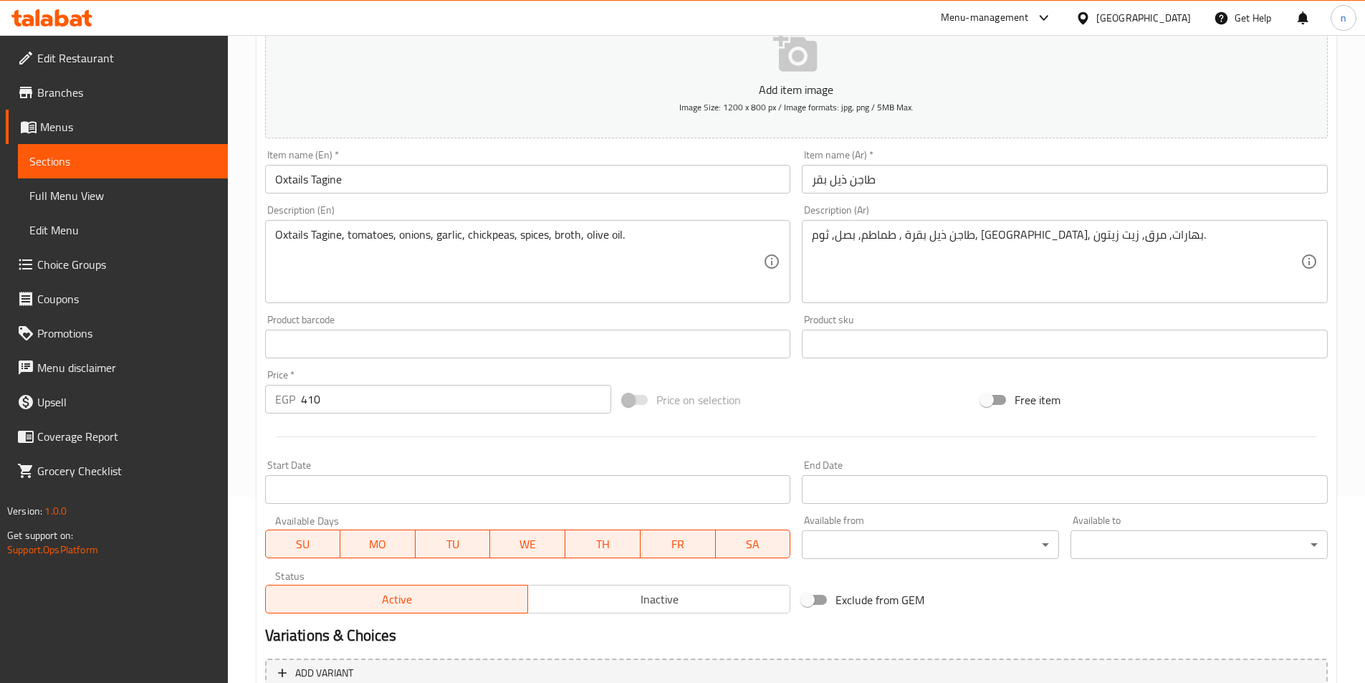
click at [290, 180] on input "Oxtails Tagine" at bounding box center [528, 179] width 526 height 29
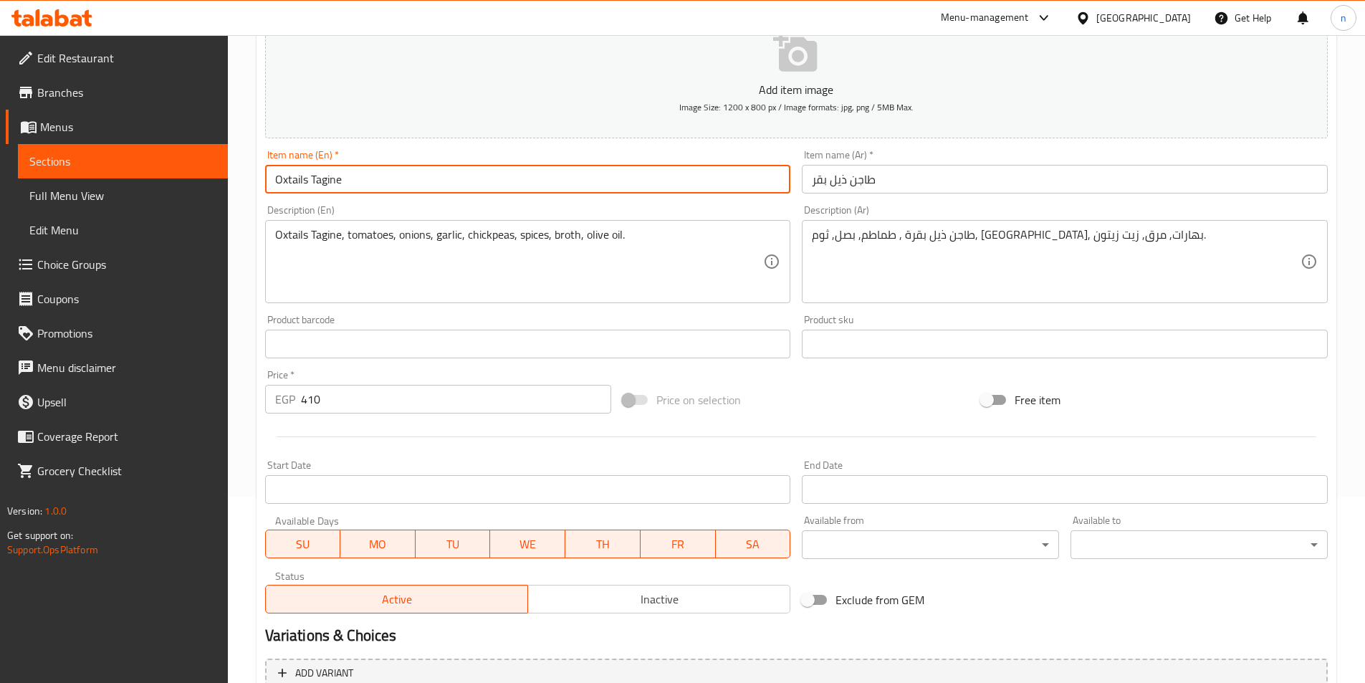
click at [290, 180] on input "Oxtails Tagine" at bounding box center [528, 179] width 526 height 29
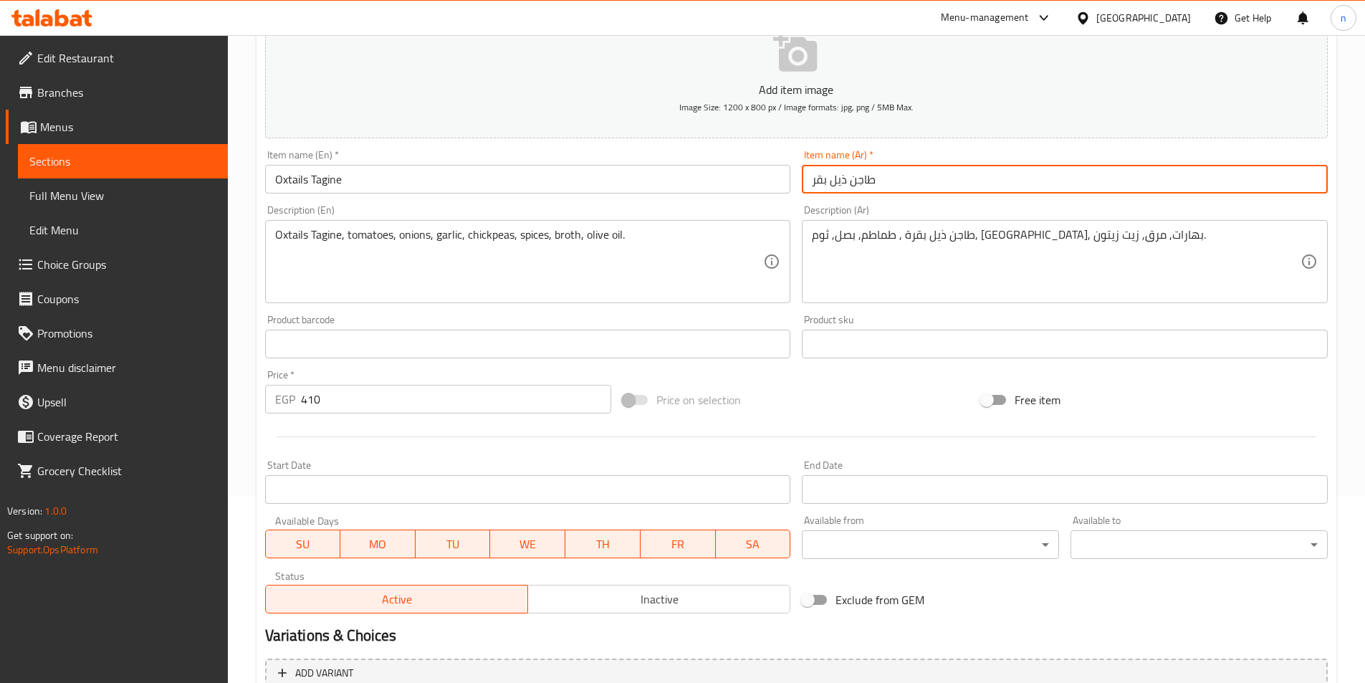
click at [860, 178] on input "طاجن ذيل بقر" at bounding box center [1065, 179] width 526 height 29
click at [1234, 187] on input "طاجن ذيل بقر" at bounding box center [1065, 179] width 526 height 29
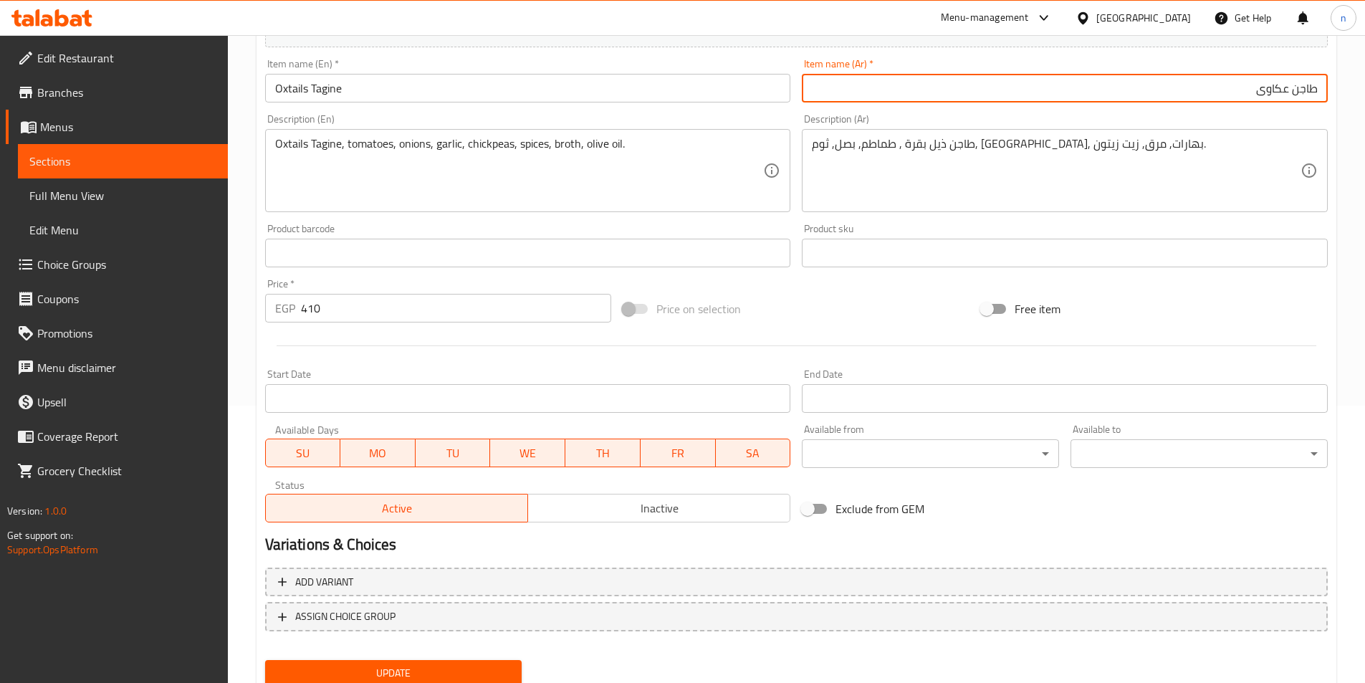
scroll to position [330, 0]
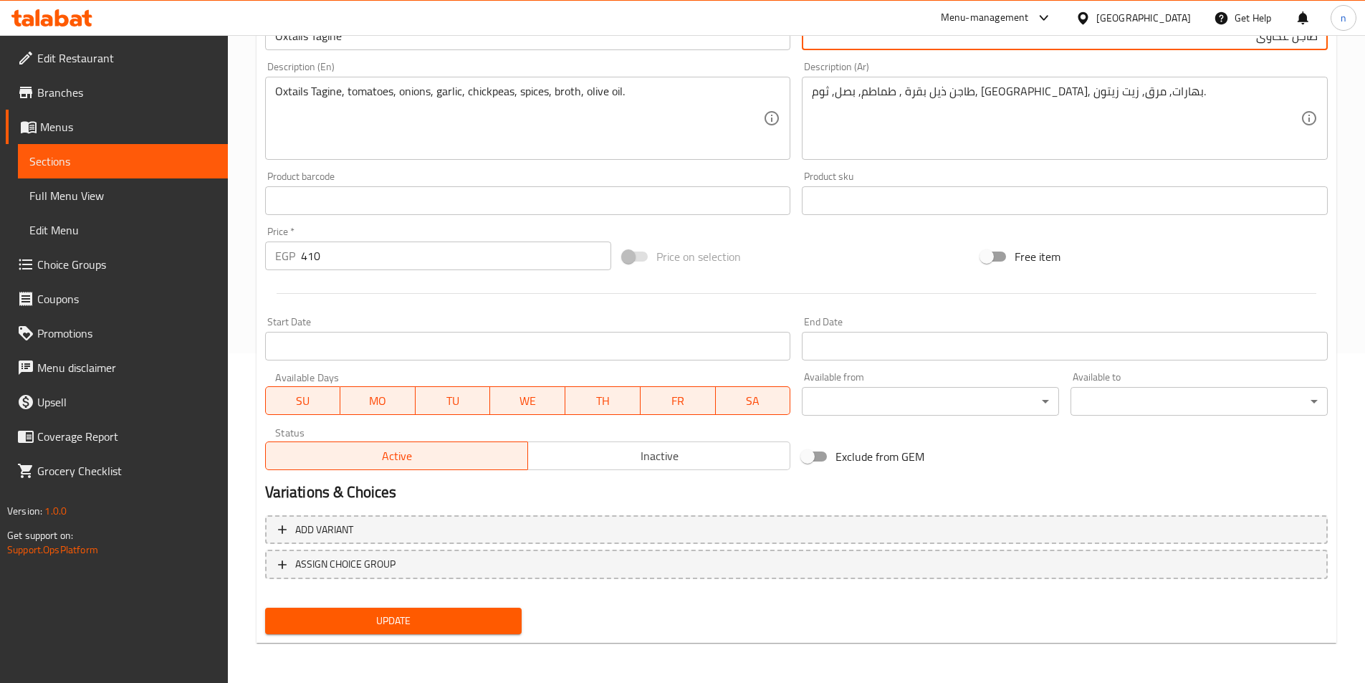
type input "طاجن عكاوى"
drag, startPoint x: 447, startPoint y: 628, endPoint x: 439, endPoint y: 631, distance: 9.3
click at [442, 631] on button "Update" at bounding box center [393, 621] width 257 height 27
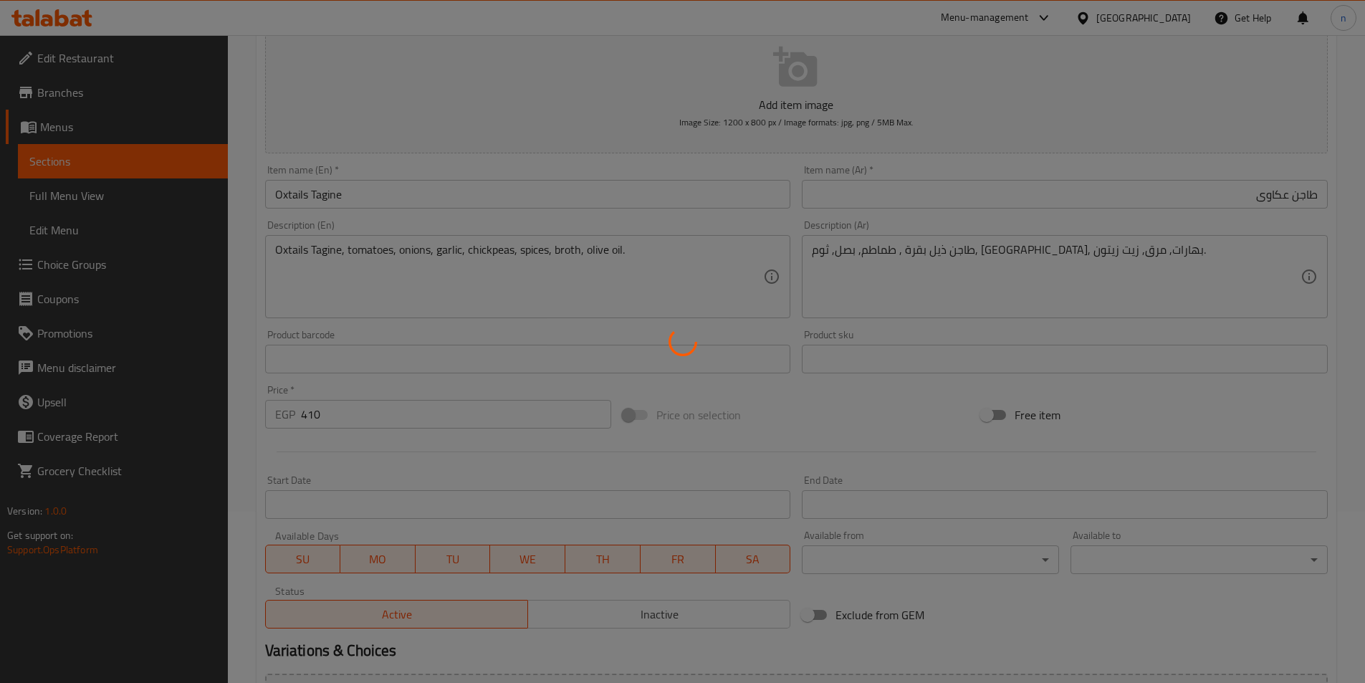
scroll to position [0, 0]
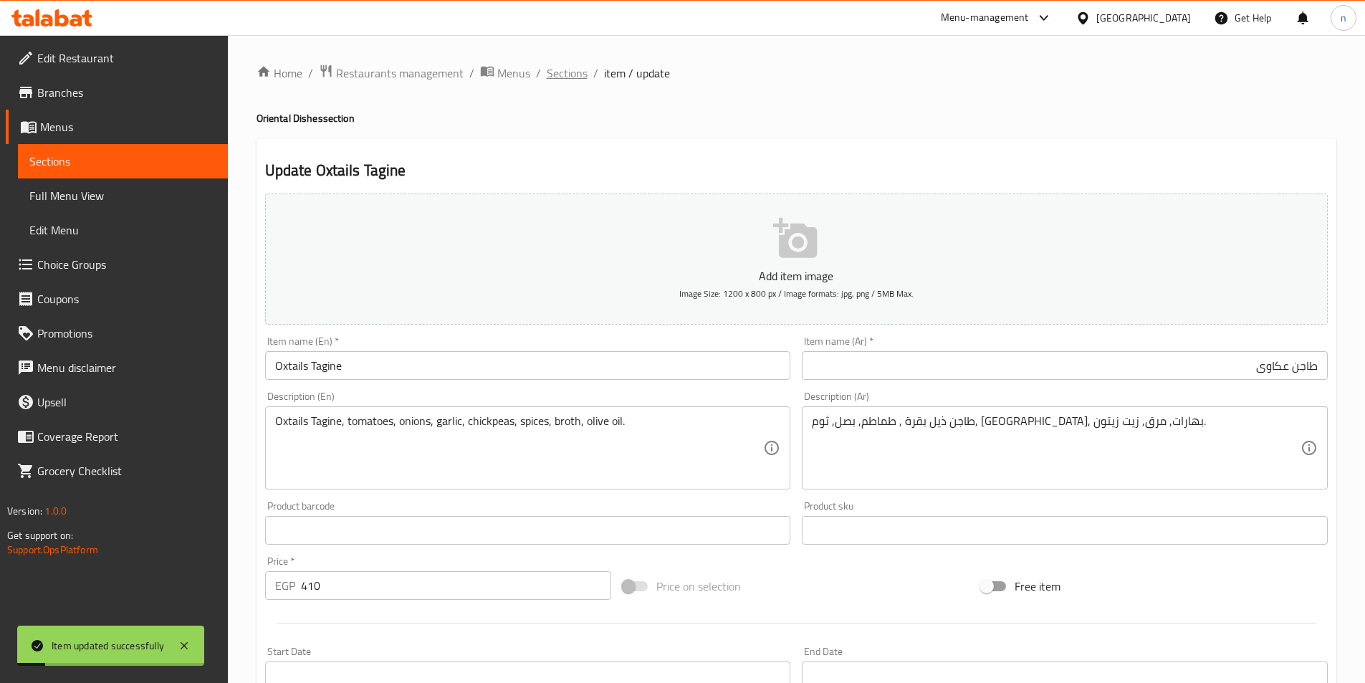
click at [573, 75] on span "Sections" at bounding box center [567, 73] width 41 height 17
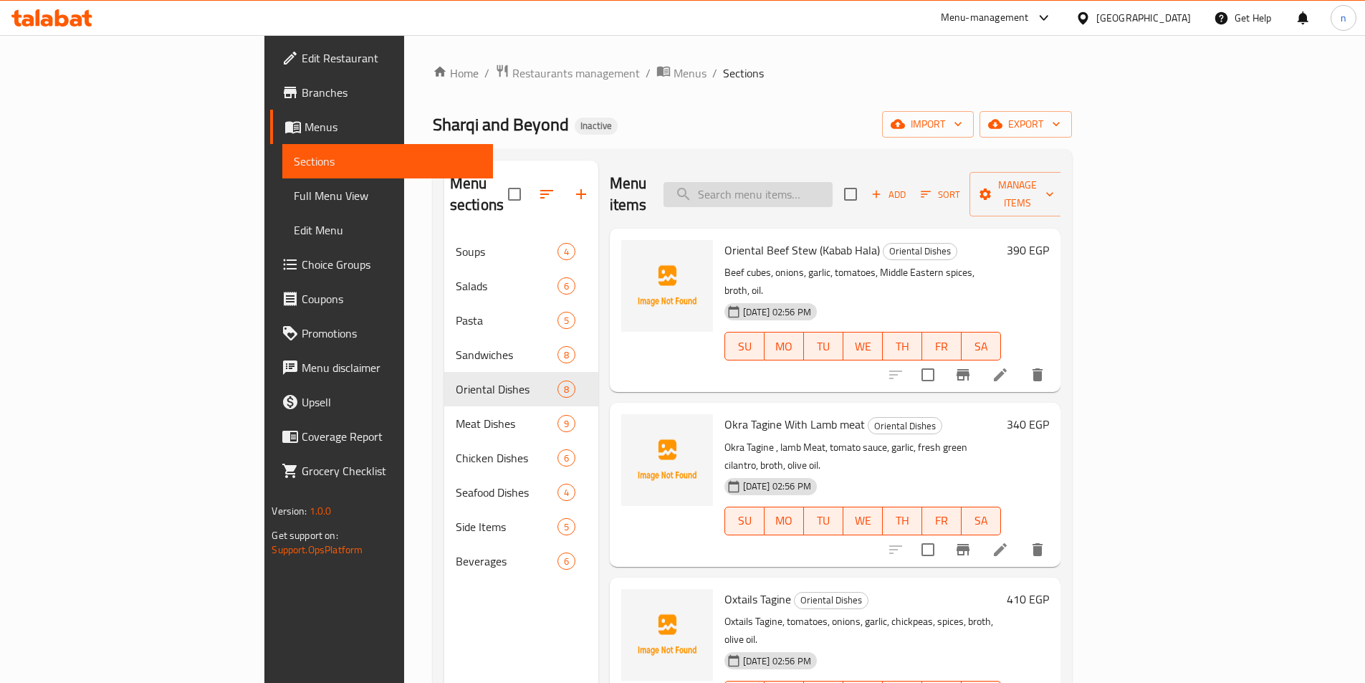
click at [833, 185] on input "search" at bounding box center [748, 194] width 169 height 25
paste input "ملوخية بالدجاج"
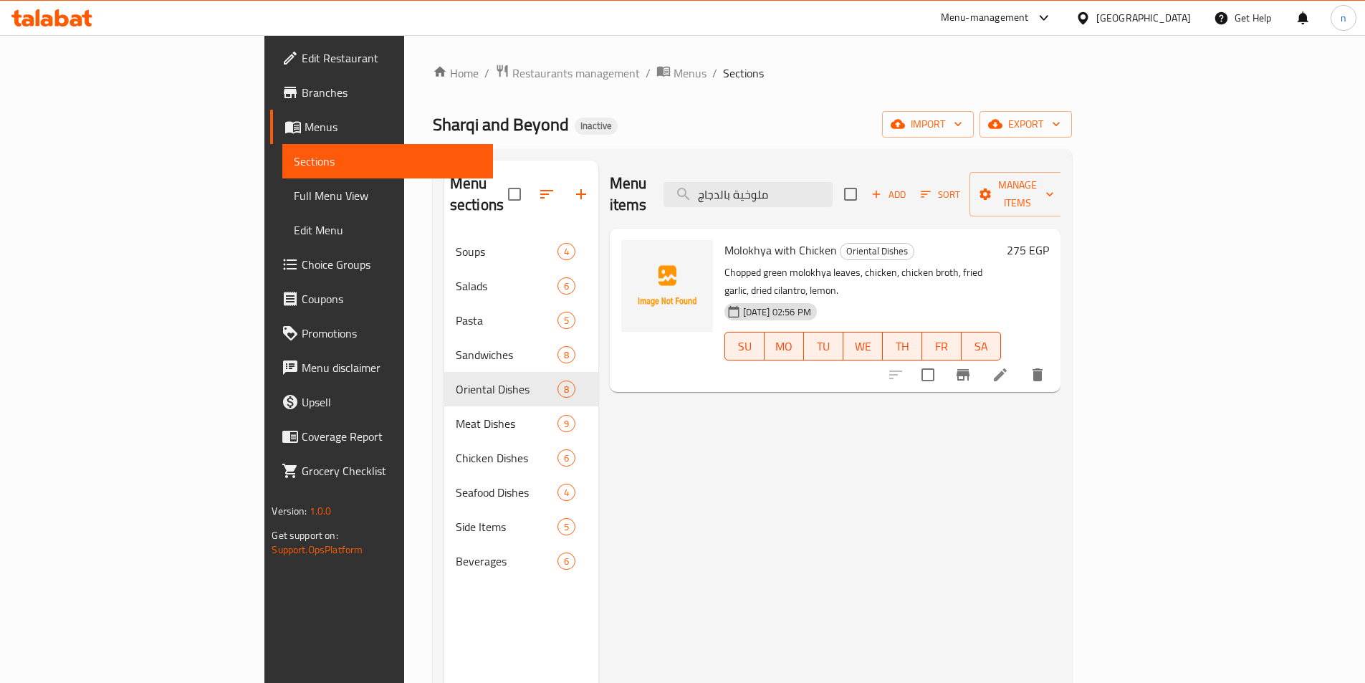
type input "ملوخية بالدجاج"
click at [1007, 368] on icon at bounding box center [1000, 374] width 13 height 13
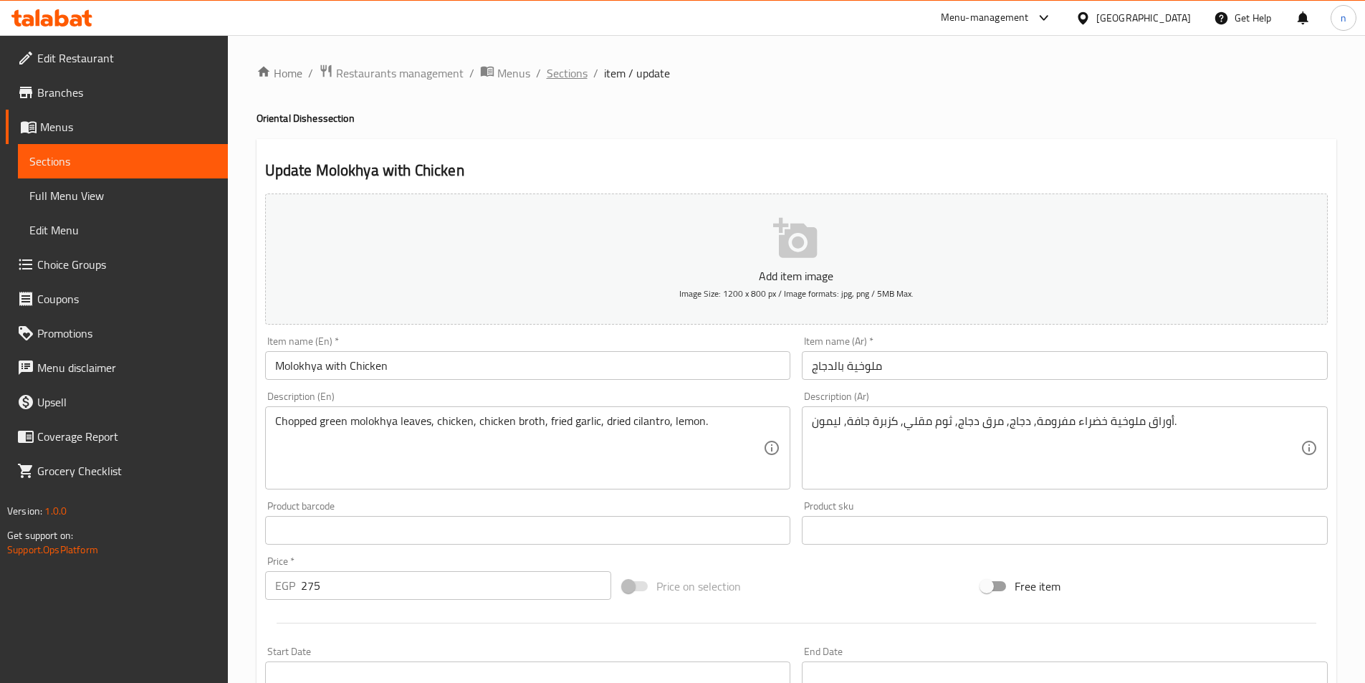
click at [571, 80] on span "Sections" at bounding box center [567, 73] width 41 height 17
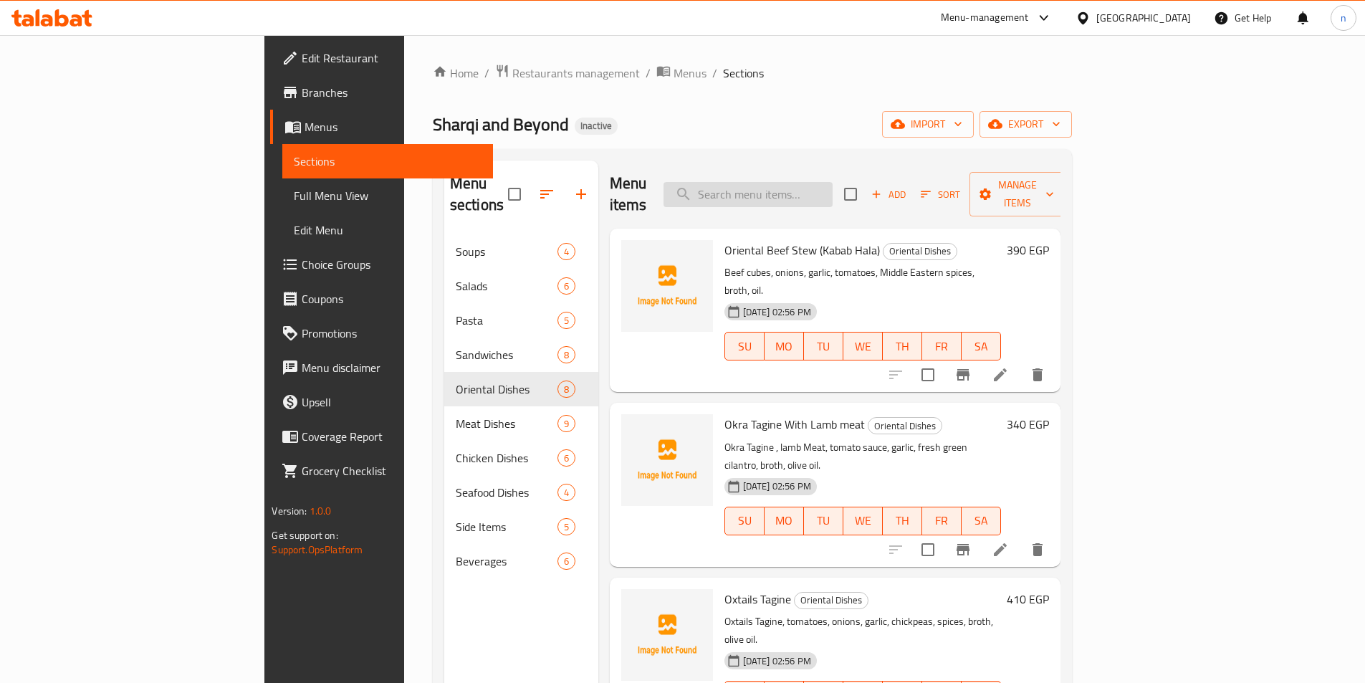
click at [798, 182] on input "search" at bounding box center [748, 194] width 169 height 25
paste input "قوانص"
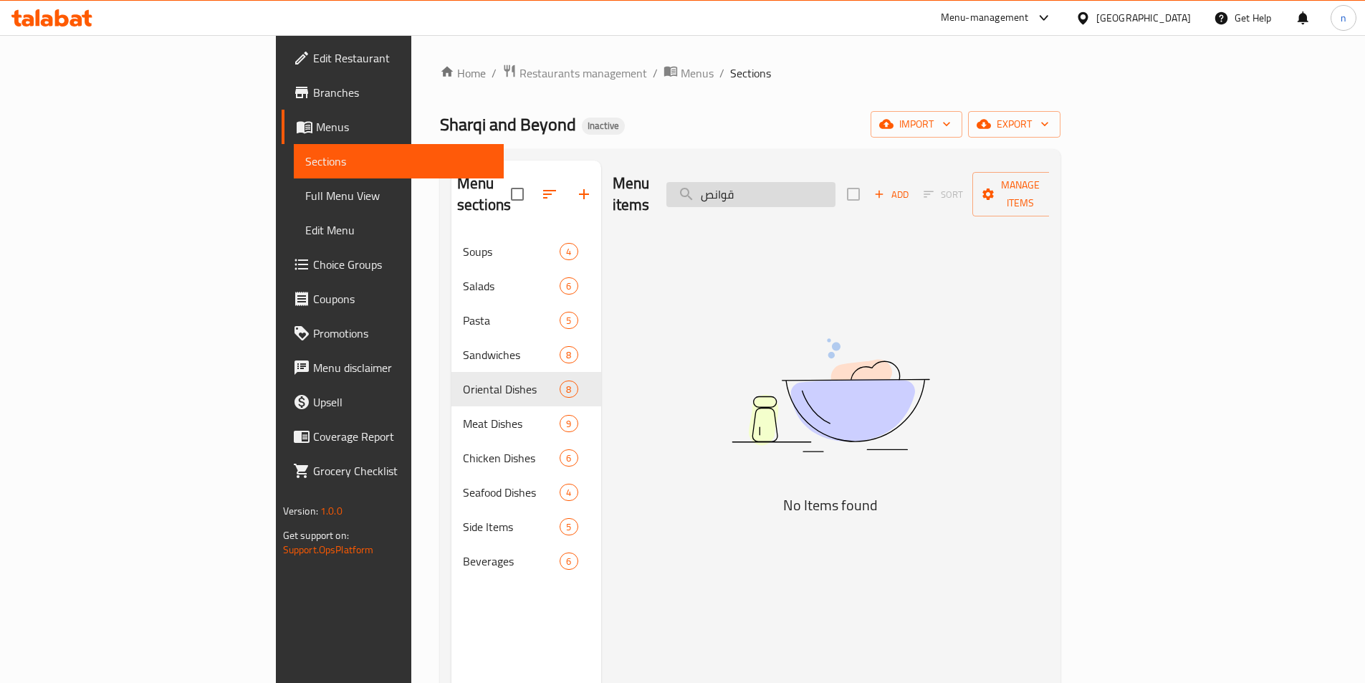
click at [834, 182] on input "قوانص" at bounding box center [751, 194] width 169 height 25
type input "ق"
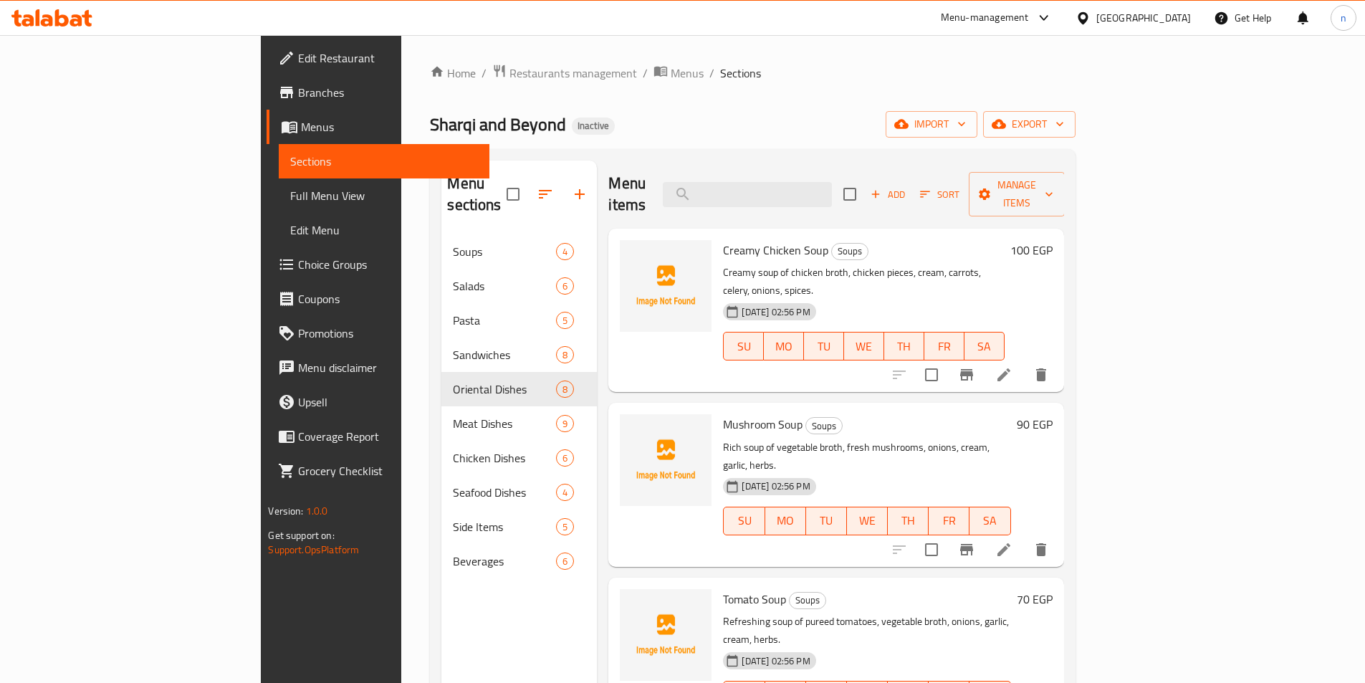
click at [279, 171] on link "Sections" at bounding box center [384, 161] width 210 height 34
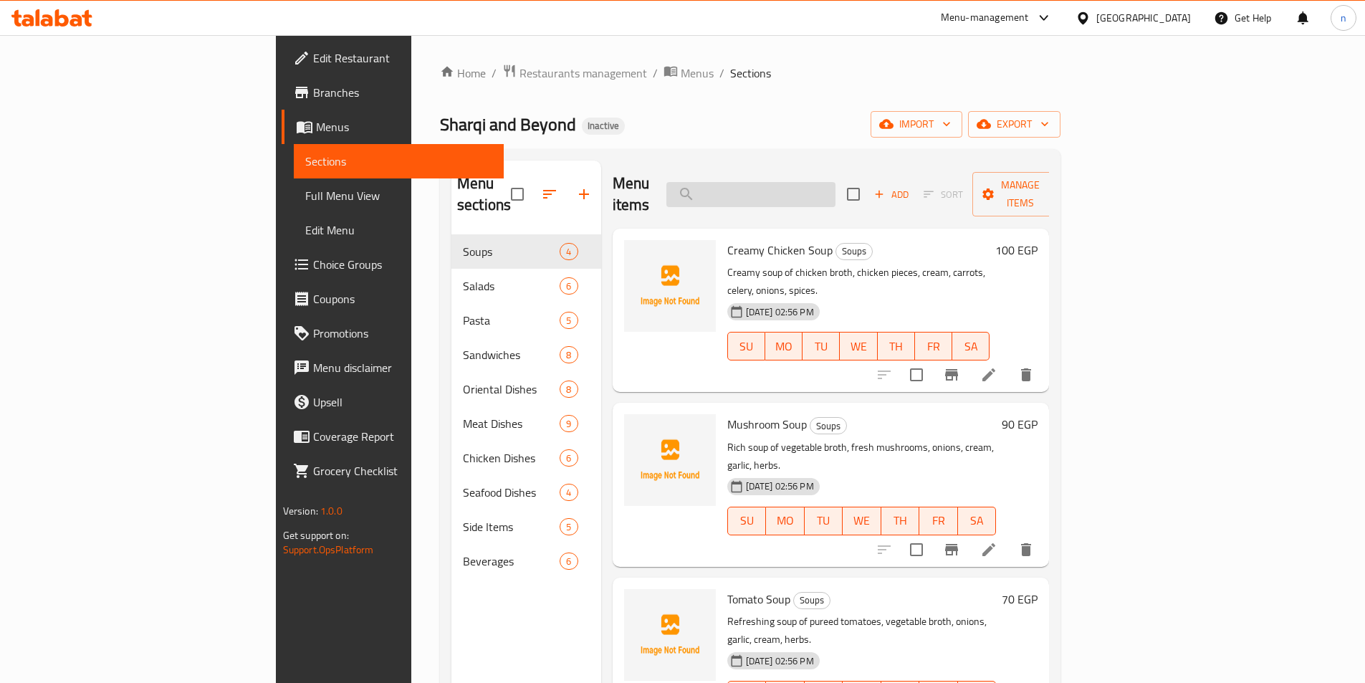
click at [821, 193] on input "search" at bounding box center [751, 194] width 169 height 25
paste input "قوانص"
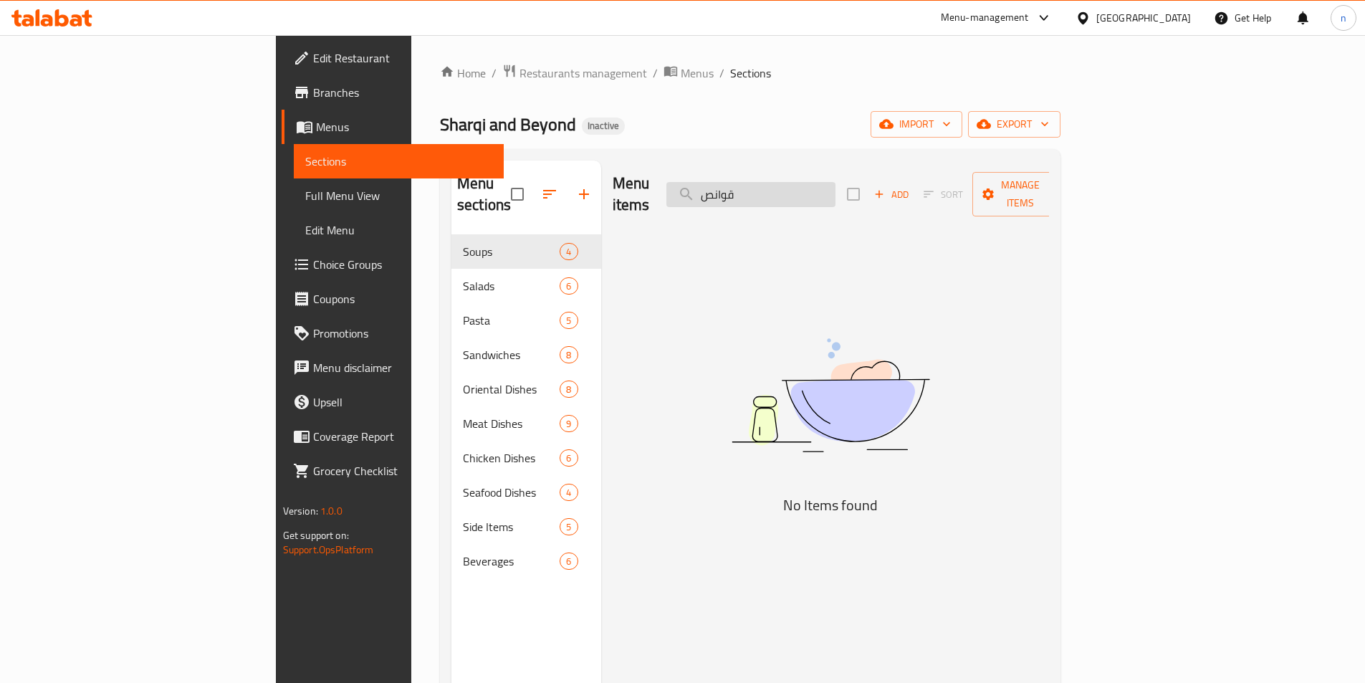
click at [831, 183] on input "قوانص" at bounding box center [751, 194] width 169 height 25
paste input "Sweet and Sour Beef"
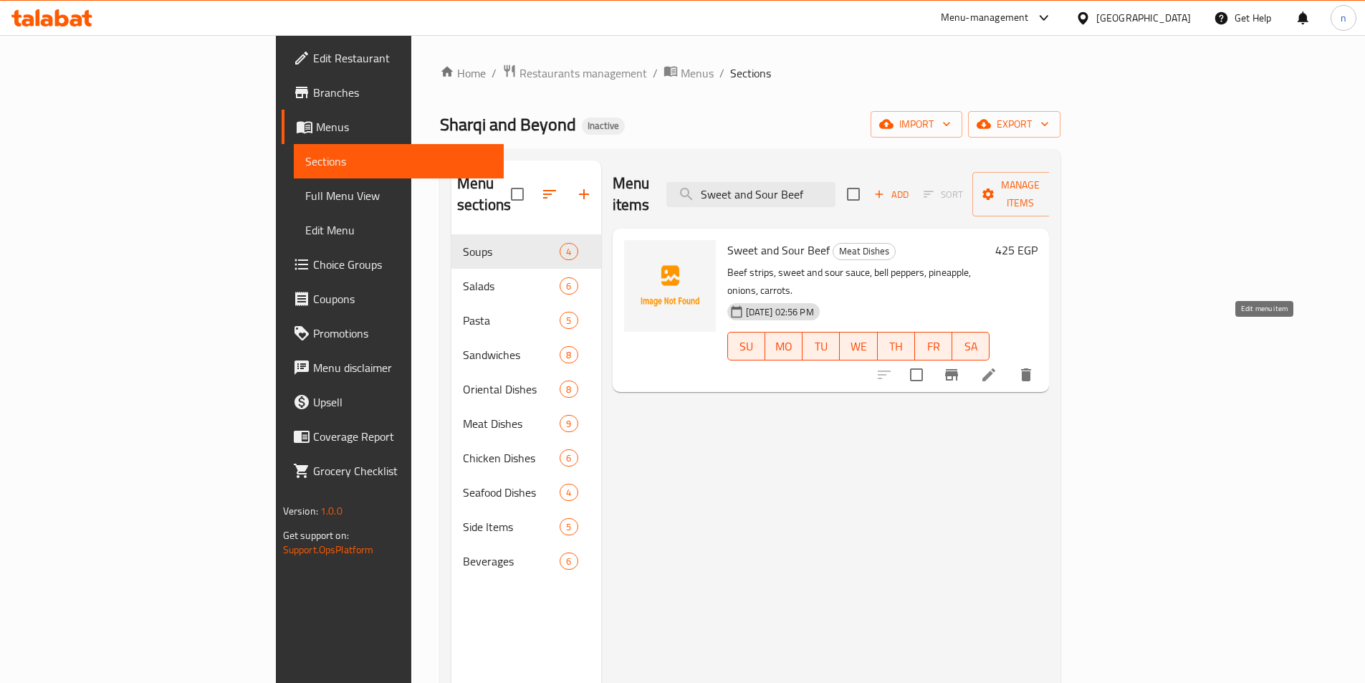
type input "Sweet and Sour Beef"
click at [998, 366] on icon at bounding box center [989, 374] width 17 height 17
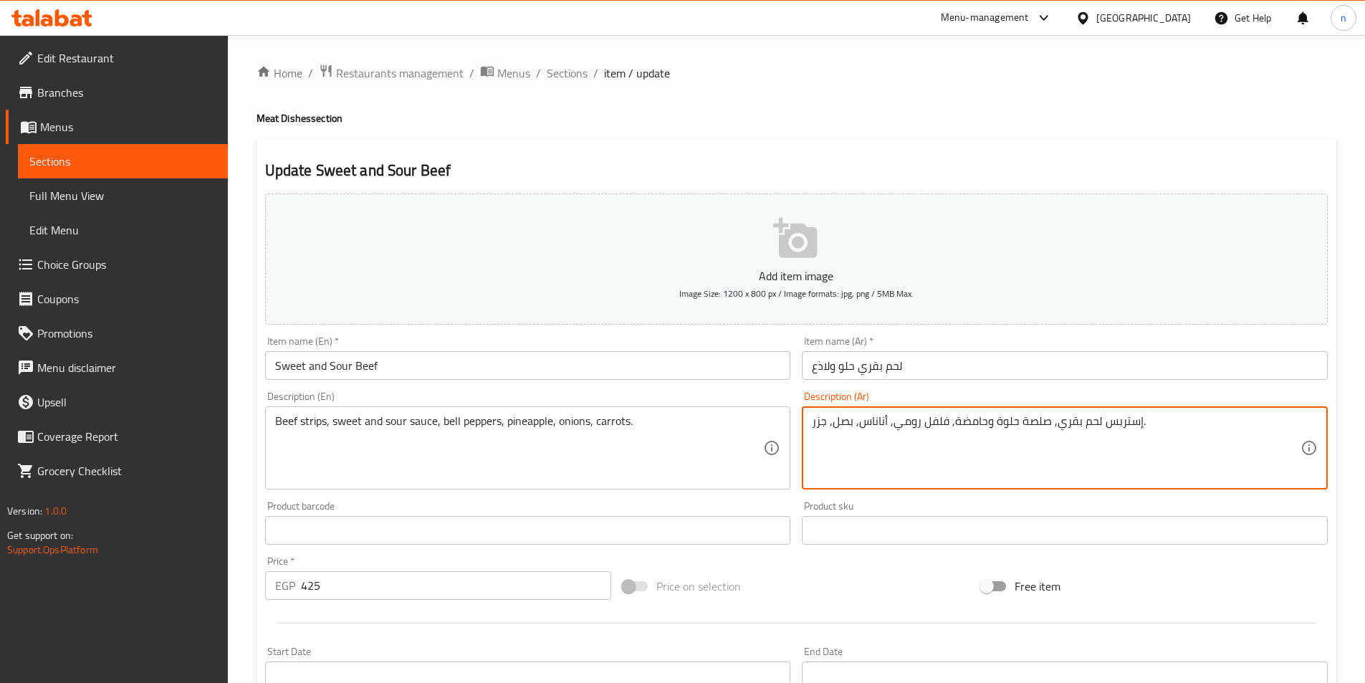
click at [872, 434] on textarea "إستربس لحم بقري, صلصة حلوة وحامضة, فلفل رومي, أناناس, بصل, جزر." at bounding box center [1056, 448] width 489 height 68
click at [1281, 429] on textarea "إستربس لحم بقري, صلصة حلوة وحامضة, فلفل رومي, أناناس, بصل, جزر." at bounding box center [1056, 448] width 489 height 68
drag, startPoint x: 1266, startPoint y: 428, endPoint x: 1363, endPoint y: 414, distance: 98.4
click at [1363, 414] on div "Home / Restaurants management / Menus / Sections / item / update Meat Dishes se…" at bounding box center [796, 524] width 1137 height 978
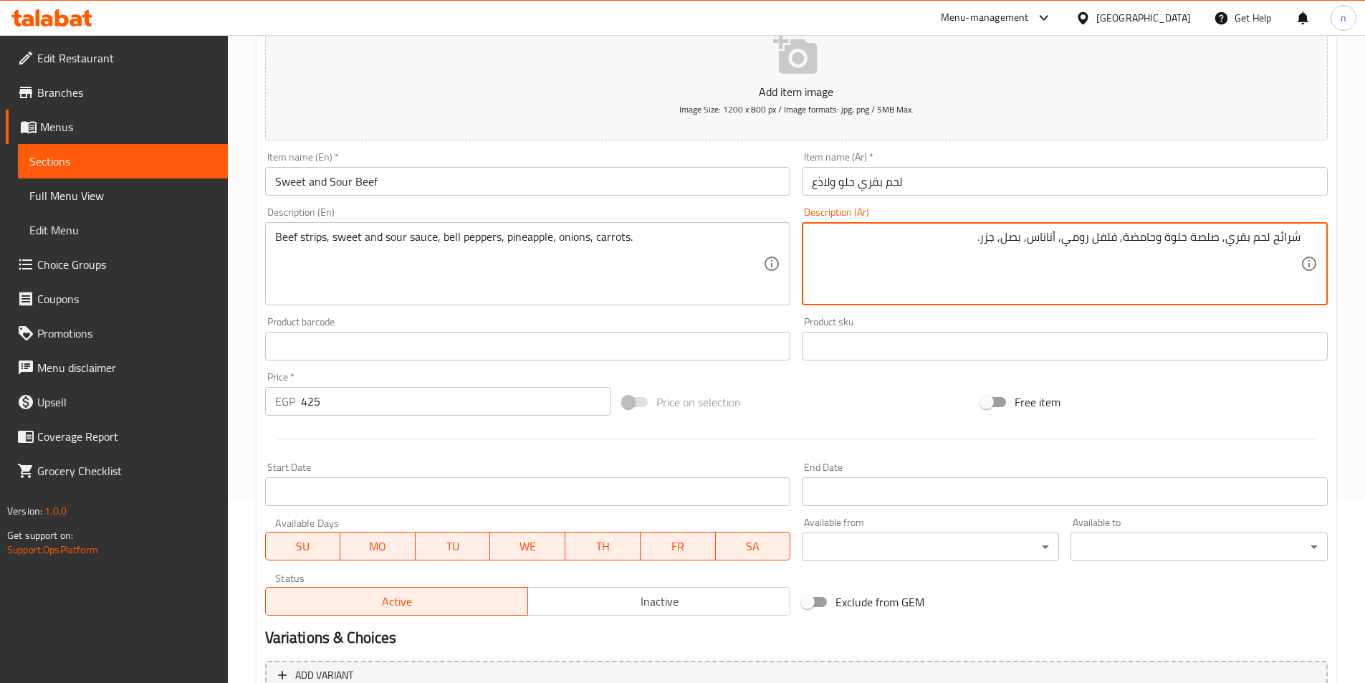
scroll to position [330, 0]
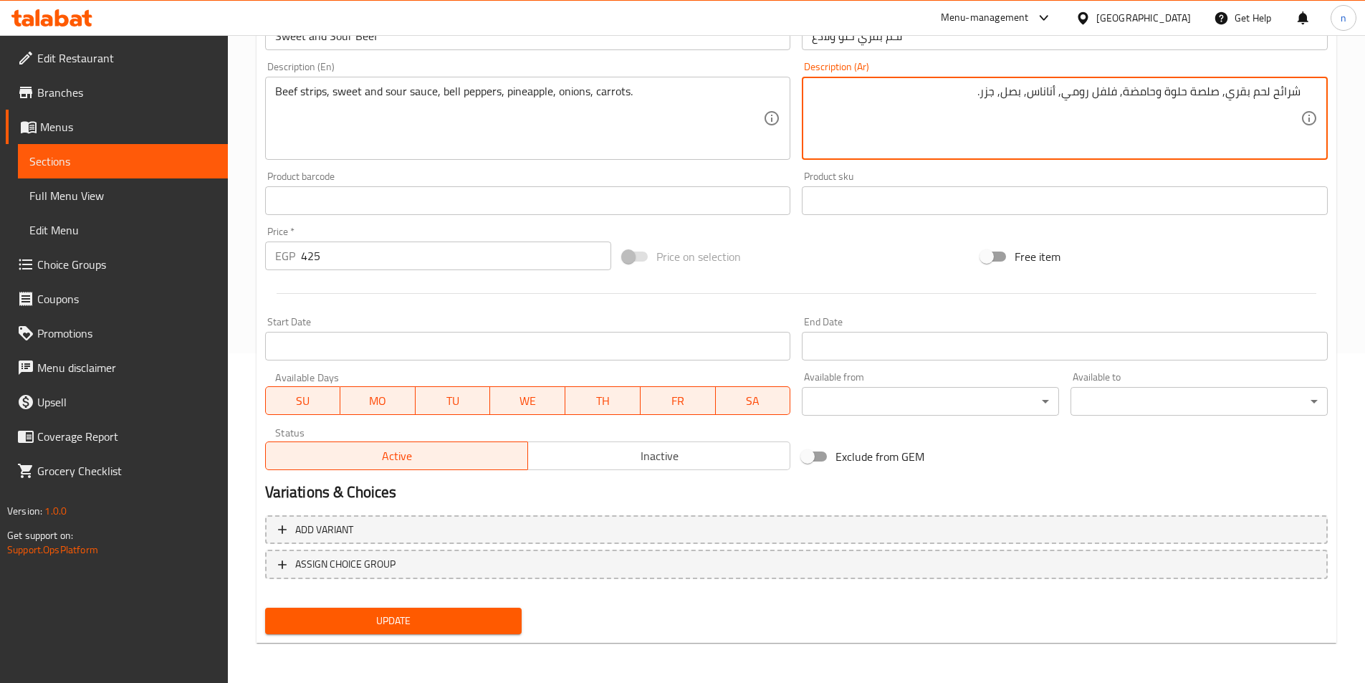
type textarea "شرائح لحم بقري, صلصة حلوة وحامضة, فلفل رومي, أناناس, بصل, جزر."
click at [420, 617] on span "Update" at bounding box center [394, 621] width 234 height 18
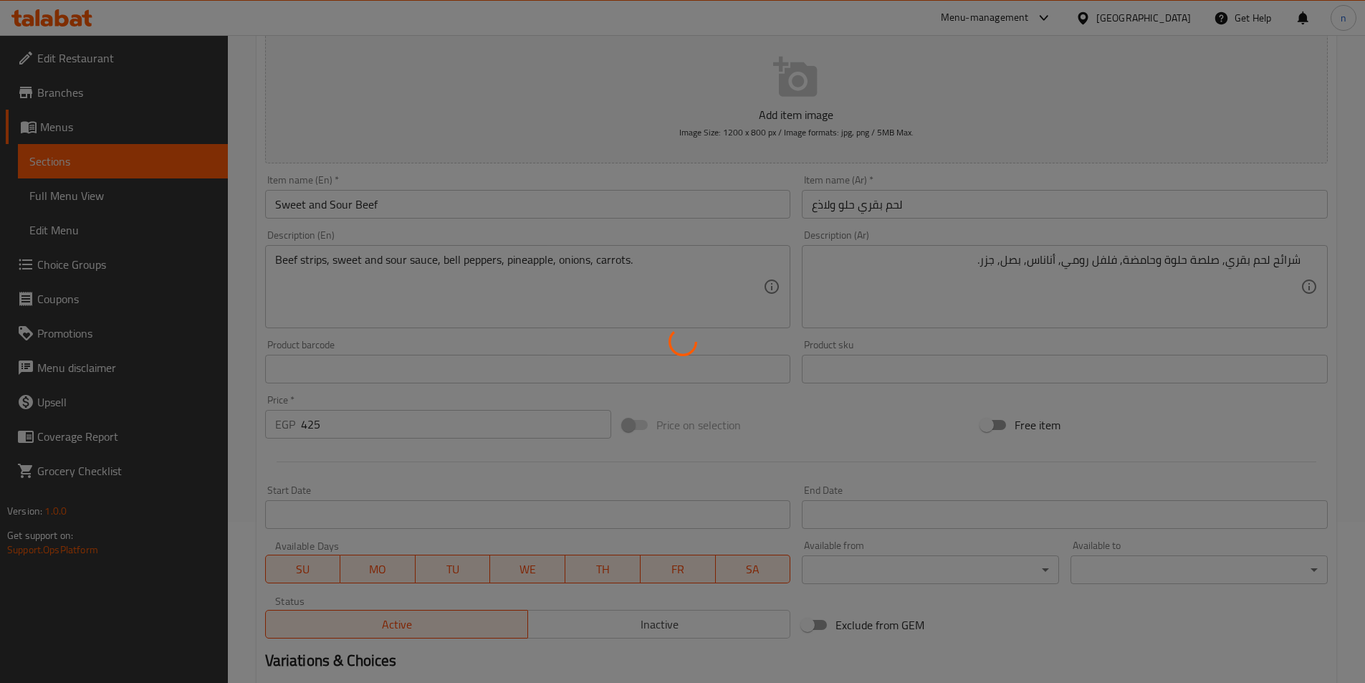
scroll to position [0, 0]
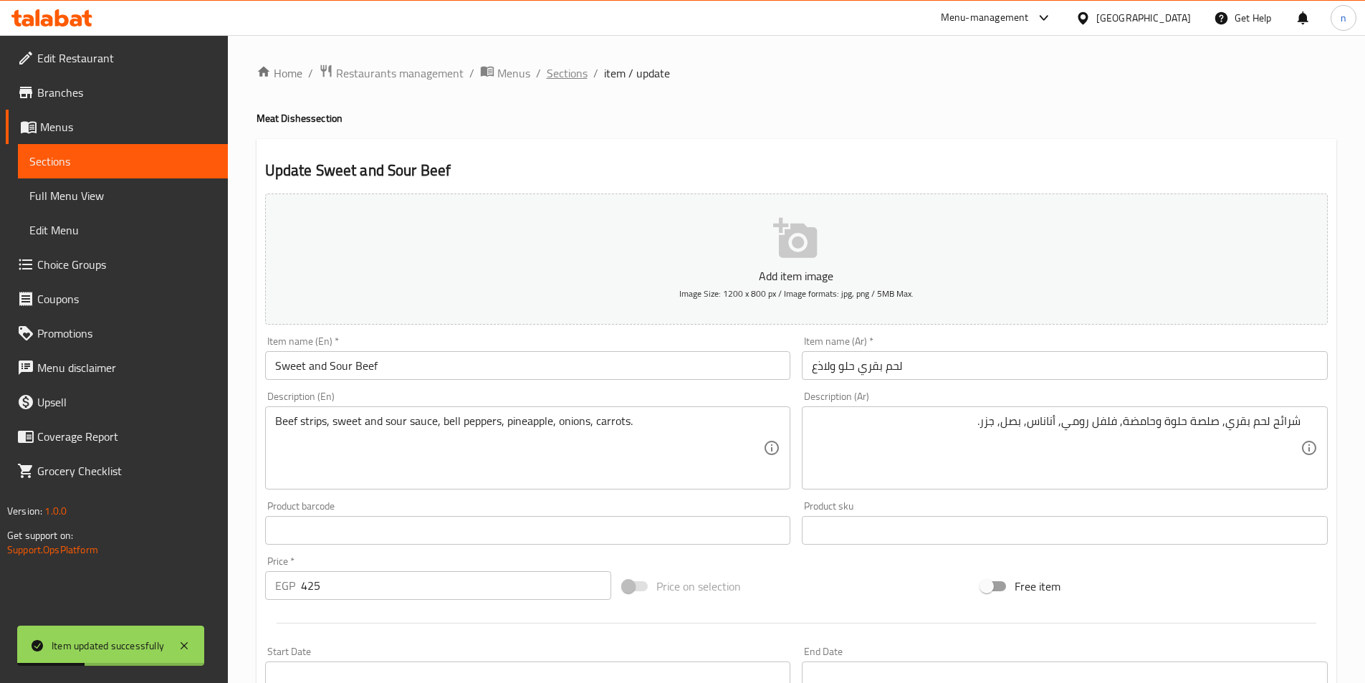
click at [566, 80] on span "Sections" at bounding box center [567, 73] width 41 height 17
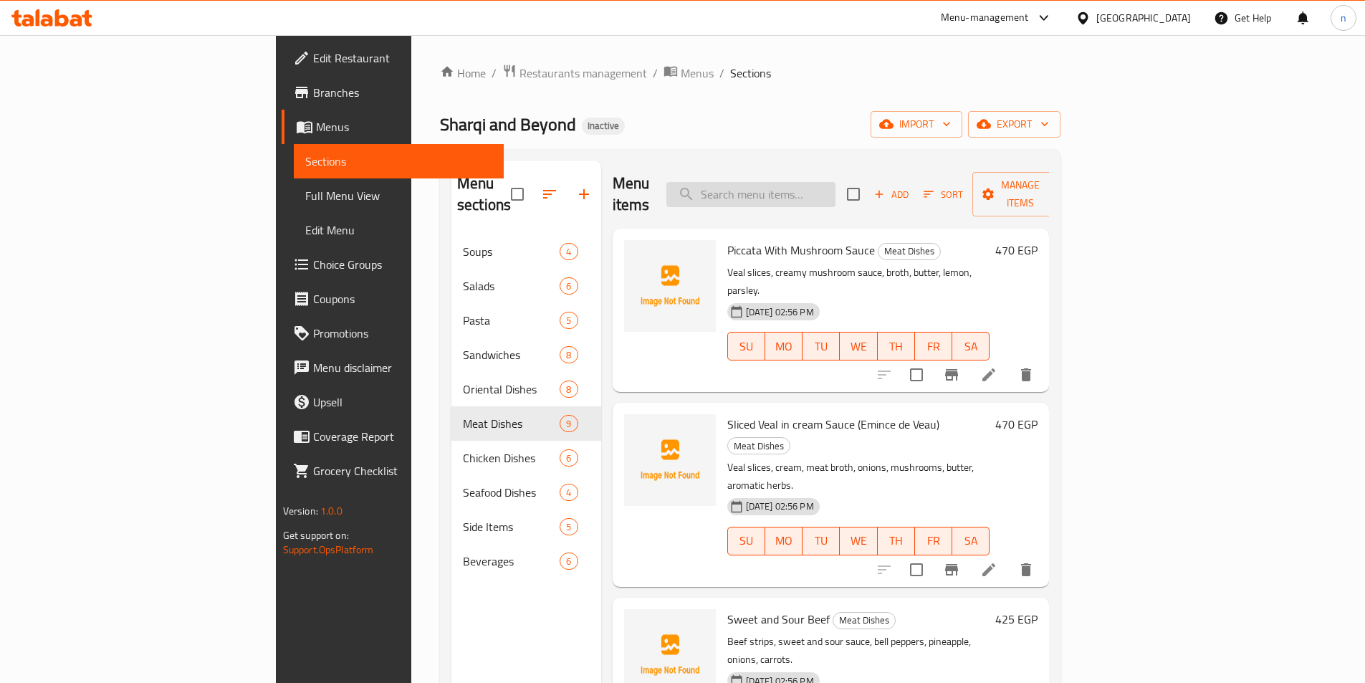
click at [836, 193] on input "search" at bounding box center [751, 194] width 169 height 25
paste input "شوربة طماطم"
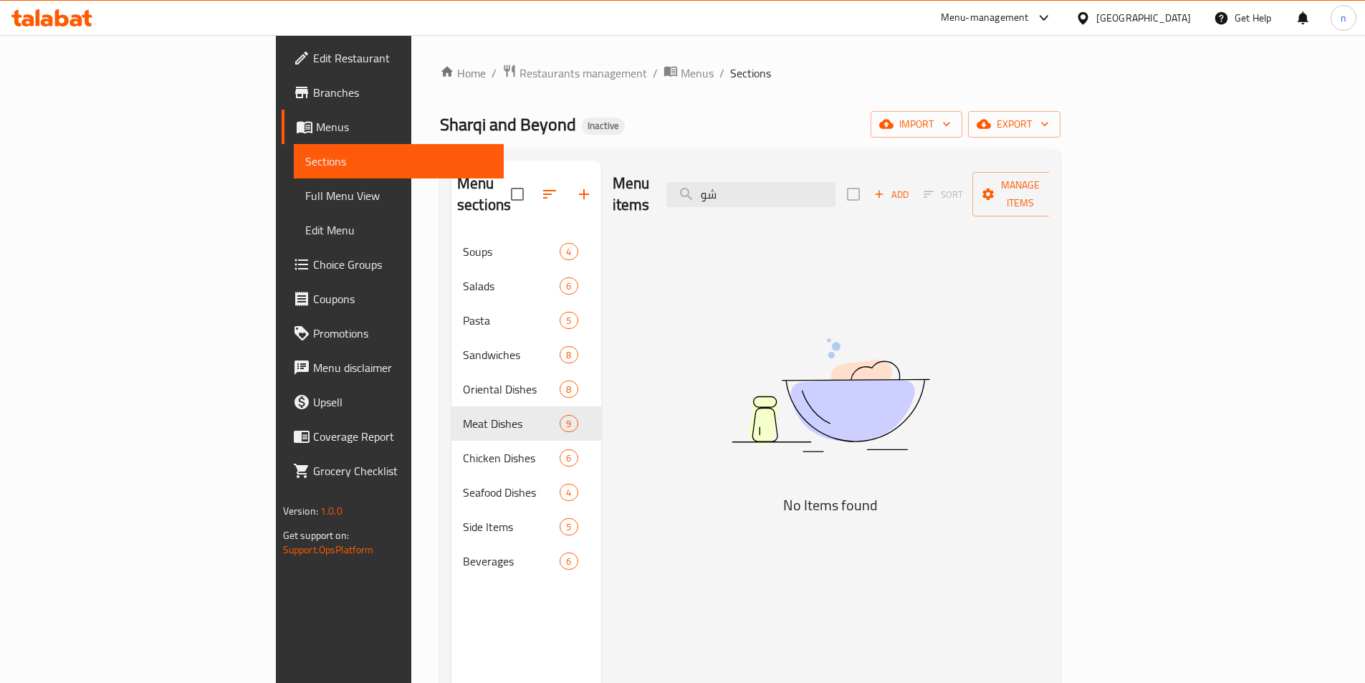
type input "ش"
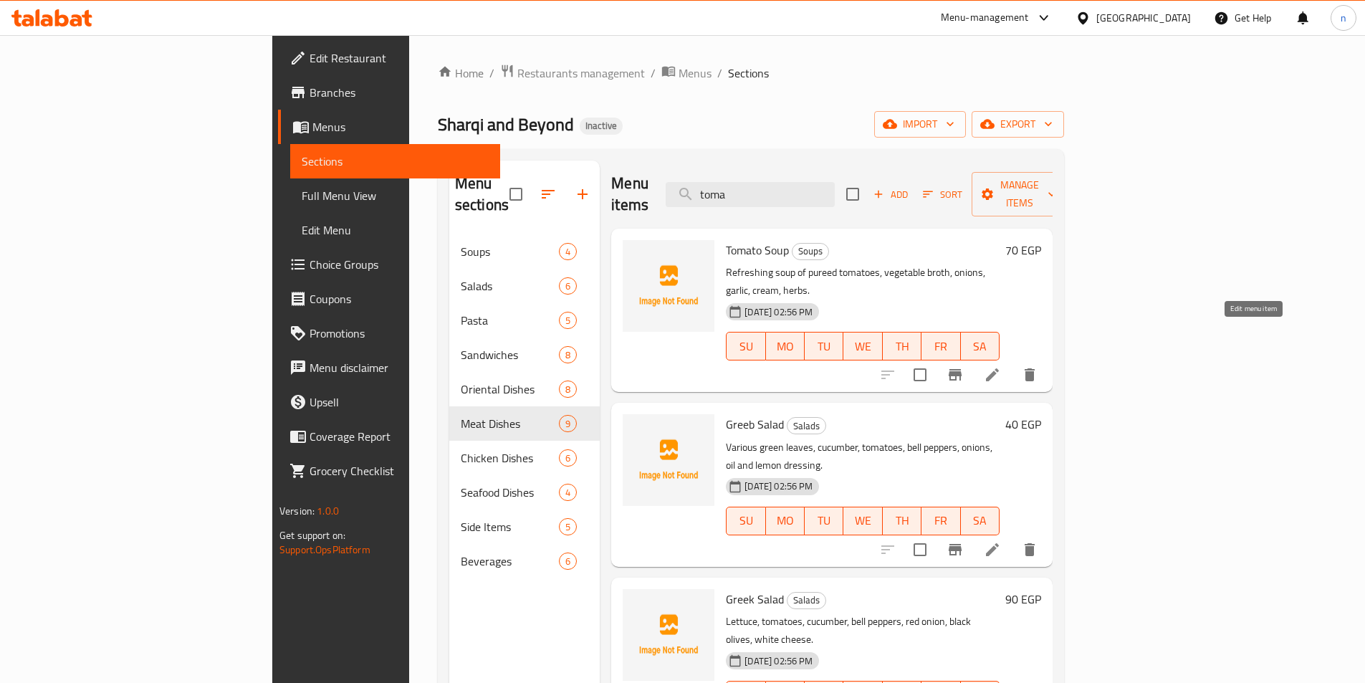
type input "toma"
click at [1001, 366] on icon at bounding box center [992, 374] width 17 height 17
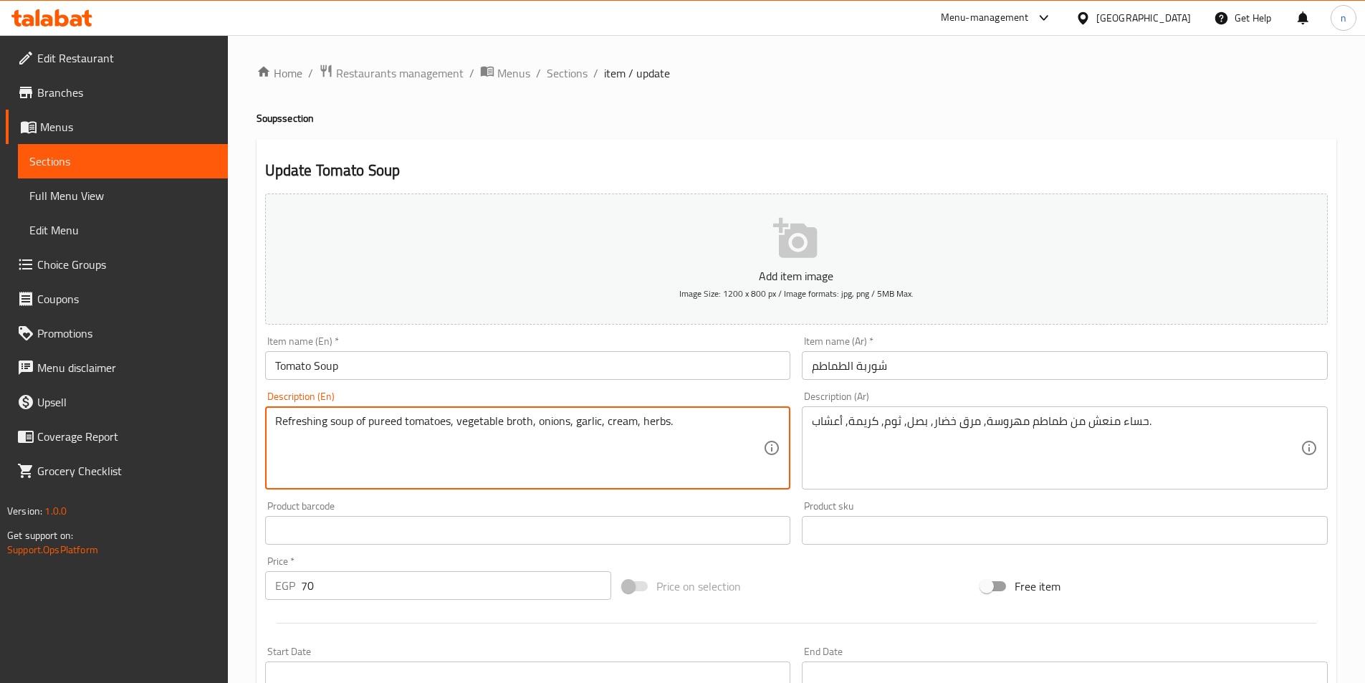
drag, startPoint x: 366, startPoint y: 424, endPoint x: 450, endPoint y: 436, distance: 84.6
click at [450, 436] on textarea "Refreshing soup of pureed tomatoes, vegetable broth, onions, garlic, cream, her…" at bounding box center [519, 448] width 489 height 68
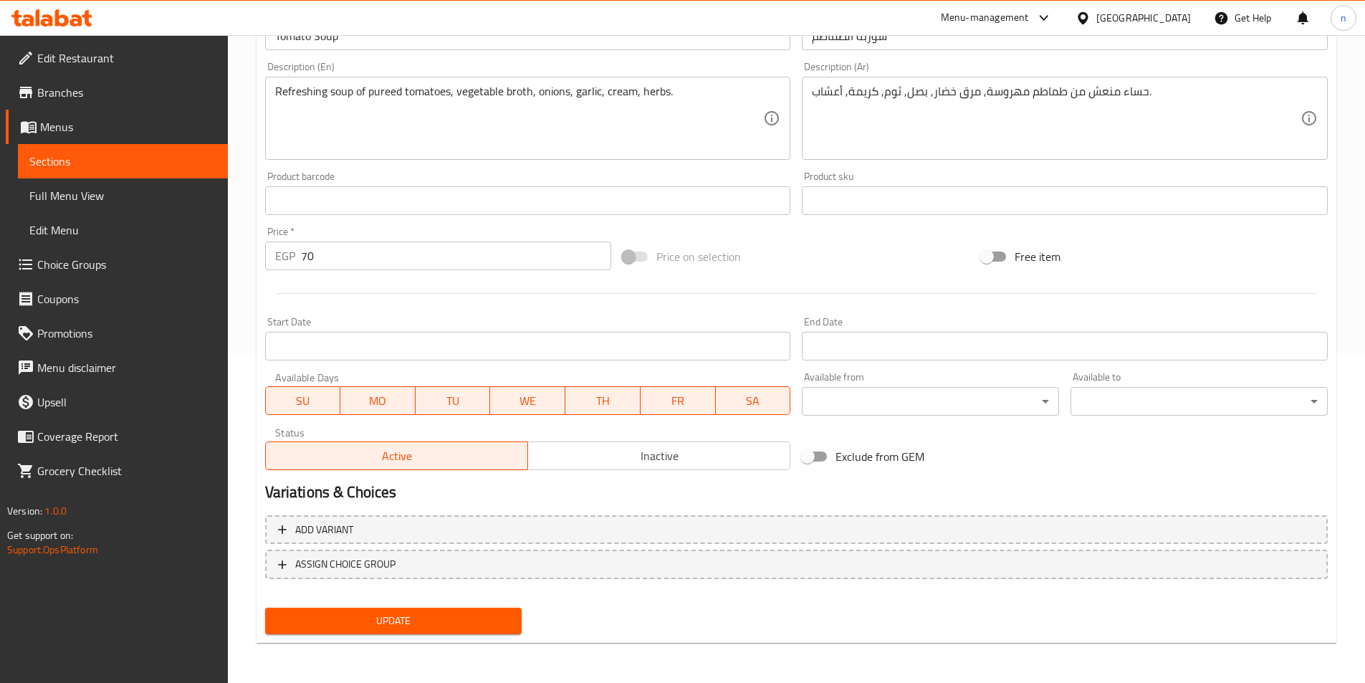
drag, startPoint x: 402, startPoint y: 614, endPoint x: 395, endPoint y: 611, distance: 7.7
click at [402, 614] on span "Update" at bounding box center [394, 621] width 234 height 18
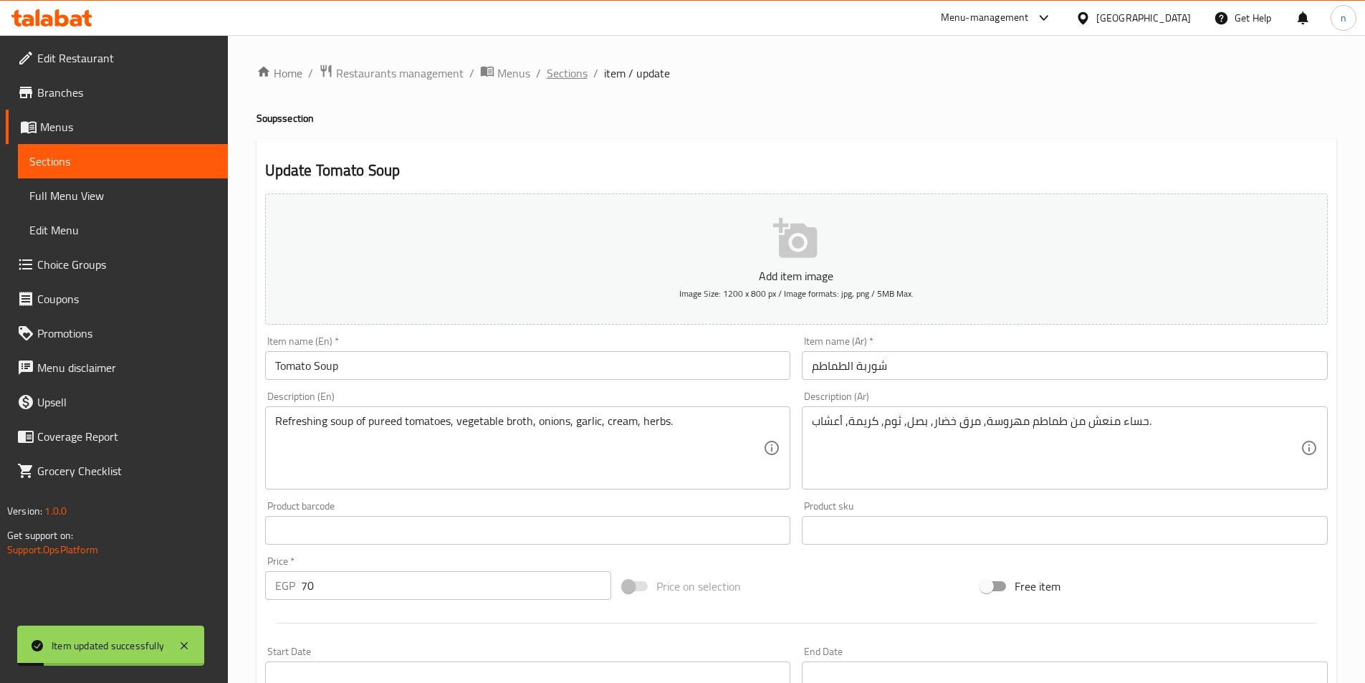
click at [570, 71] on span "Sections" at bounding box center [567, 73] width 41 height 17
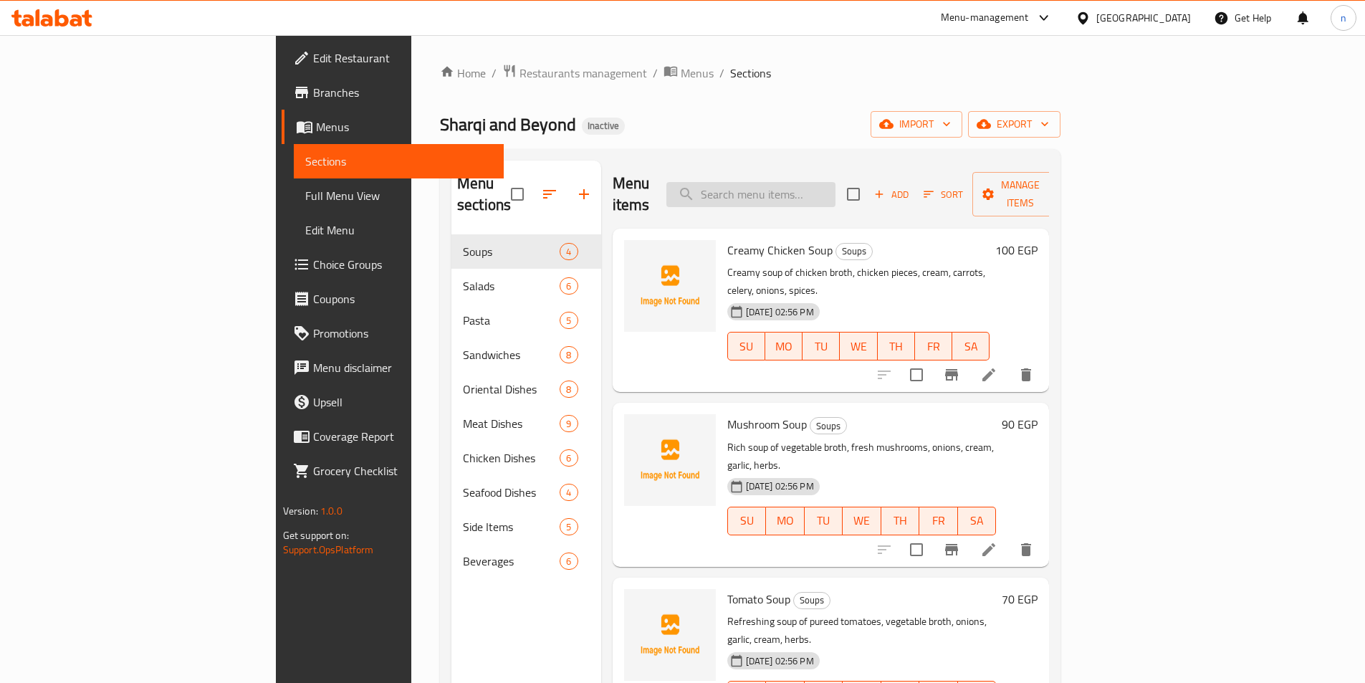
click at [836, 191] on input "search" at bounding box center [751, 194] width 169 height 25
paste input "Breaded Kofta"
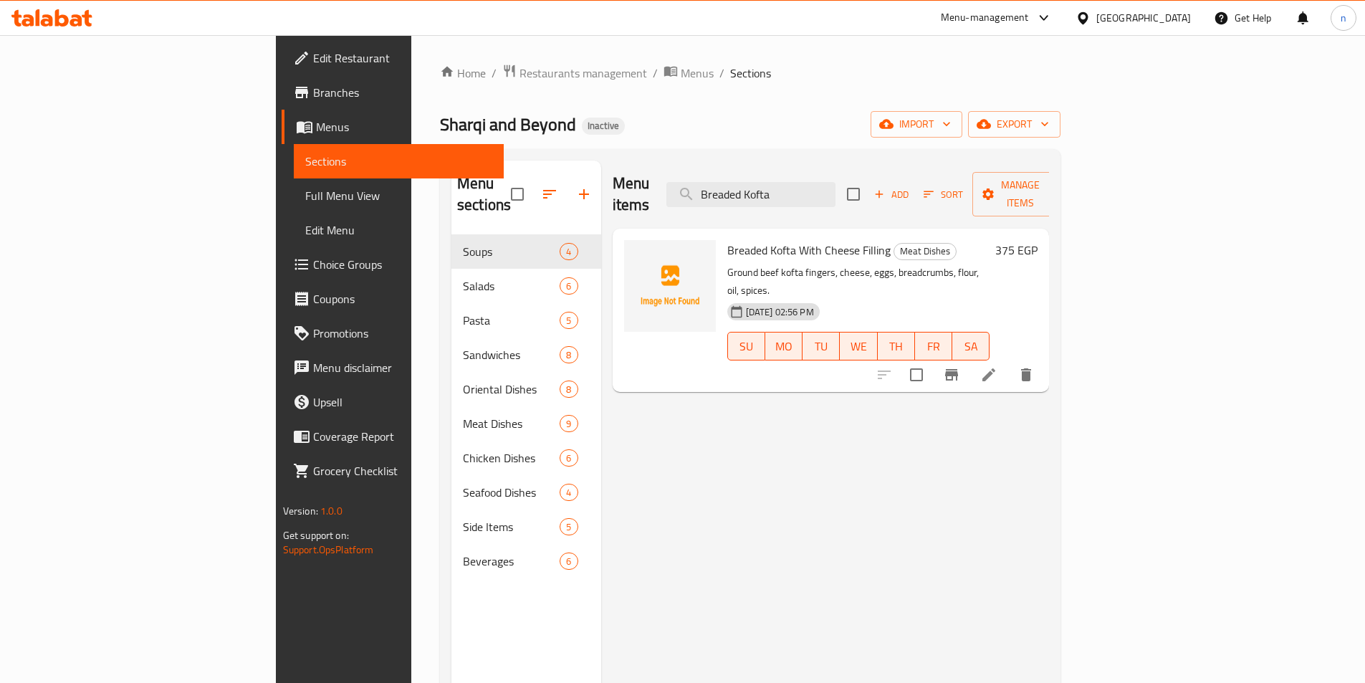
type input "Breaded Kofta"
click at [998, 366] on icon at bounding box center [989, 374] width 17 height 17
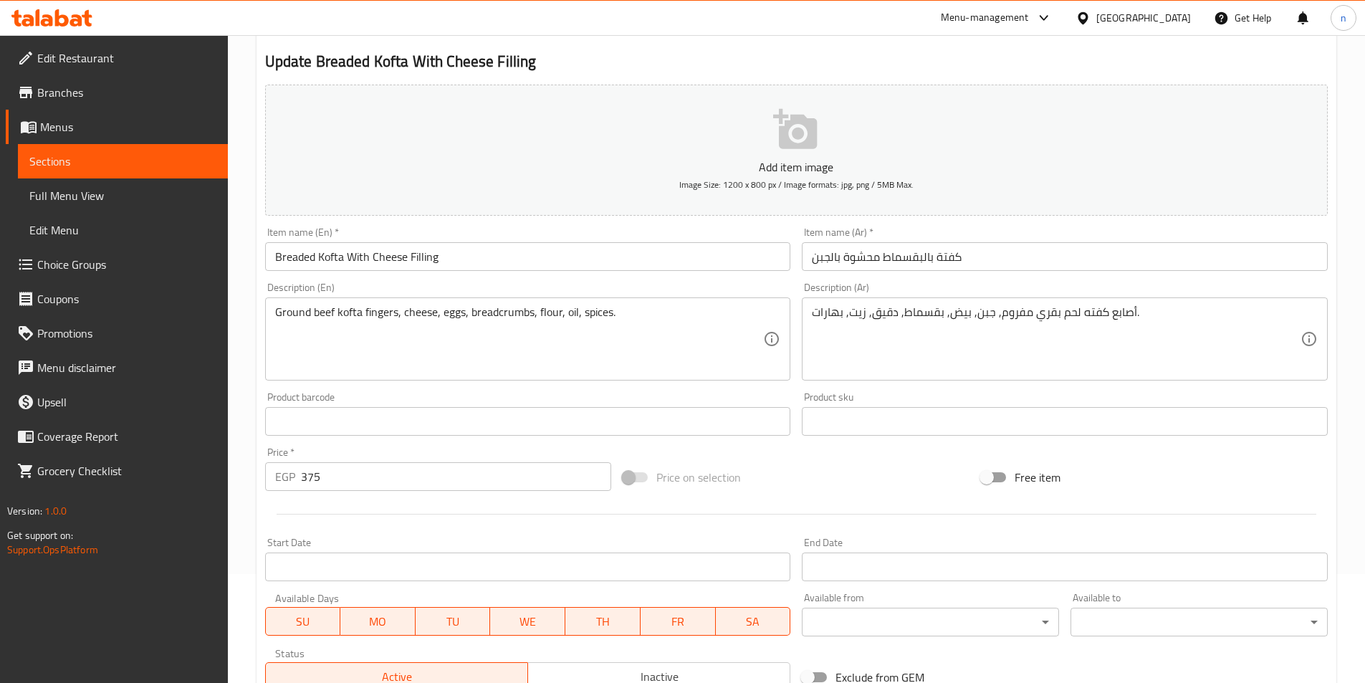
scroll to position [215, 0]
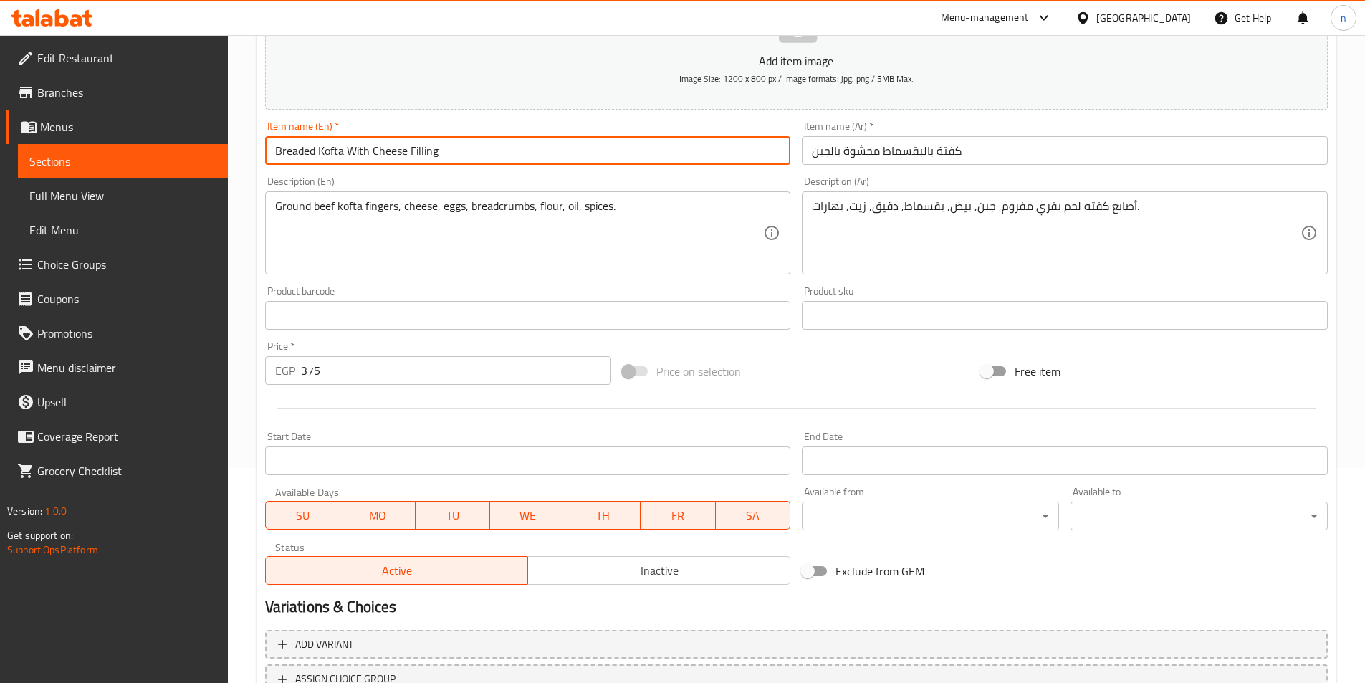
drag, startPoint x: 344, startPoint y: 156, endPoint x: 277, endPoint y: 160, distance: 67.5
click at [277, 160] on input "Breaded Kofta With Cheese Filling" at bounding box center [528, 150] width 526 height 29
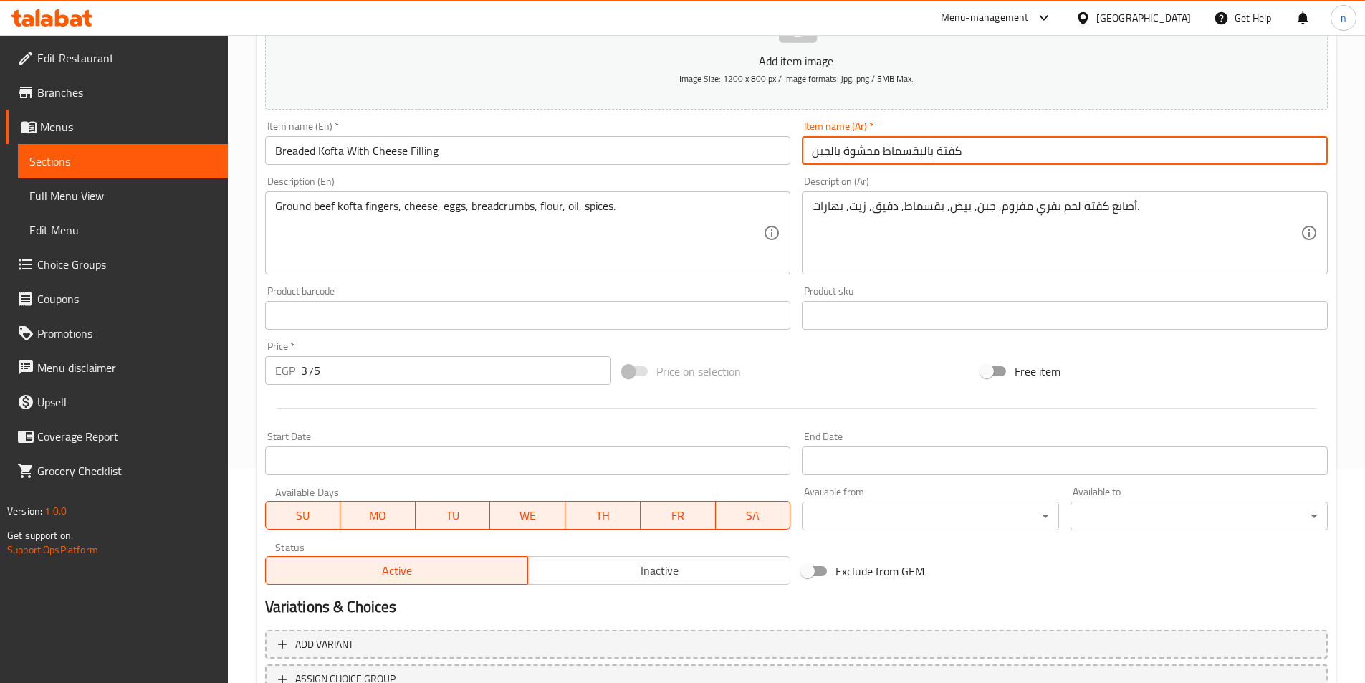
drag, startPoint x: 882, startPoint y: 155, endPoint x: 983, endPoint y: 159, distance: 101.9
click at [983, 159] on input "كفتة بالبقسماط محشوة بالجبن" at bounding box center [1065, 150] width 526 height 29
click at [300, 149] on input "Breaded Kofta With Cheese Filling" at bounding box center [528, 150] width 526 height 29
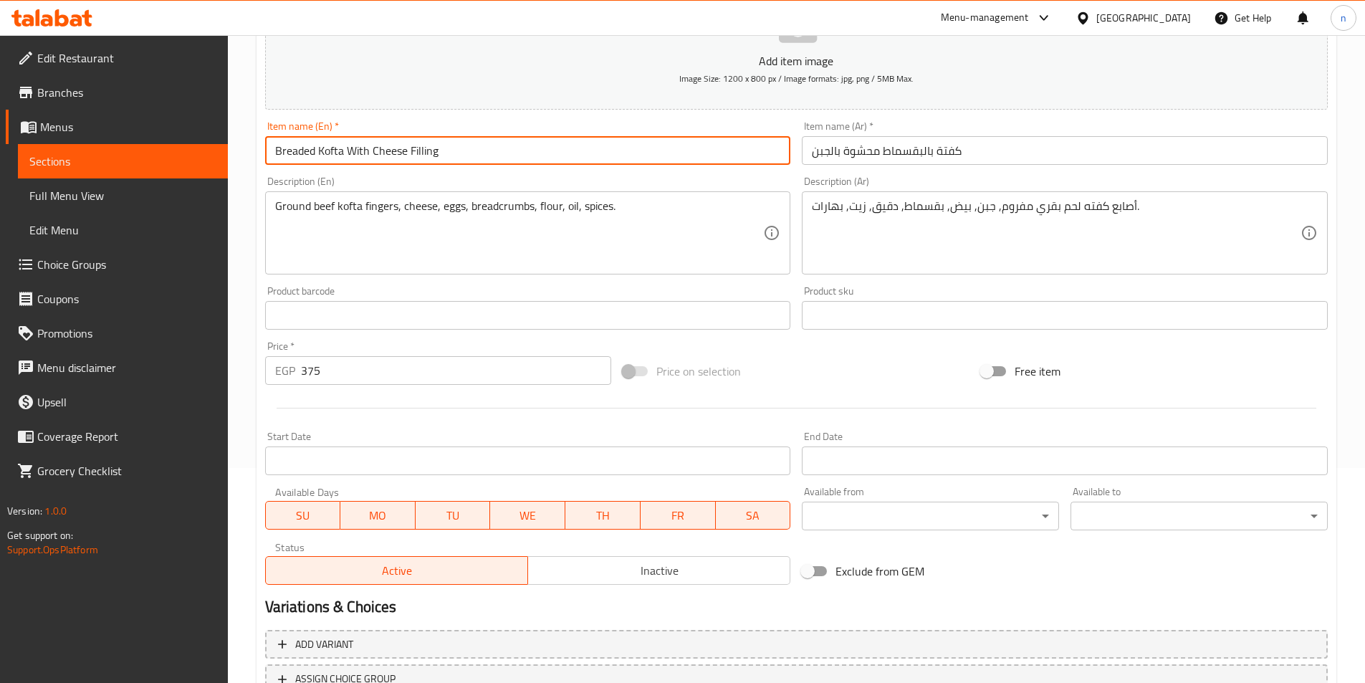
click at [300, 149] on input "Breaded Kofta With Cheese Filling" at bounding box center [528, 150] width 526 height 29
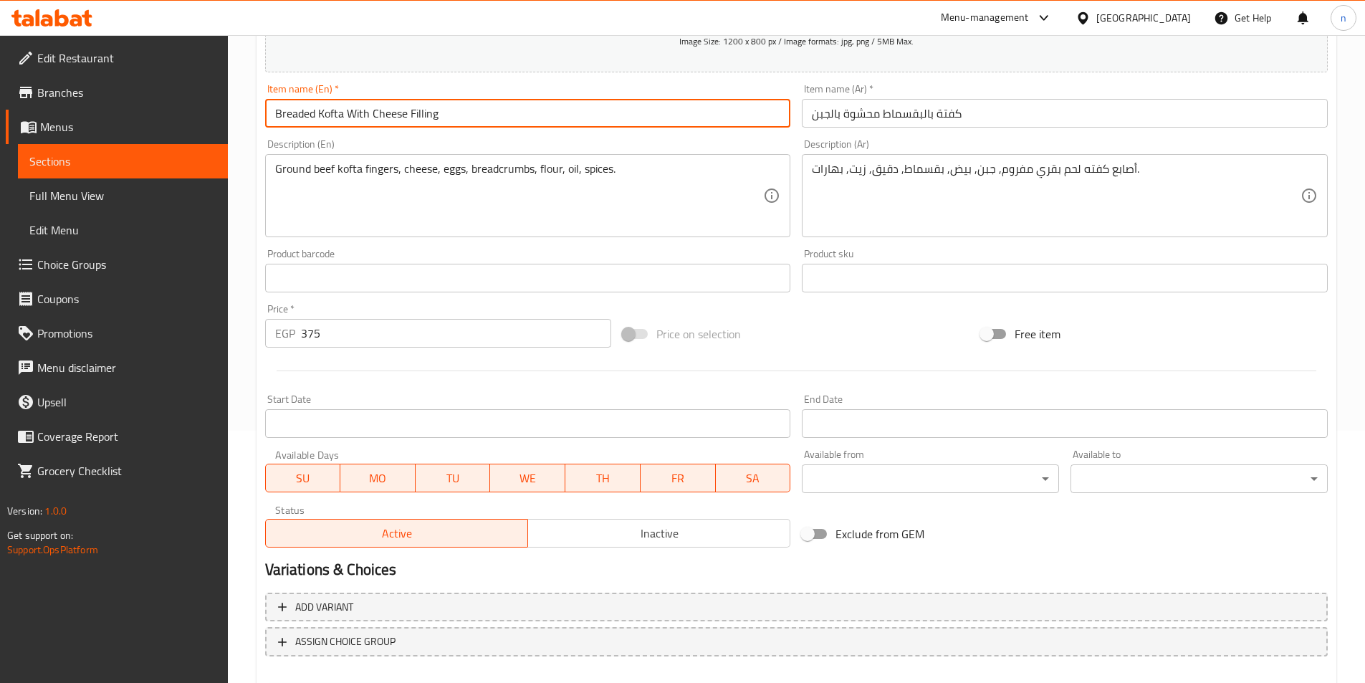
scroll to position [287, 0]
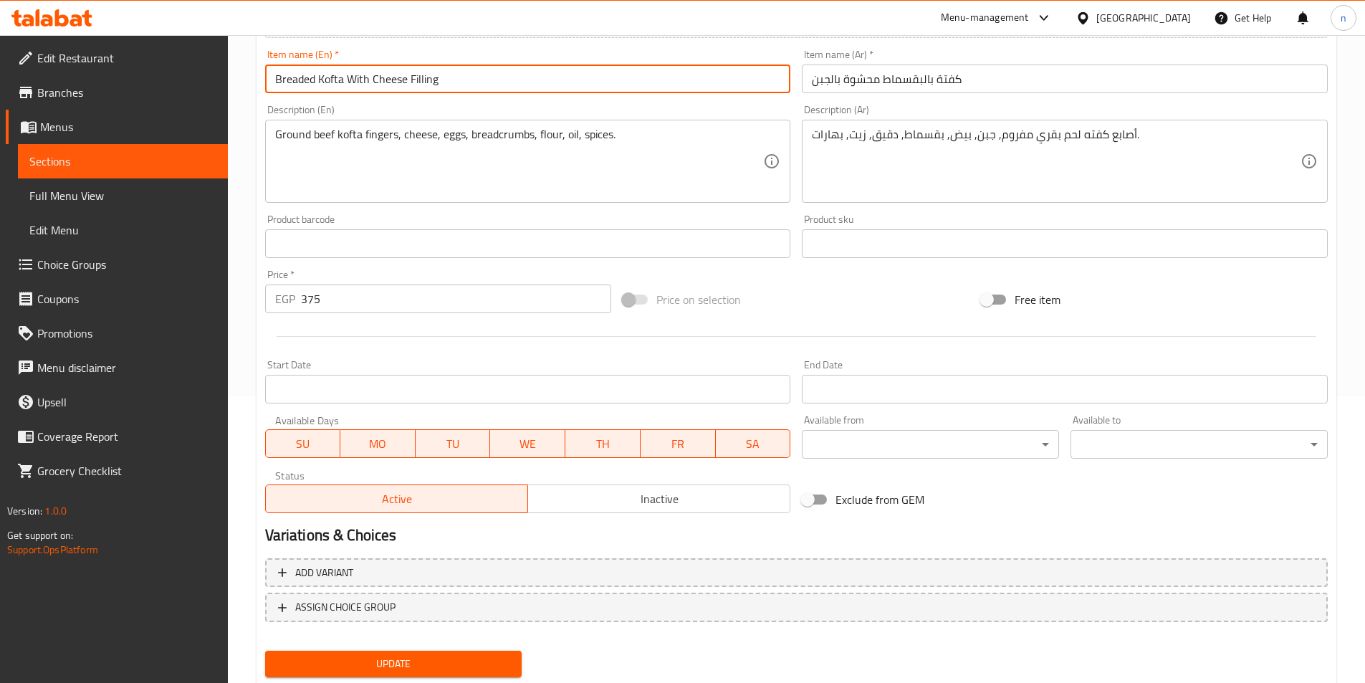
click at [591, 258] on input "text" at bounding box center [528, 243] width 526 height 29
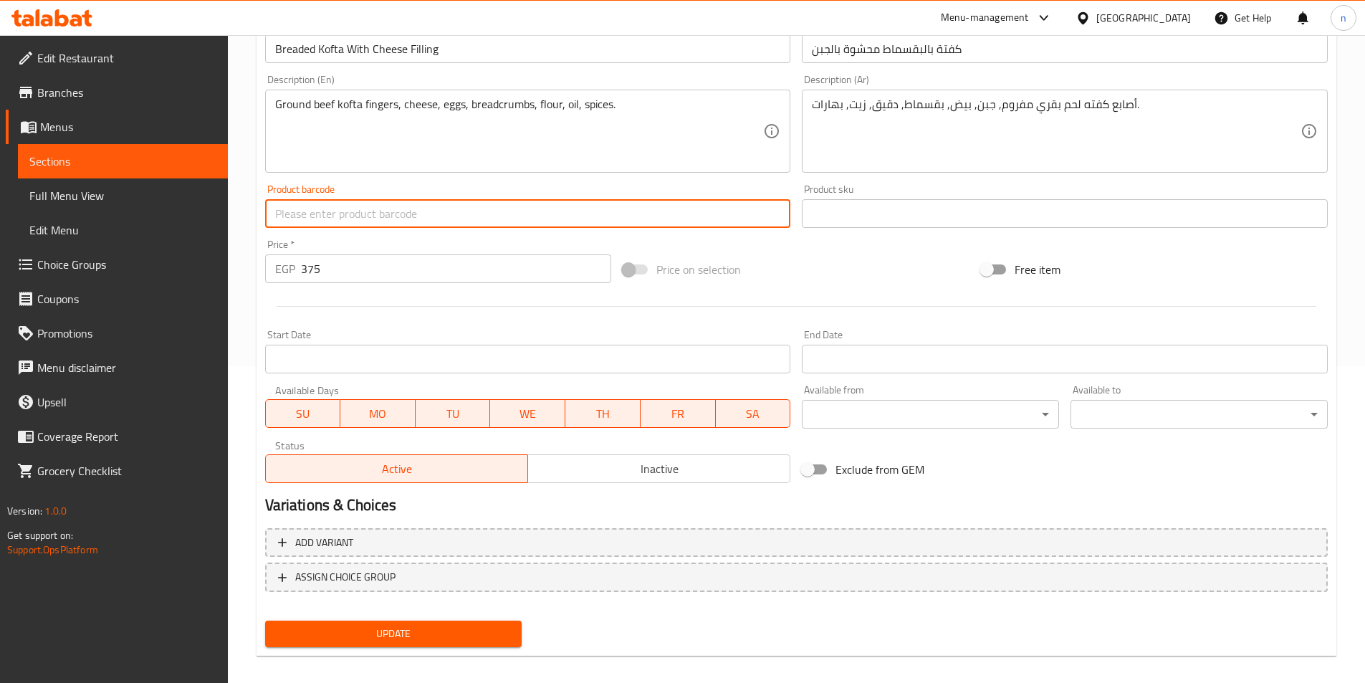
scroll to position [330, 0]
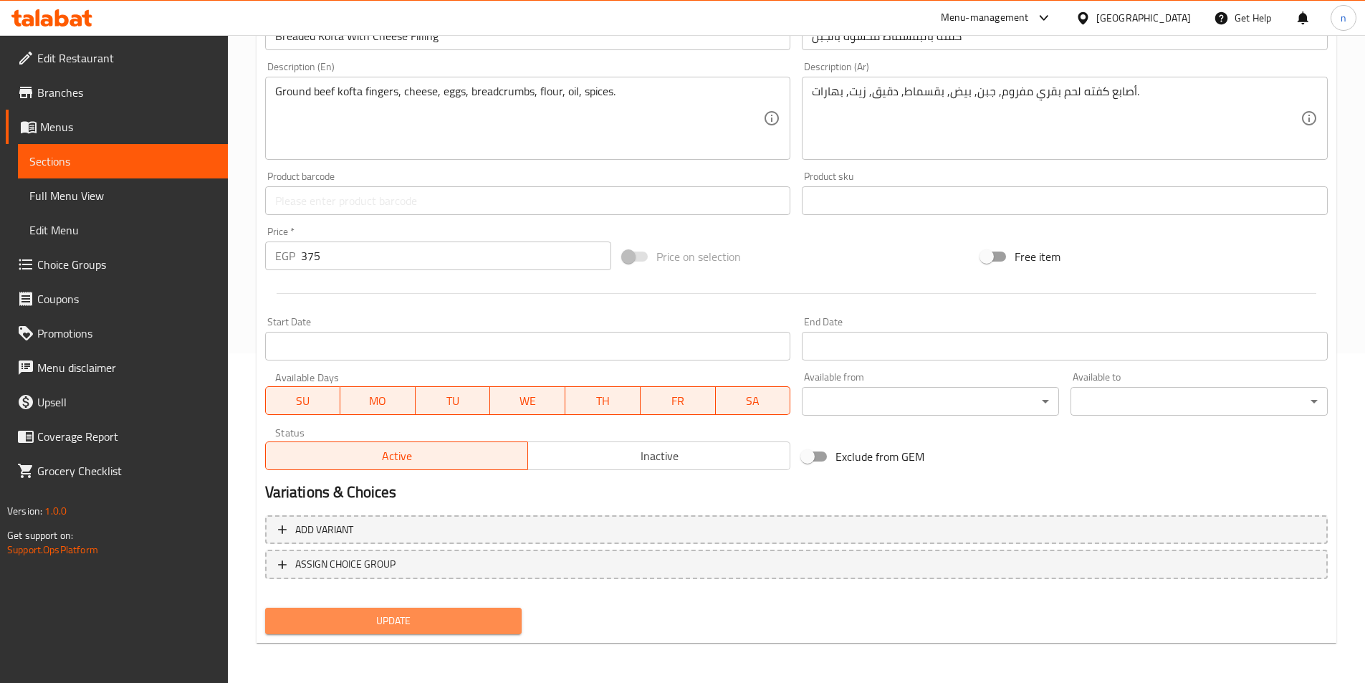
drag, startPoint x: 410, startPoint y: 618, endPoint x: 426, endPoint y: 611, distance: 17.3
click at [411, 618] on span "Update" at bounding box center [394, 621] width 234 height 18
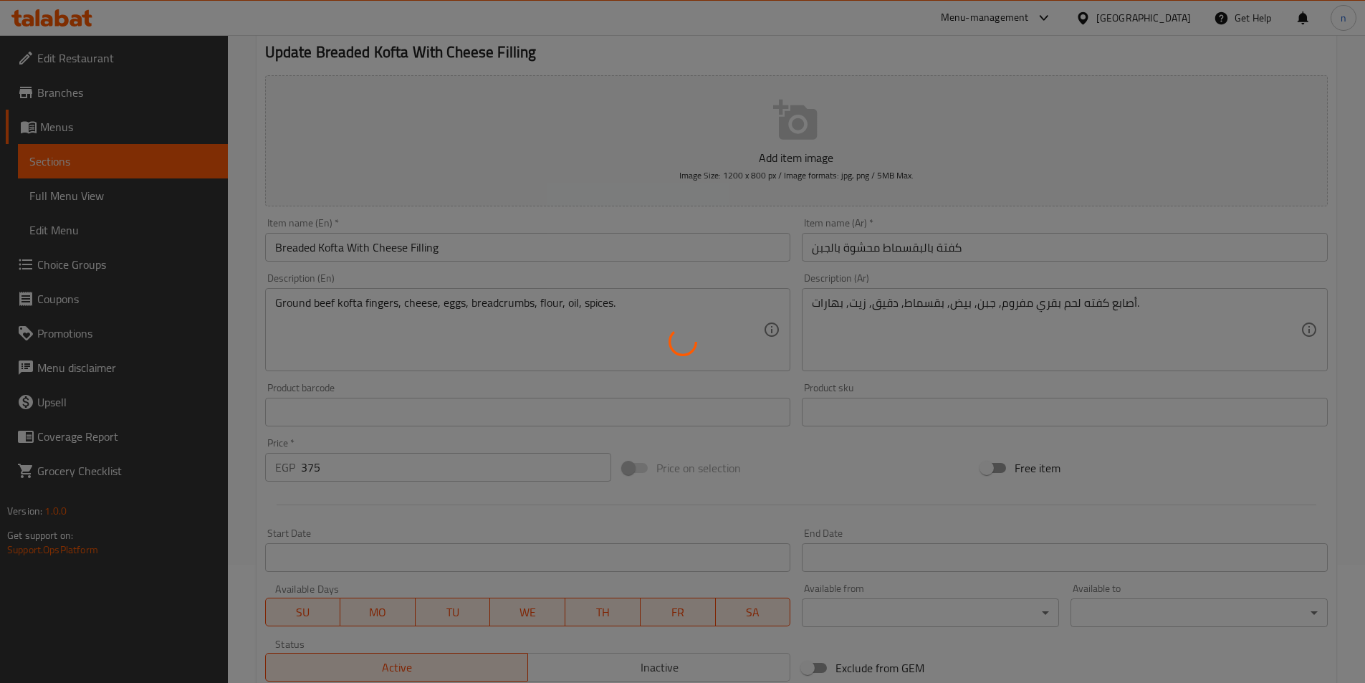
scroll to position [0, 0]
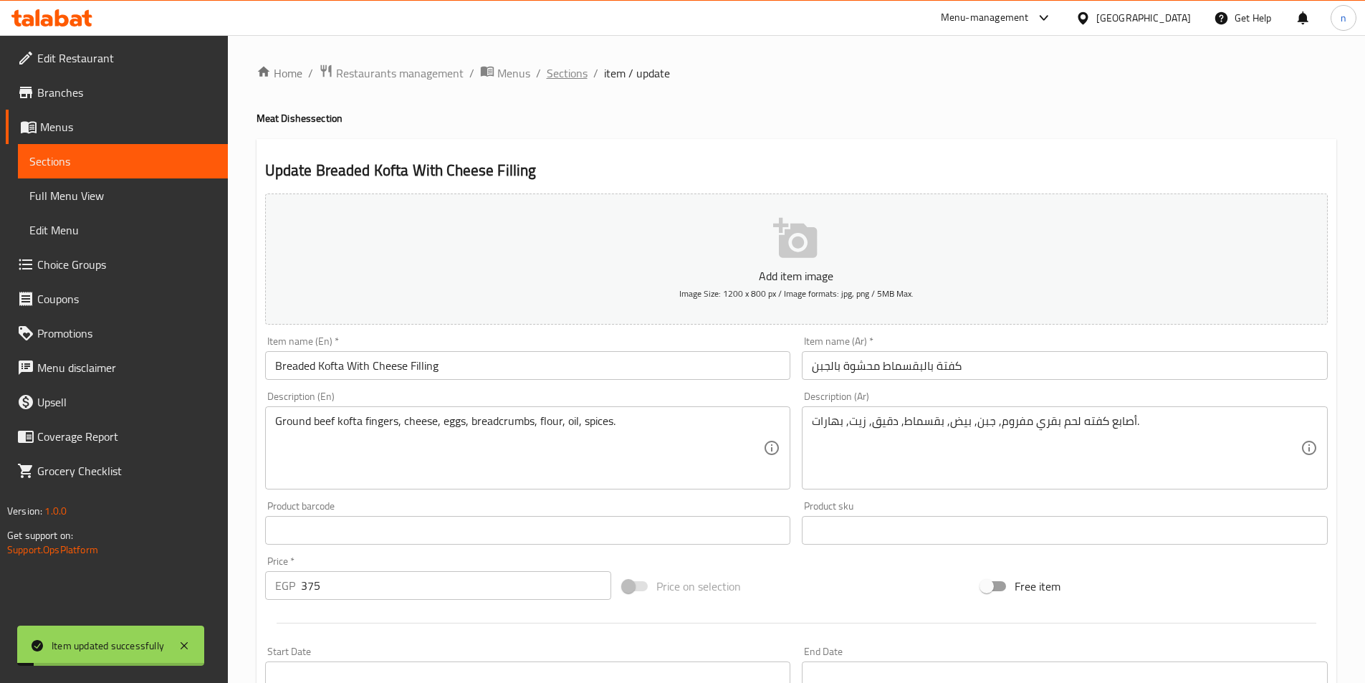
click at [578, 72] on span "Sections" at bounding box center [567, 73] width 41 height 17
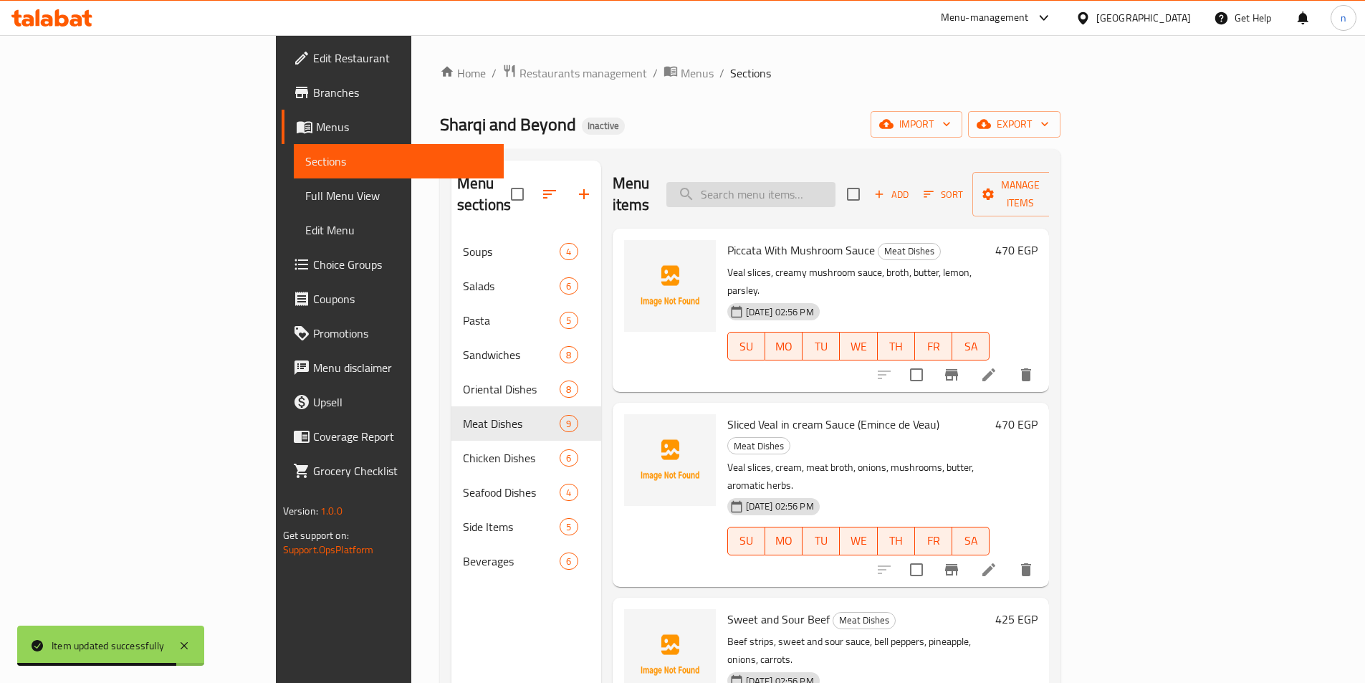
click at [836, 186] on input "search" at bounding box center [751, 194] width 169 height 25
paste input "Breaded"
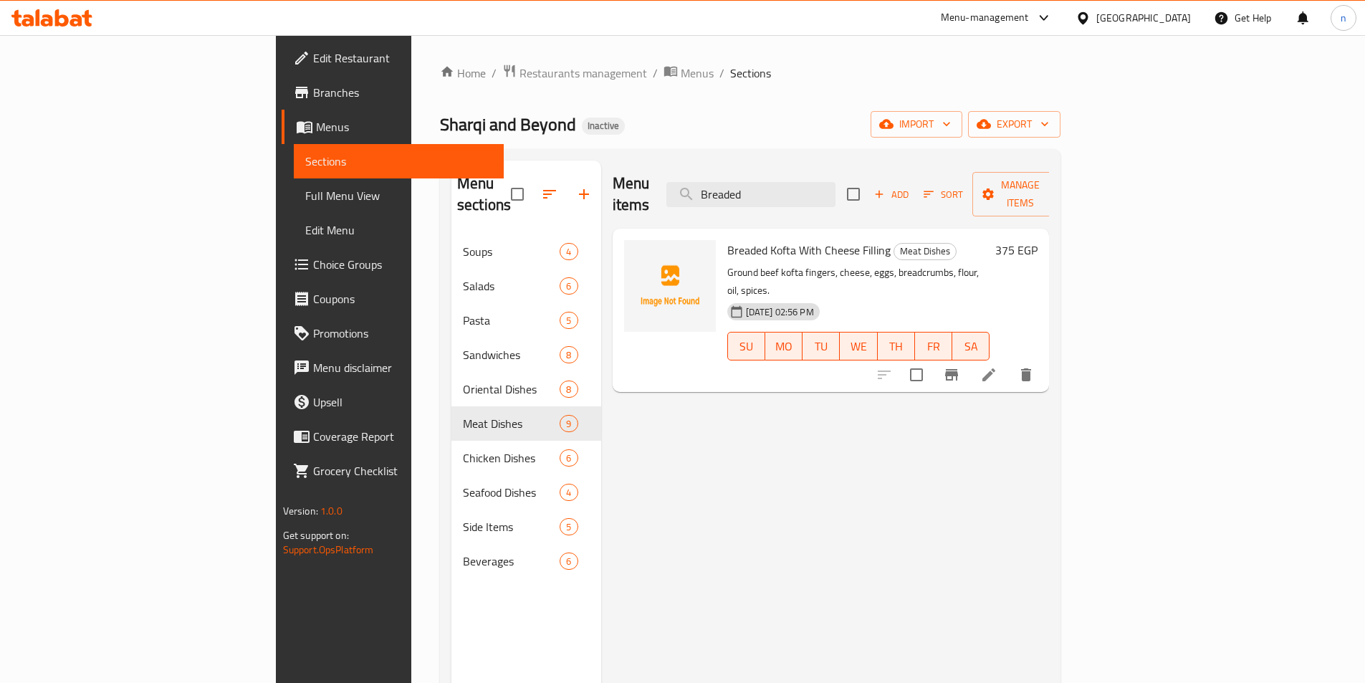
type input "Breaded"
click at [996, 368] on icon at bounding box center [989, 374] width 13 height 13
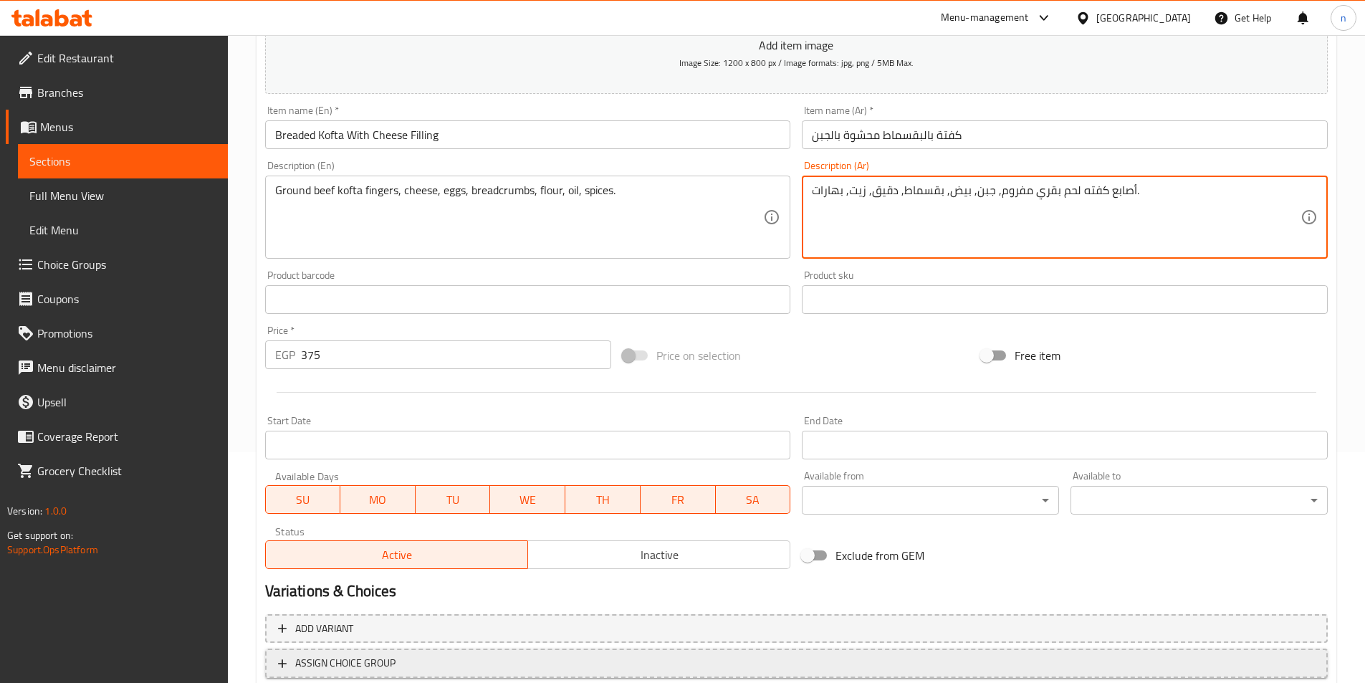
scroll to position [330, 0]
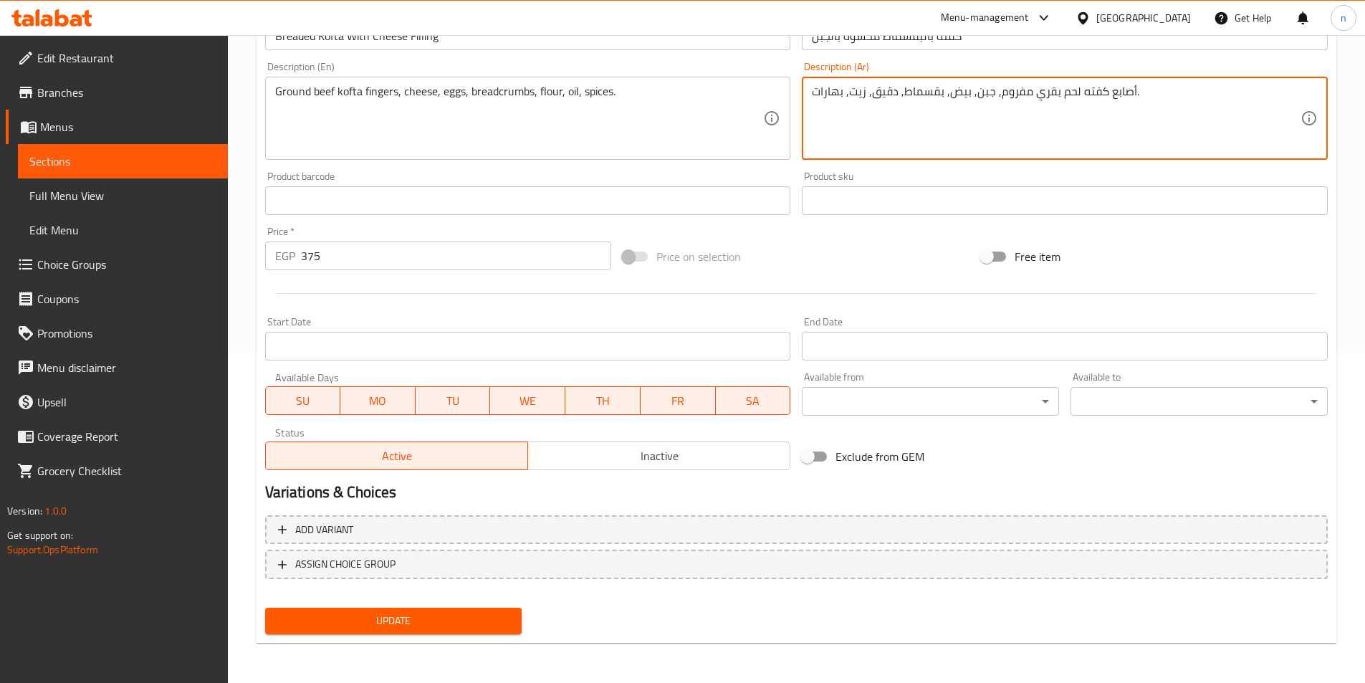
click at [436, 631] on button "Update" at bounding box center [393, 621] width 257 height 27
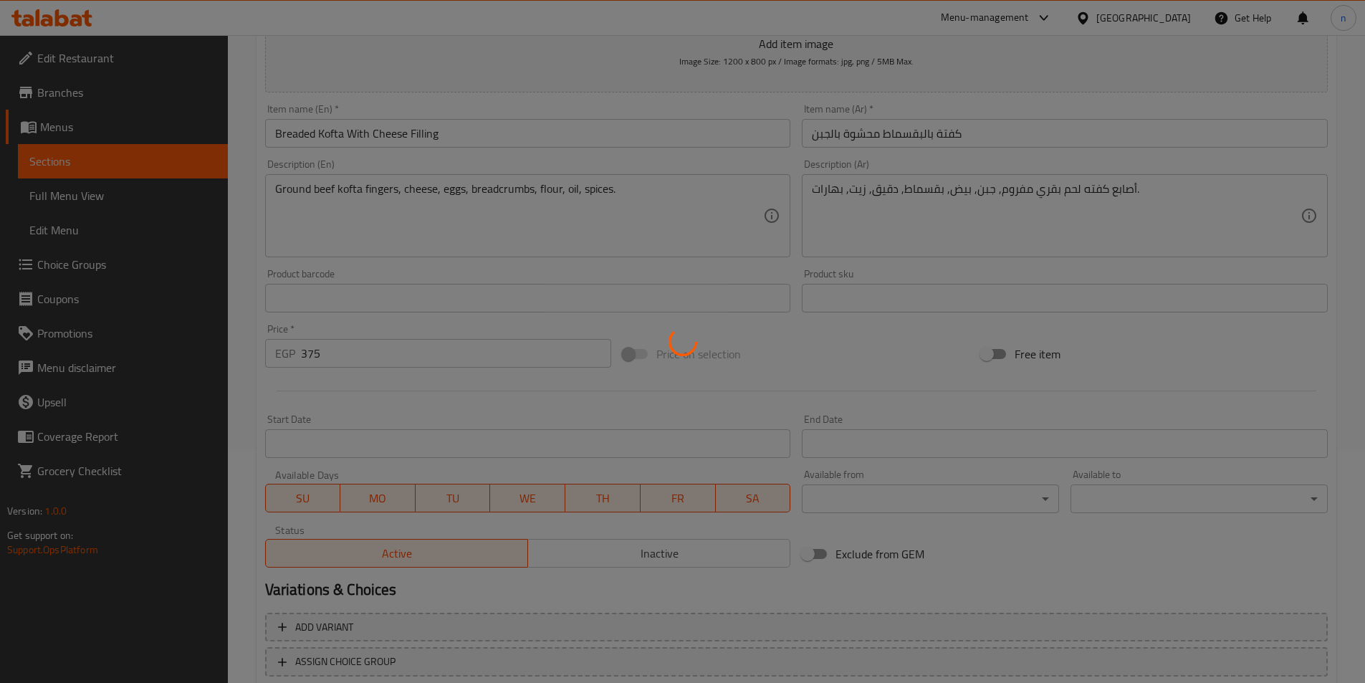
scroll to position [0, 0]
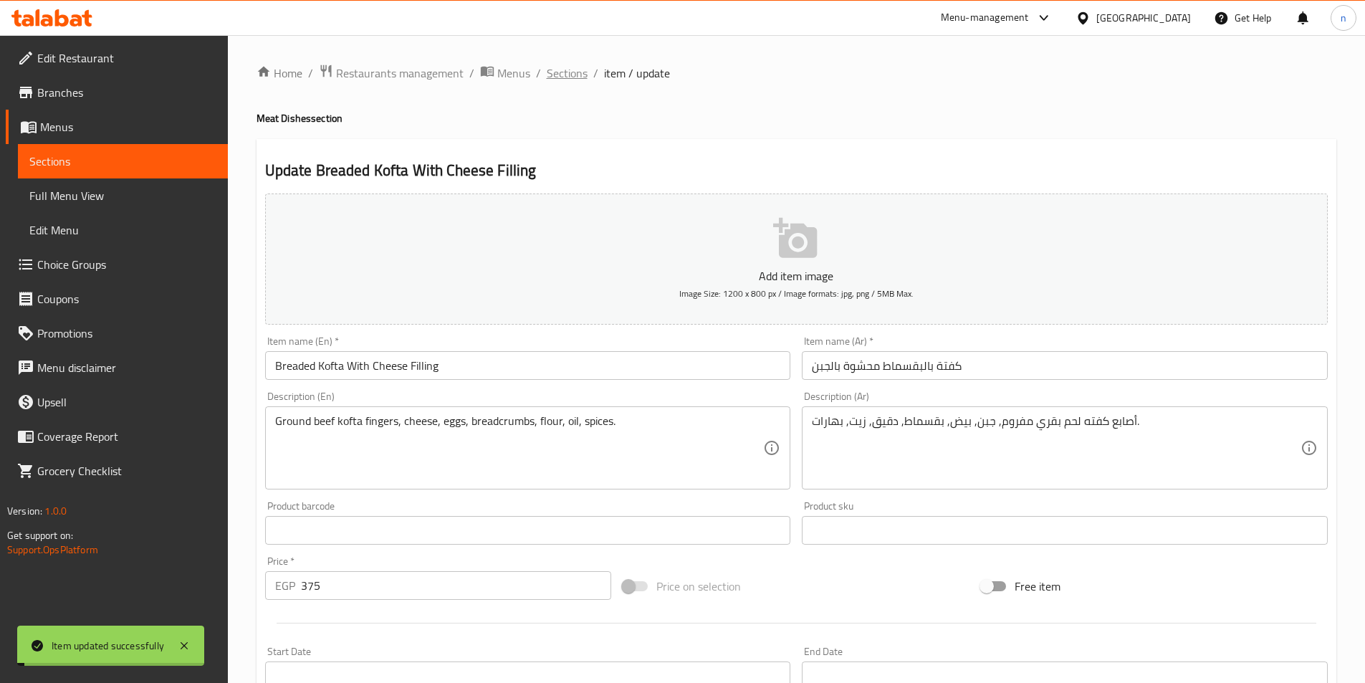
click at [562, 69] on span "Sections" at bounding box center [567, 73] width 41 height 17
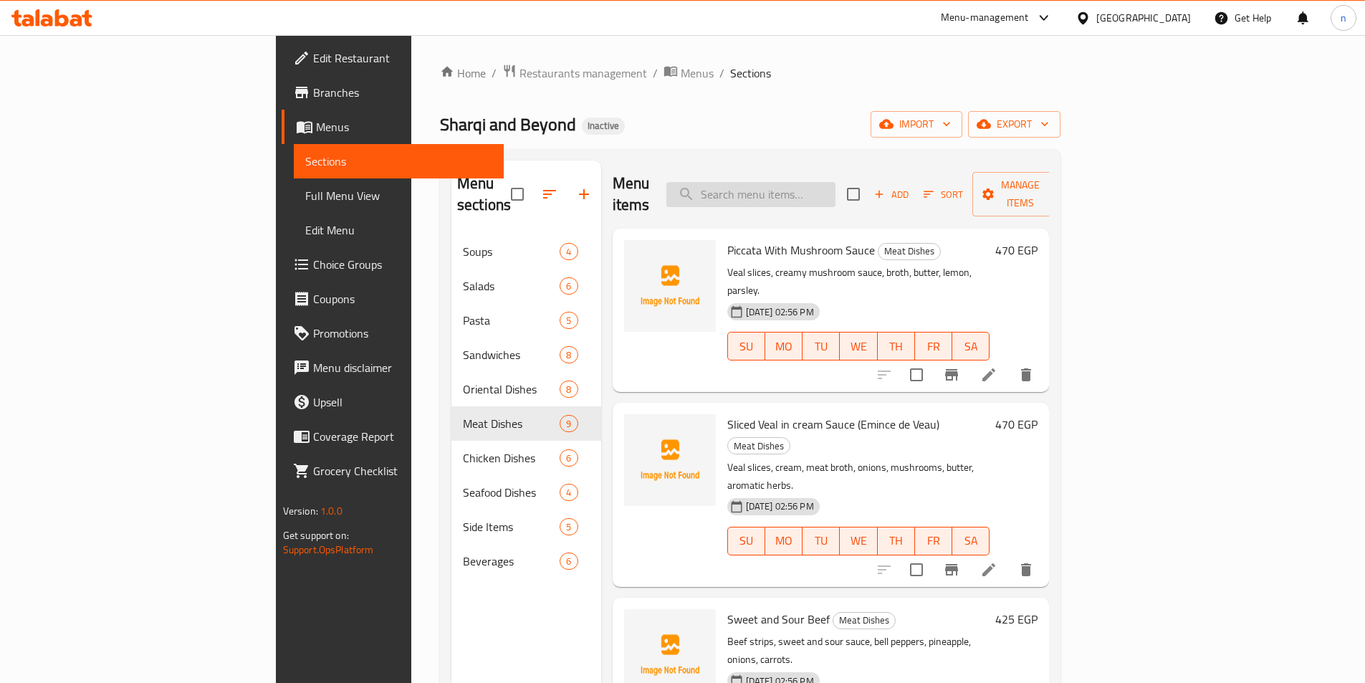
click at [836, 193] on input "search" at bounding box center [751, 194] width 169 height 25
paste input "Veal Cordon Bleu"
type input "Veal Cordon Bleu"
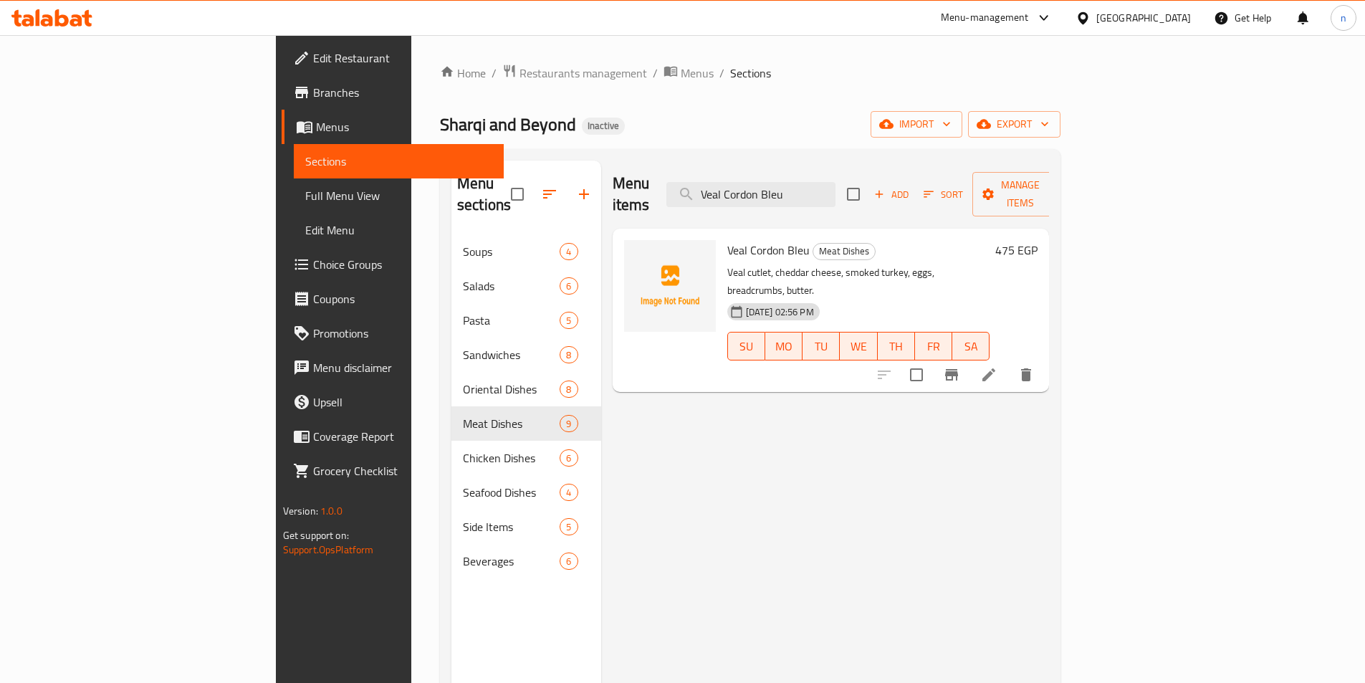
click at [940, 405] on div "Menu items Veal Cordon Bleu Add Sort Manage items Veal Cordon Bleu Meat Dishes …" at bounding box center [825, 502] width 449 height 683
click at [998, 366] on icon at bounding box center [989, 374] width 17 height 17
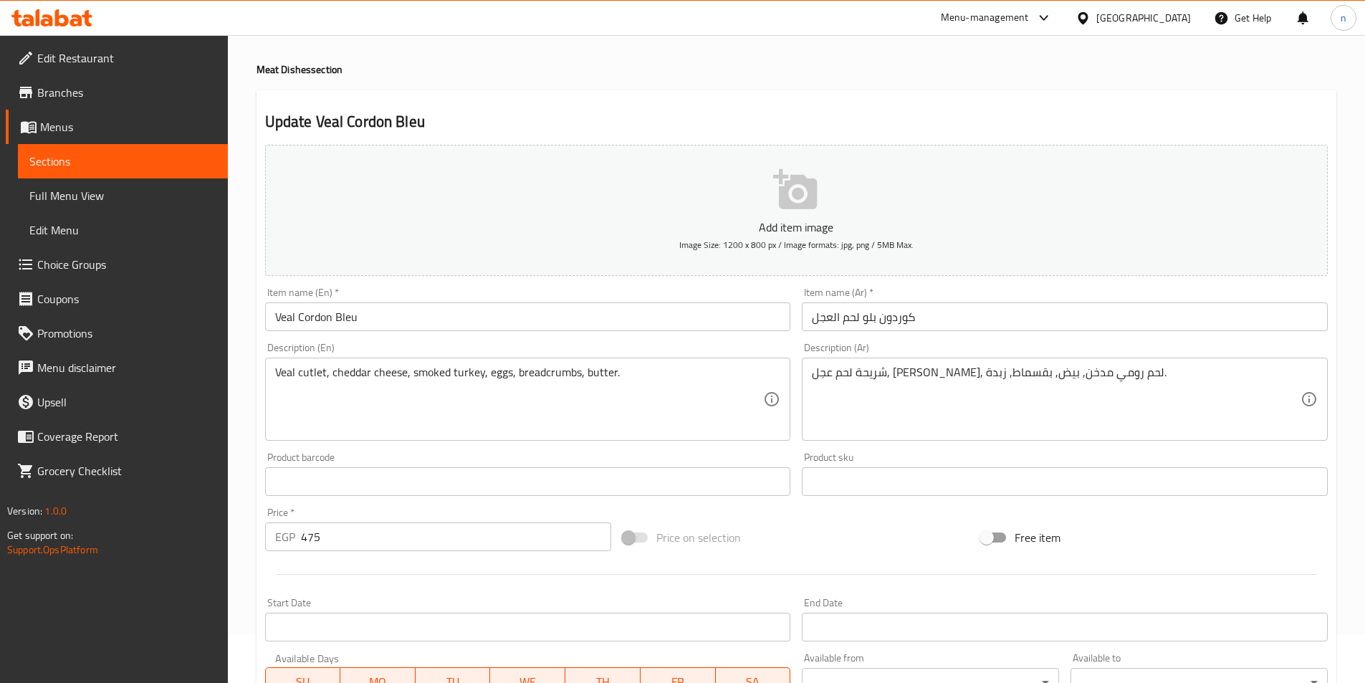
scroll to position [72, 0]
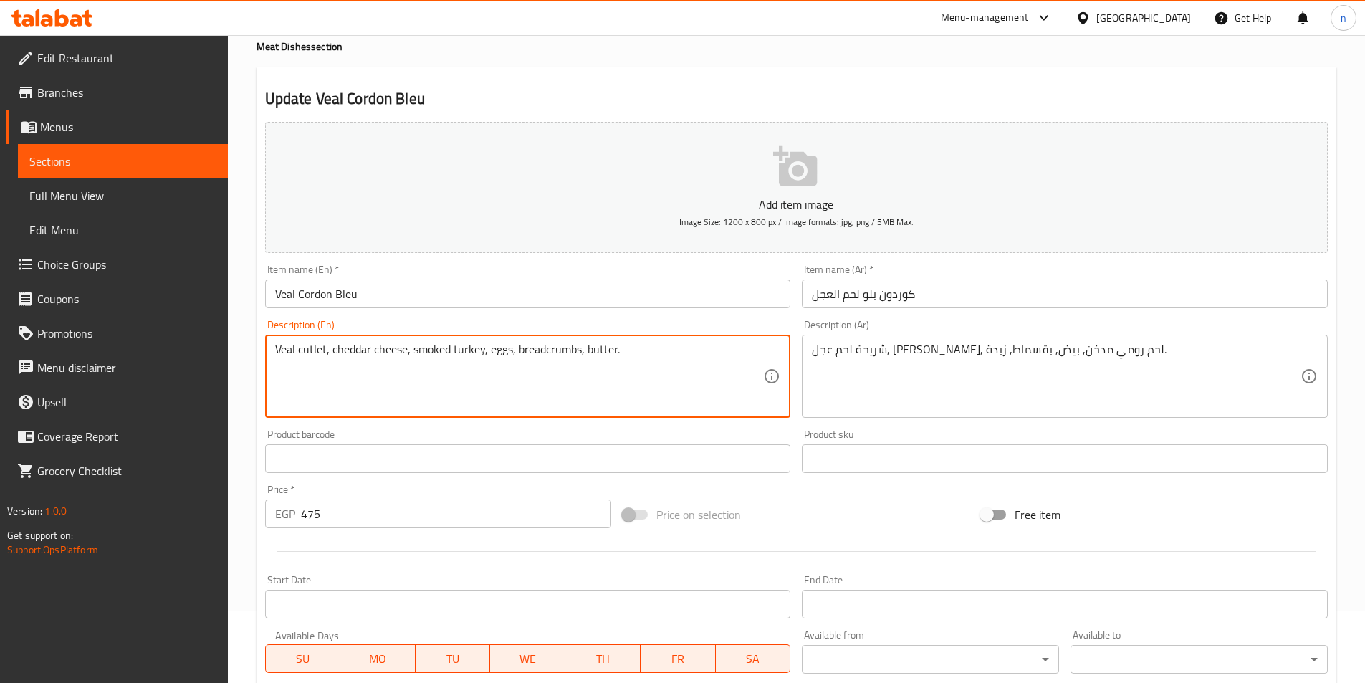
drag, startPoint x: 406, startPoint y: 350, endPoint x: 419, endPoint y: 357, distance: 14.4
click at [421, 356] on textarea "Veal cutlet, cheddar cheese, smoked turkey, eggs, breadcrumbs, butter." at bounding box center [519, 377] width 489 height 68
drag, startPoint x: 406, startPoint y: 353, endPoint x: 419, endPoint y: 357, distance: 14.1
click at [419, 357] on textarea "Veal cutlet, cheddar cheese, smoked turkey, eggs, breadcrumbs, butter." at bounding box center [519, 377] width 489 height 68
click at [409, 350] on textarea "Veal cutlet, cheddar cheese, smoked turkey, eggs, breadcrumbs, butter." at bounding box center [519, 377] width 489 height 68
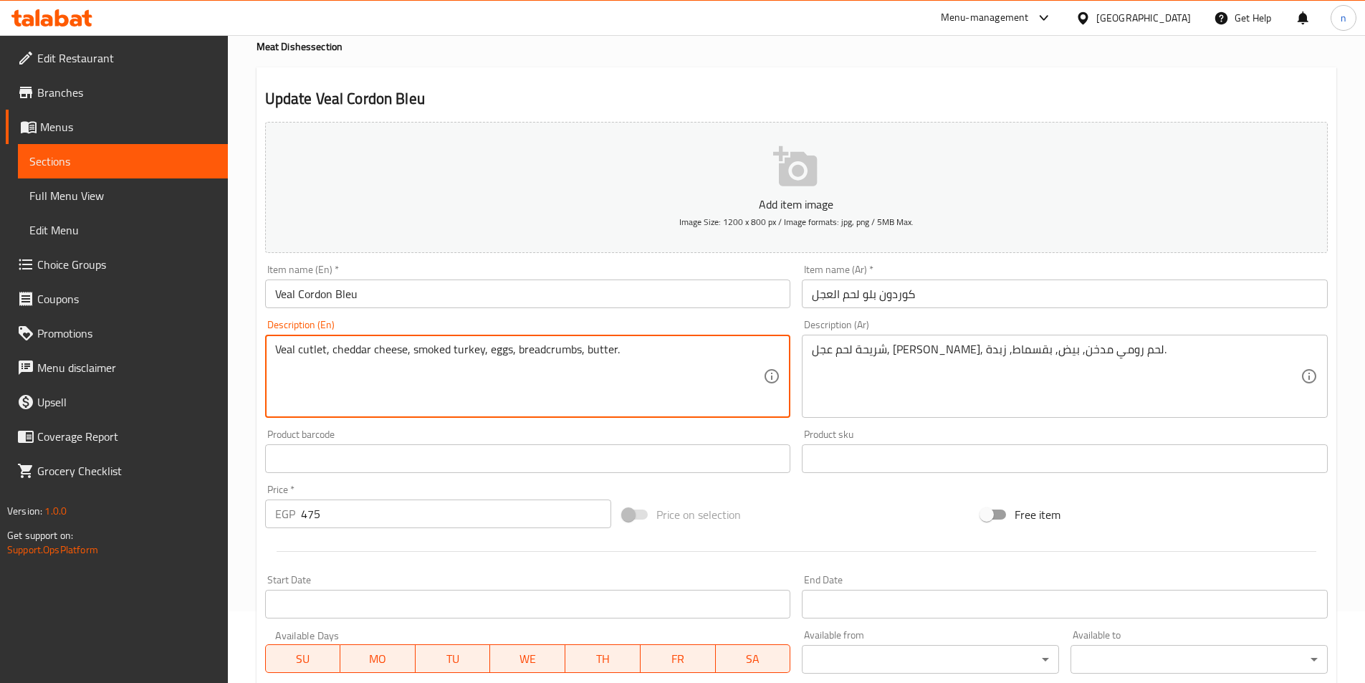
drag, startPoint x: 414, startPoint y: 352, endPoint x: 444, endPoint y: 352, distance: 30.1
click at [474, 367] on textarea "Veal cutlet, cheddar cheese, smoked turkey, eggs, breadcrumbs, butter." at bounding box center [519, 377] width 489 height 68
click at [415, 353] on textarea "Veal cutlet, cheddar cheese, smoked turkey, eggs, breadcrumbs, butter." at bounding box center [519, 377] width 489 height 68
drag, startPoint x: 409, startPoint y: 348, endPoint x: 485, endPoint y: 363, distance: 77.3
click at [485, 363] on textarea "Veal cutlet, cheddar cheese, smoked turkey, eggs, breadcrumbs, butter." at bounding box center [519, 377] width 489 height 68
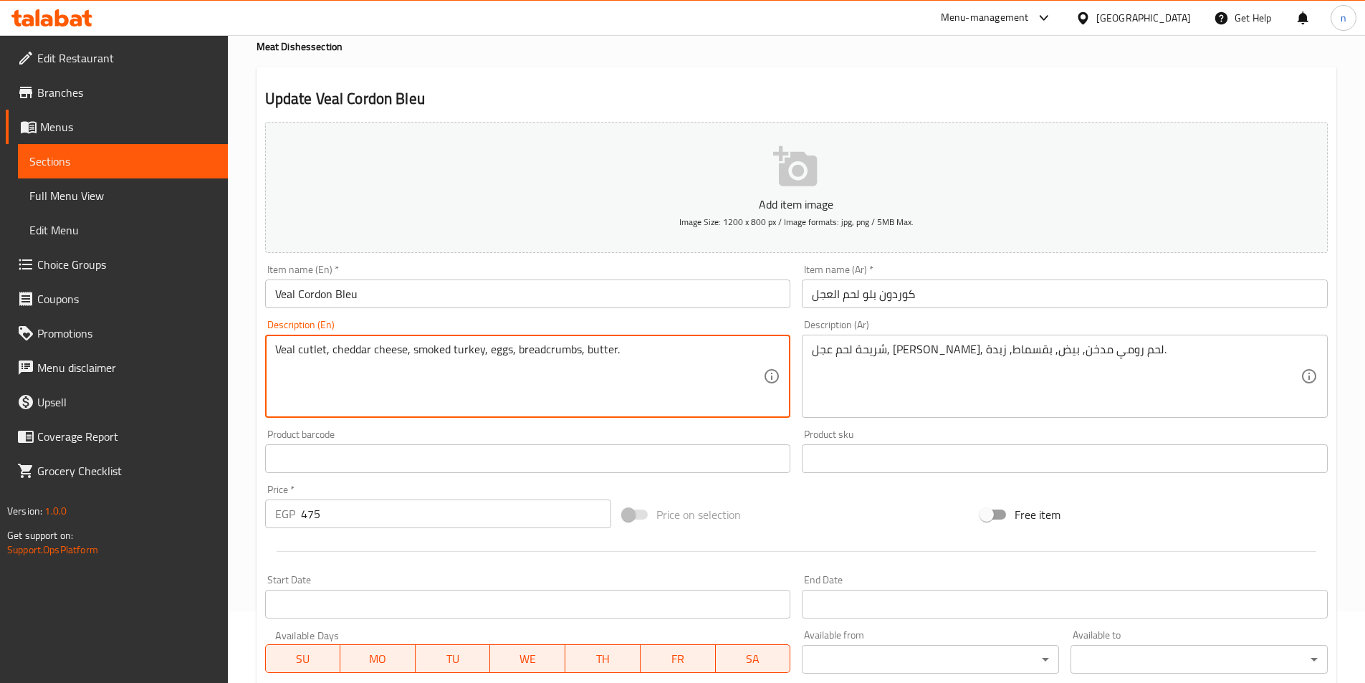
click at [313, 399] on textarea "Veal cutlet, cheddar cheese, smoked turkey, eggs, breadcrumbs, butter." at bounding box center [519, 377] width 489 height 68
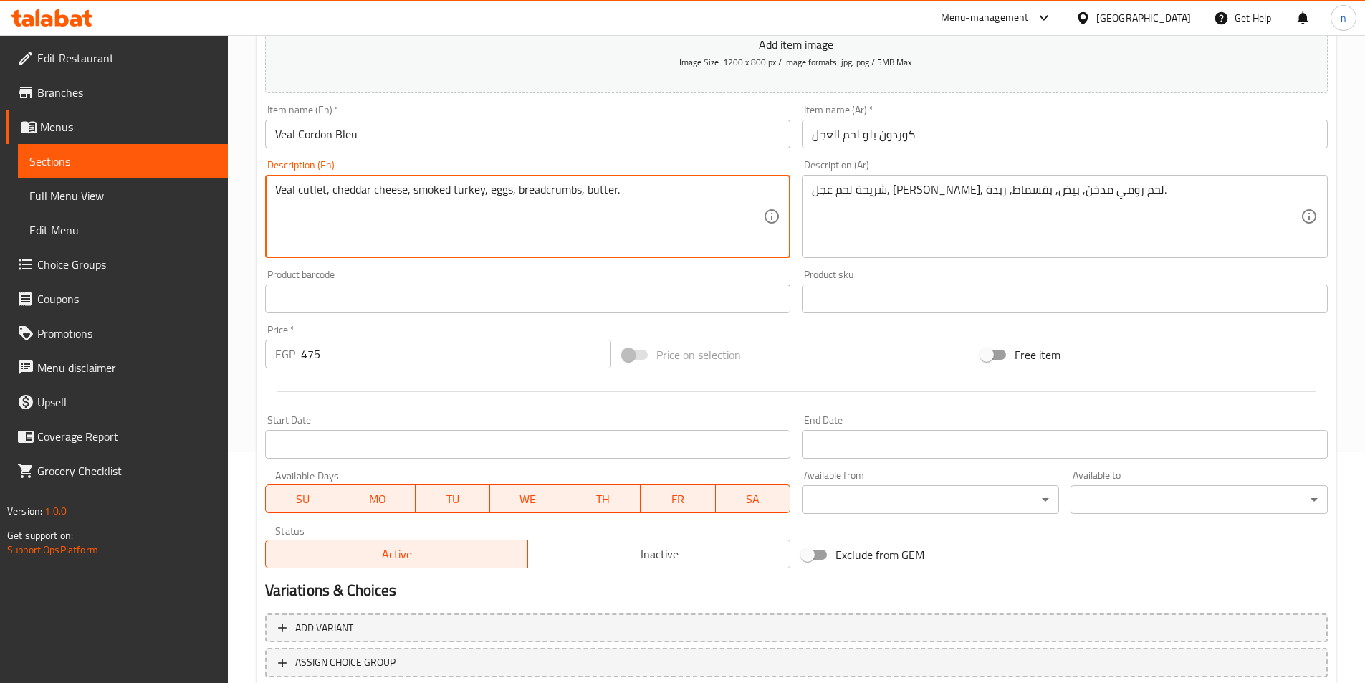
scroll to position [330, 0]
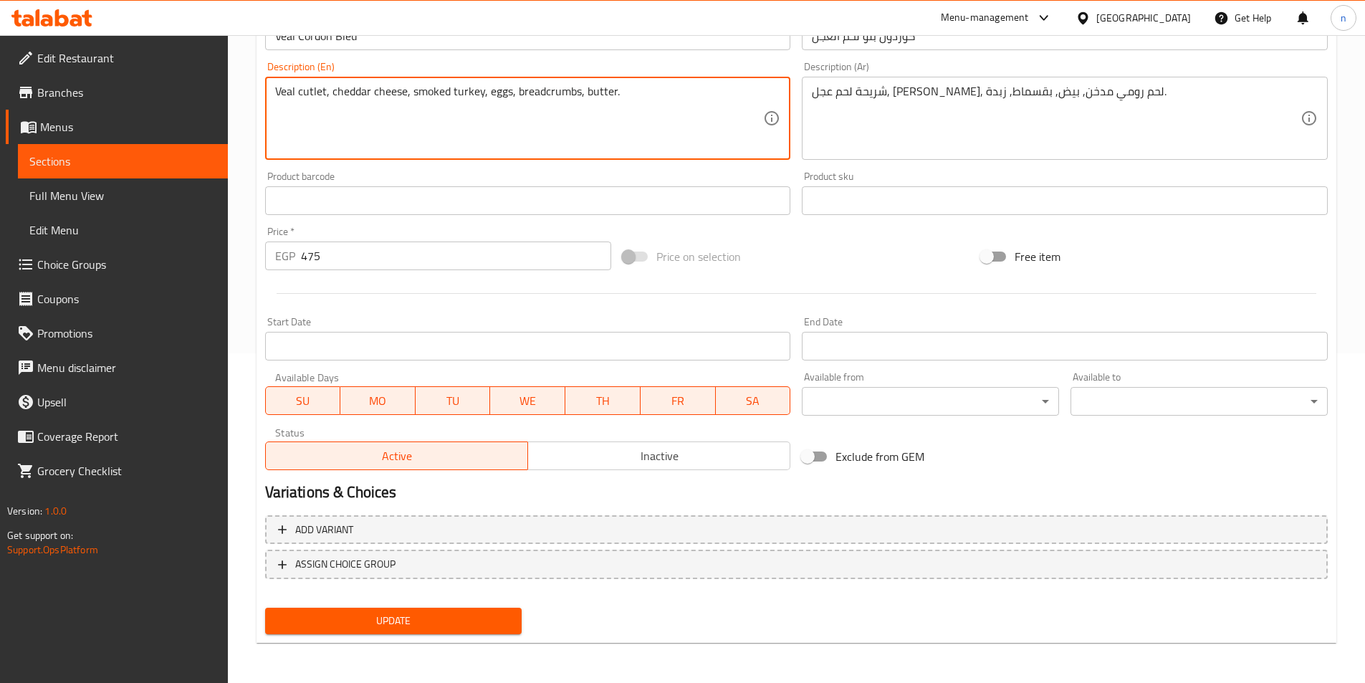
click at [347, 616] on span "Update" at bounding box center [394, 621] width 234 height 18
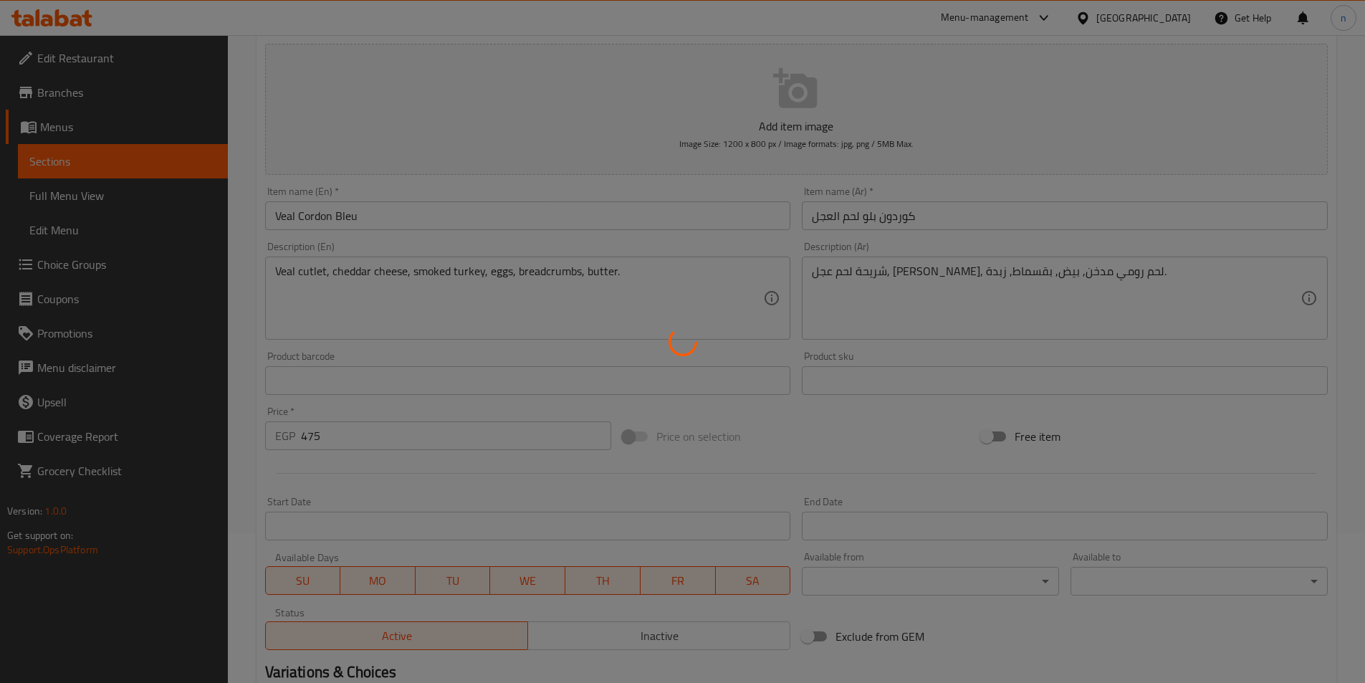
scroll to position [0, 0]
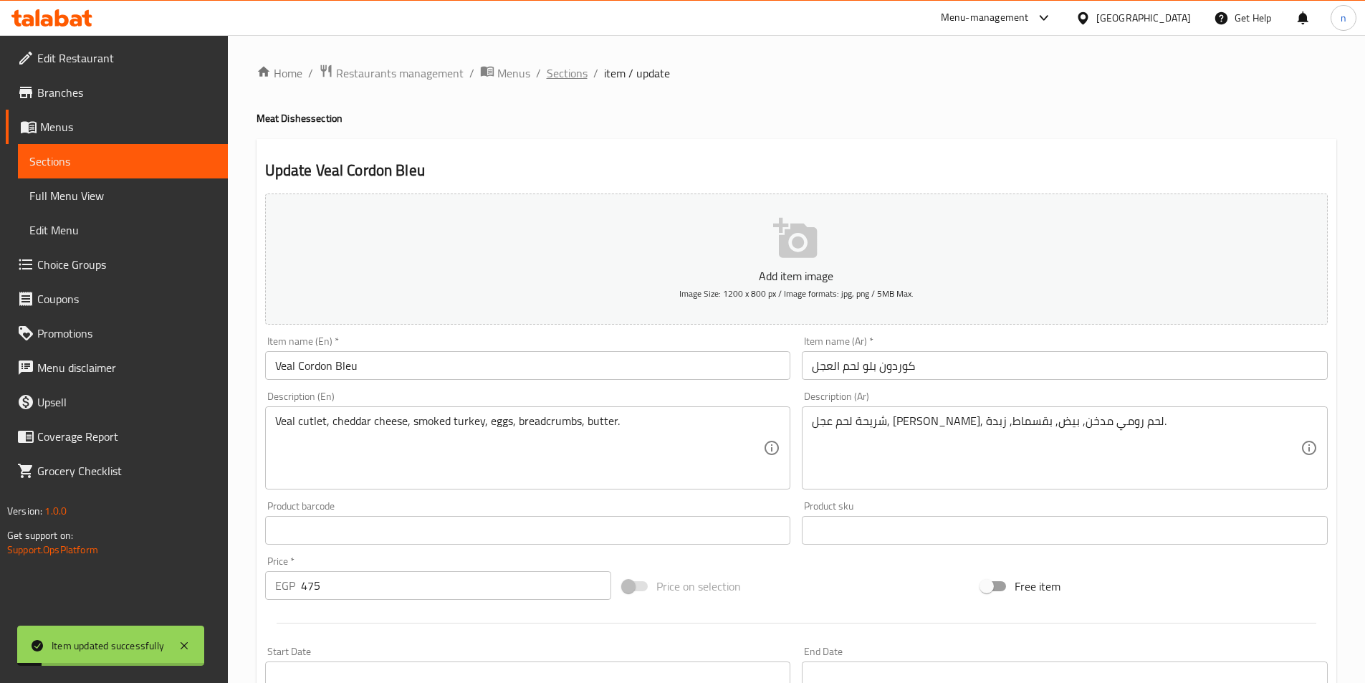
click at [549, 79] on span "Sections" at bounding box center [567, 73] width 41 height 17
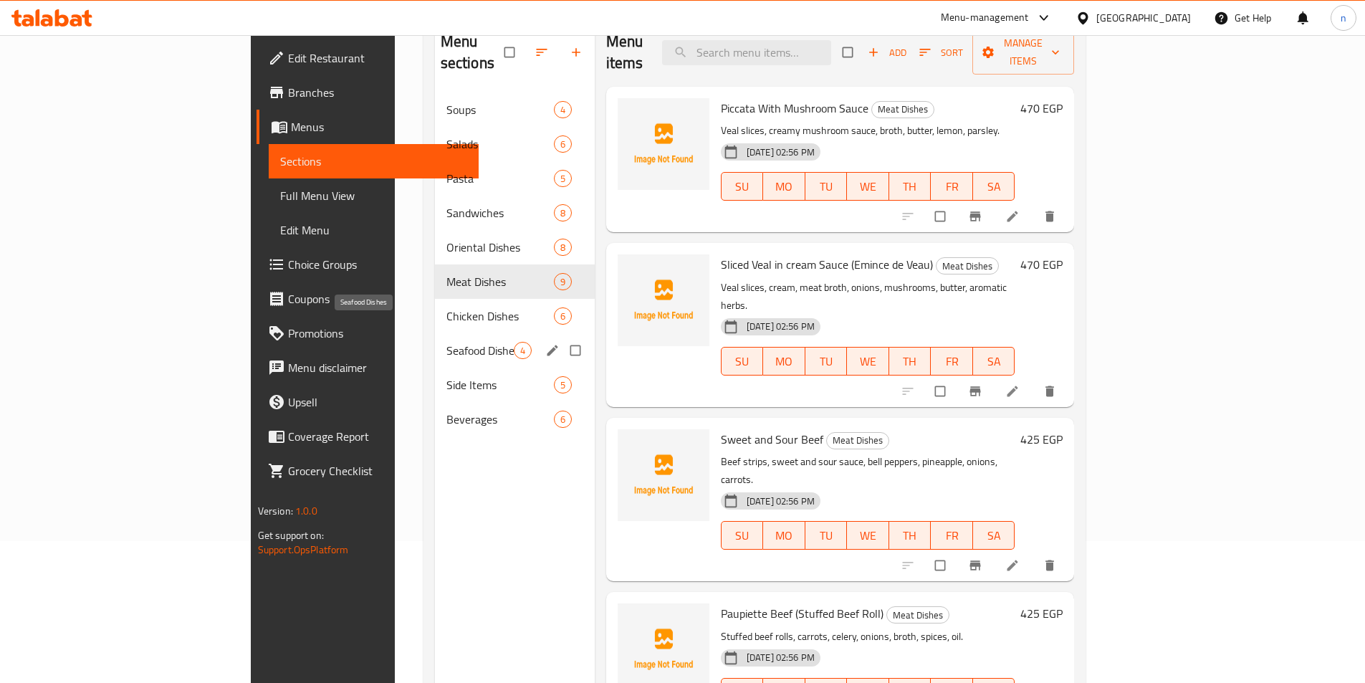
scroll to position [143, 0]
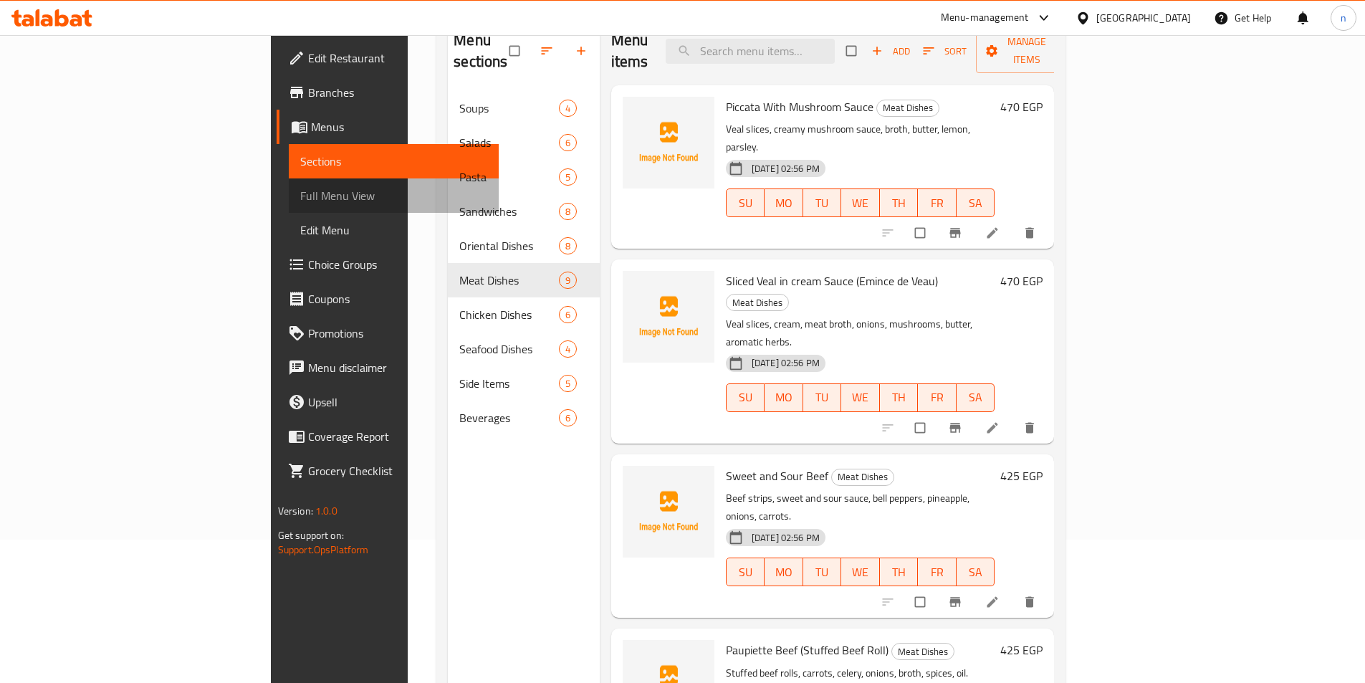
click at [300, 198] on span "Full Menu View" at bounding box center [393, 195] width 187 height 17
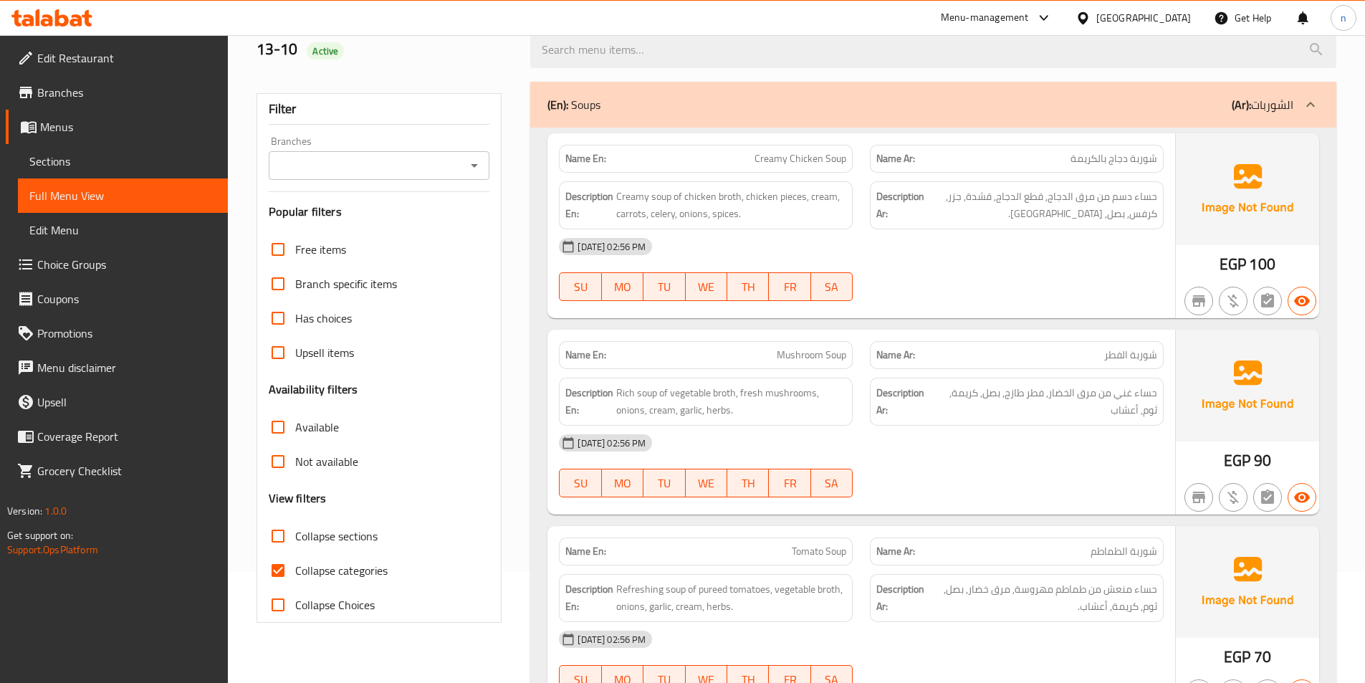
scroll to position [215, 0]
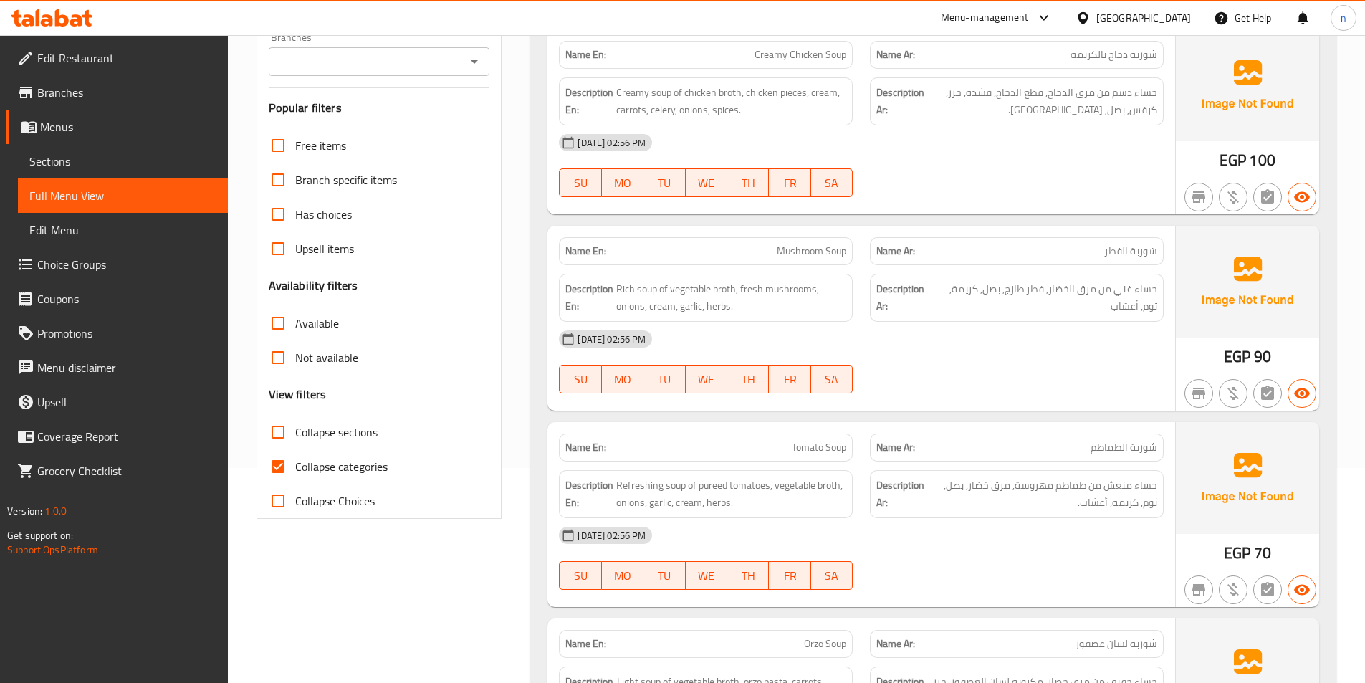
click at [307, 467] on span "Collapse categories" at bounding box center [341, 466] width 92 height 17
click at [295, 467] on input "Collapse categories" at bounding box center [278, 466] width 34 height 34
checkbox input "false"
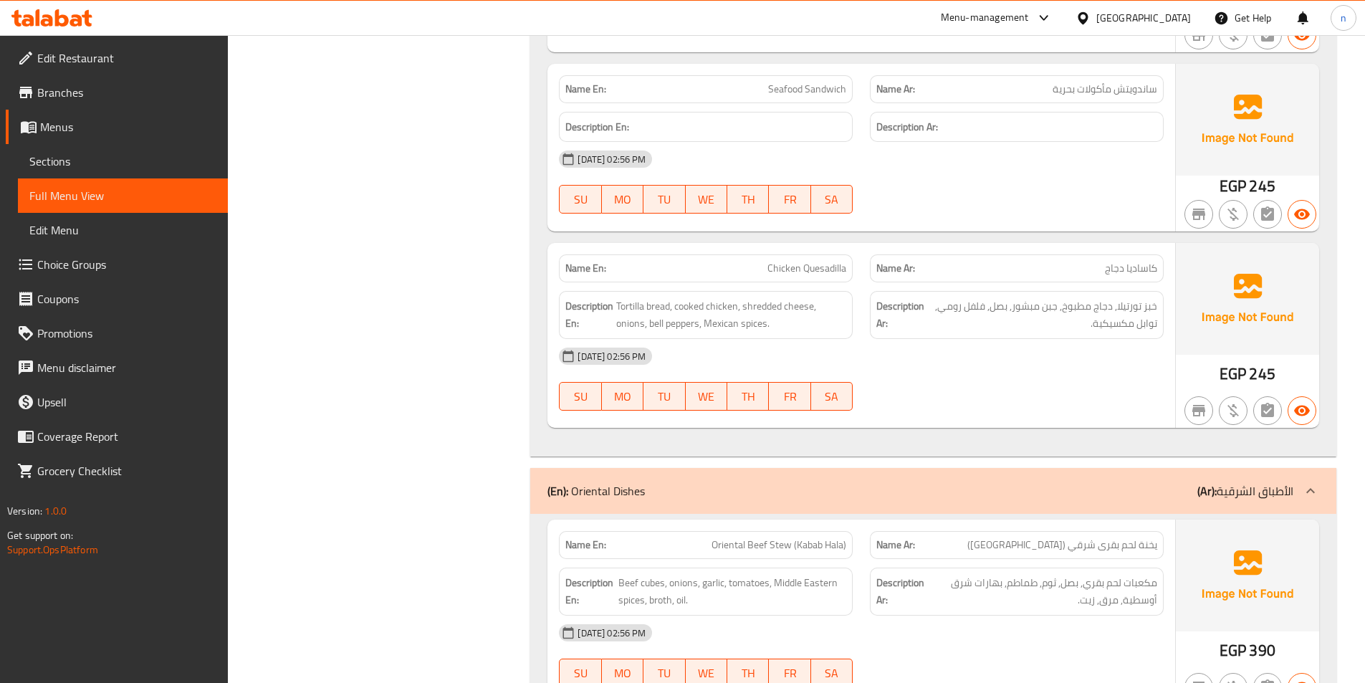
scroll to position [4515, 0]
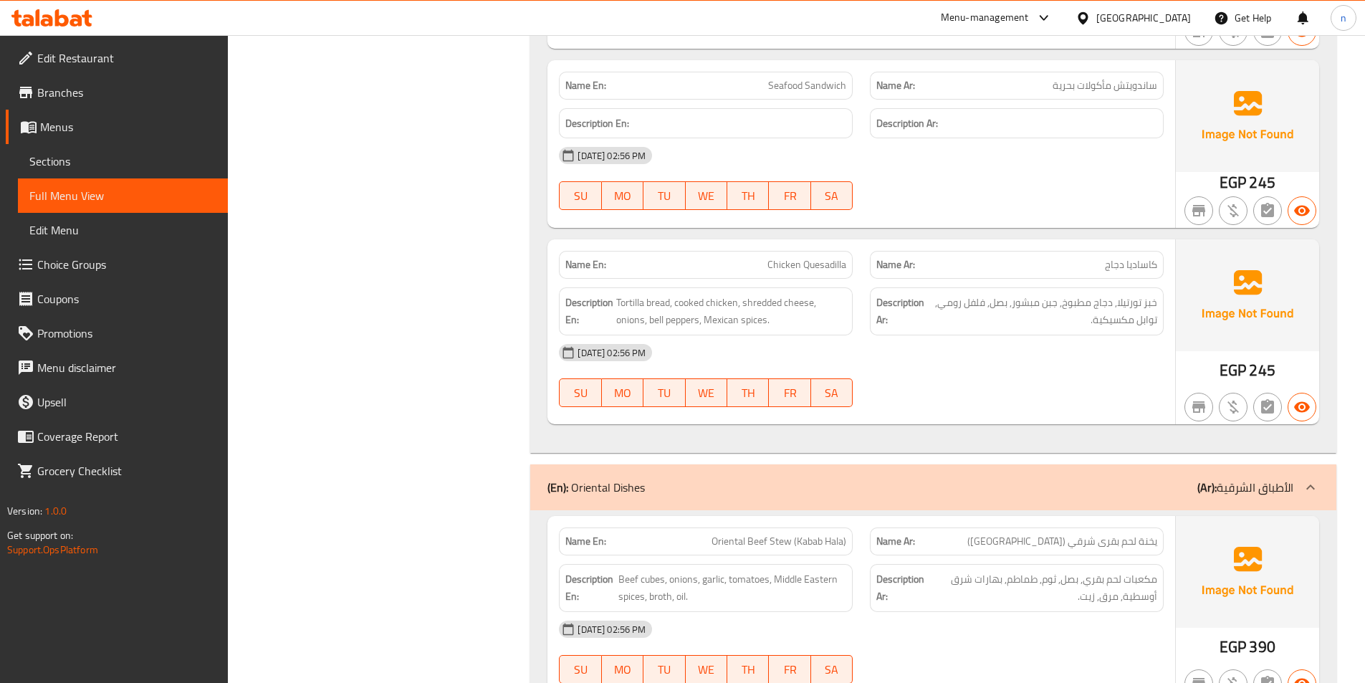
click at [823, 266] on span "Chicken Quesadilla" at bounding box center [807, 264] width 79 height 15
copy span "Quesadilla"
click at [822, 275] on div "Name En: Chicken Quesadilla" at bounding box center [706, 265] width 294 height 28
click at [818, 262] on span "Chicken Quesadilla" at bounding box center [807, 264] width 79 height 15
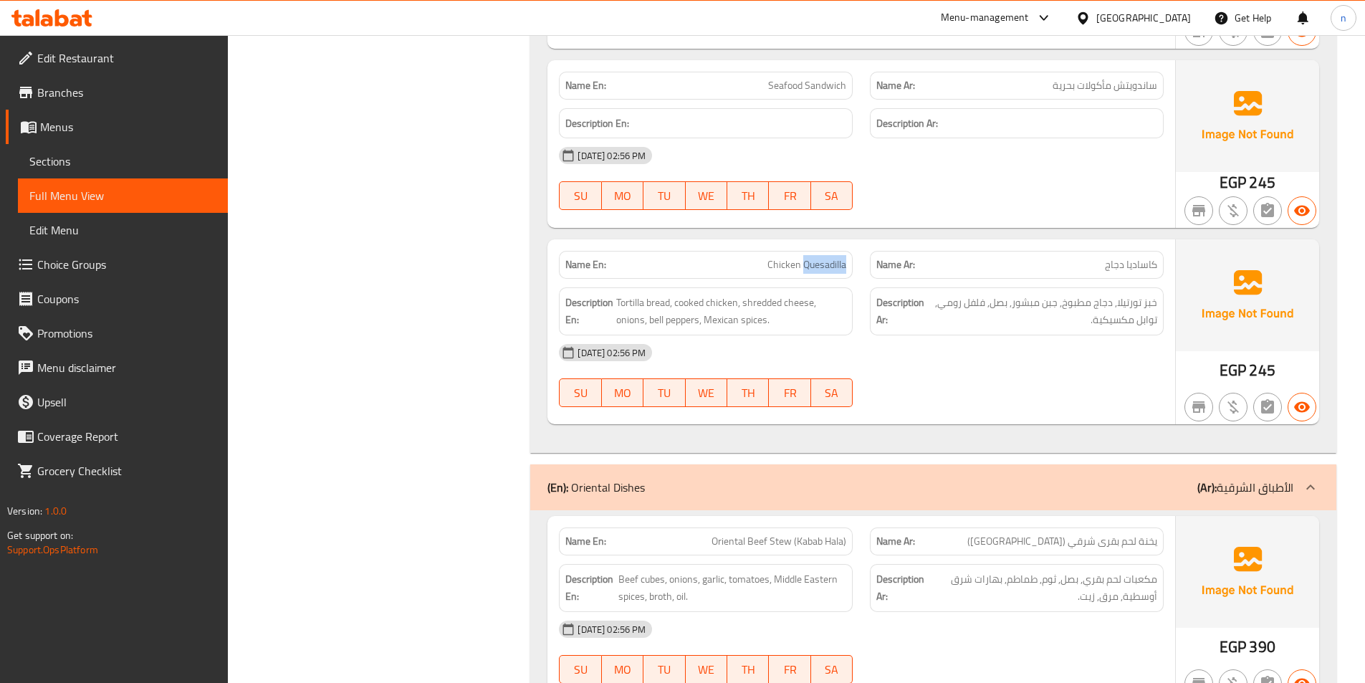
click at [818, 262] on span "Chicken Quesadilla" at bounding box center [807, 264] width 79 height 15
click at [820, 261] on span "Chicken Quesadilla" at bounding box center [807, 264] width 79 height 15
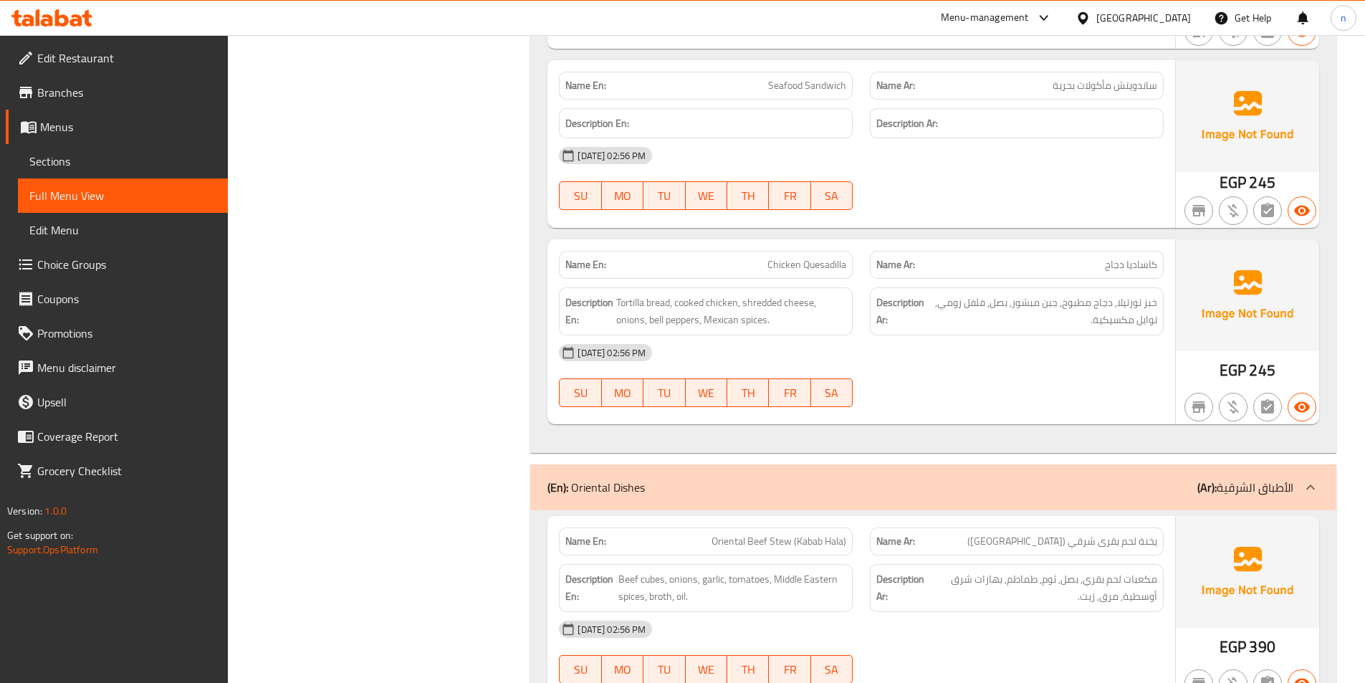
click at [902, 251] on div "Name Ar: كاساديا دجاج" at bounding box center [1017, 265] width 294 height 28
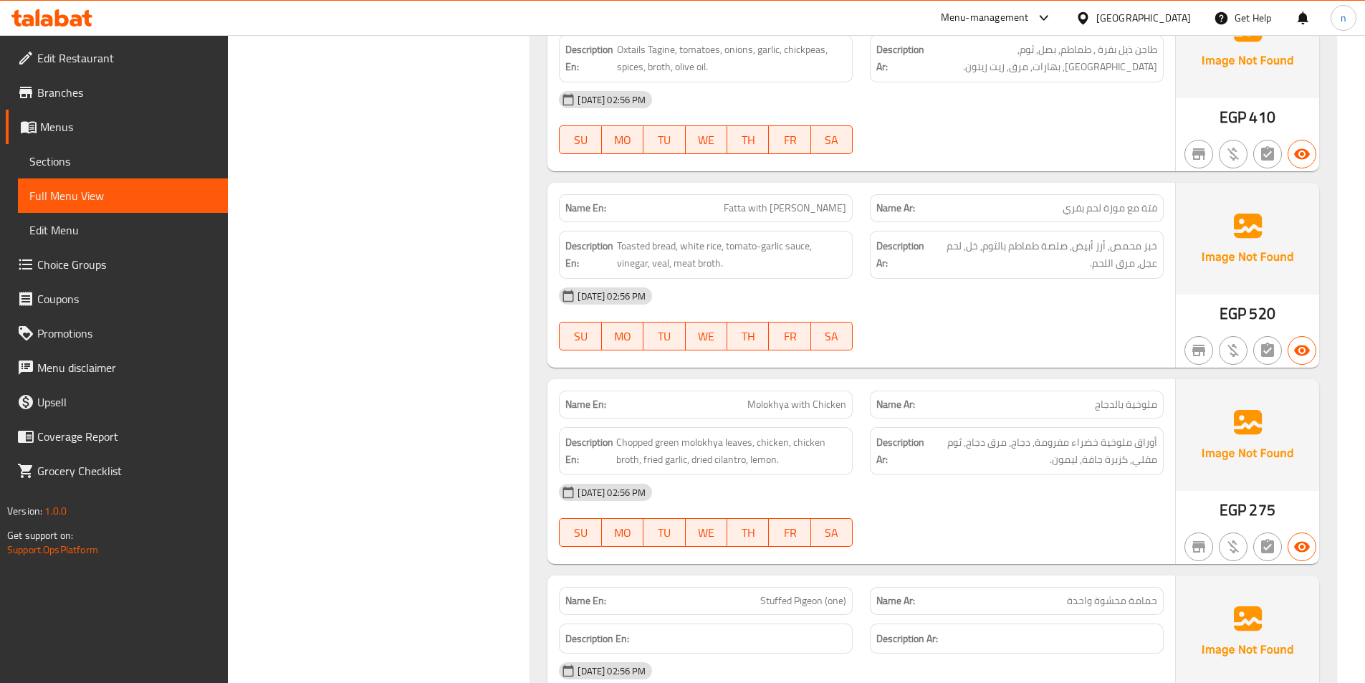
scroll to position [5519, 0]
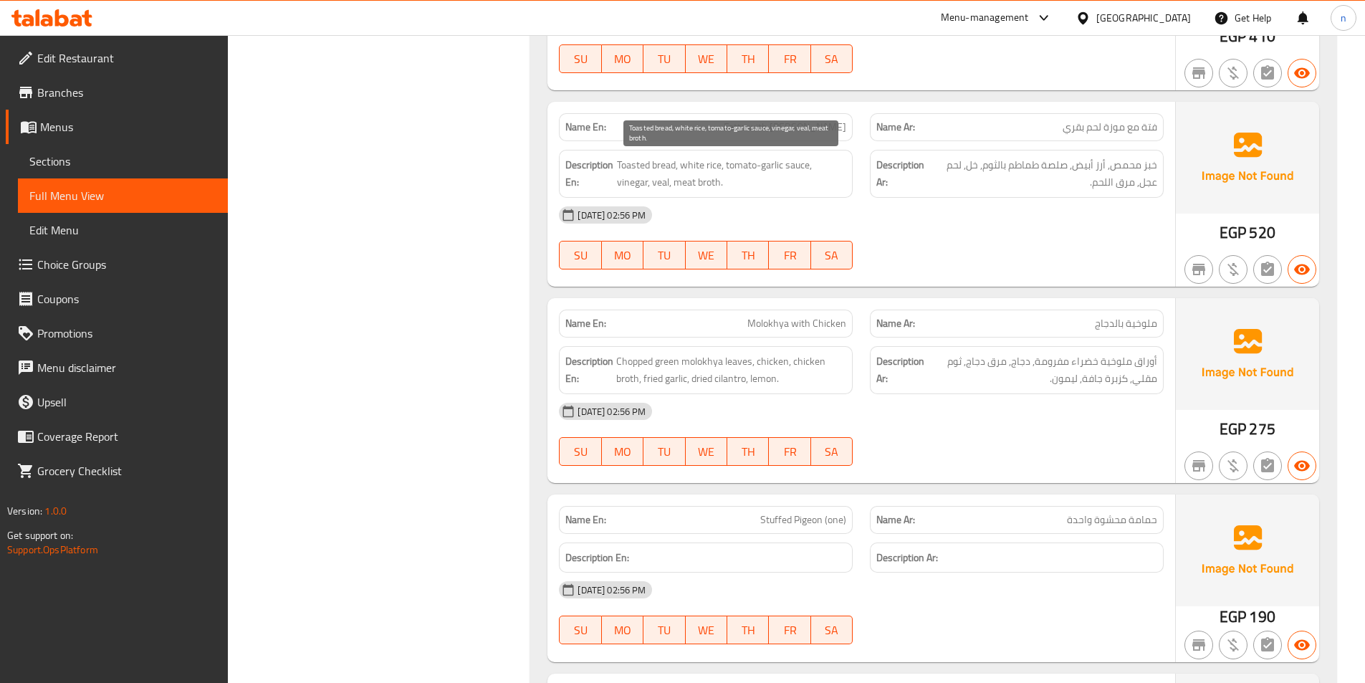
click at [660, 186] on span "Toasted bread, white rice, tomato-garlic sauce, vinegar, veal, meat broth." at bounding box center [731, 173] width 229 height 35
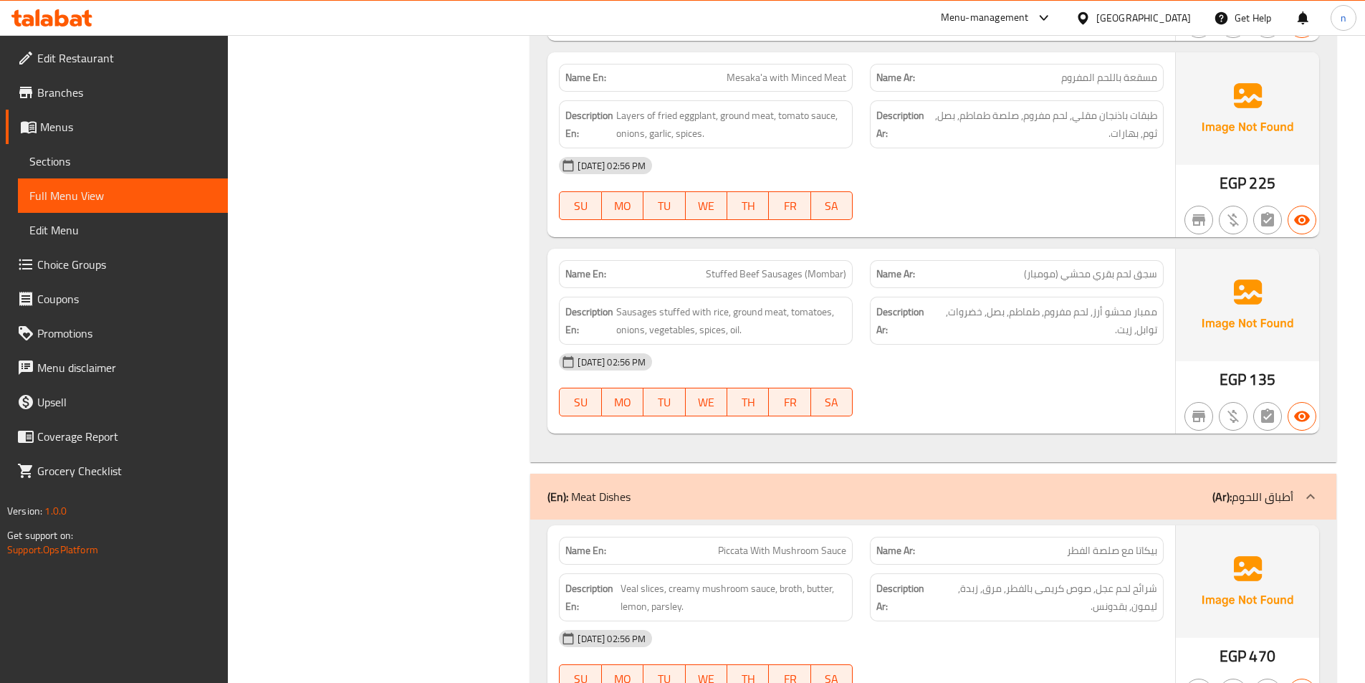
scroll to position [6164, 0]
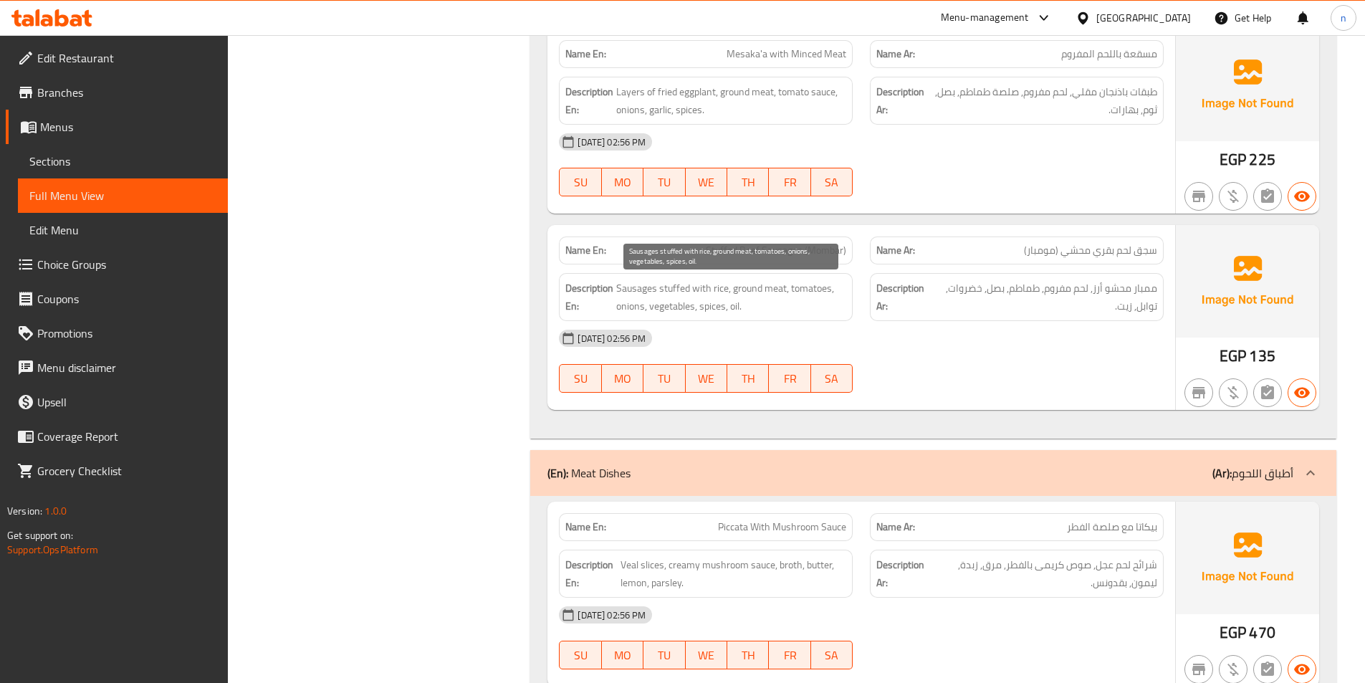
click at [639, 291] on span "Sausages stuffed with rice, ground meat, tomatoes, onions, vegetables, spices, …" at bounding box center [731, 297] width 230 height 35
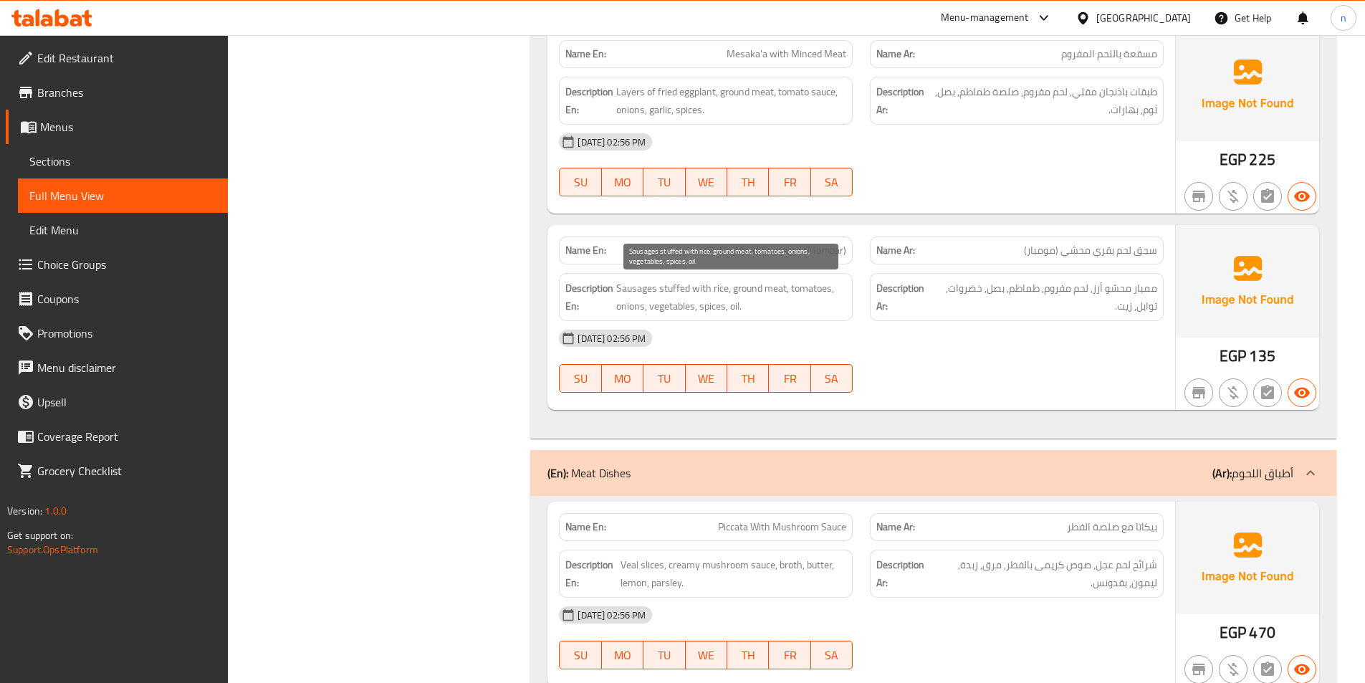
click at [733, 297] on span "Sausages stuffed with rice, ground meat, tomatoes, onions, vegetables, spices, …" at bounding box center [731, 297] width 230 height 35
click at [761, 305] on span "Sausages stuffed with rice, ground meat, tomatoes, onions, vegetables, spices, …" at bounding box center [731, 297] width 230 height 35
click at [792, 301] on span "Sausages stuffed with rice, ground meat, tomatoes, onions, vegetables, spices, …" at bounding box center [731, 297] width 230 height 35
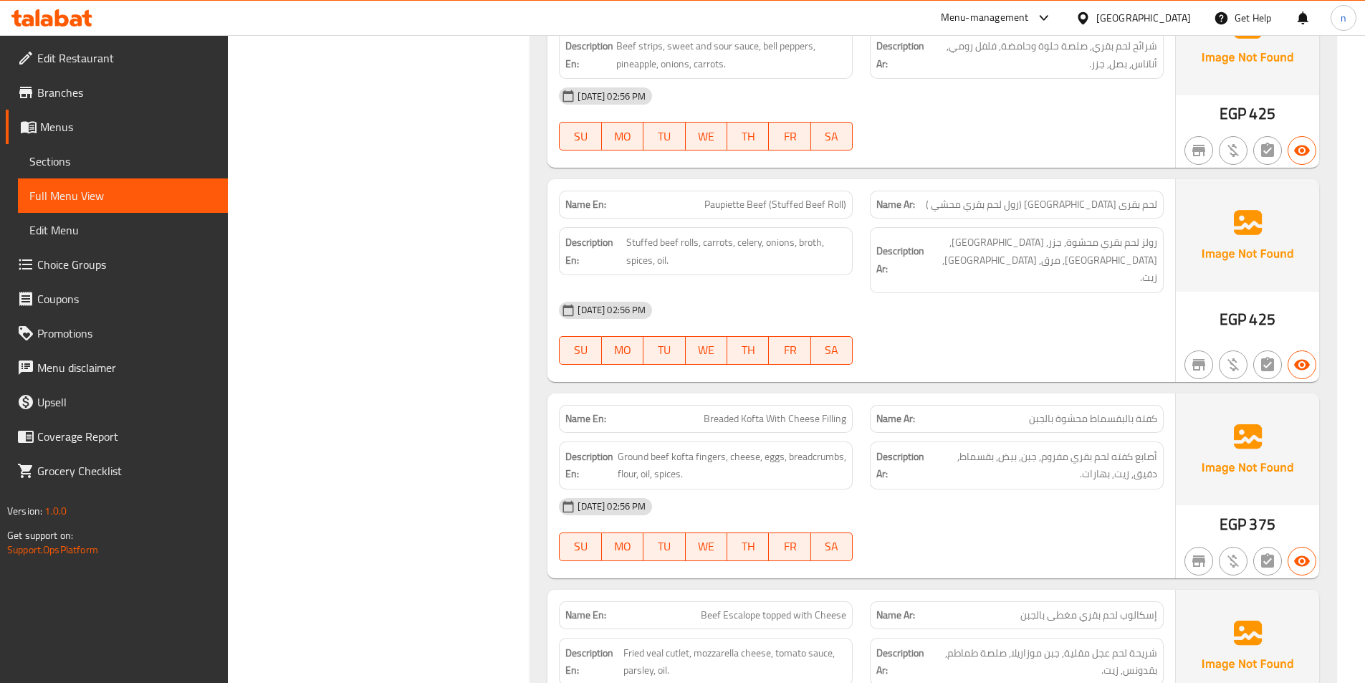
scroll to position [7096, 0]
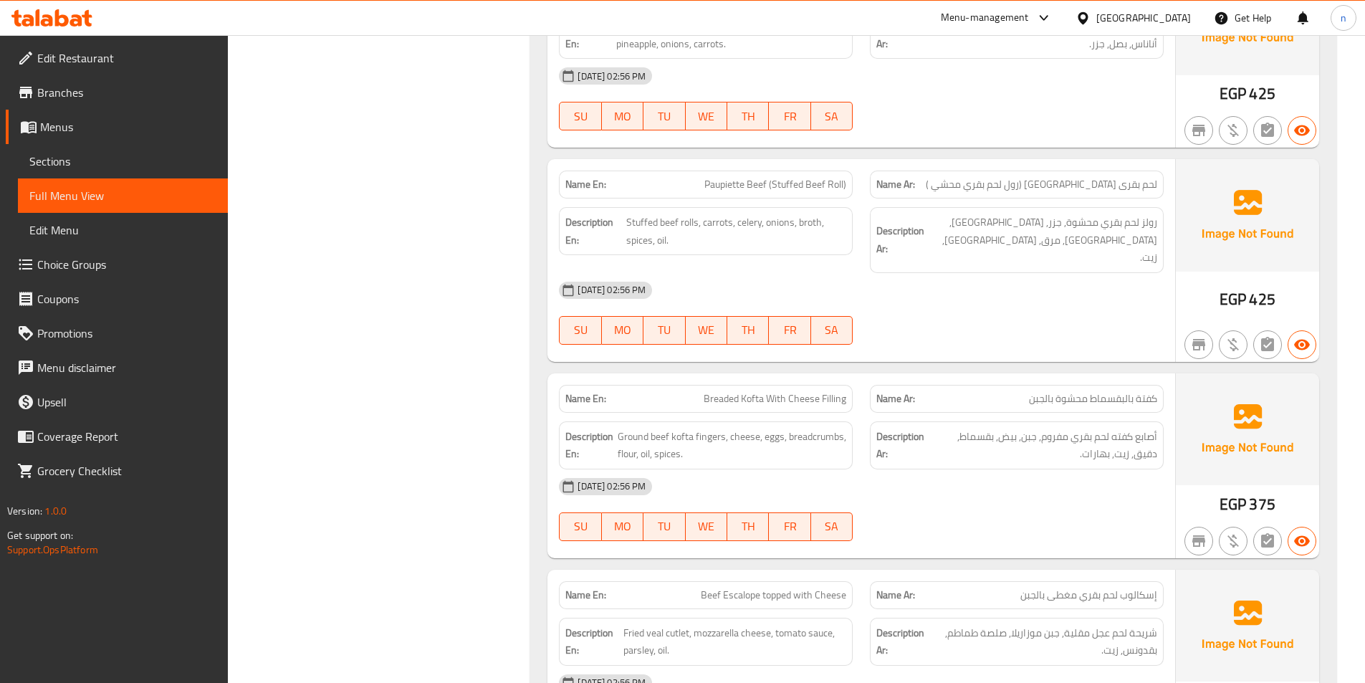
click at [1099, 185] on span "لحم بقرى [GEOGRAPHIC_DATA] (رول لحم بقري محشي )" at bounding box center [1042, 184] width 232 height 15
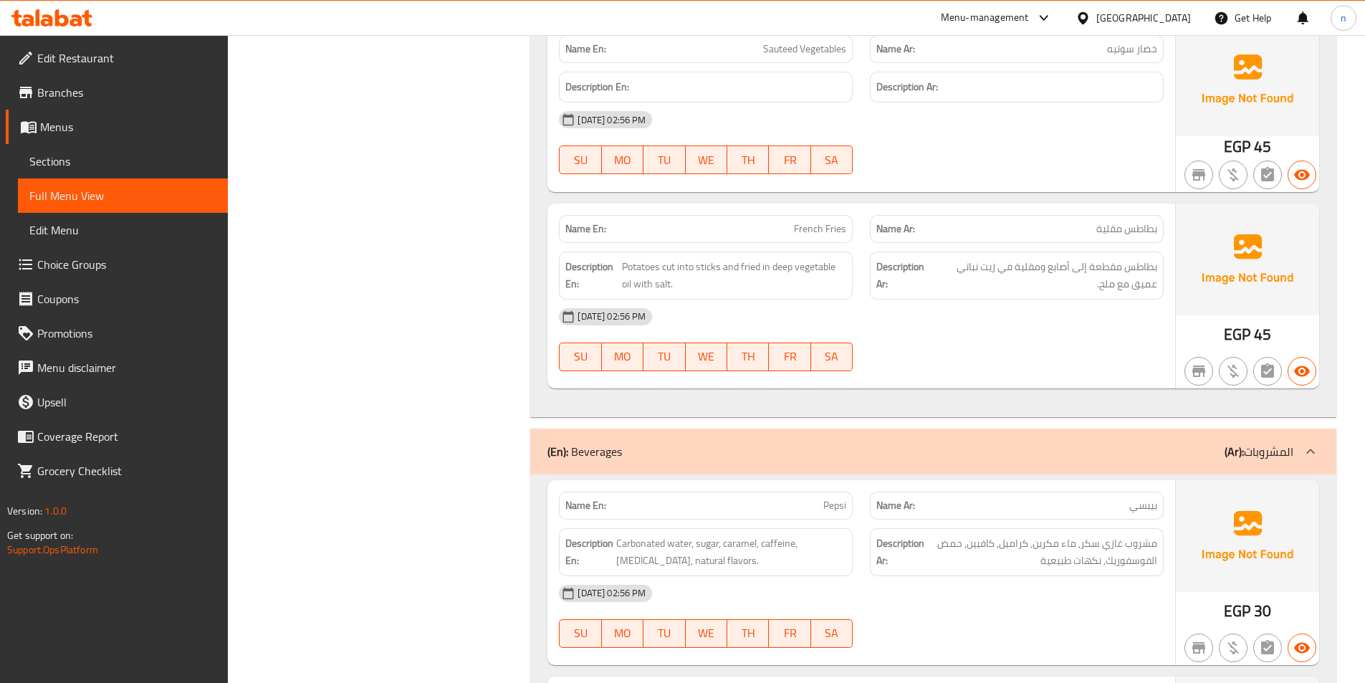
scroll to position [11545, 0]
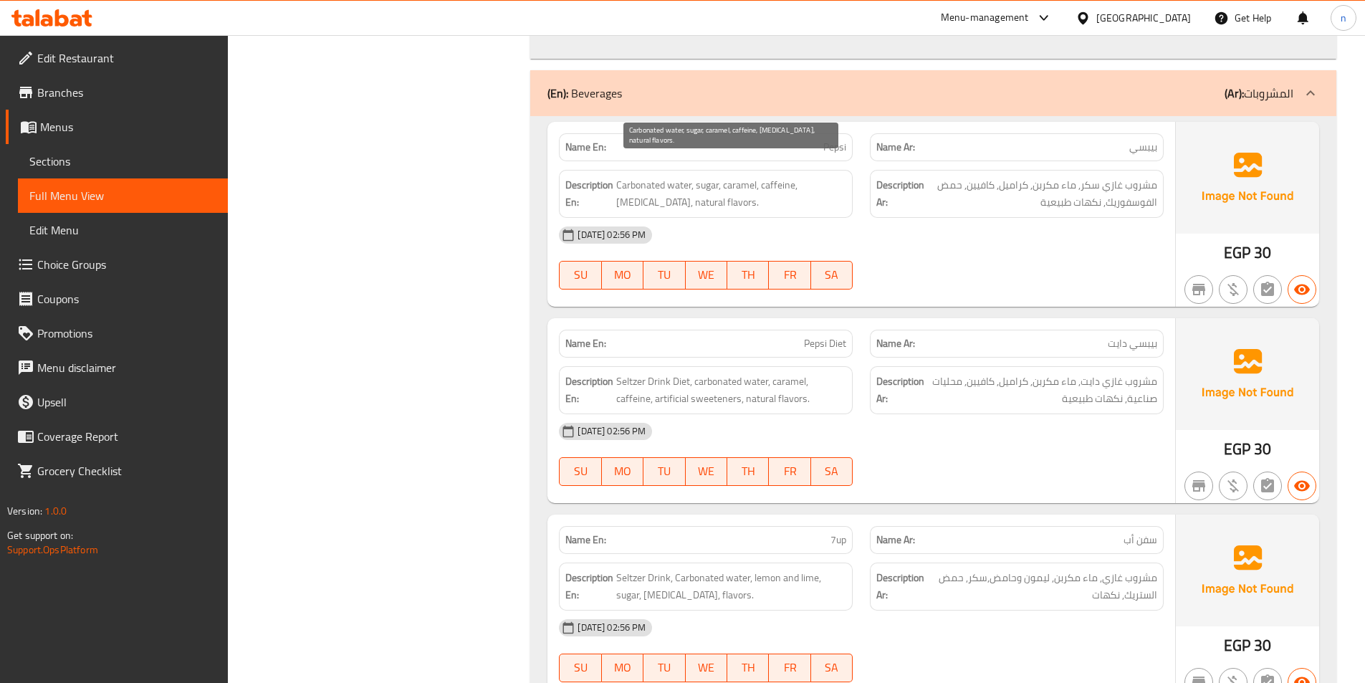
click at [659, 176] on span "Carbonated water, sugar, caramel, caffeine, [MEDICAL_DATA], natural flavors." at bounding box center [731, 193] width 230 height 35
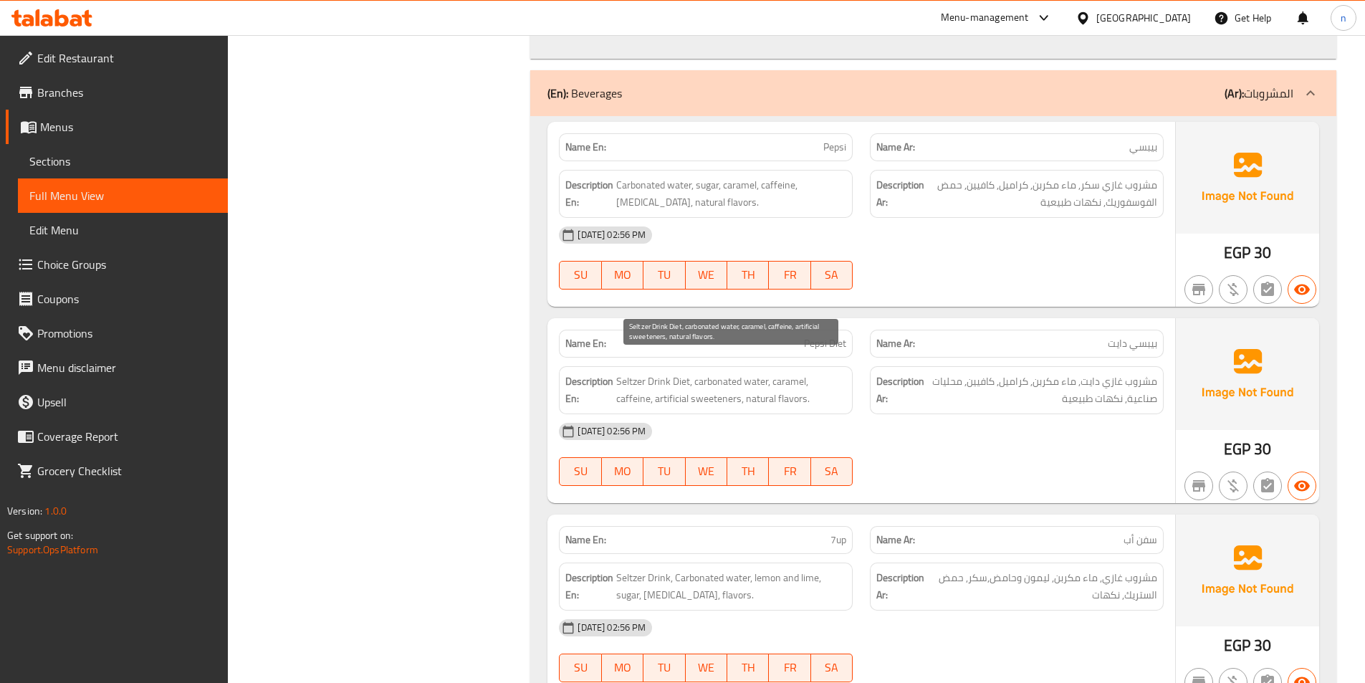
click at [636, 373] on span "Seltzer Drink Diet, carbonated water, caramel, caffeine, artificial sweeteners,…" at bounding box center [731, 390] width 230 height 35
click at [649, 373] on span "Seltzer Drink Diet, carbonated water, caramel, caffeine, artificial sweeteners,…" at bounding box center [731, 390] width 230 height 35
click at [837, 140] on span "Pepsi" at bounding box center [835, 147] width 23 height 15
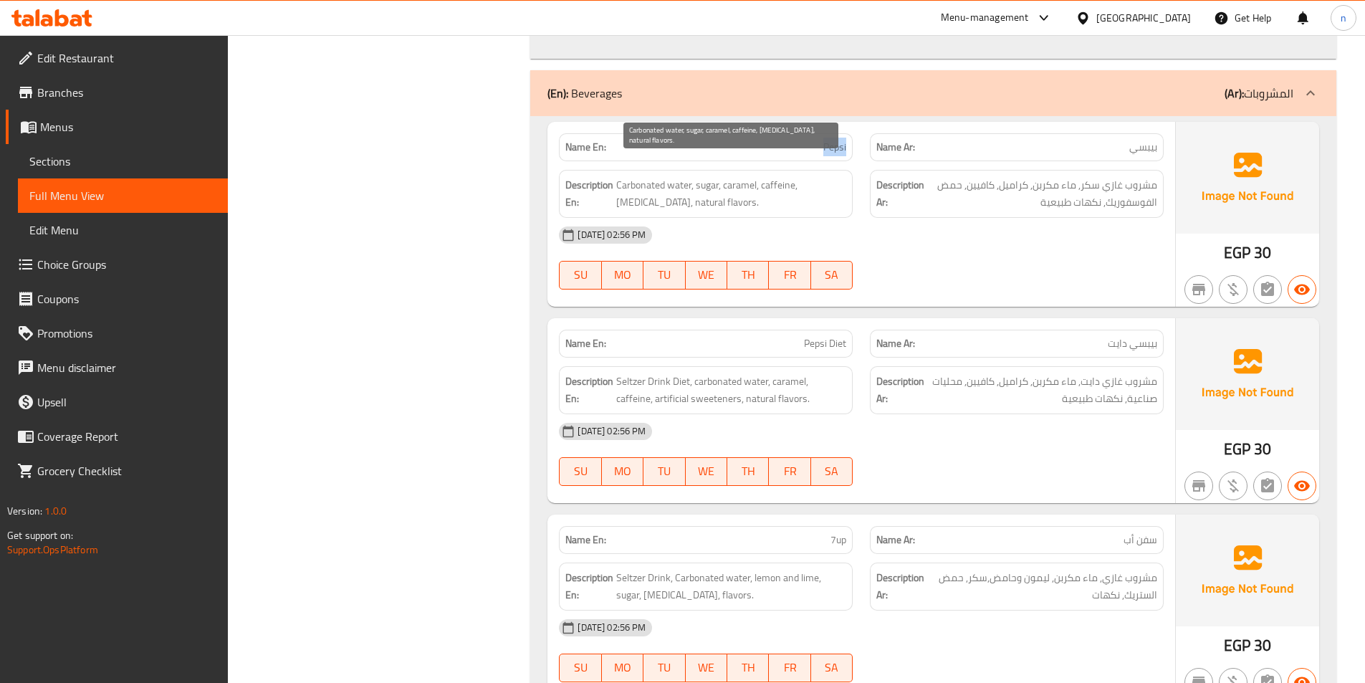
copy span "Pepsi"
click at [108, 161] on span "Sections" at bounding box center [122, 161] width 187 height 17
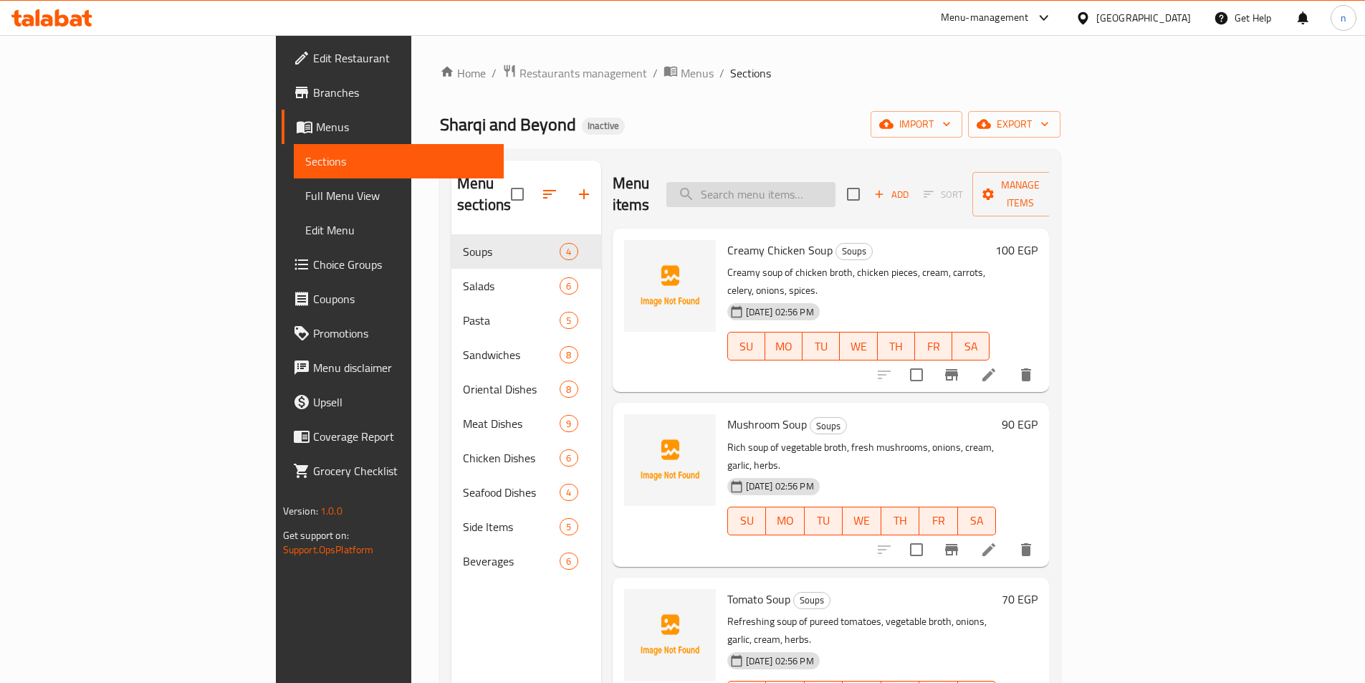
click at [836, 194] on input "search" at bounding box center [751, 194] width 169 height 25
paste input "Pepsi"
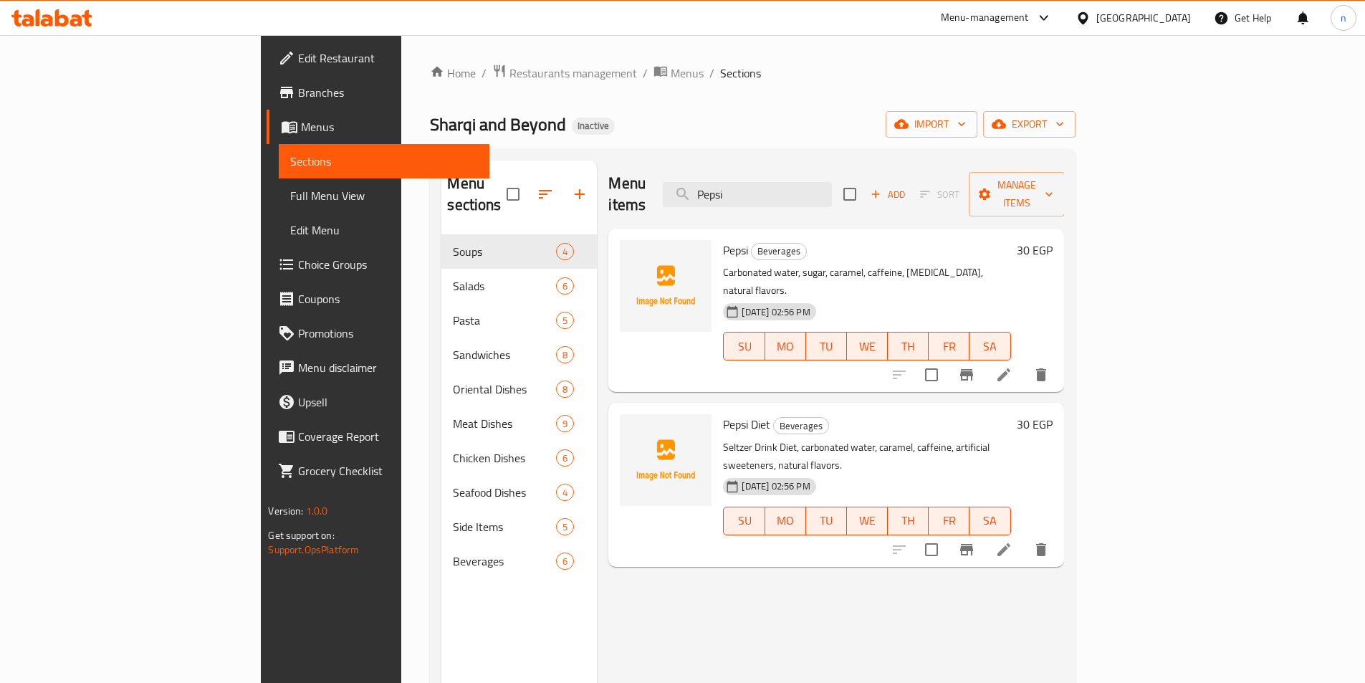
type input "Pepsi"
drag, startPoint x: 710, startPoint y: 406, endPoint x: 657, endPoint y: 414, distance: 52.8
click at [717, 414] on div "Pepsi Diet Beverages Seltzer Drink Diet, carbonated water, caramel, caffeine, a…" at bounding box center [866, 485] width 299 height 152
click at [723, 439] on p "Seltzer Drink Diet, carbonated water, caramel, caffeine, artificial sweeteners,…" at bounding box center [866, 457] width 287 height 36
drag, startPoint x: 712, startPoint y: 412, endPoint x: 658, endPoint y: 409, distance: 53.8
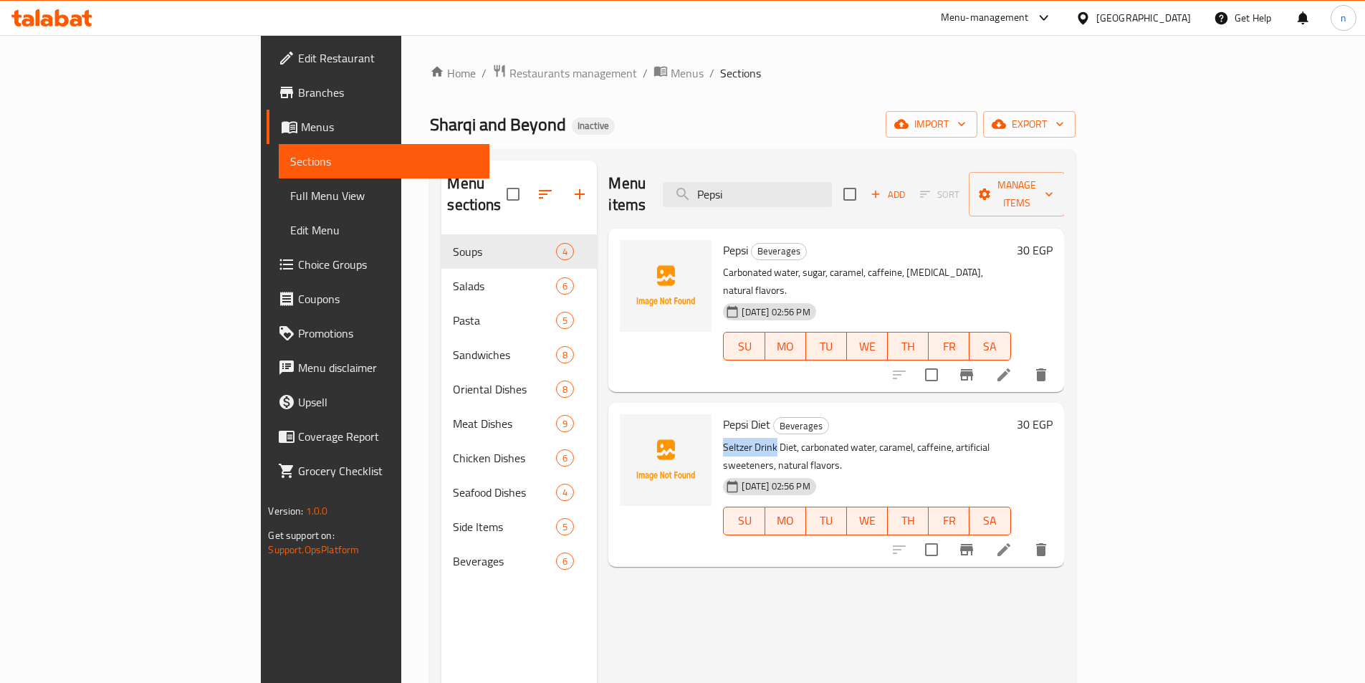
click at [723, 439] on p "Seltzer Drink Diet, carbonated water, caramel, caffeine, artificial sweeteners,…" at bounding box center [866, 457] width 287 height 36
copy p "Seltzer Drink"
click at [1013, 366] on icon at bounding box center [1004, 374] width 17 height 17
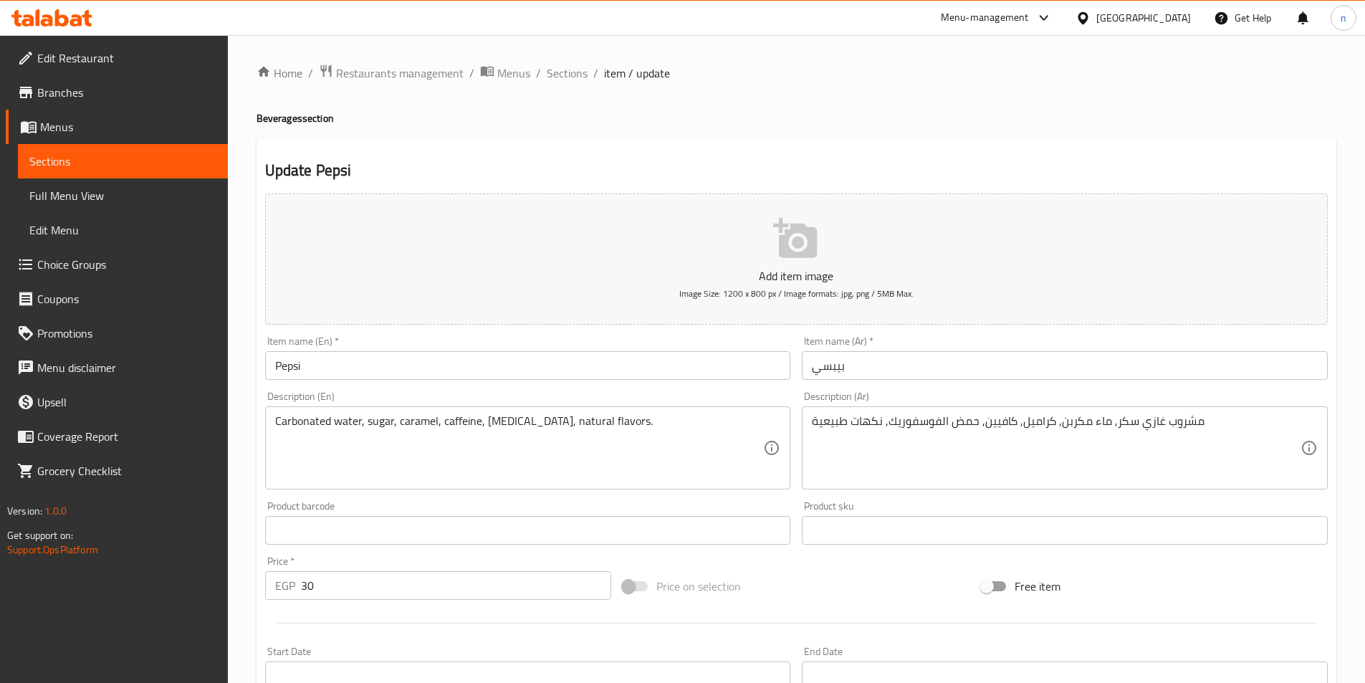
click at [274, 422] on div "Carbonated water, sugar, caramel, caffeine, phosphoric acid, natural flavors. D…" at bounding box center [528, 447] width 526 height 83
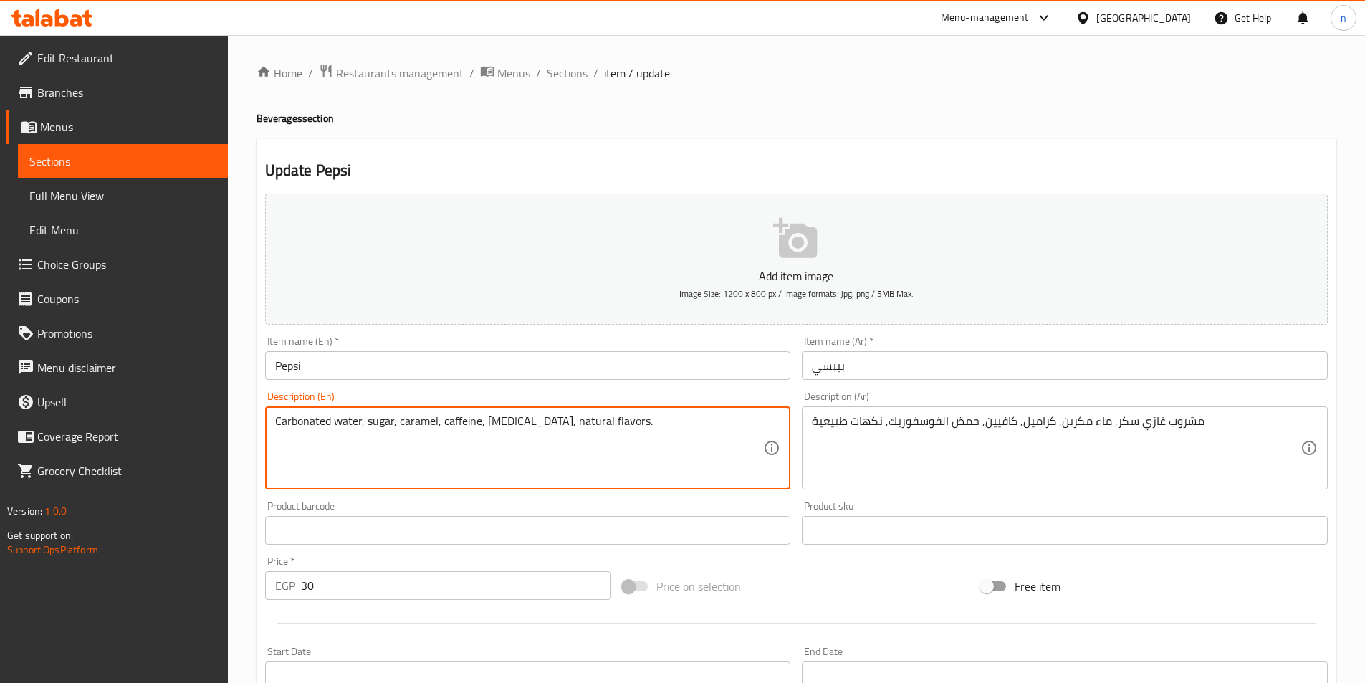
paste textarea "Seltzer Drink"
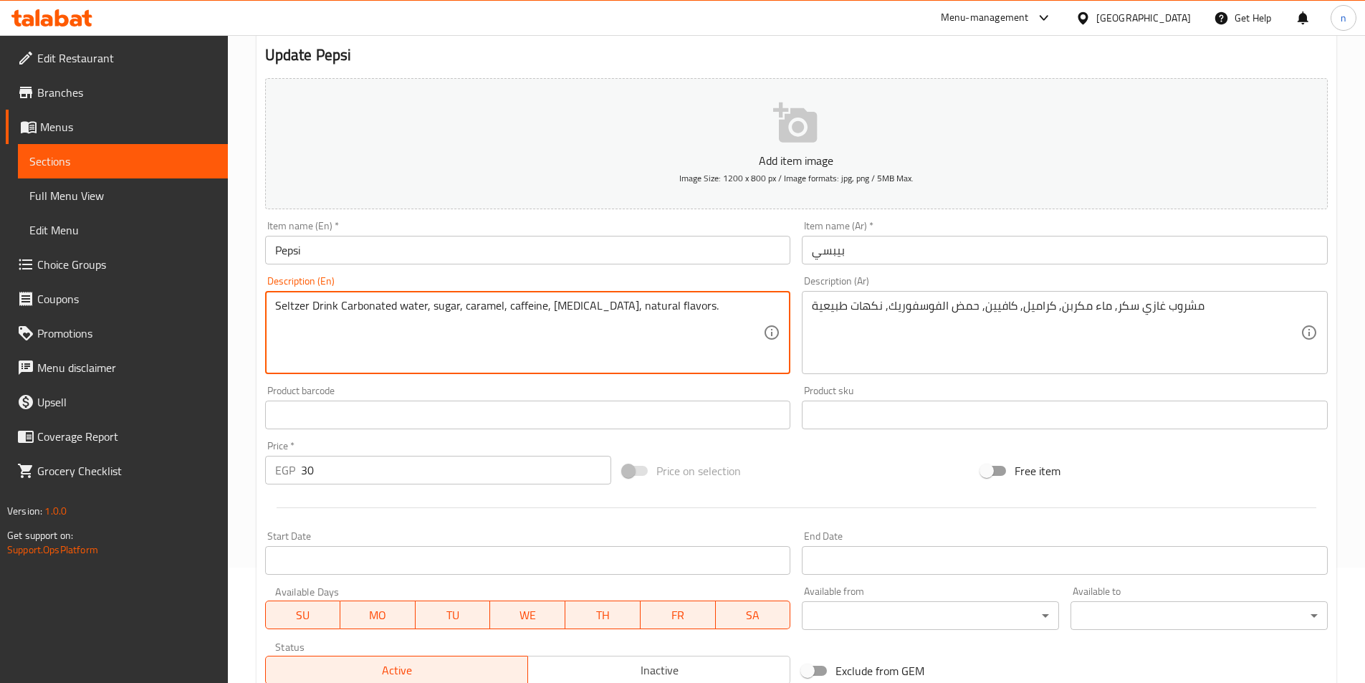
scroll to position [143, 0]
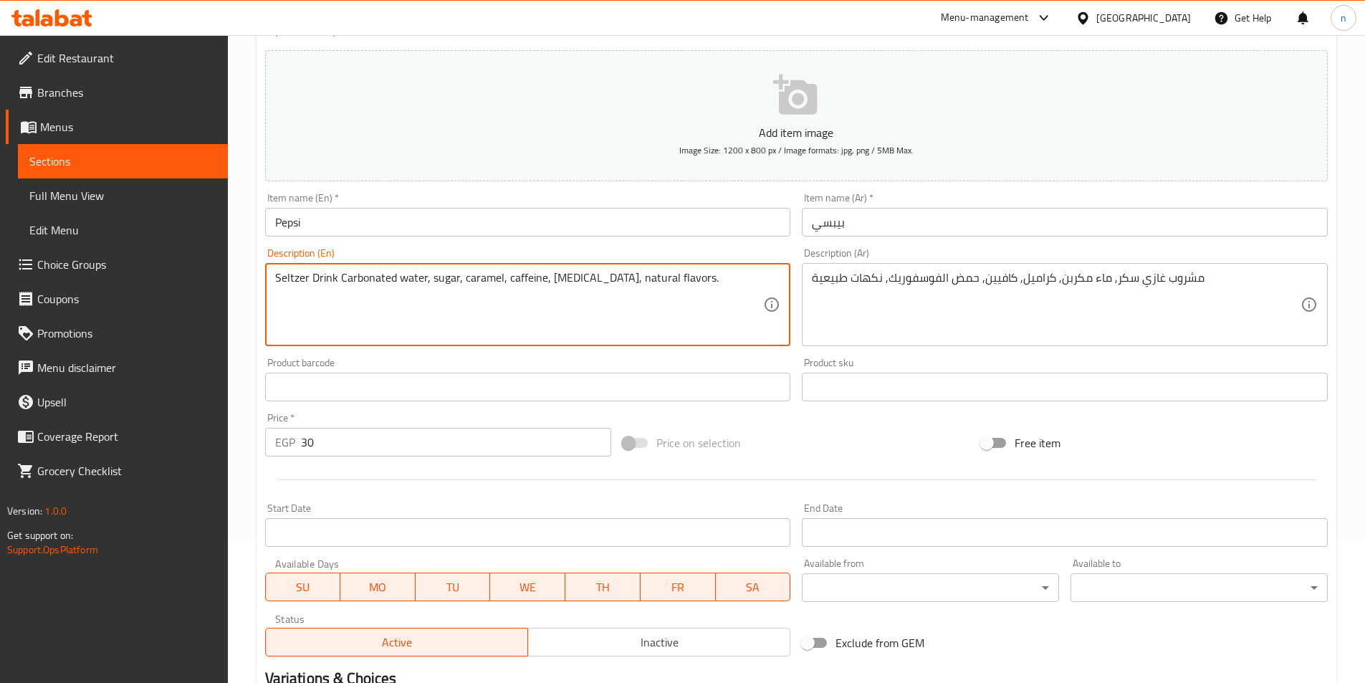
type textarea "Seltzer Drink Carbonated water, sugar, caramel, caffeine, phosphoric acid, natu…"
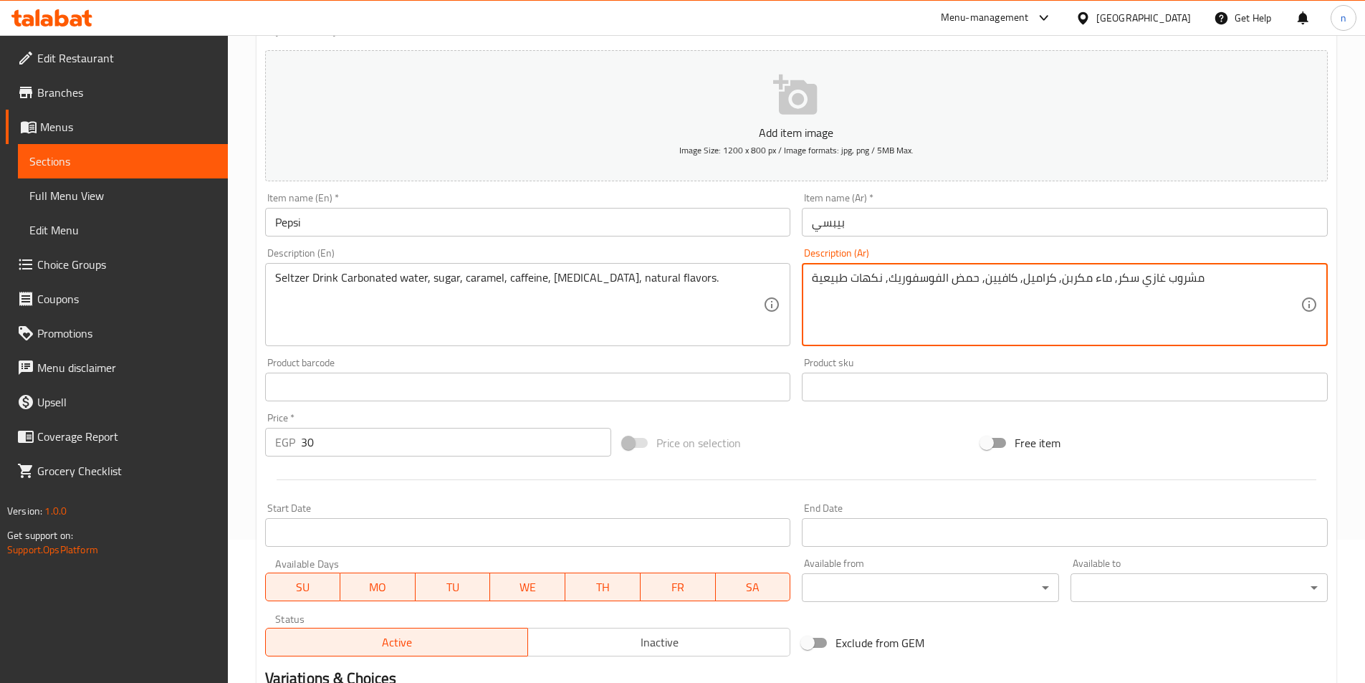
drag, startPoint x: 1060, startPoint y: 277, endPoint x: 1108, endPoint y: 288, distance: 49.2
click at [1157, 282] on textarea "مشروب غازي سكر, ماء مكربن, كراميل, كافيين, حمض الفوسفوريك, نكهات طبيعية" at bounding box center [1056, 305] width 489 height 68
click at [1140, 283] on textarea "مشروب غازي سكر, ماء مكربن, كراميل, كافيين, حمض الفوسفوريك, نكهات طبيعية" at bounding box center [1056, 305] width 489 height 68
paste textarea "ماء مكربن"
click at [1188, 287] on textarea "مشروب غازيماء مكربن سكر, ماء مكربن, كراميل, كافيين, حمض الفوسفوريك, نكهات طبيعية" at bounding box center [1056, 305] width 489 height 68
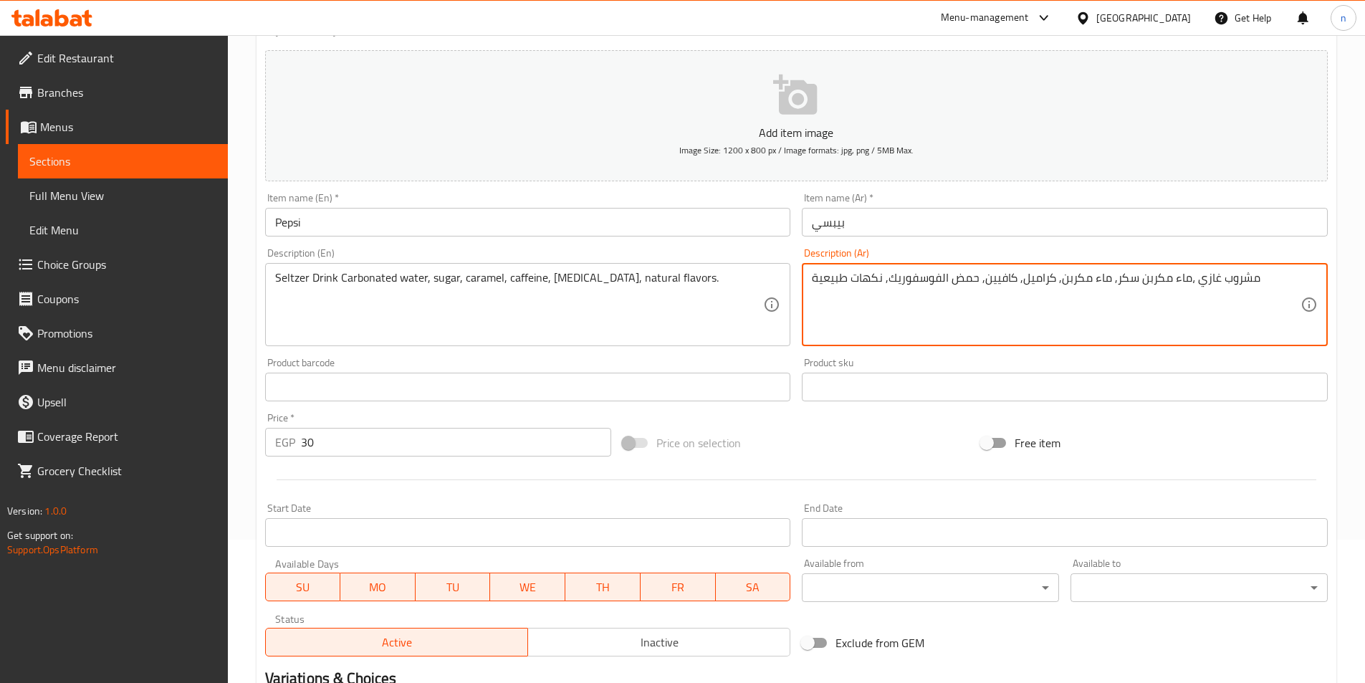
drag, startPoint x: 1112, startPoint y: 280, endPoint x: 1054, endPoint y: 280, distance: 58.1
click at [1054, 280] on textarea "مشروب غازي ،ماء مكربن سكر, ماء مكربن, كراميل, كافيين, حمض الفوسفوريك, نكهات طبي…" at bounding box center [1056, 305] width 489 height 68
click at [1080, 287] on textarea "مشروب غازي ،ماء مكربن سكر,كراميل, كافيين, حمض الفوسفوريك, نكهات طبيعية" at bounding box center [1056, 305] width 489 height 68
click at [1132, 285] on textarea "مشروب غازي ،ماء مكربن، سكر,كراميل, كافيين, حمض الفوسفوريك, نكهات طبيعية" at bounding box center [1056, 305] width 489 height 68
click at [1054, 284] on textarea "مشروب غازي ، ماء مكربن، سكر,كراميل, كافيين, حمض الفوسفوريك, نكهات طبيعية" at bounding box center [1056, 305] width 489 height 68
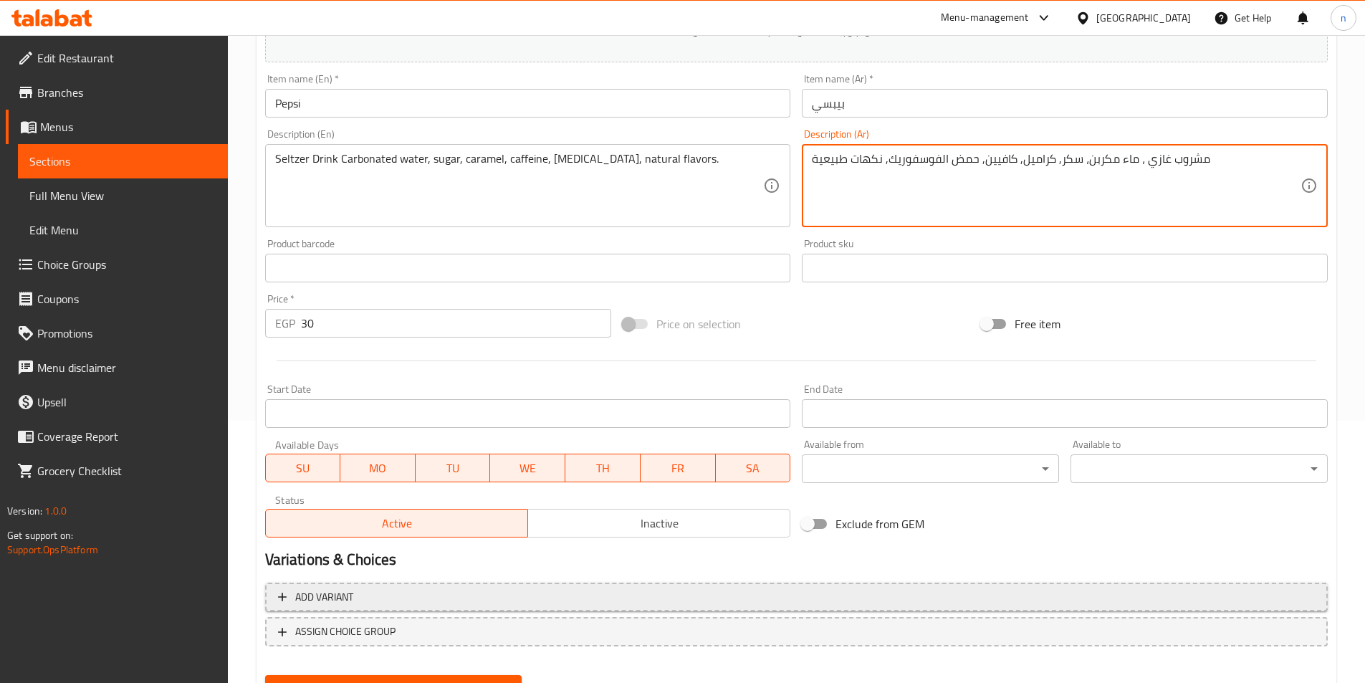
scroll to position [330, 0]
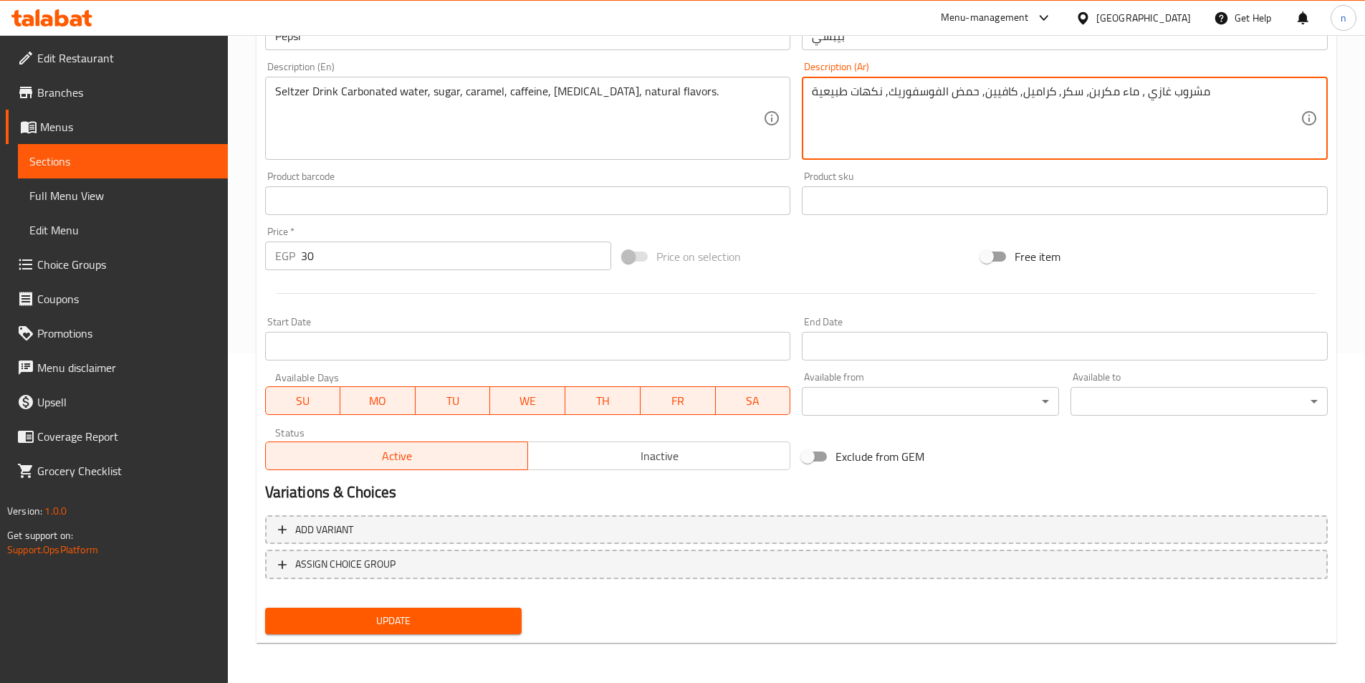
type textarea "مشروب غازي ، ماء مكربن، سكر, كراميل, كافيين, حمض الفوسفوريك, نكهات طبيعية"
click at [447, 628] on span "Update" at bounding box center [394, 621] width 234 height 18
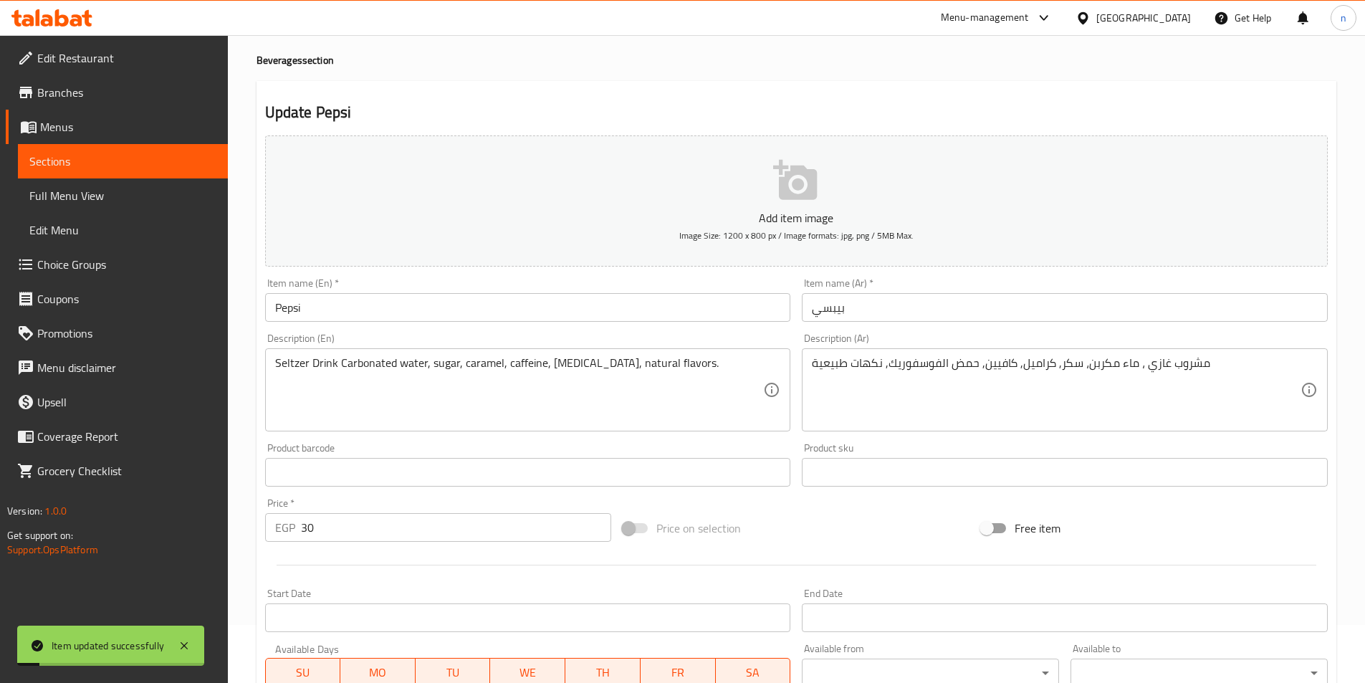
scroll to position [0, 0]
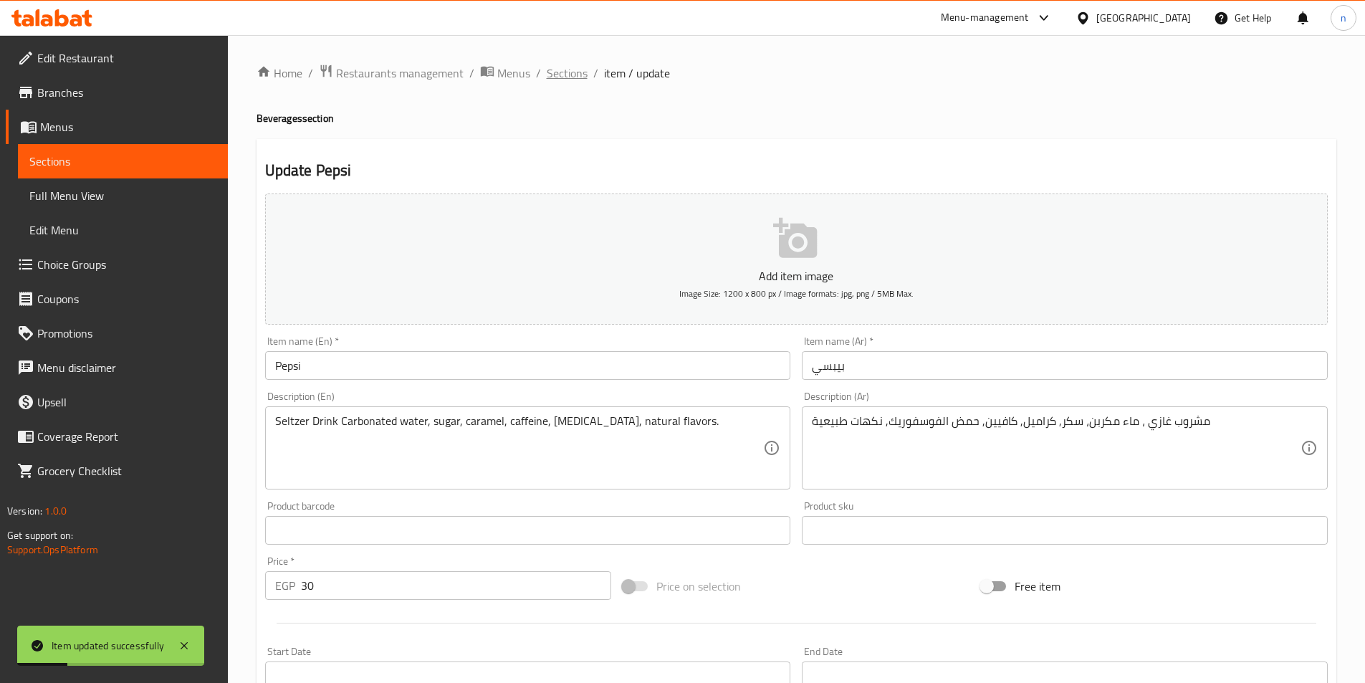
click at [568, 76] on span "Sections" at bounding box center [567, 73] width 41 height 17
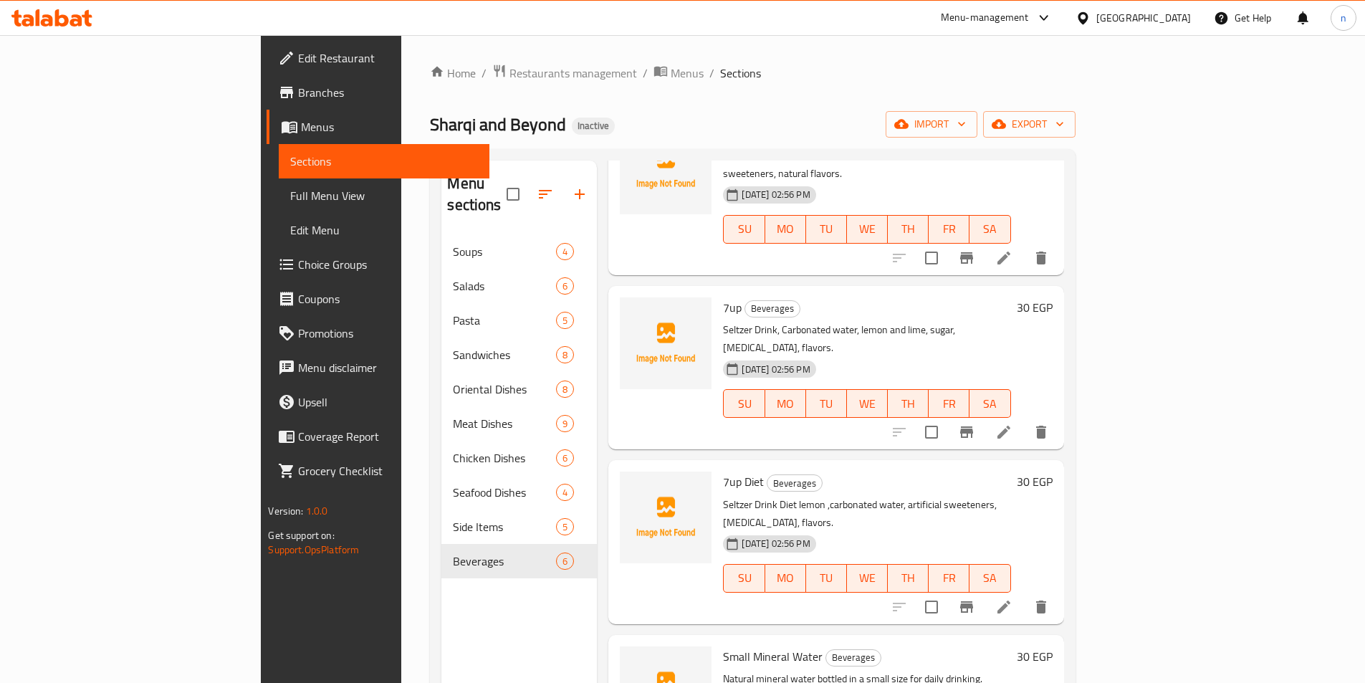
scroll to position [292, 0]
click at [1013, 598] on icon at bounding box center [1004, 606] width 17 height 17
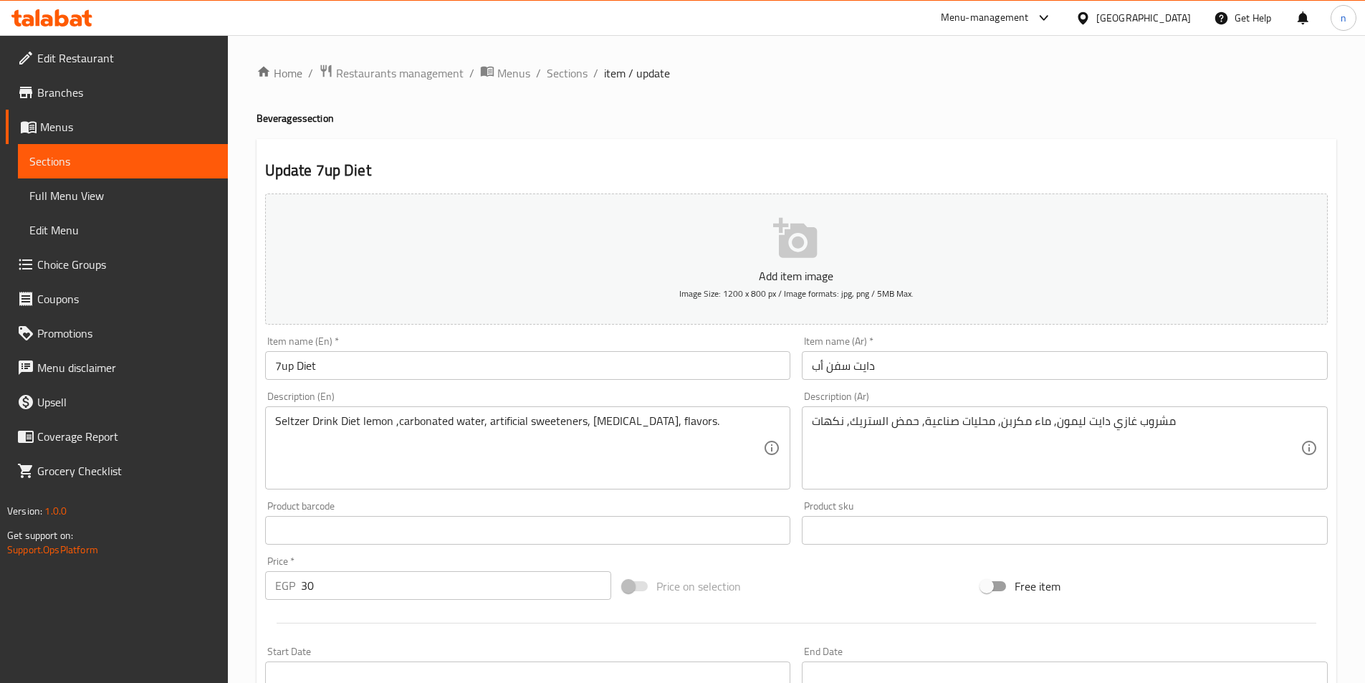
click at [566, 86] on div "Home / Restaurants management / Menus / Sections / item / update Beverages sect…" at bounding box center [797, 524] width 1080 height 920
click at [563, 60] on div "Home / Restaurants management / Menus / Sections / item / update Beverages sect…" at bounding box center [796, 524] width 1137 height 978
click at [566, 69] on span "Sections" at bounding box center [567, 73] width 41 height 17
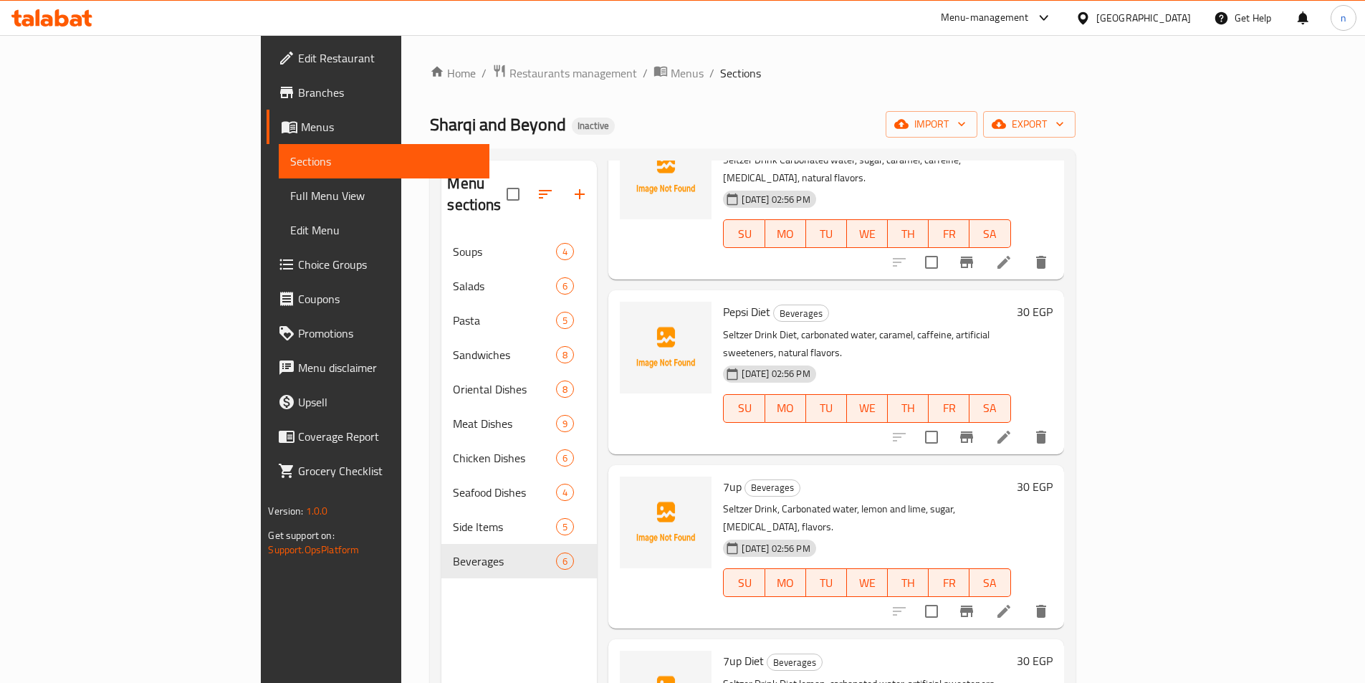
scroll to position [143, 0]
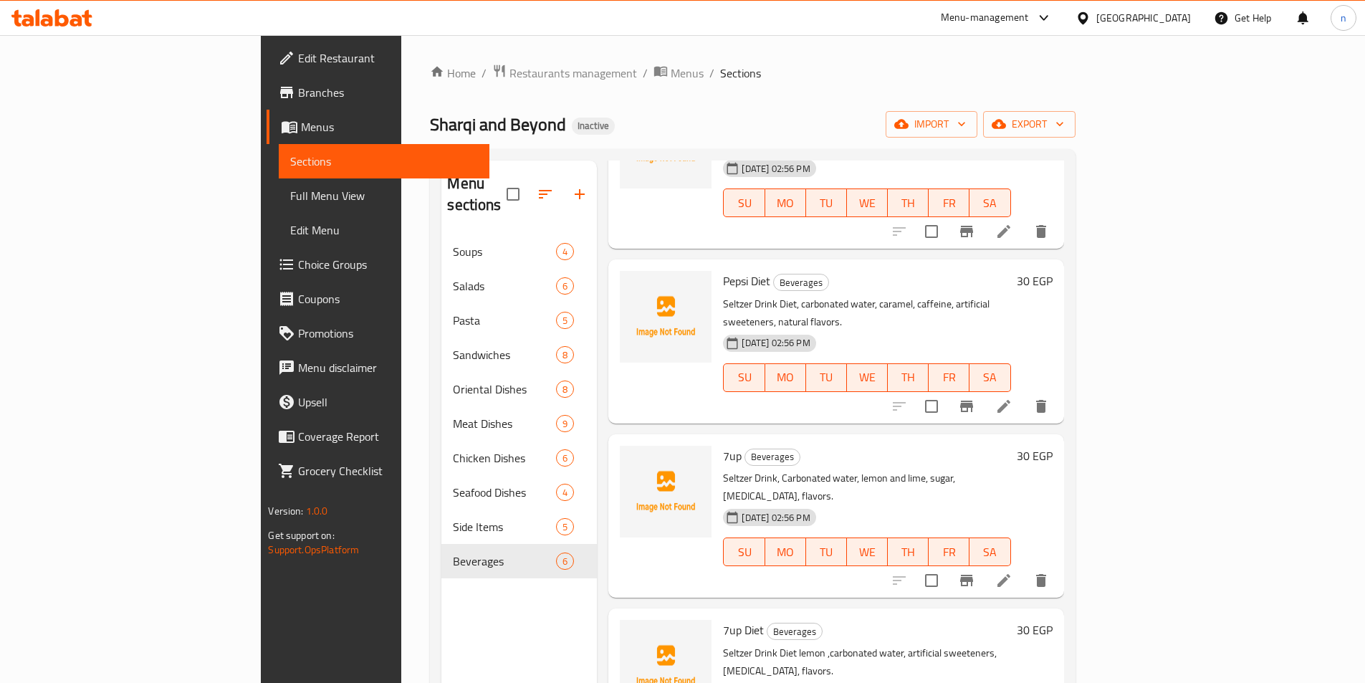
click at [1013, 572] on icon at bounding box center [1004, 580] width 17 height 17
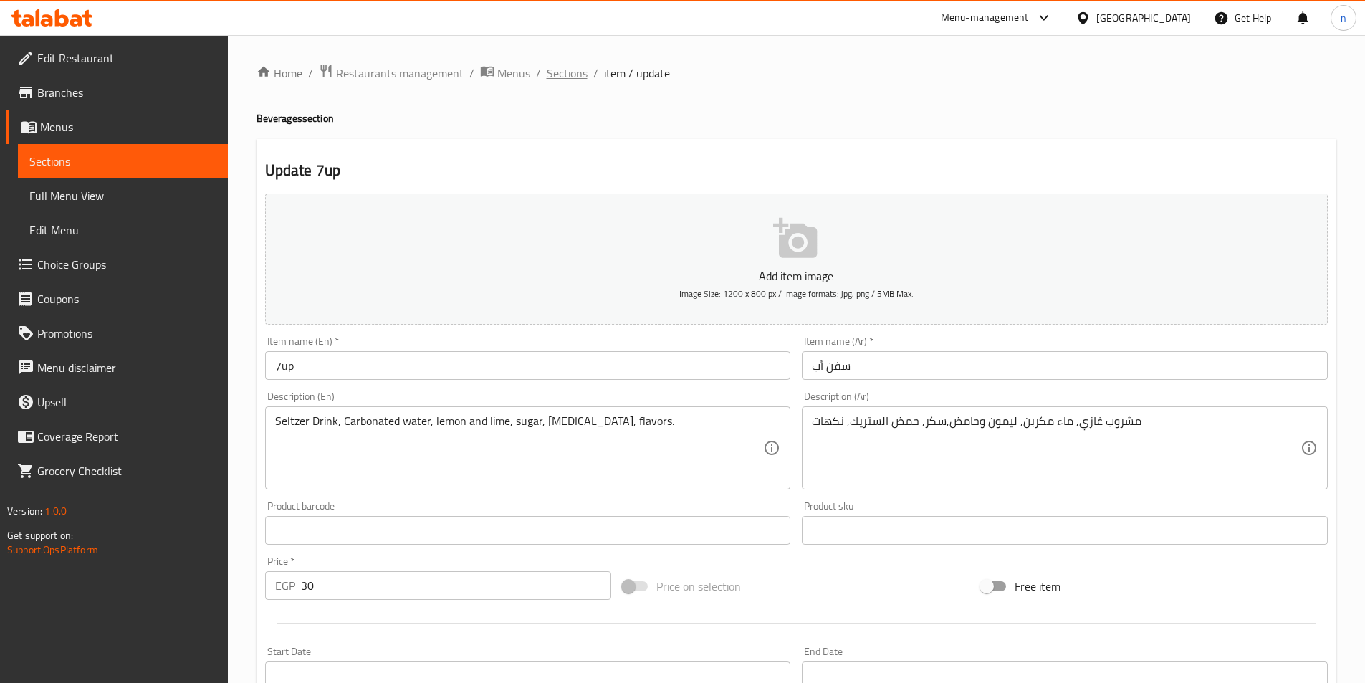
click at [571, 77] on span "Sections" at bounding box center [567, 73] width 41 height 17
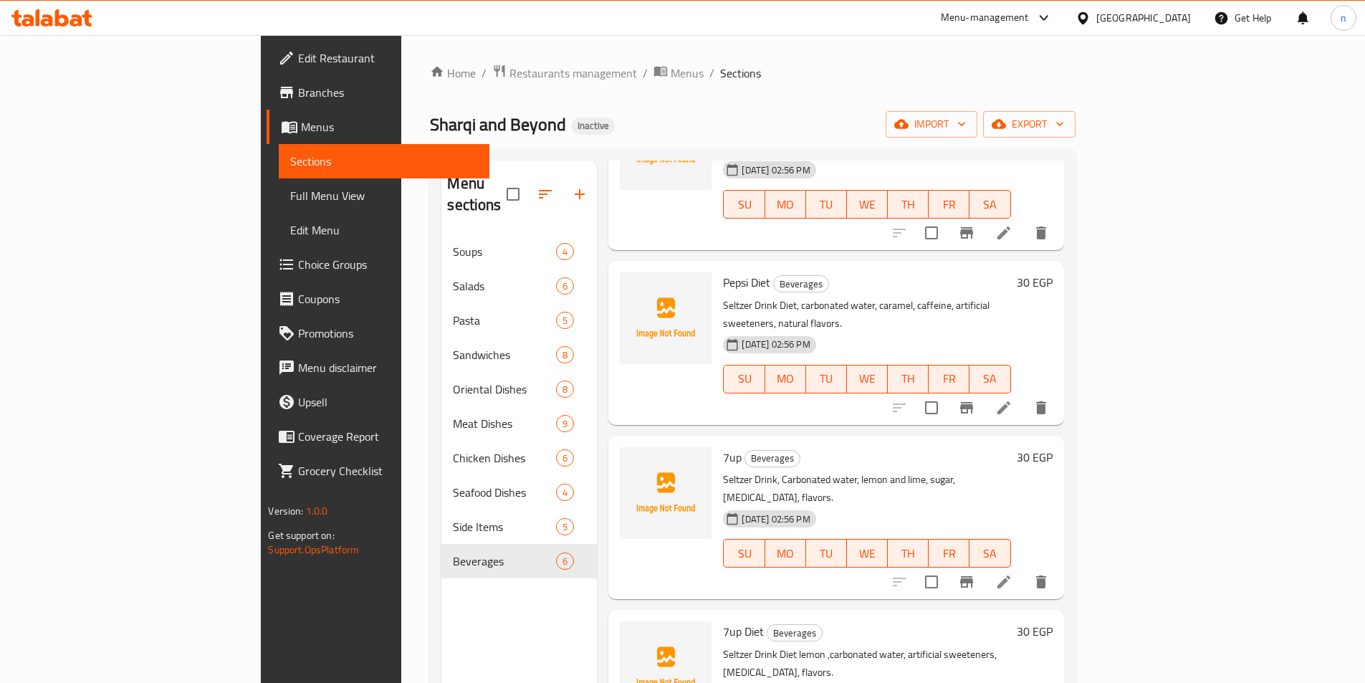
scroll to position [143, 0]
click at [290, 202] on span "Full Menu View" at bounding box center [383, 195] width 187 height 17
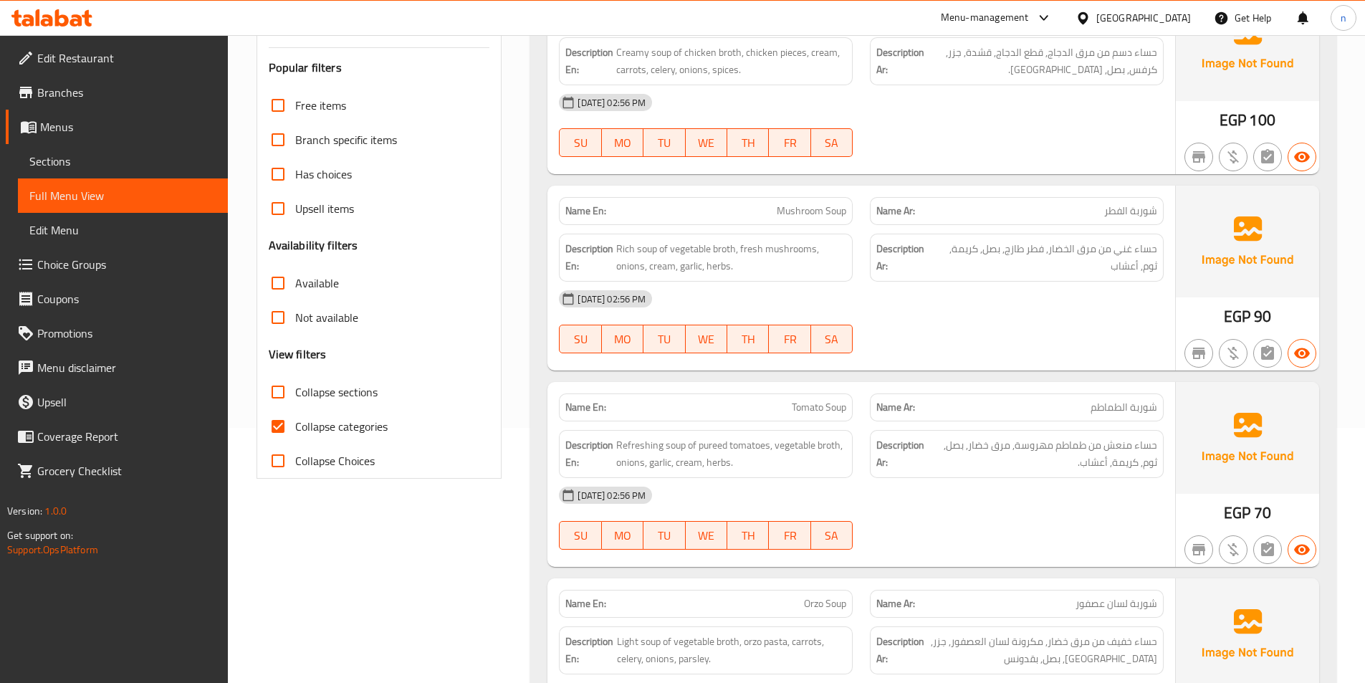
scroll to position [287, 0]
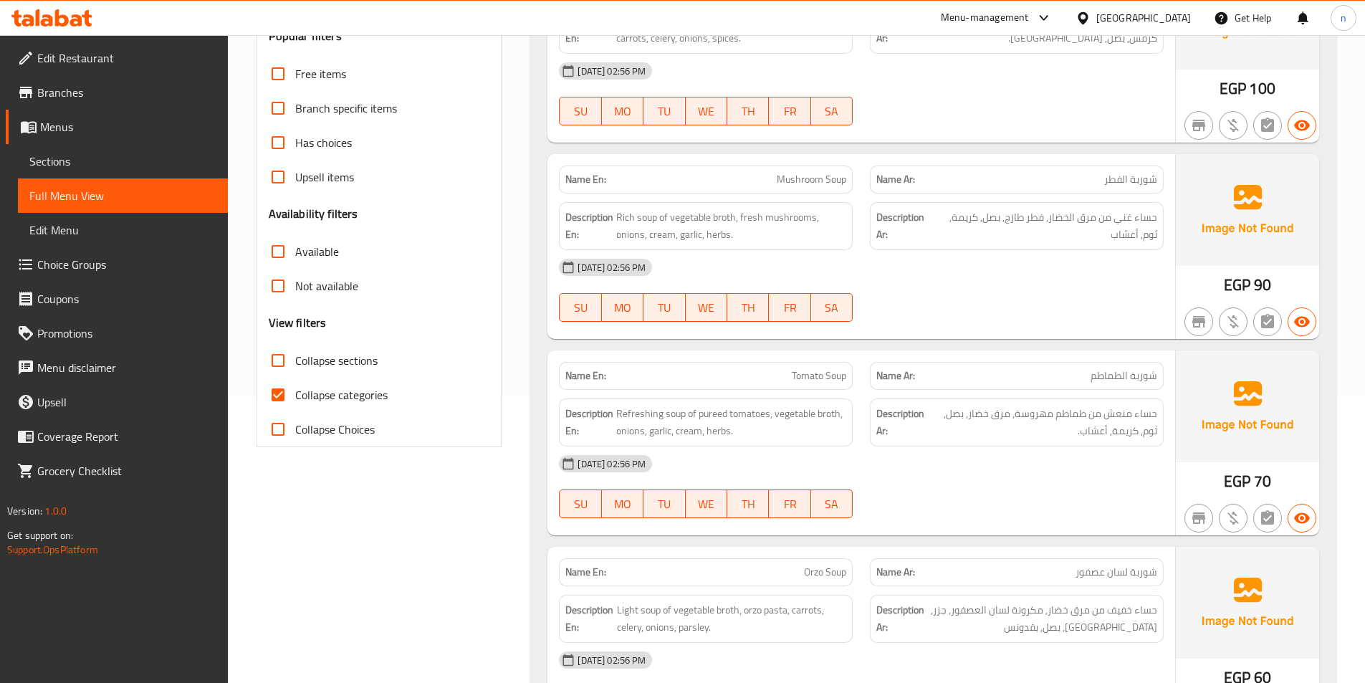
click at [340, 400] on span "Collapse categories" at bounding box center [341, 394] width 92 height 17
click at [295, 400] on input "Collapse categories" at bounding box center [278, 395] width 34 height 34
checkbox input "false"
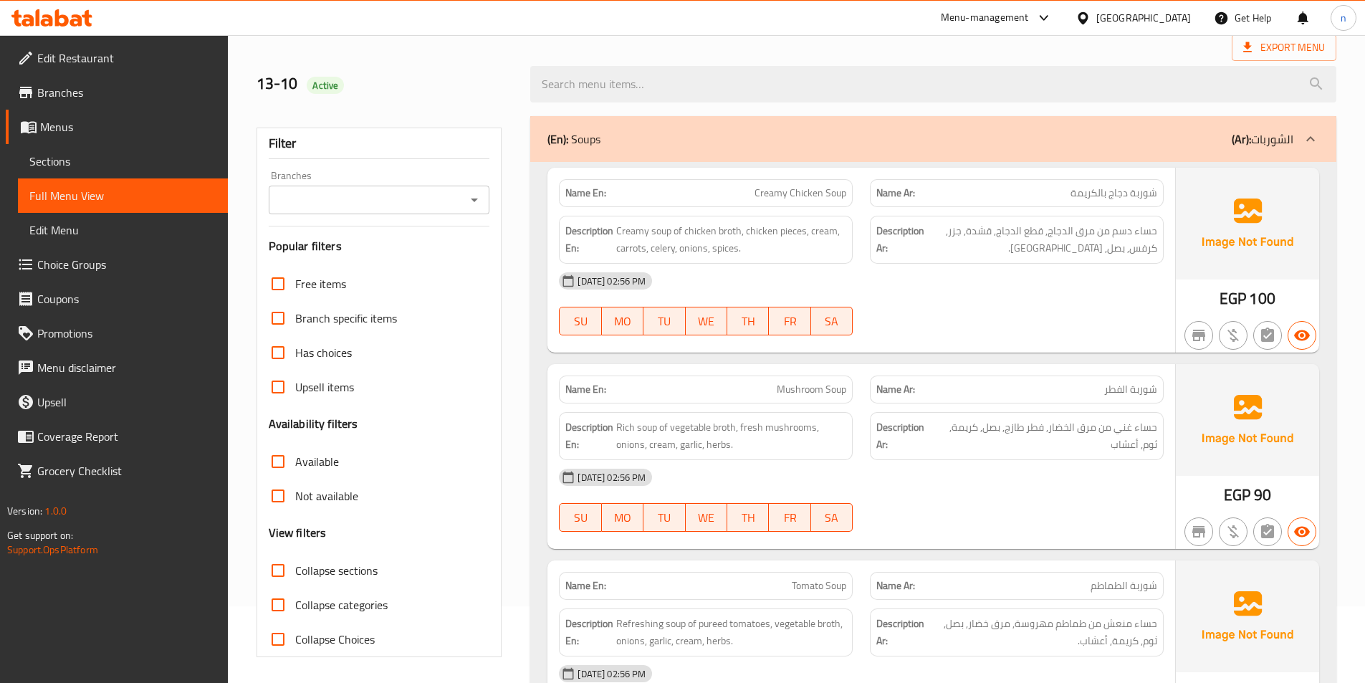
scroll to position [0, 0]
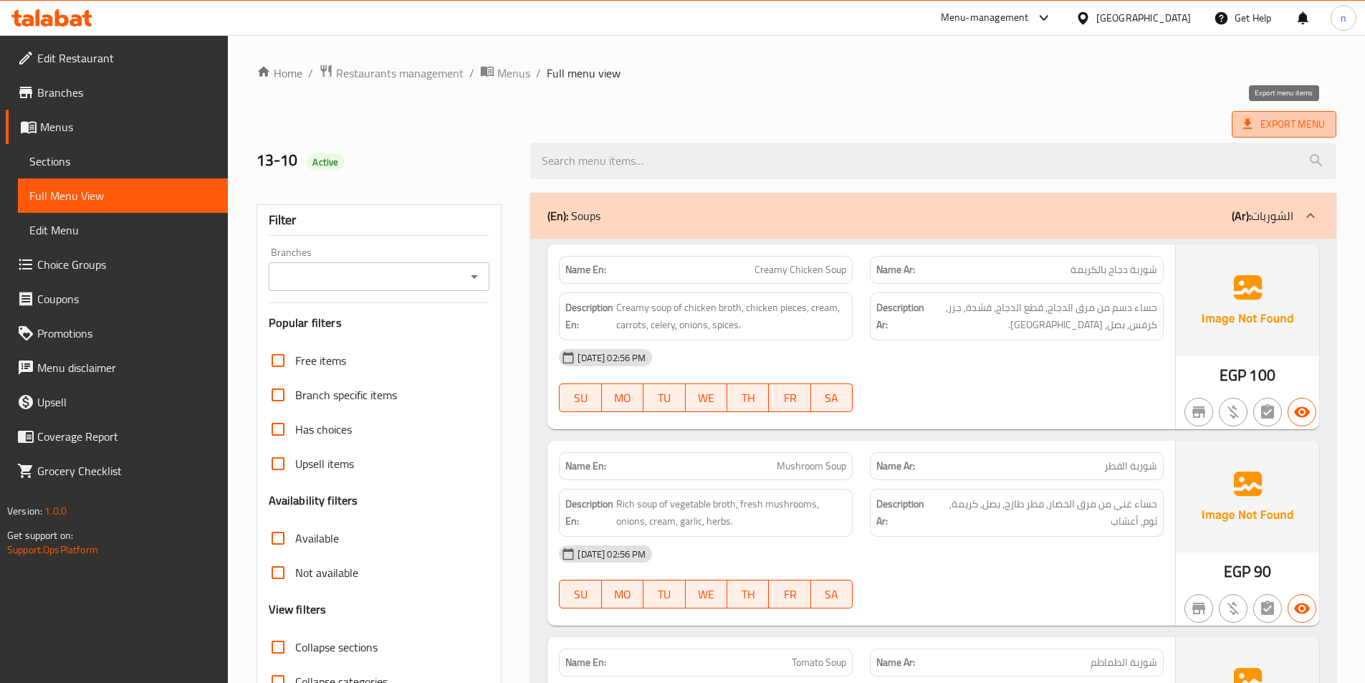
click at [1286, 130] on span "Export Menu" at bounding box center [1285, 124] width 82 height 18
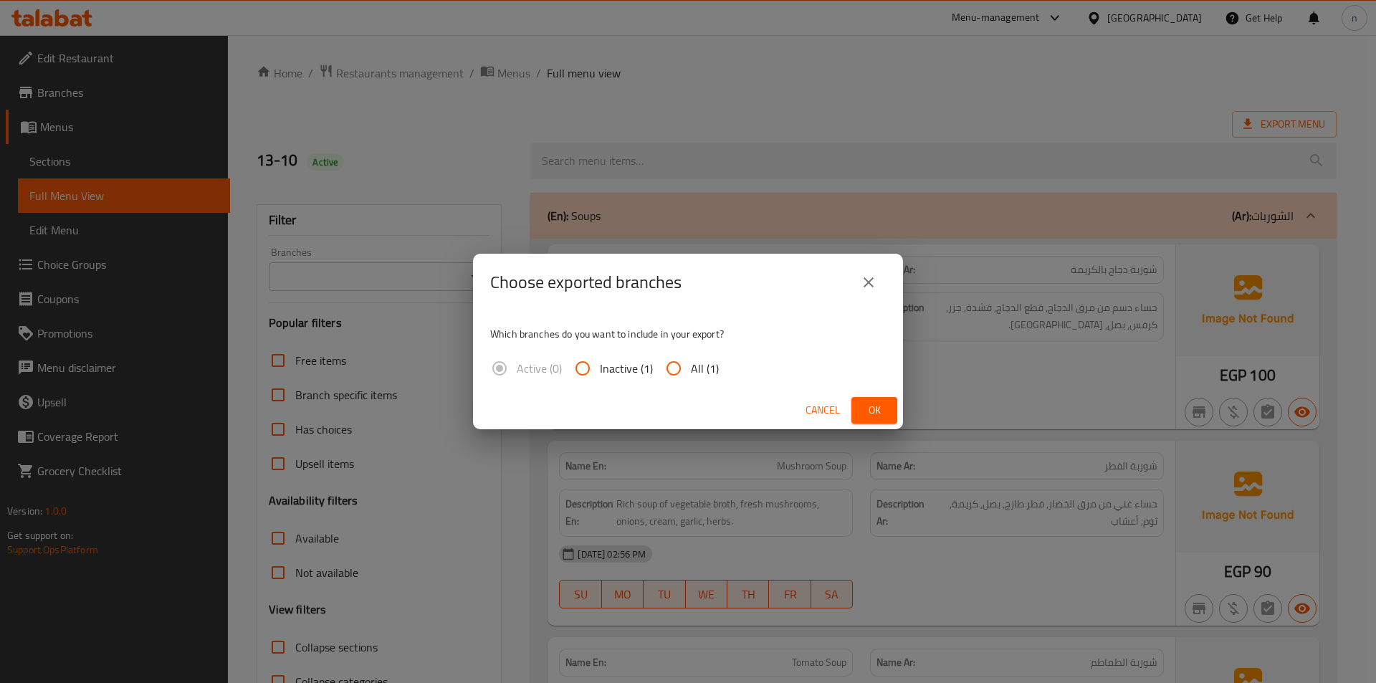
click at [701, 367] on span "All (1)" at bounding box center [705, 368] width 28 height 17
click at [691, 367] on input "All (1)" at bounding box center [674, 368] width 34 height 34
radio input "true"
click at [862, 421] on button "Ok" at bounding box center [874, 410] width 46 height 27
